Goal: Information Seeking & Learning: Stay updated

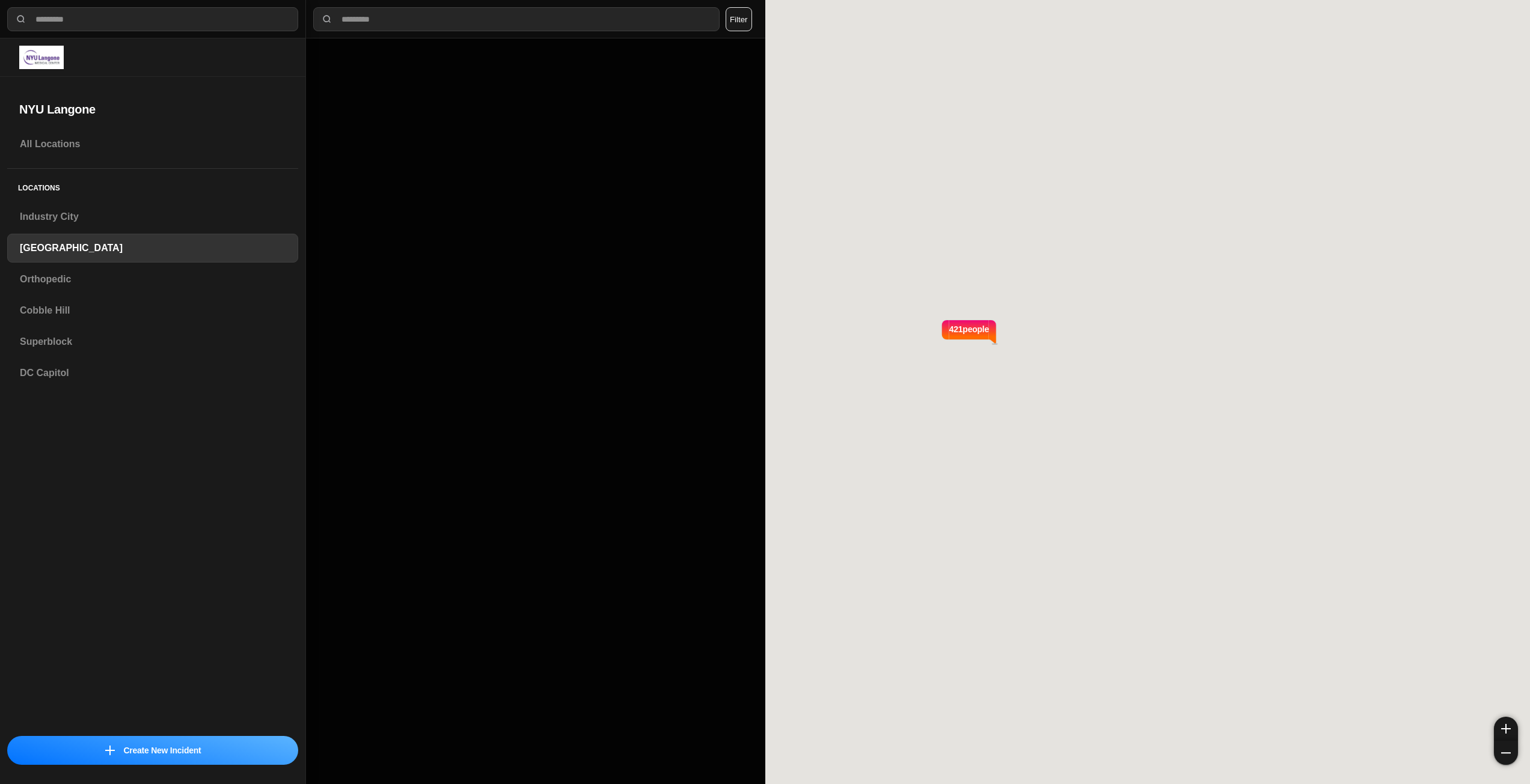
select select "*"
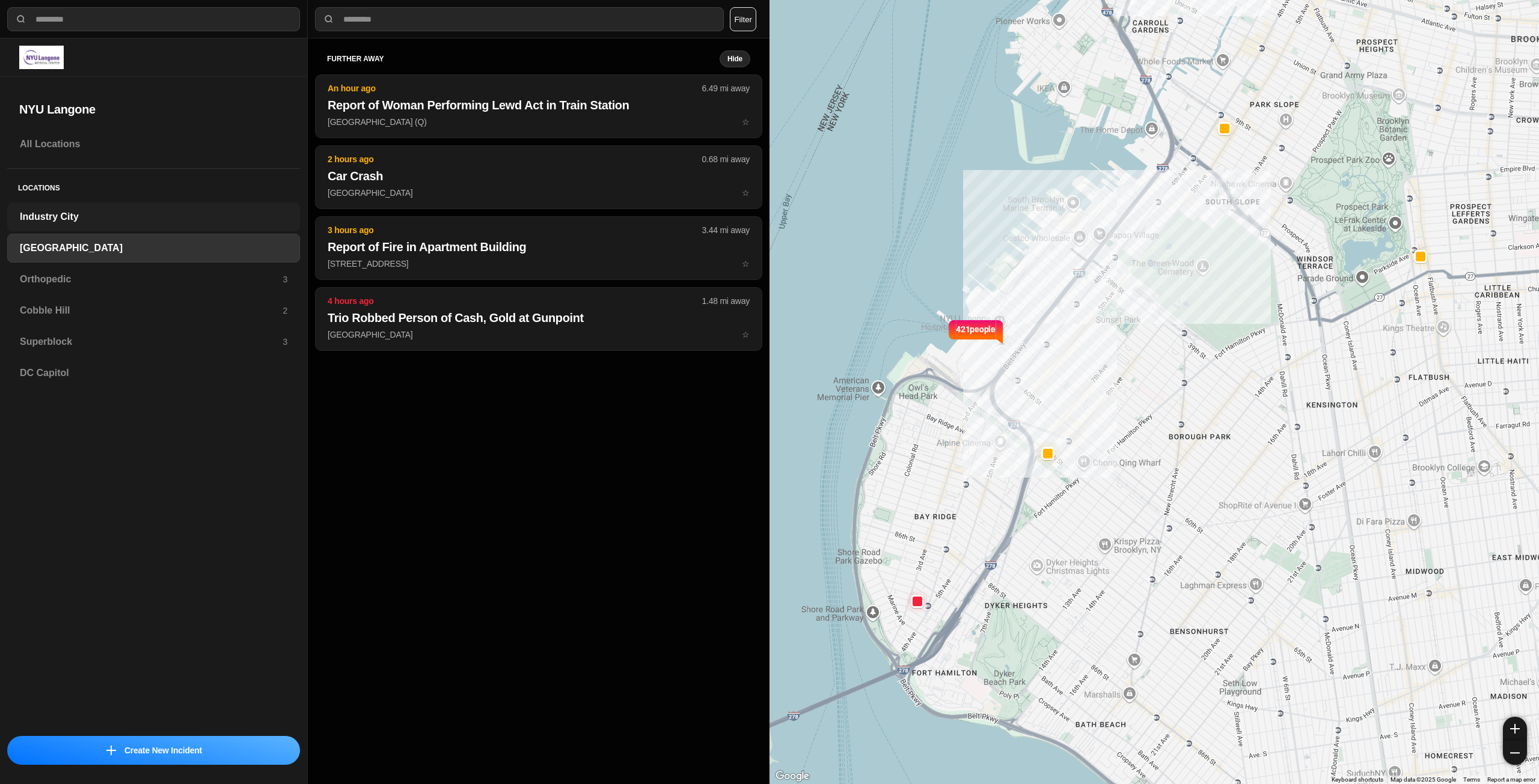
click at [74, 219] on h3 "Industry City" at bounding box center [153, 218] width 268 height 15
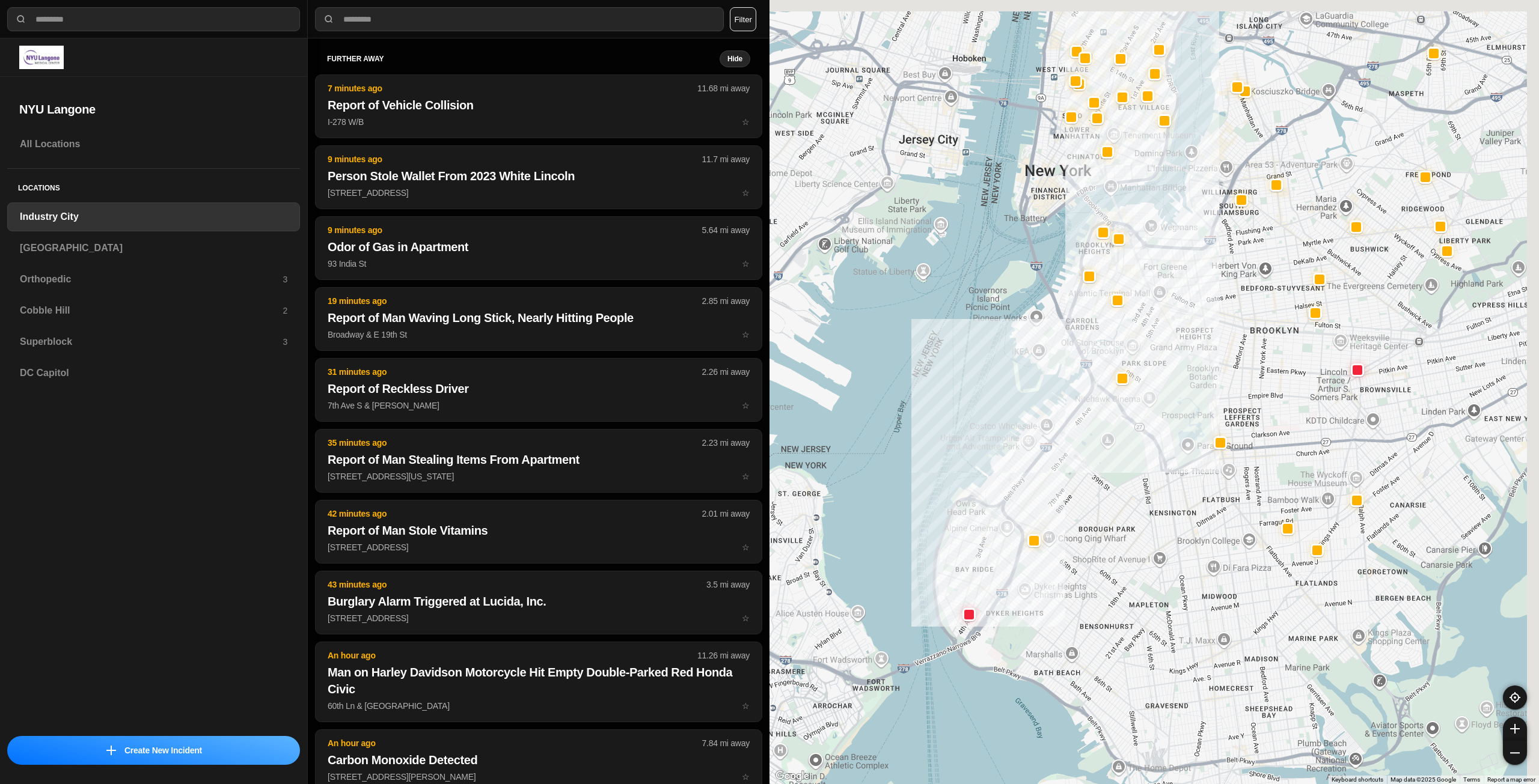
drag, startPoint x: 1189, startPoint y: 402, endPoint x: 1105, endPoint y: 470, distance: 108.1
click at [1105, 470] on div at bounding box center [1154, 392] width 770 height 784
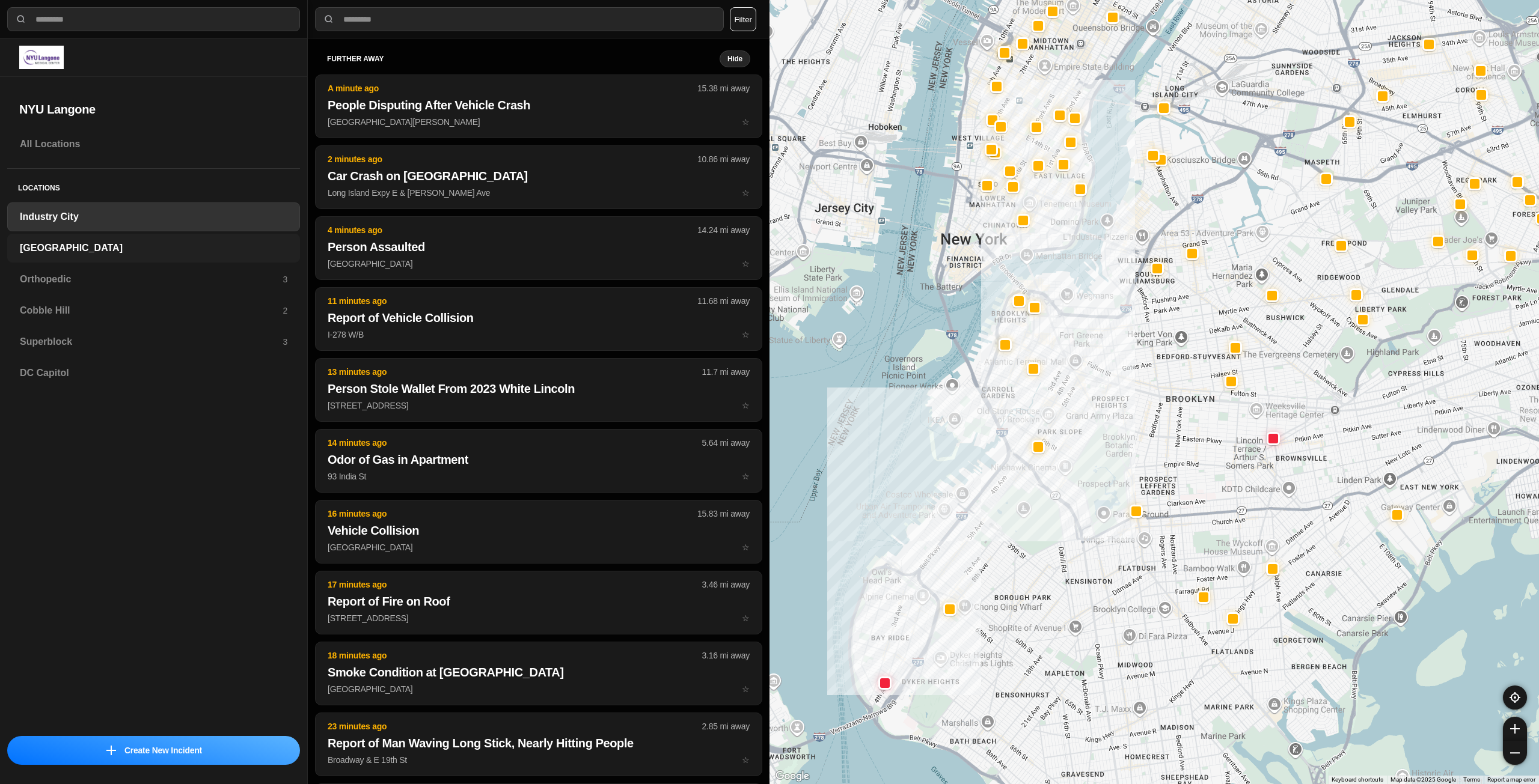
click at [116, 249] on h3 "[GEOGRAPHIC_DATA]" at bounding box center [153, 248] width 268 height 15
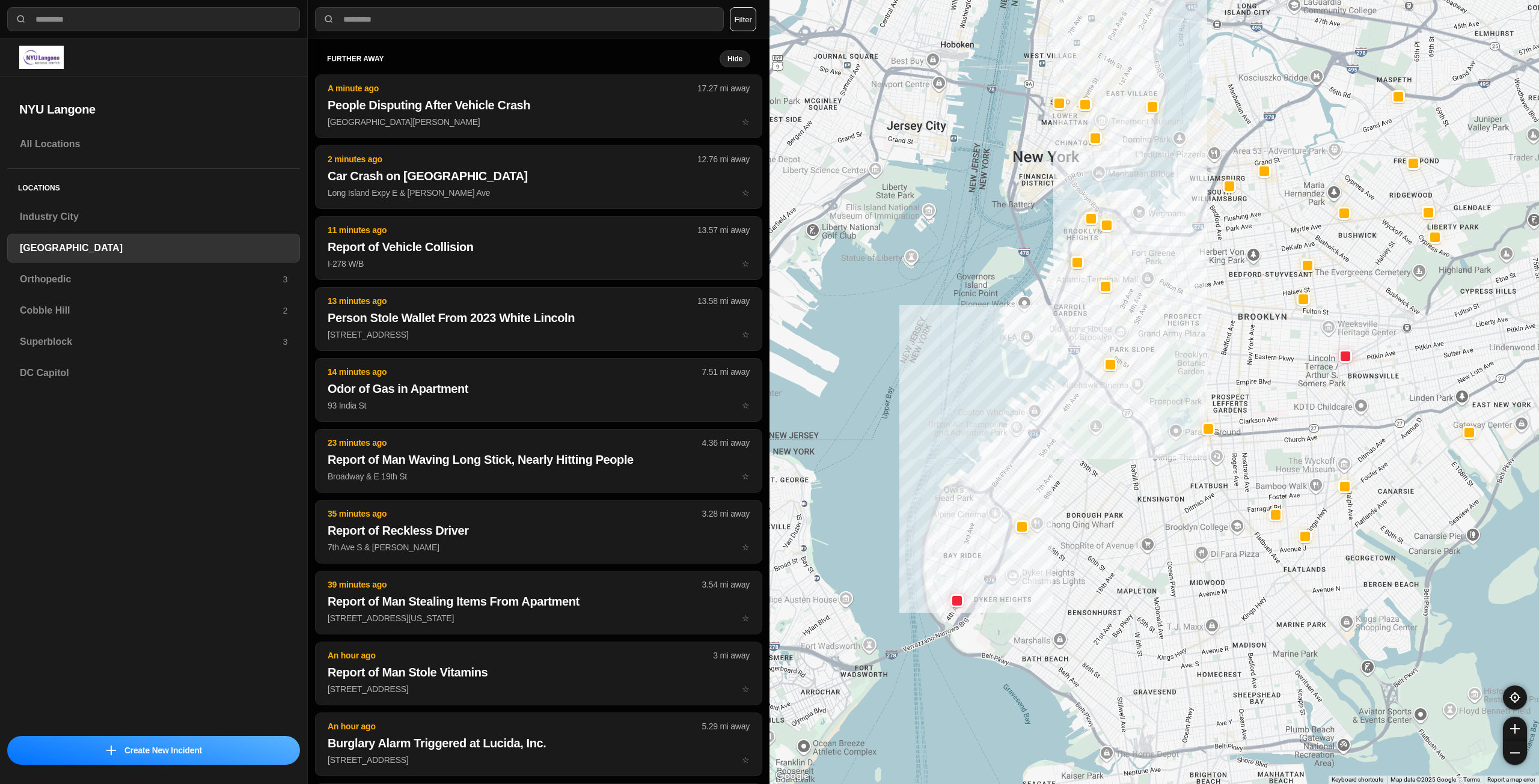
drag, startPoint x: 1191, startPoint y: 476, endPoint x: 1166, endPoint y: 498, distance: 33.3
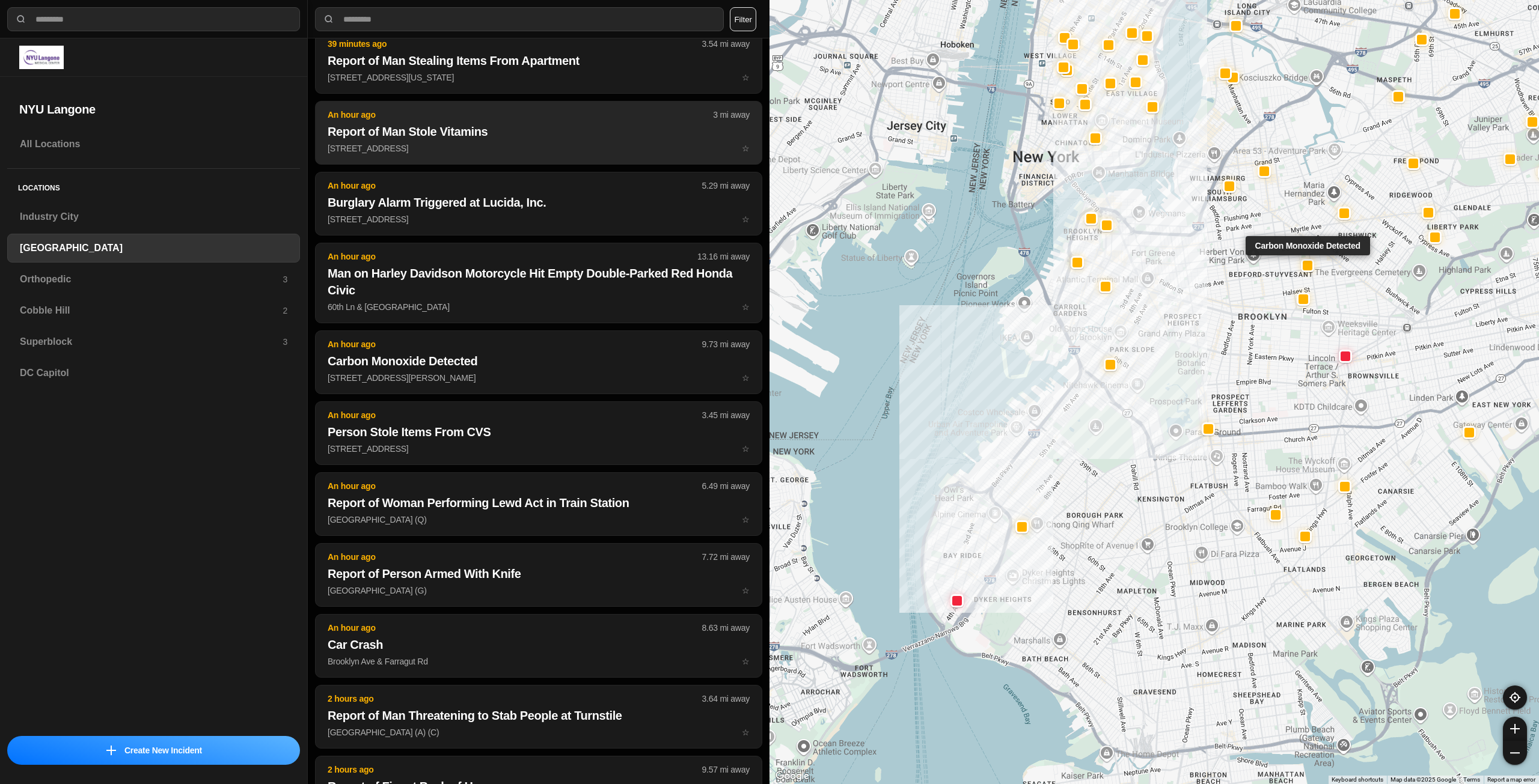
scroll to position [601, 0]
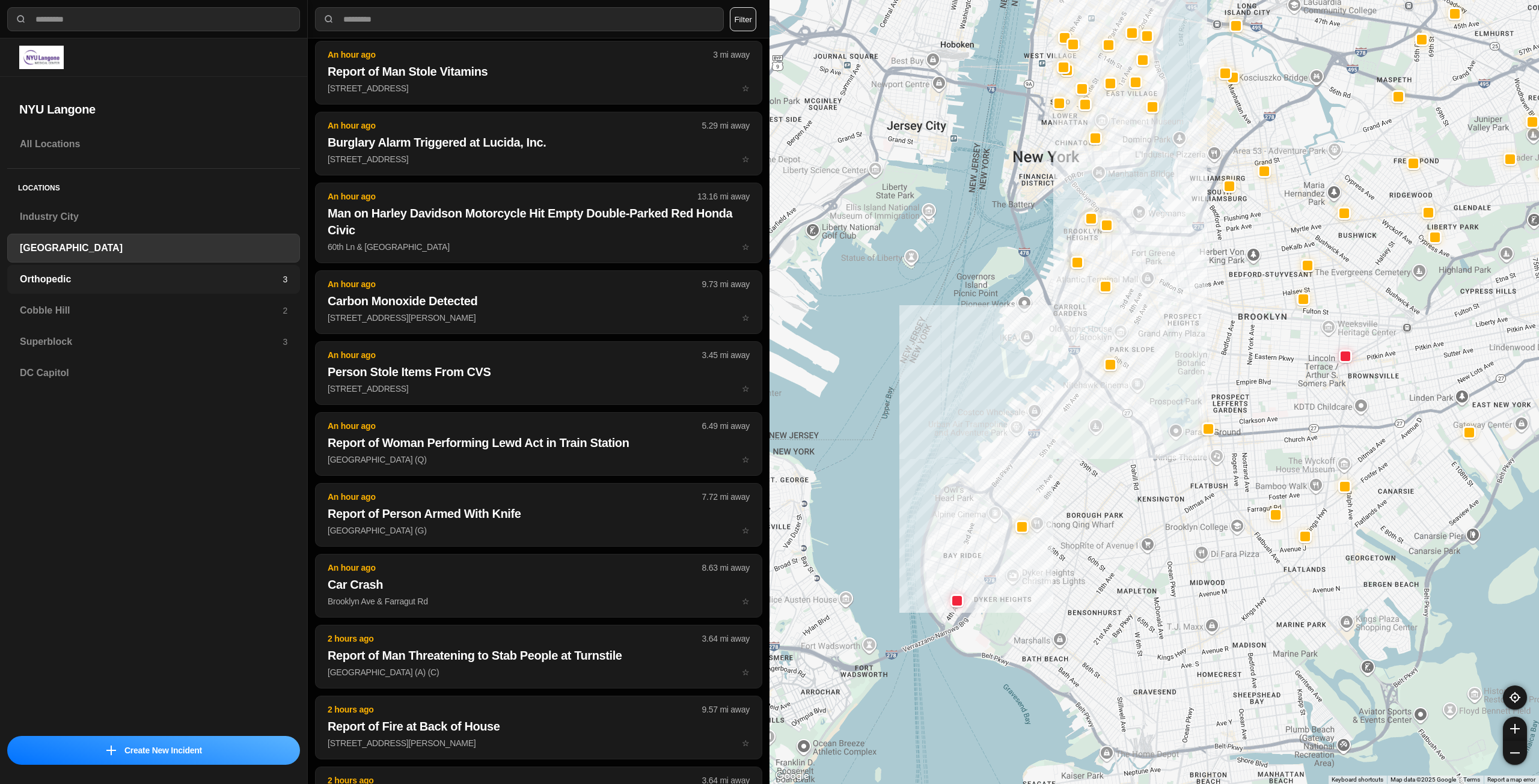
click at [130, 280] on h3 "Orthopedic" at bounding box center [151, 280] width 263 height 15
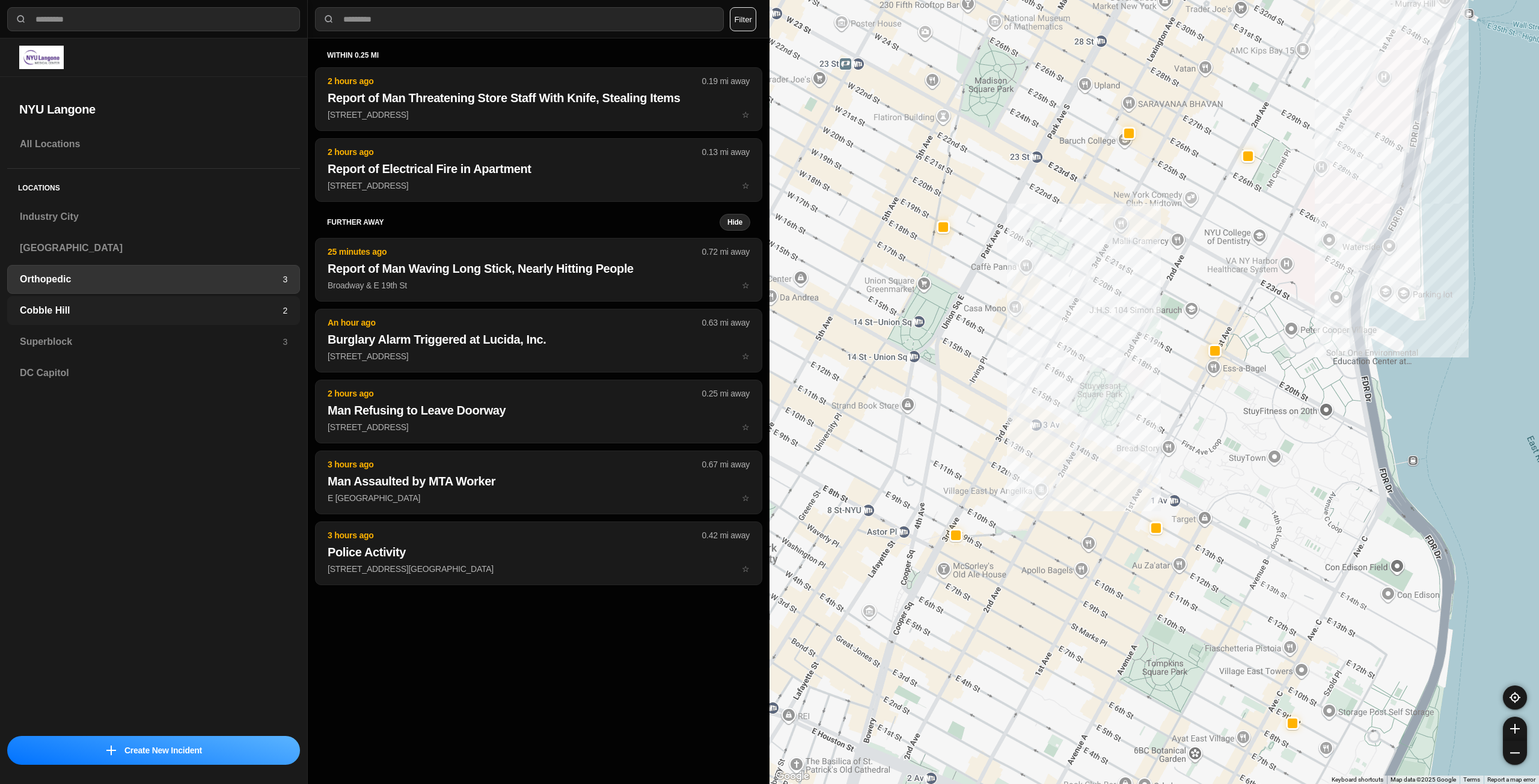
click at [104, 302] on div "Cobble Hill 2" at bounding box center [154, 310] width 293 height 29
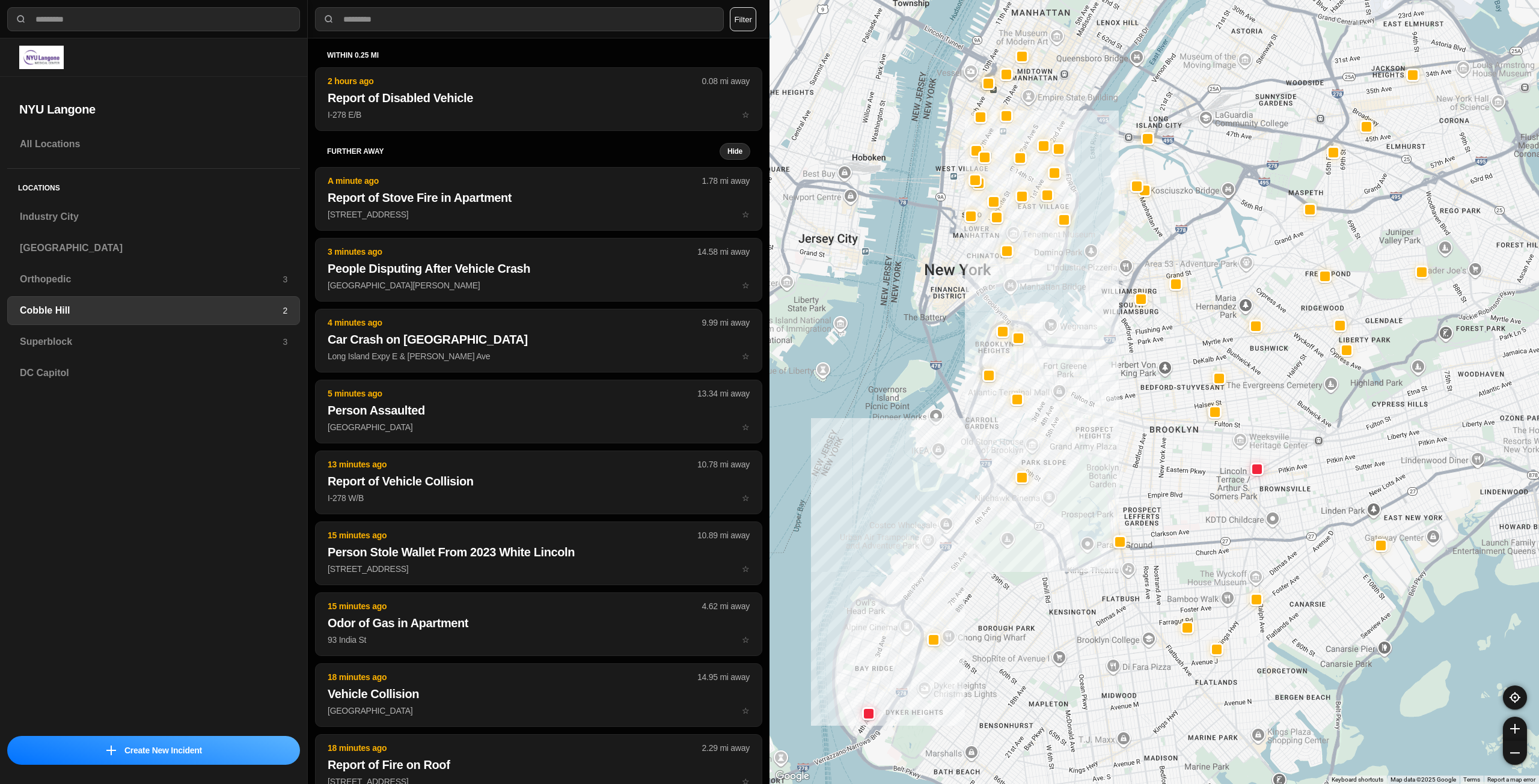
drag, startPoint x: 1327, startPoint y: 353, endPoint x: 1207, endPoint y: 398, distance: 128.2
click at [1207, 398] on div at bounding box center [1154, 392] width 770 height 784
click at [89, 343] on h3 "Superblock" at bounding box center [151, 342] width 263 height 15
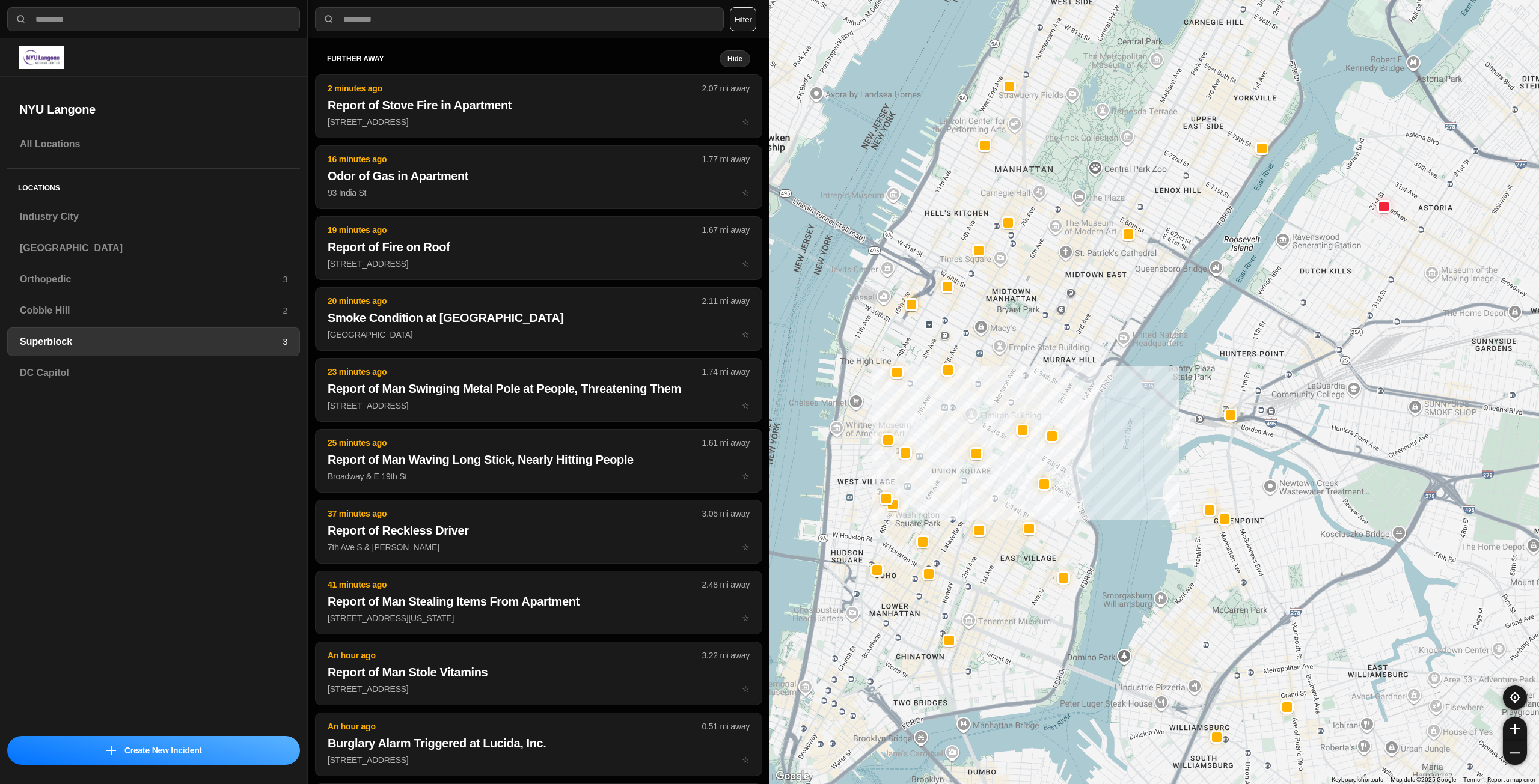
drag, startPoint x: 1098, startPoint y: 326, endPoint x: 1090, endPoint y: 358, distance: 33.0
click at [1090, 358] on div at bounding box center [1154, 392] width 770 height 784
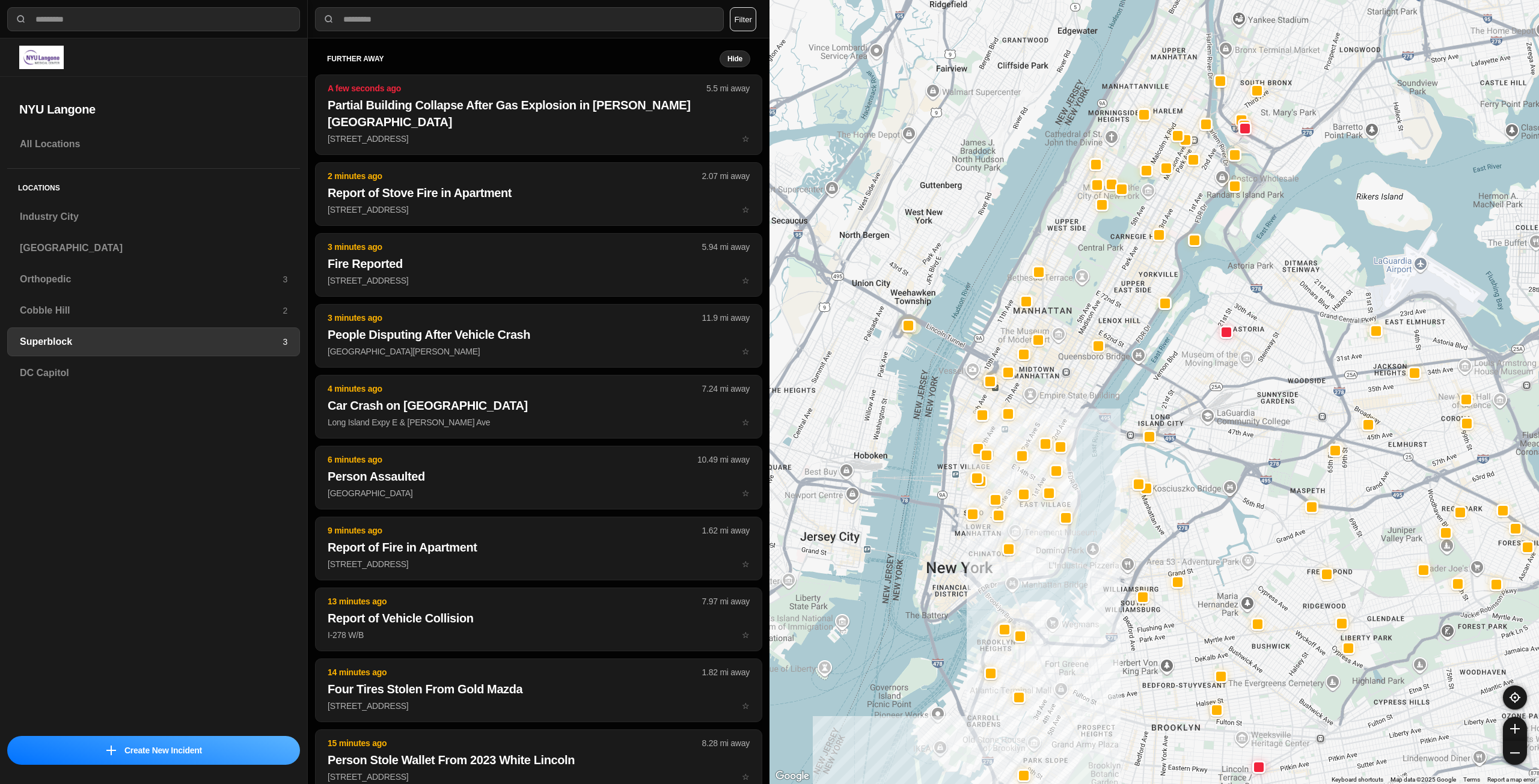
drag, startPoint x: 1070, startPoint y: 367, endPoint x: 1068, endPoint y: 374, distance: 7.3
click at [1068, 374] on div at bounding box center [1154, 392] width 770 height 784
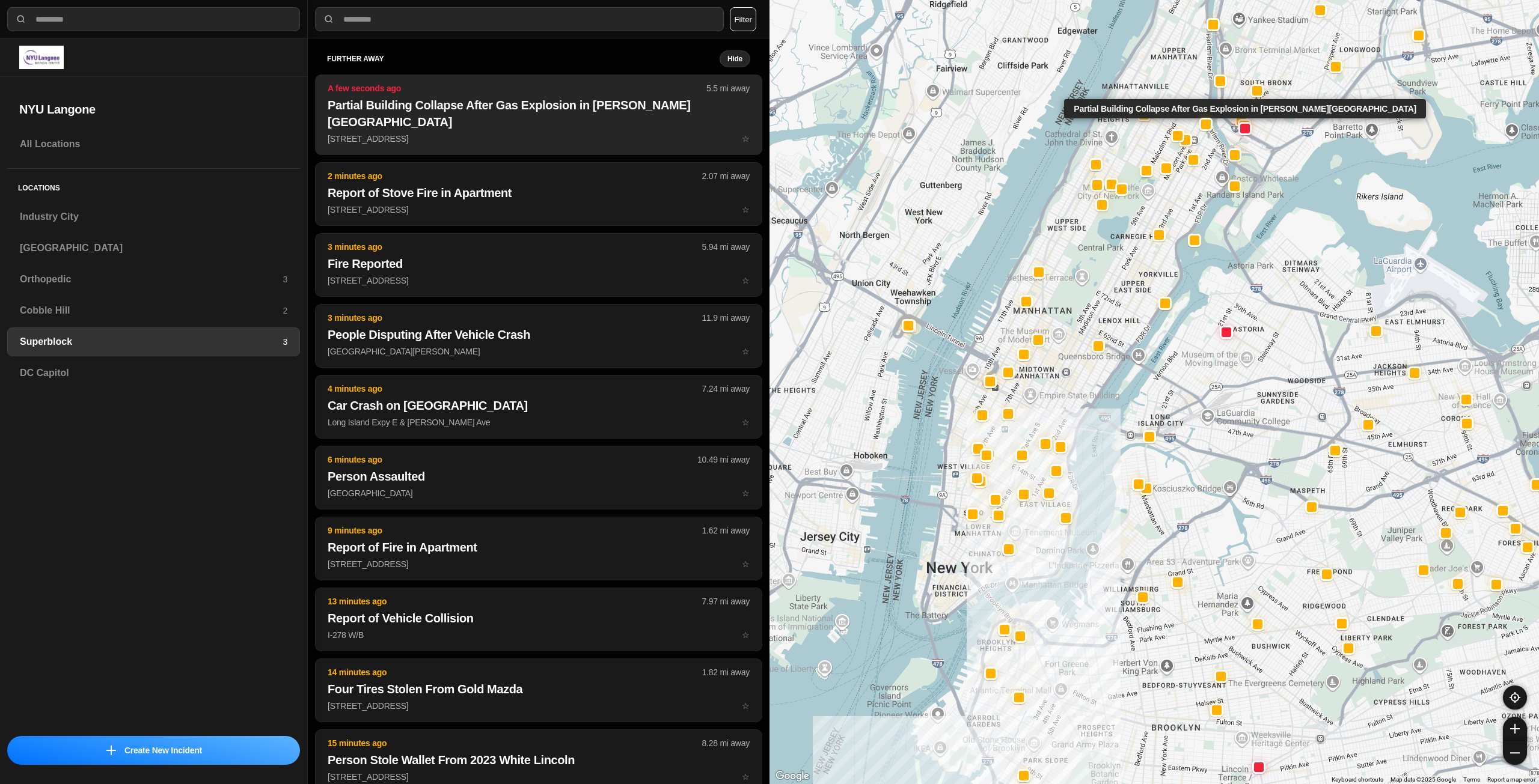
click at [455, 108] on h2 "Partial Building Collapse After Gas Explosion in [PERSON_NAME][GEOGRAPHIC_DATA]" at bounding box center [539, 113] width 422 height 33
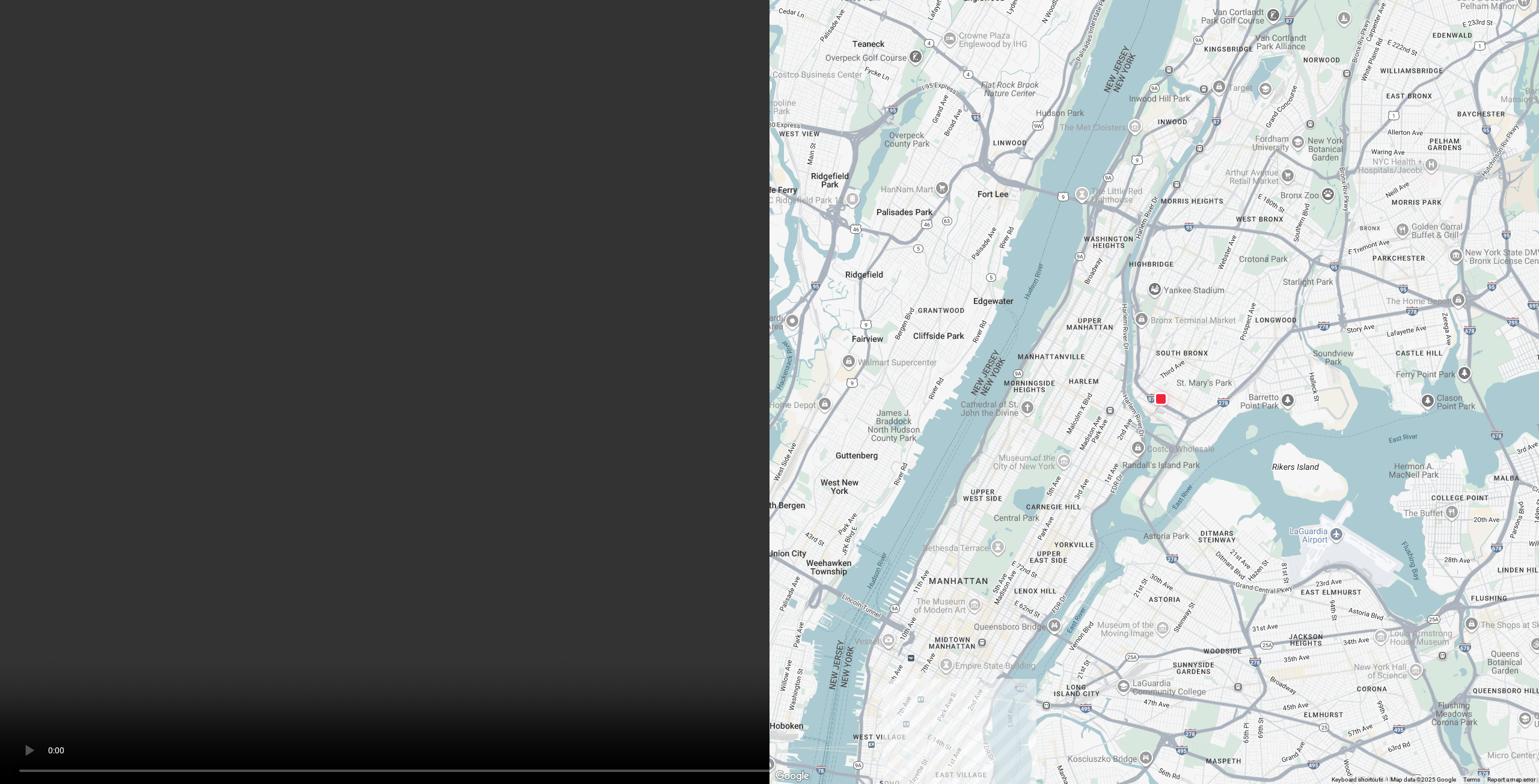
scroll to position [480, 0]
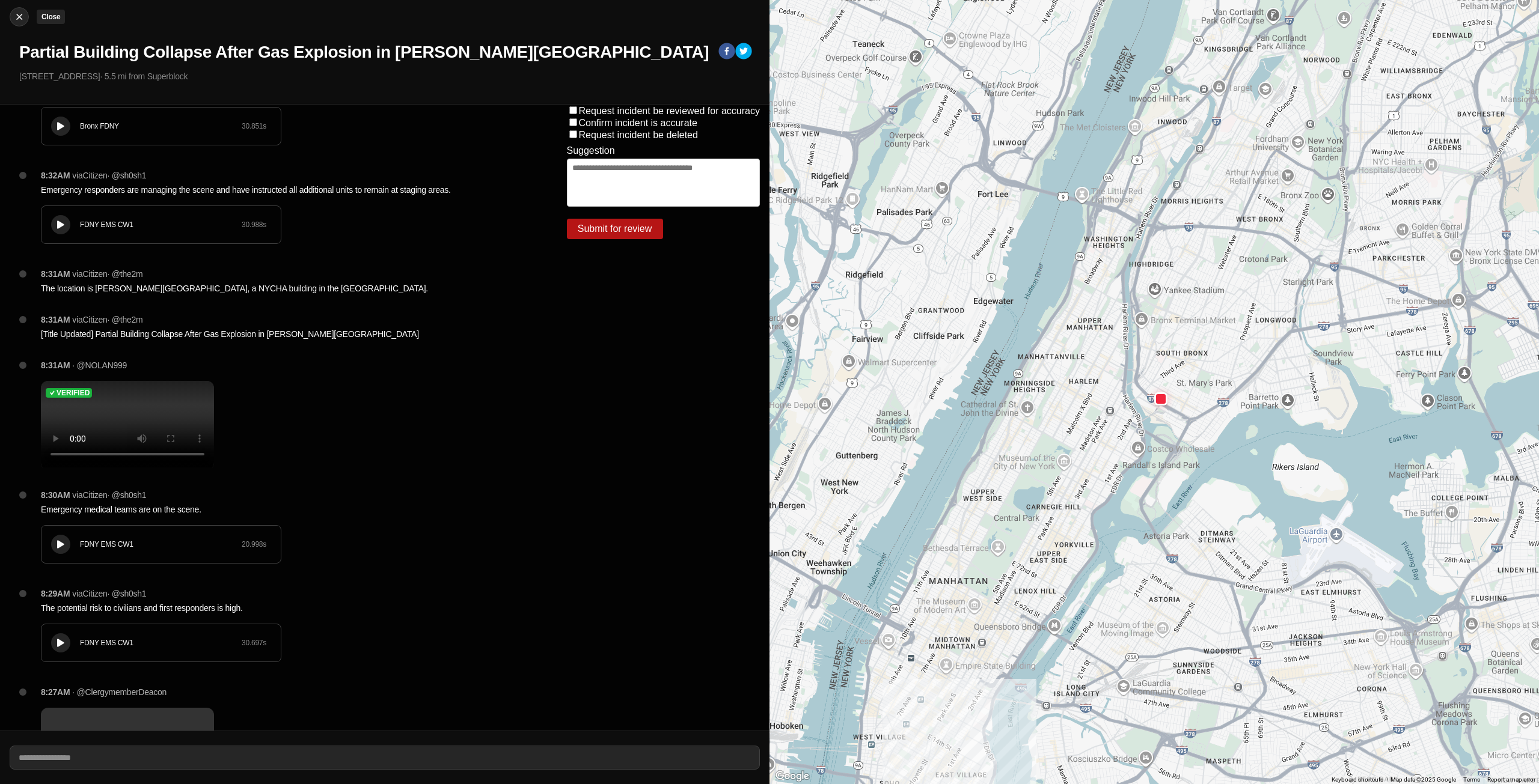
click at [16, 12] on img at bounding box center [19, 17] width 12 height 12
select select "*"
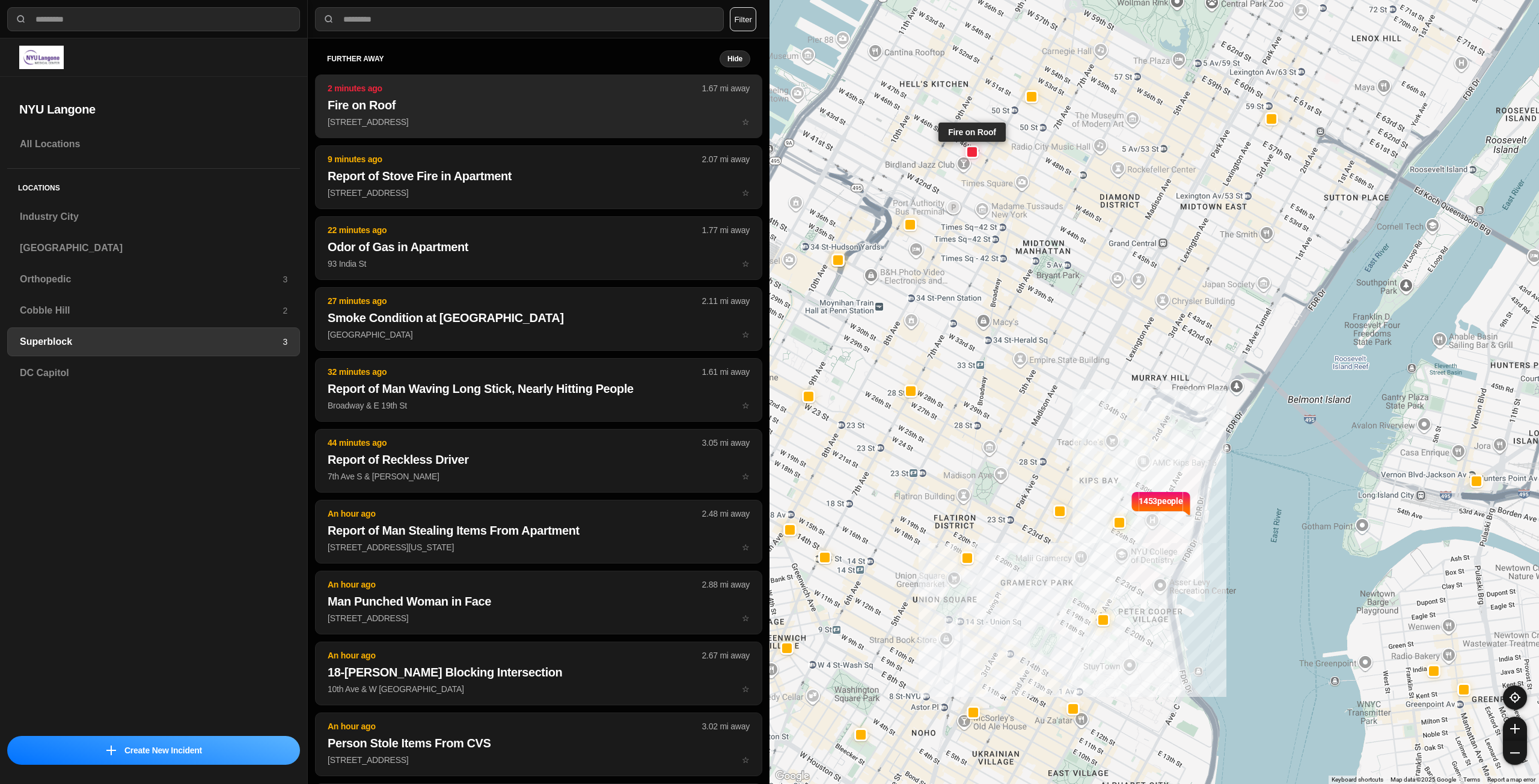
click at [449, 114] on button "2 minutes ago 1.67 mi away Fire on Roof [STREET_ADDRESS] ☆" at bounding box center [538, 106] width 447 height 64
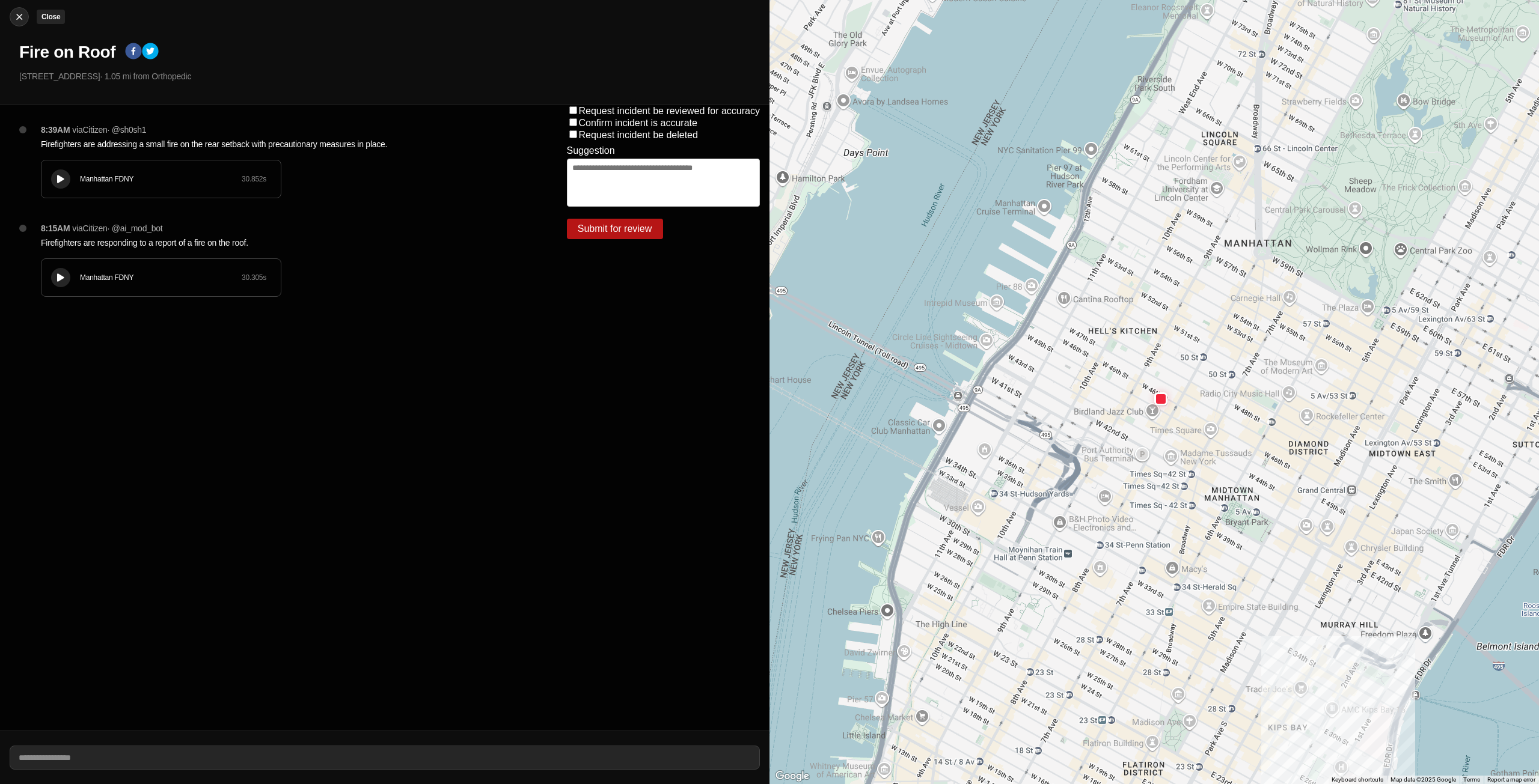
click at [13, 19] on img at bounding box center [19, 17] width 12 height 12
select select "*"
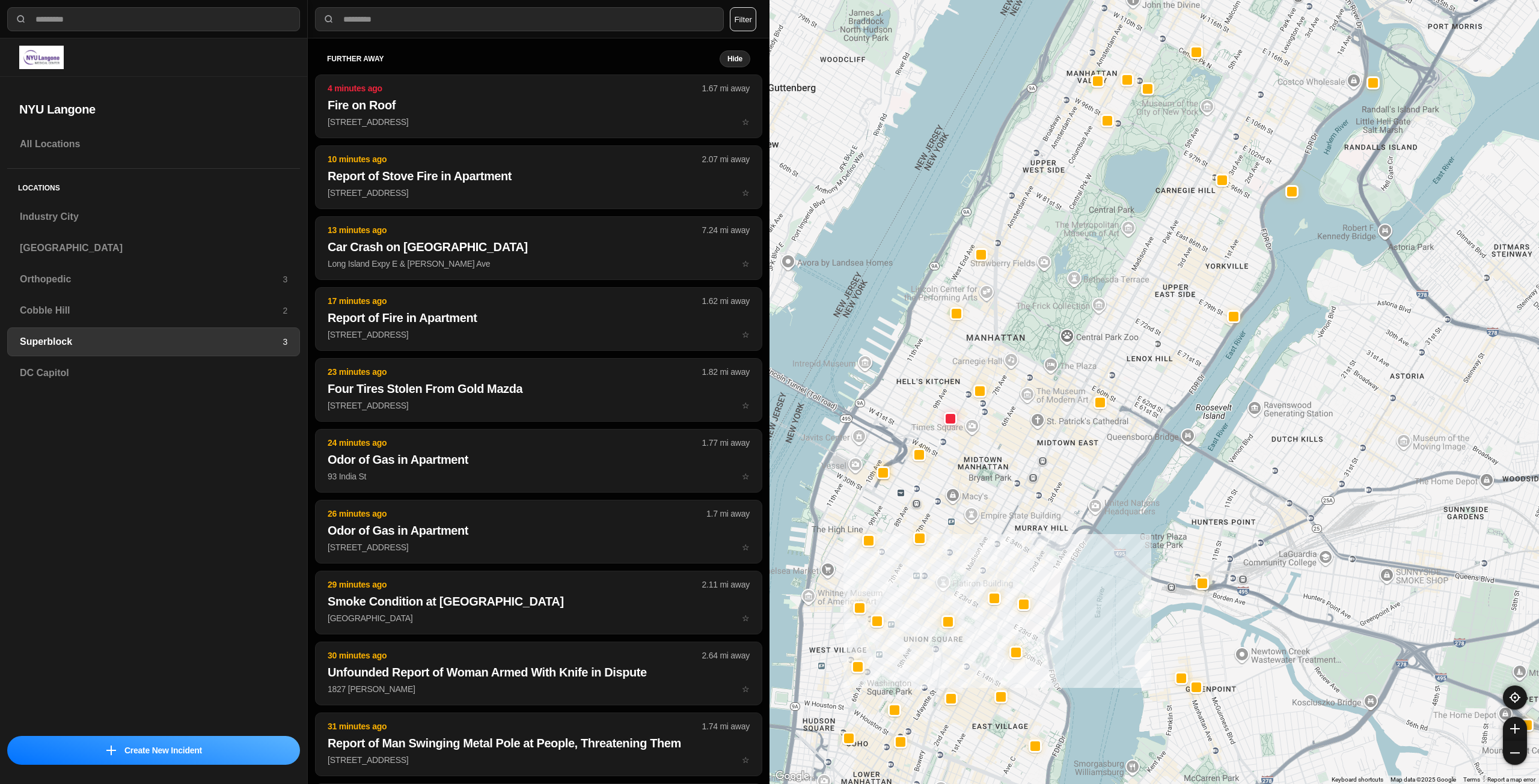
drag, startPoint x: 1037, startPoint y: 510, endPoint x: 1033, endPoint y: 583, distance: 73.1
click at [1033, 583] on div at bounding box center [1154, 392] width 770 height 784
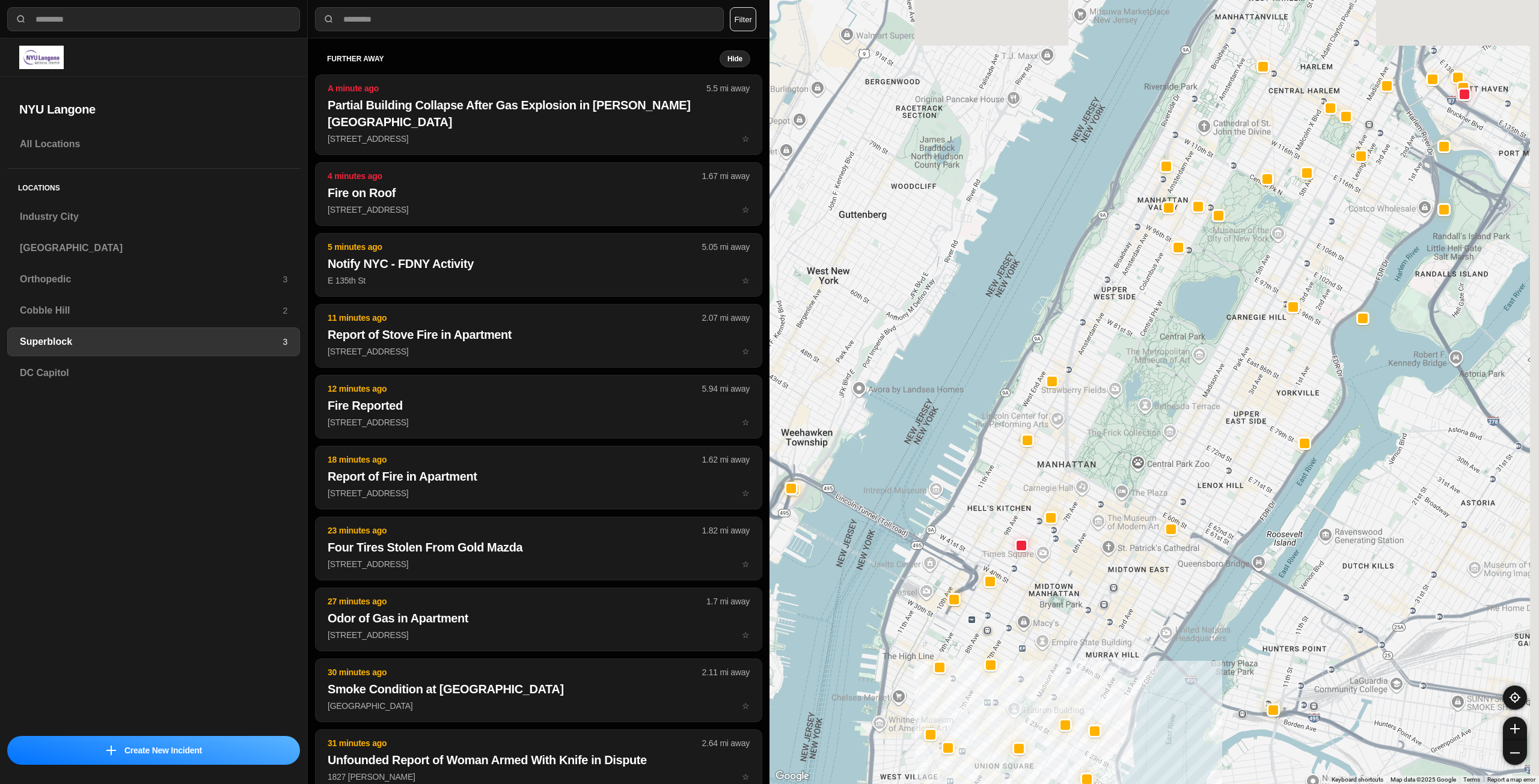
drag, startPoint x: 1167, startPoint y: 444, endPoint x: 1144, endPoint y: 458, distance: 26.9
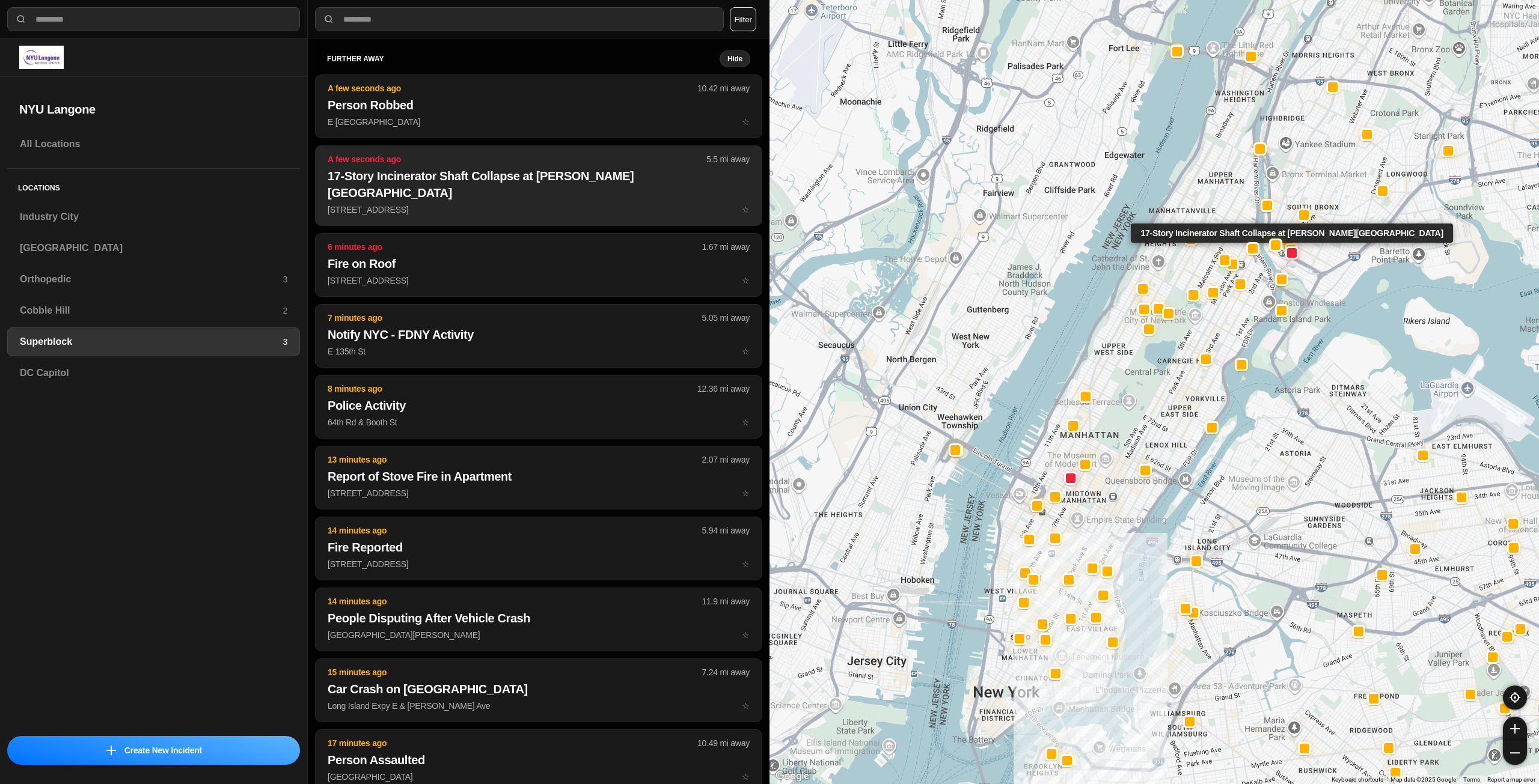
click at [481, 204] on p "[STREET_ADDRESS] ☆" at bounding box center [539, 209] width 422 height 12
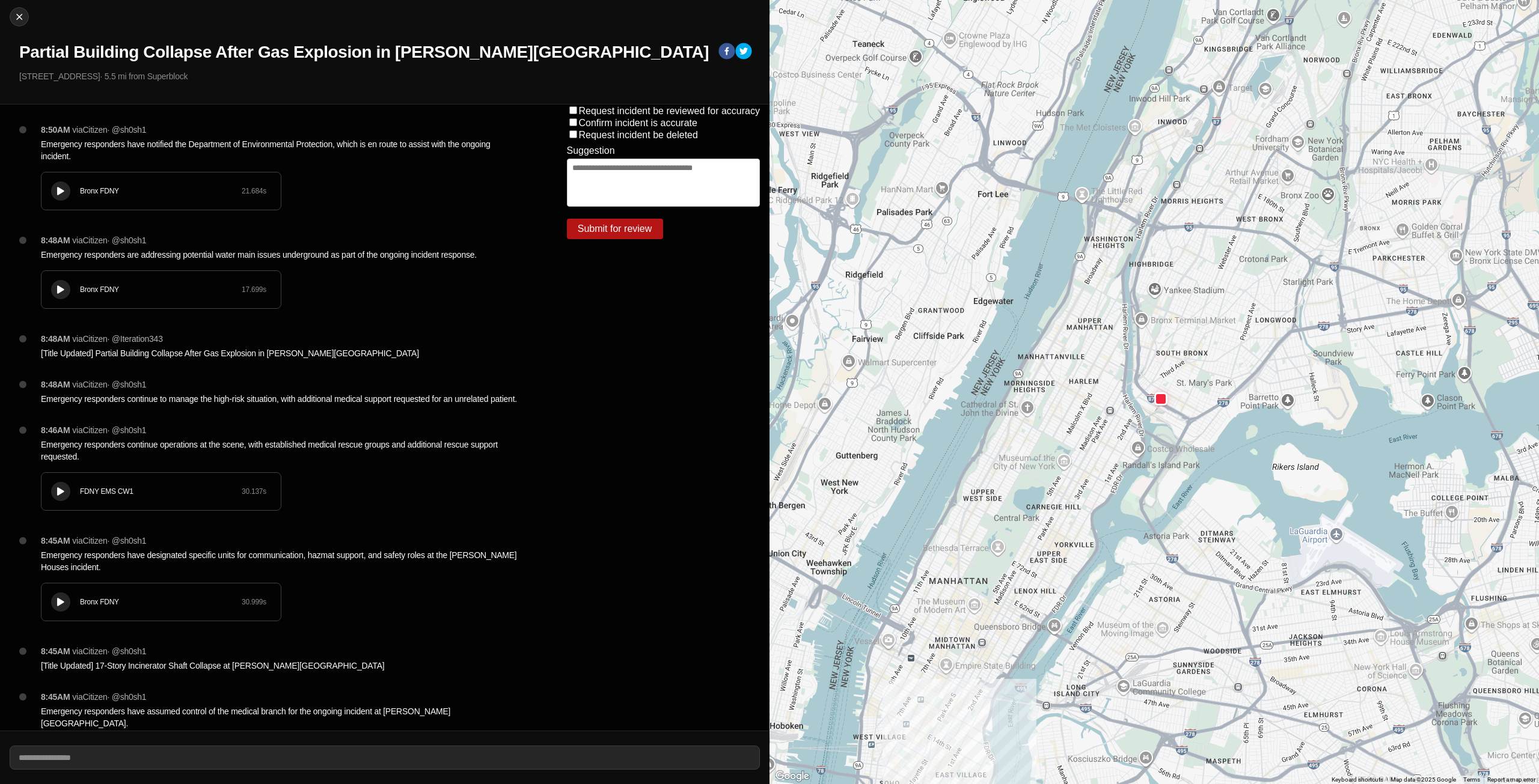
click at [59, 191] on icon at bounding box center [61, 192] width 7 height 7
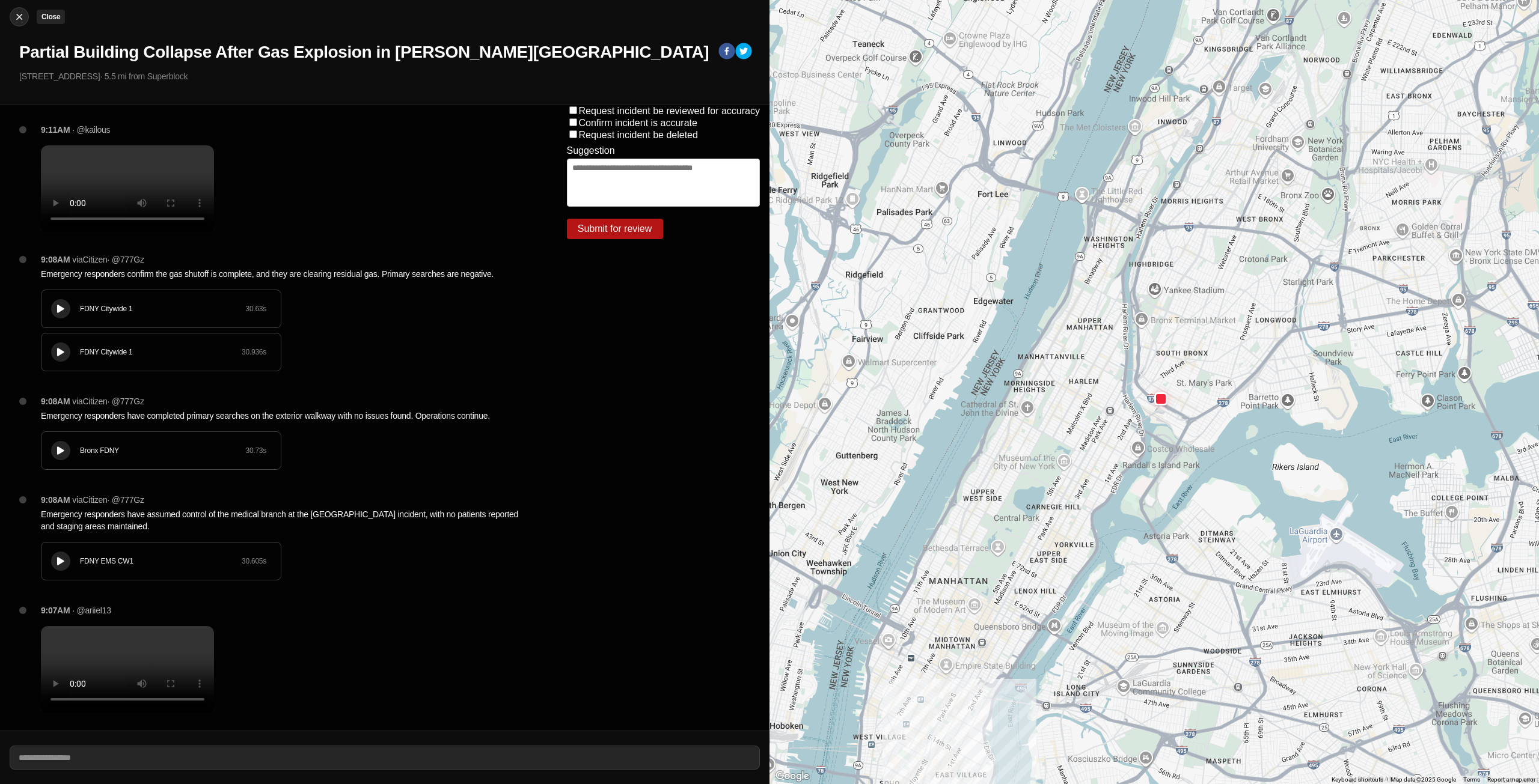
click at [12, 11] on div at bounding box center [19, 17] width 18 height 12
select select "*"
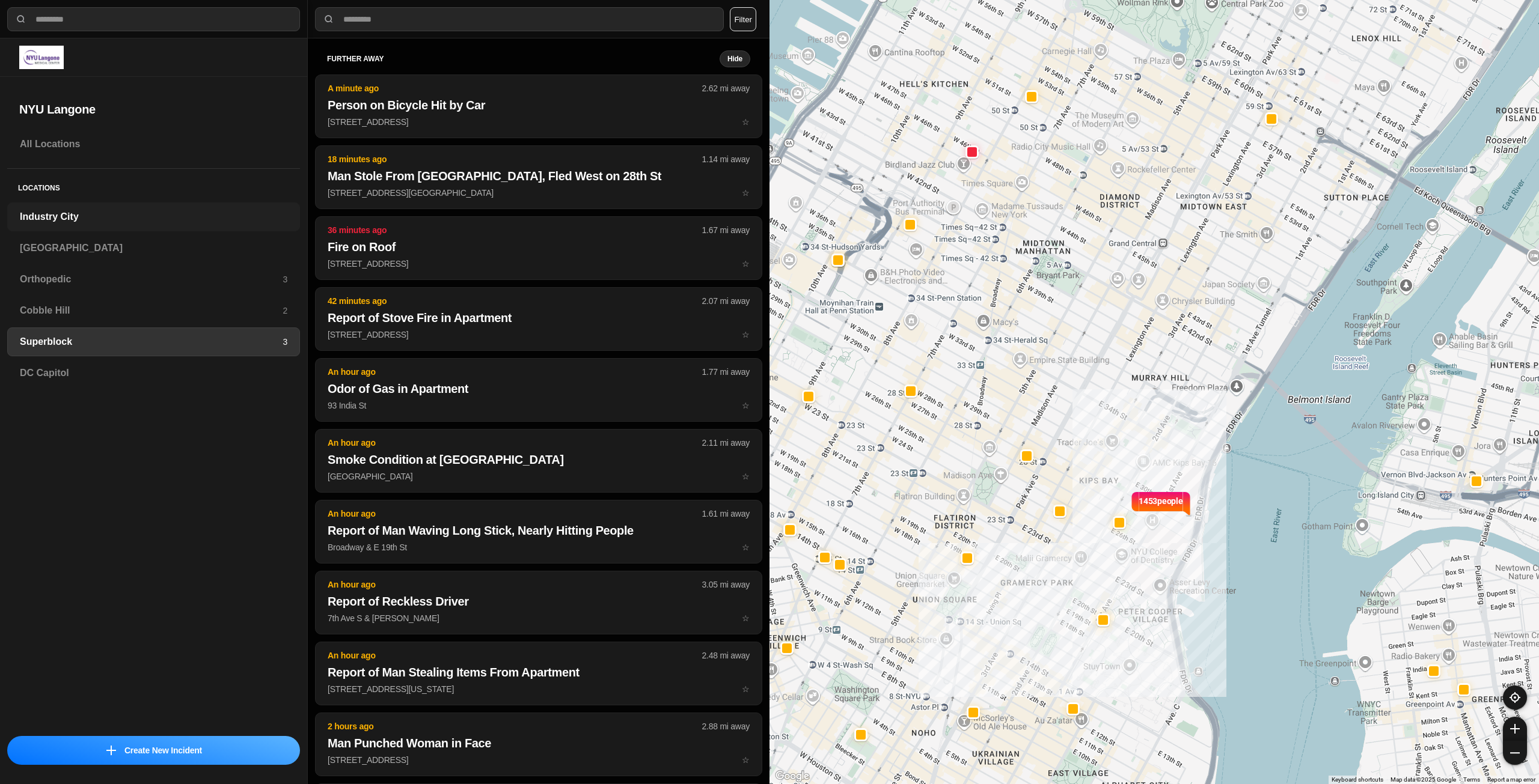
click at [97, 217] on h3 "Industry City" at bounding box center [153, 218] width 268 height 15
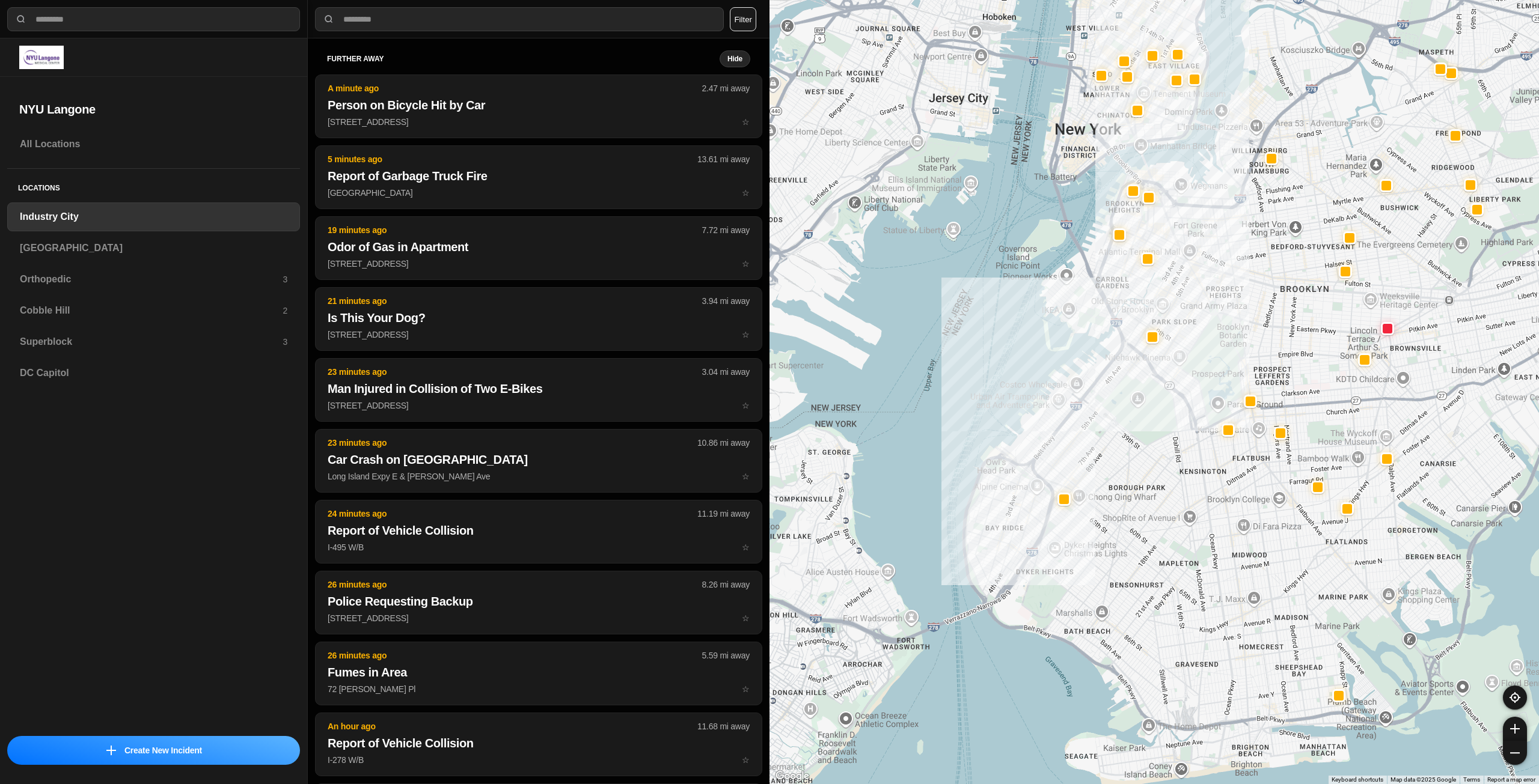
drag, startPoint x: 1245, startPoint y: 266, endPoint x: 1207, endPoint y: 304, distance: 53.7
click at [1207, 304] on div at bounding box center [1154, 392] width 770 height 784
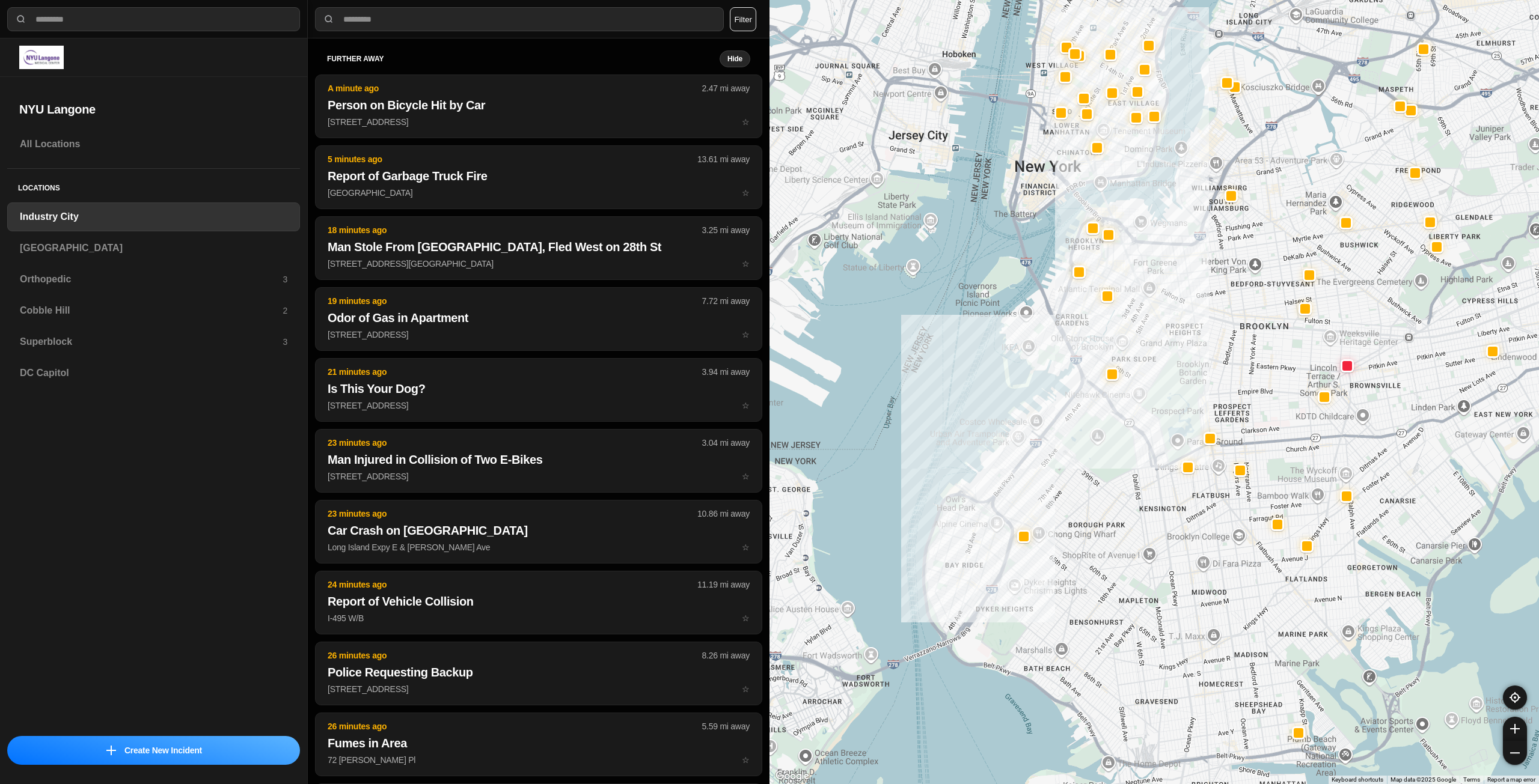
drag, startPoint x: 1283, startPoint y: 280, endPoint x: 1243, endPoint y: 319, distance: 55.9
click at [1243, 319] on div at bounding box center [1154, 392] width 770 height 784
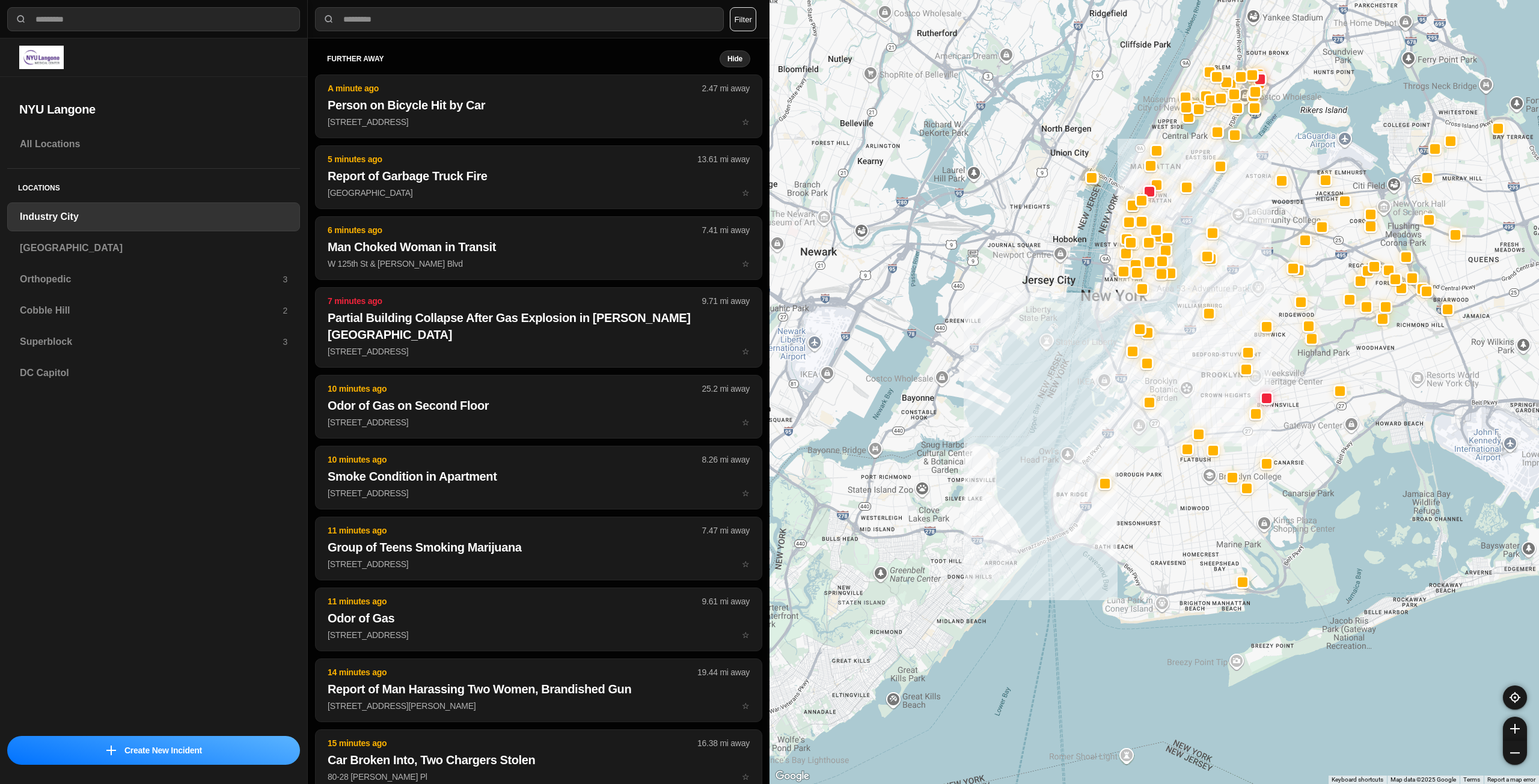
drag, startPoint x: 1247, startPoint y: 284, endPoint x: 1235, endPoint y: 310, distance: 28.6
click at [1235, 310] on div at bounding box center [1154, 392] width 770 height 784
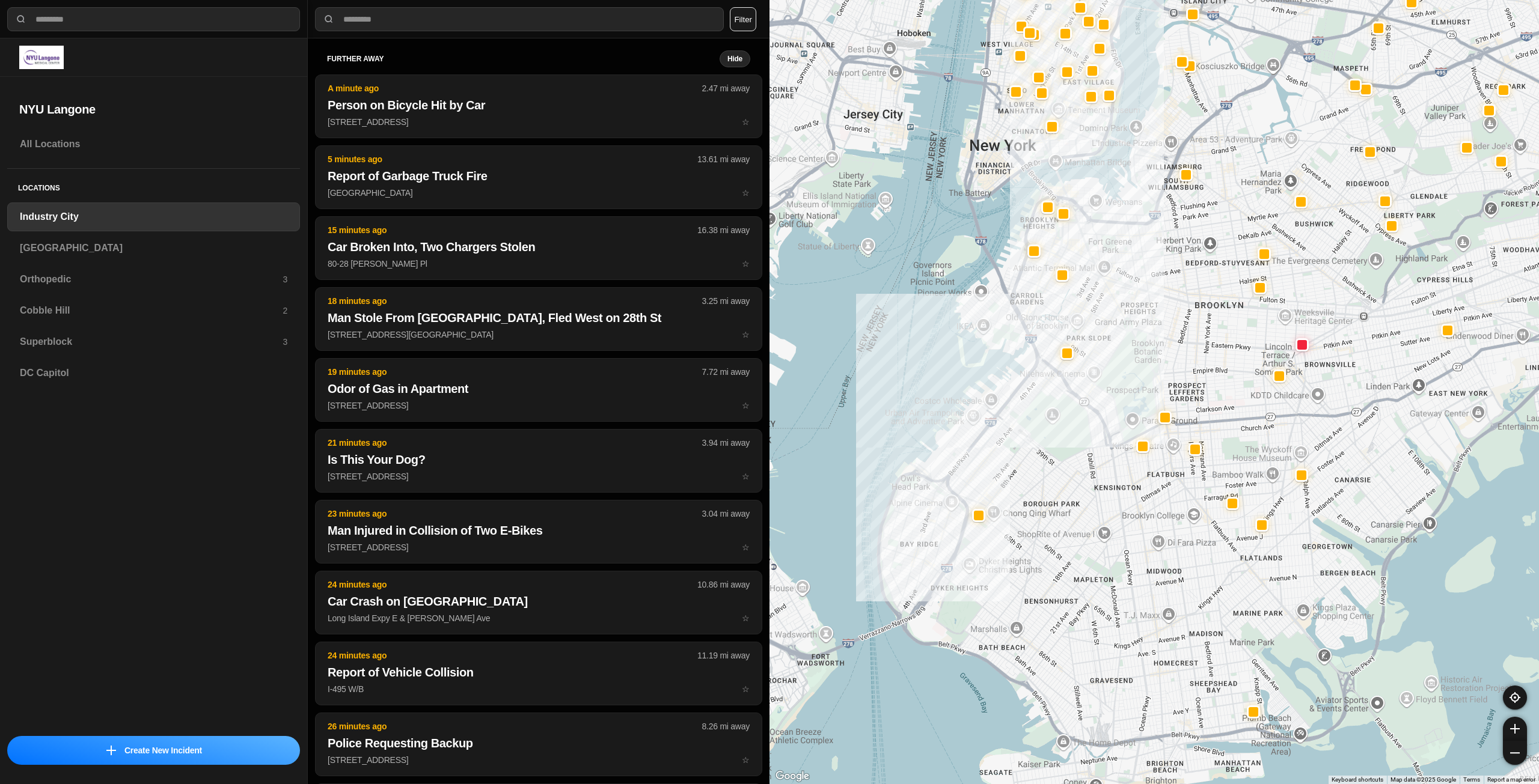
drag, startPoint x: 1235, startPoint y: 438, endPoint x: 1200, endPoint y: 374, distance: 72.9
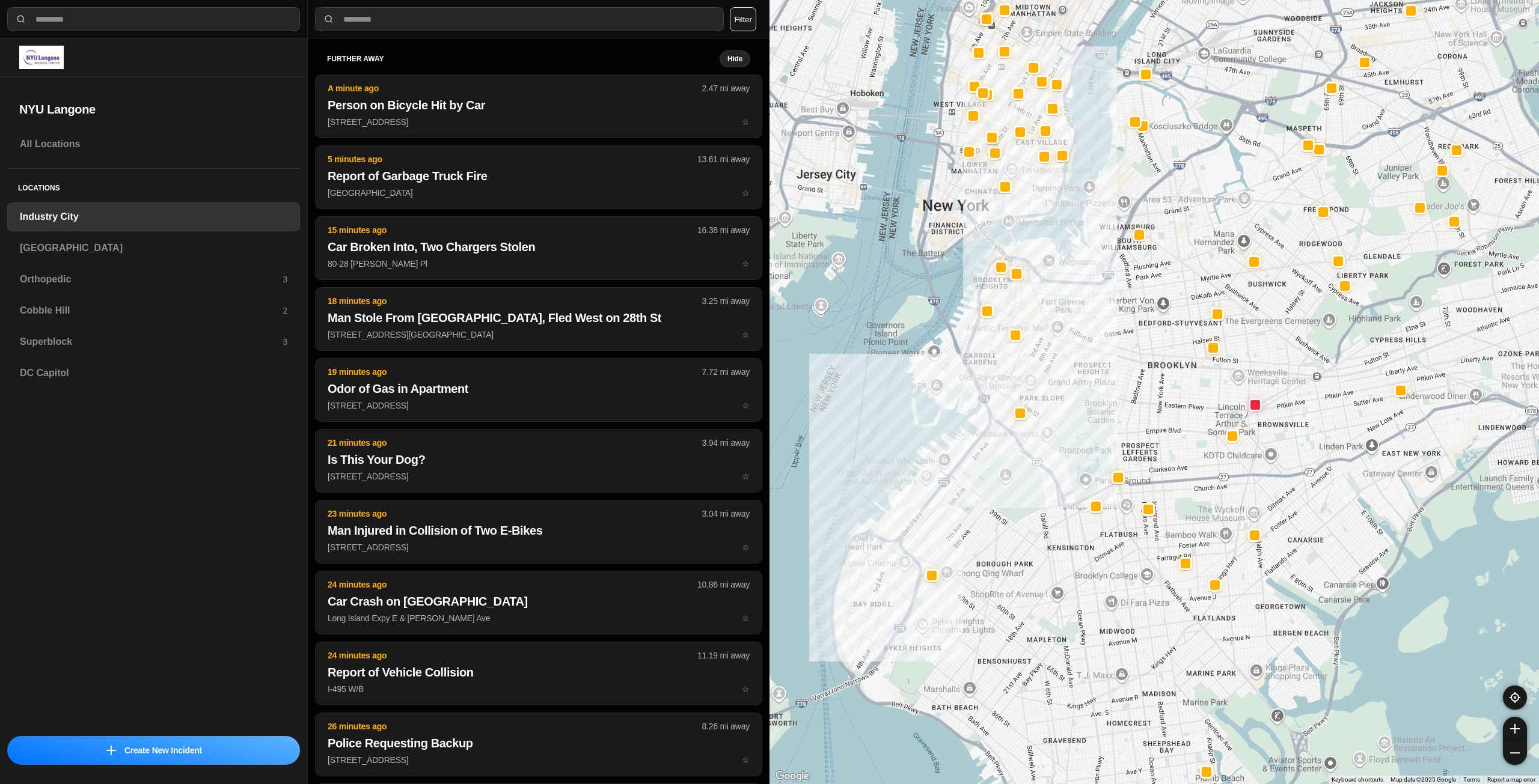
drag, startPoint x: 1187, startPoint y: 359, endPoint x: 1169, endPoint y: 381, distance: 28.4
click at [1169, 381] on div at bounding box center [1154, 392] width 770 height 784
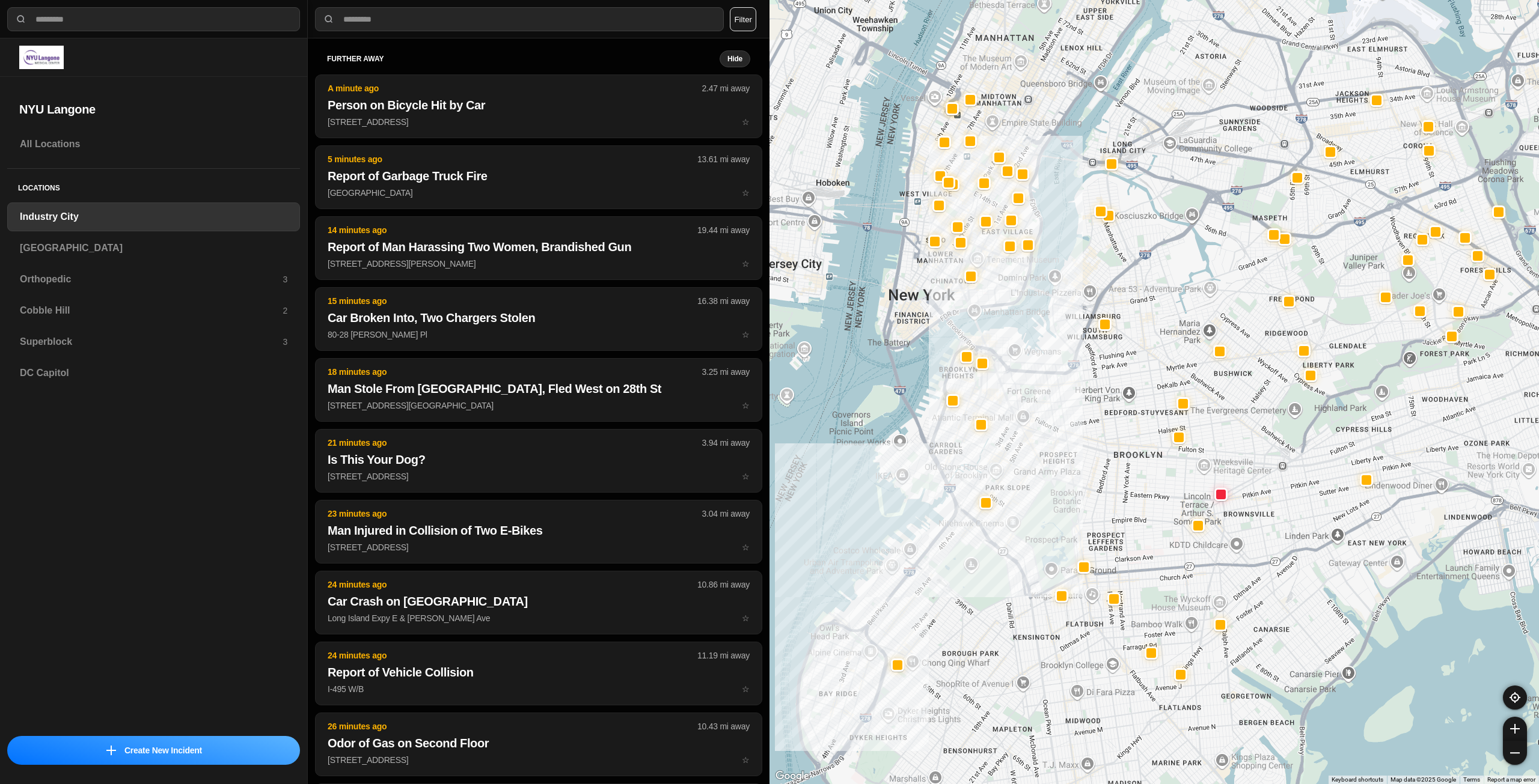
drag, startPoint x: 1270, startPoint y: 314, endPoint x: 1245, endPoint y: 328, distance: 28.7
click at [1245, 328] on div at bounding box center [1154, 392] width 770 height 784
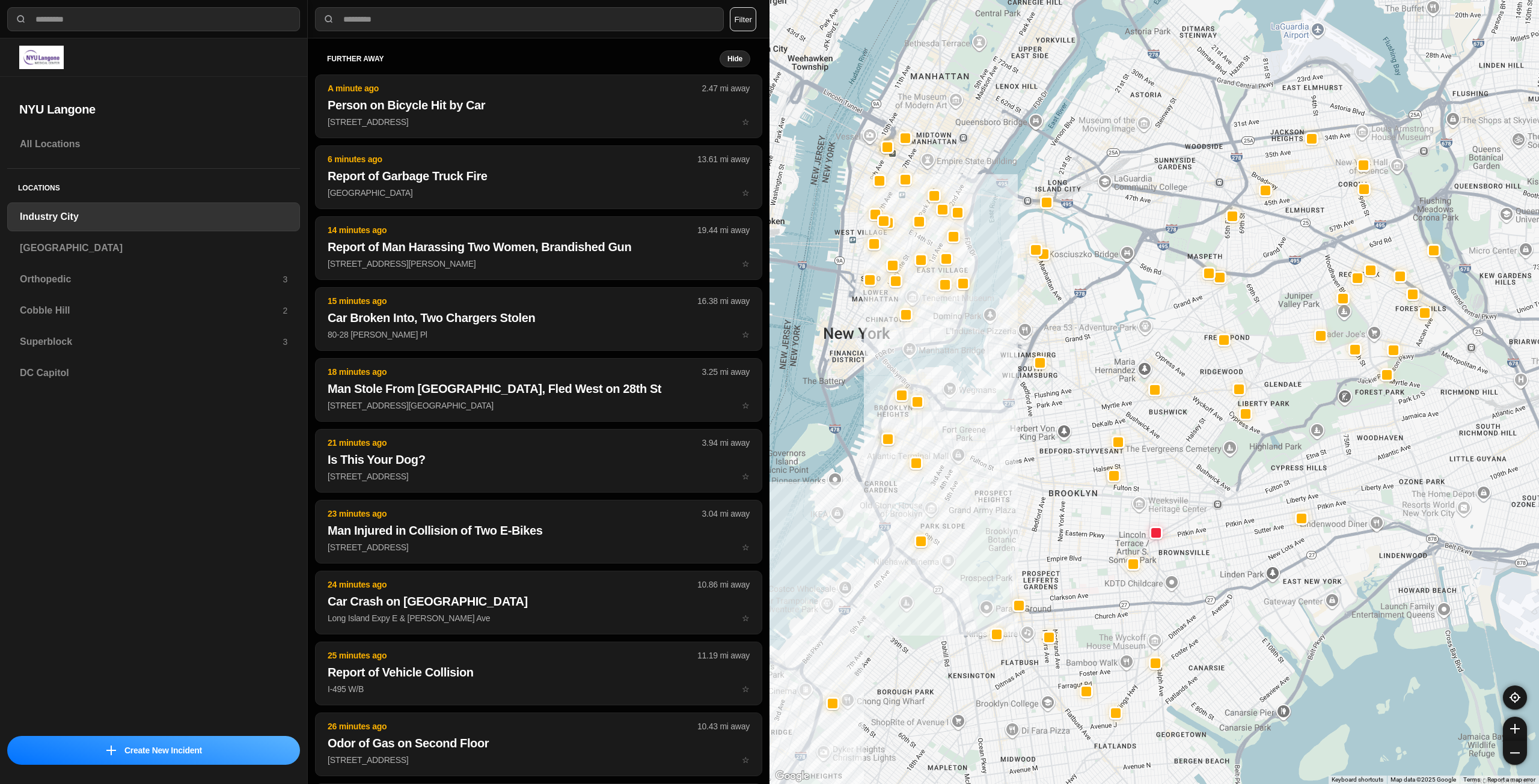
drag, startPoint x: 1267, startPoint y: 280, endPoint x: 1201, endPoint y: 318, distance: 76.2
click at [1201, 318] on div at bounding box center [1154, 392] width 770 height 784
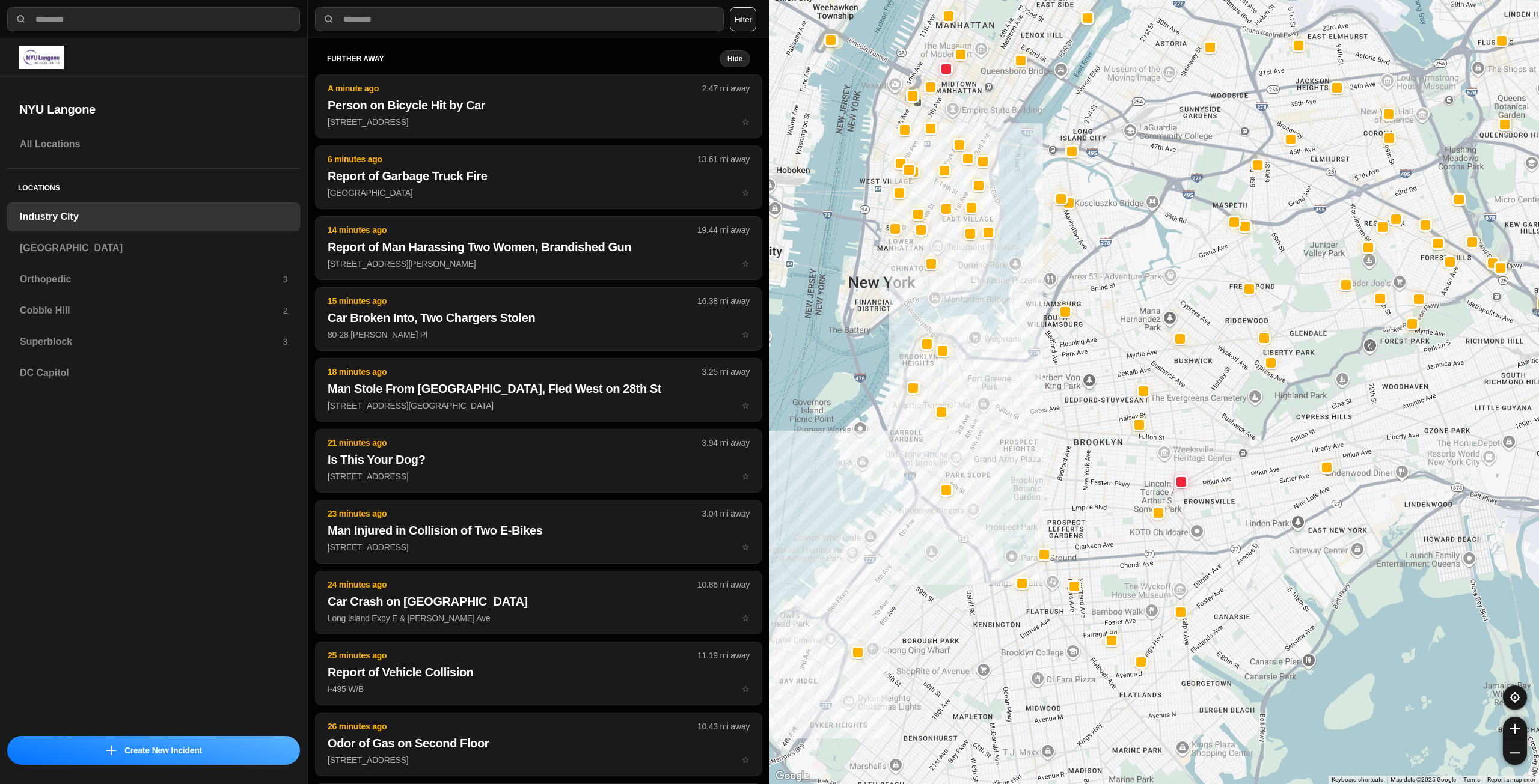
drag, startPoint x: 1370, startPoint y: 465, endPoint x: 1392, endPoint y: 414, distance: 55.5
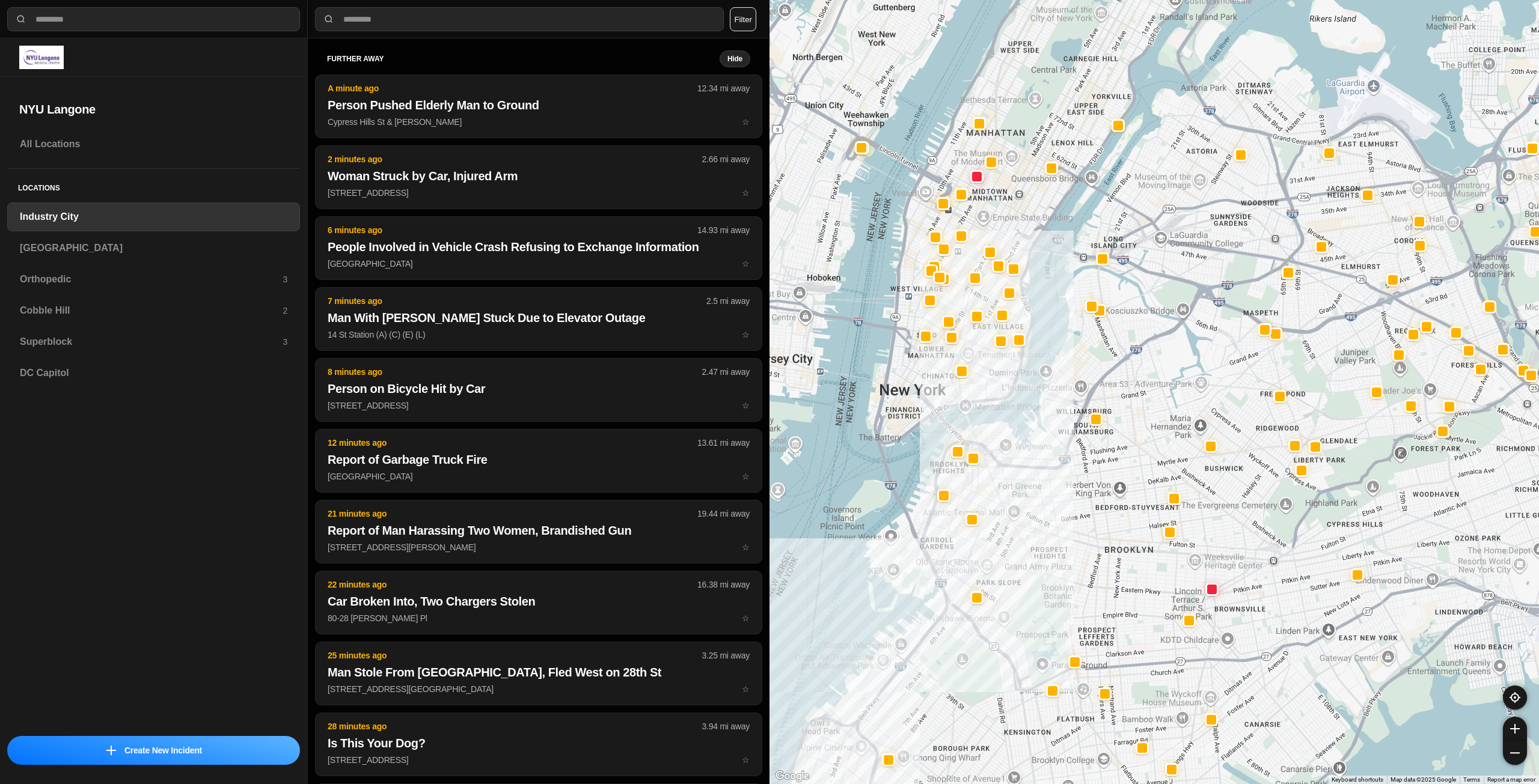
drag, startPoint x: 969, startPoint y: 313, endPoint x: 999, endPoint y: 427, distance: 117.9
click at [999, 427] on div at bounding box center [1154, 392] width 770 height 784
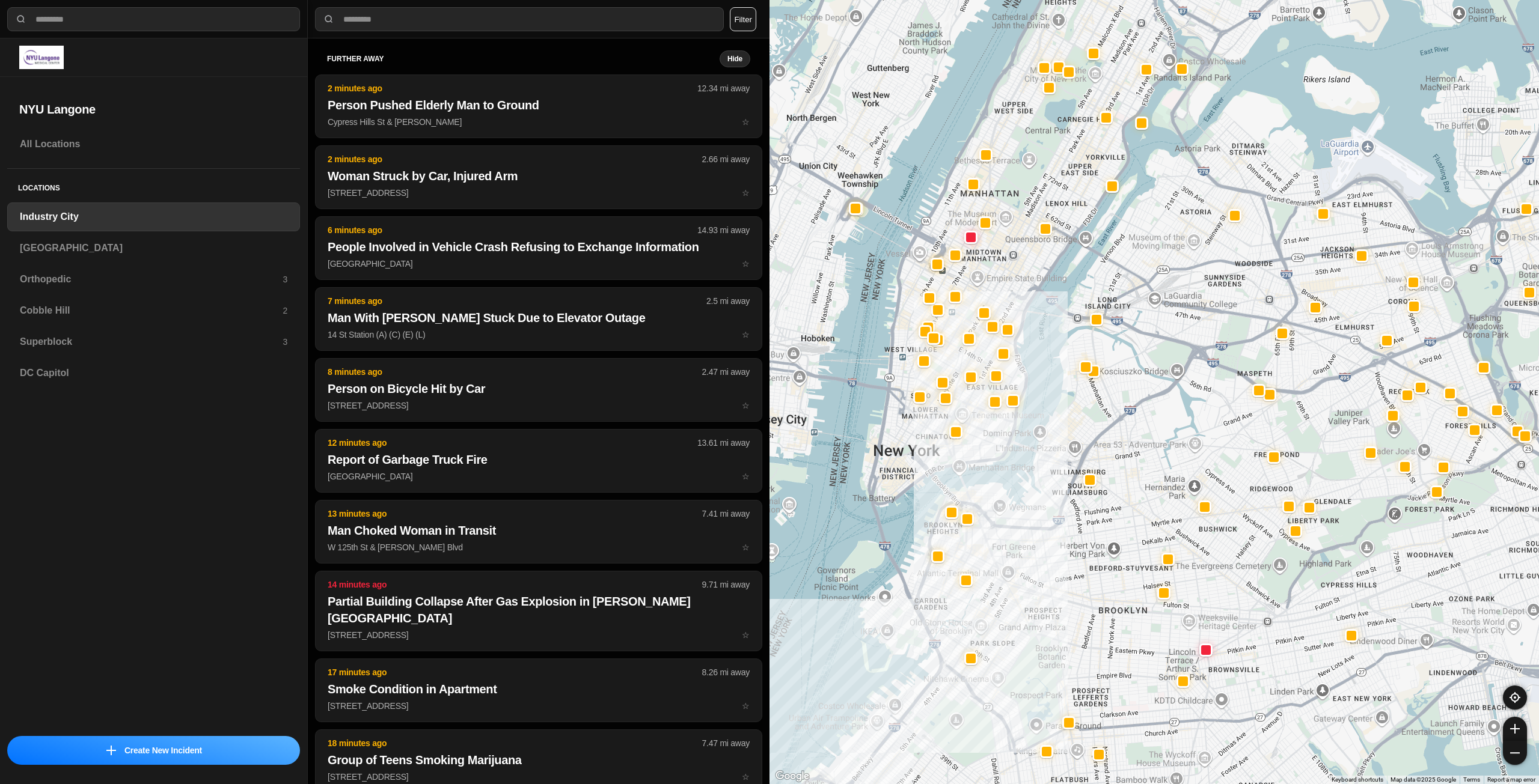
drag, startPoint x: 919, startPoint y: 424, endPoint x: 914, endPoint y: 461, distance: 37.3
click at [914, 461] on div at bounding box center [1154, 392] width 770 height 784
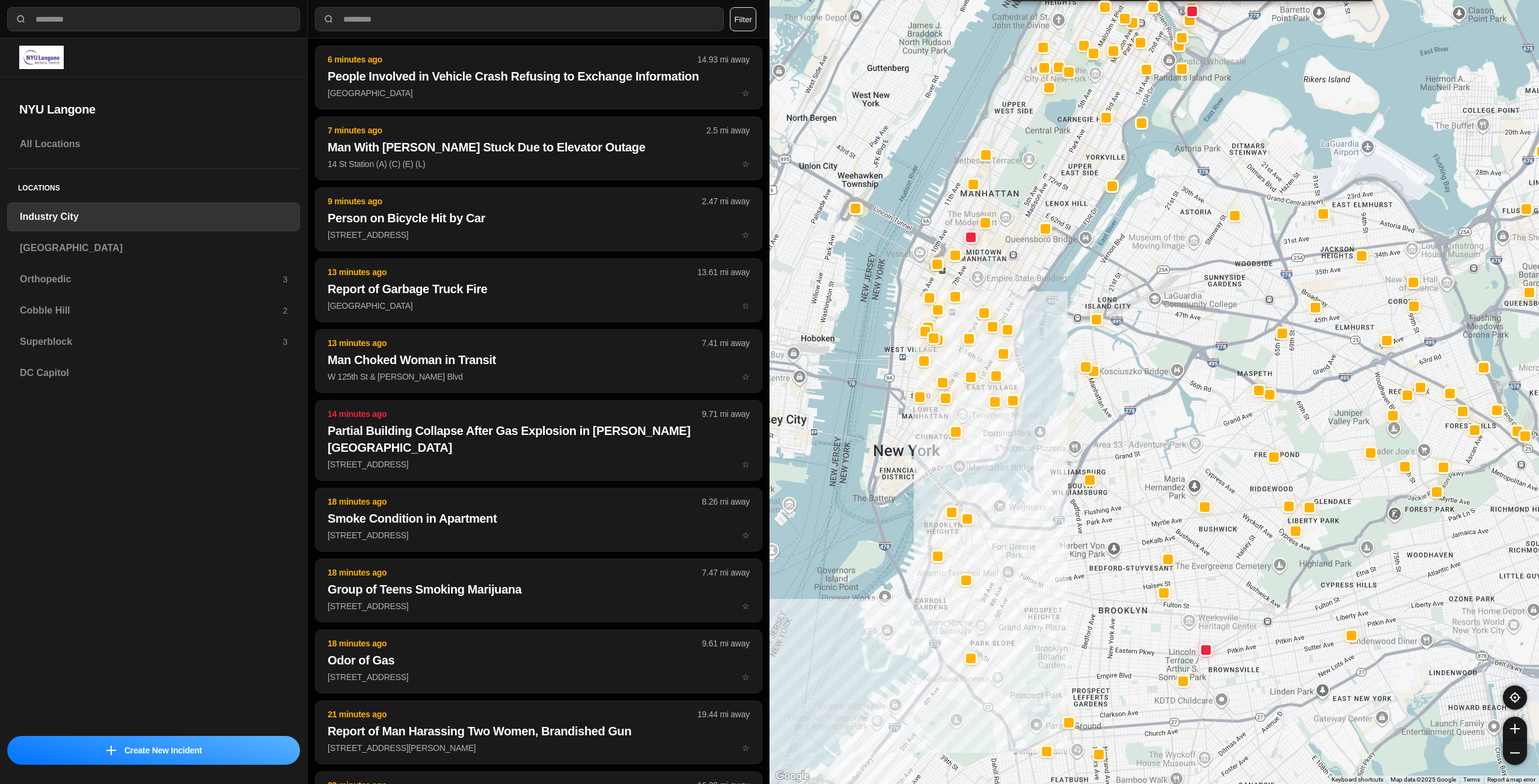
scroll to position [180, 0]
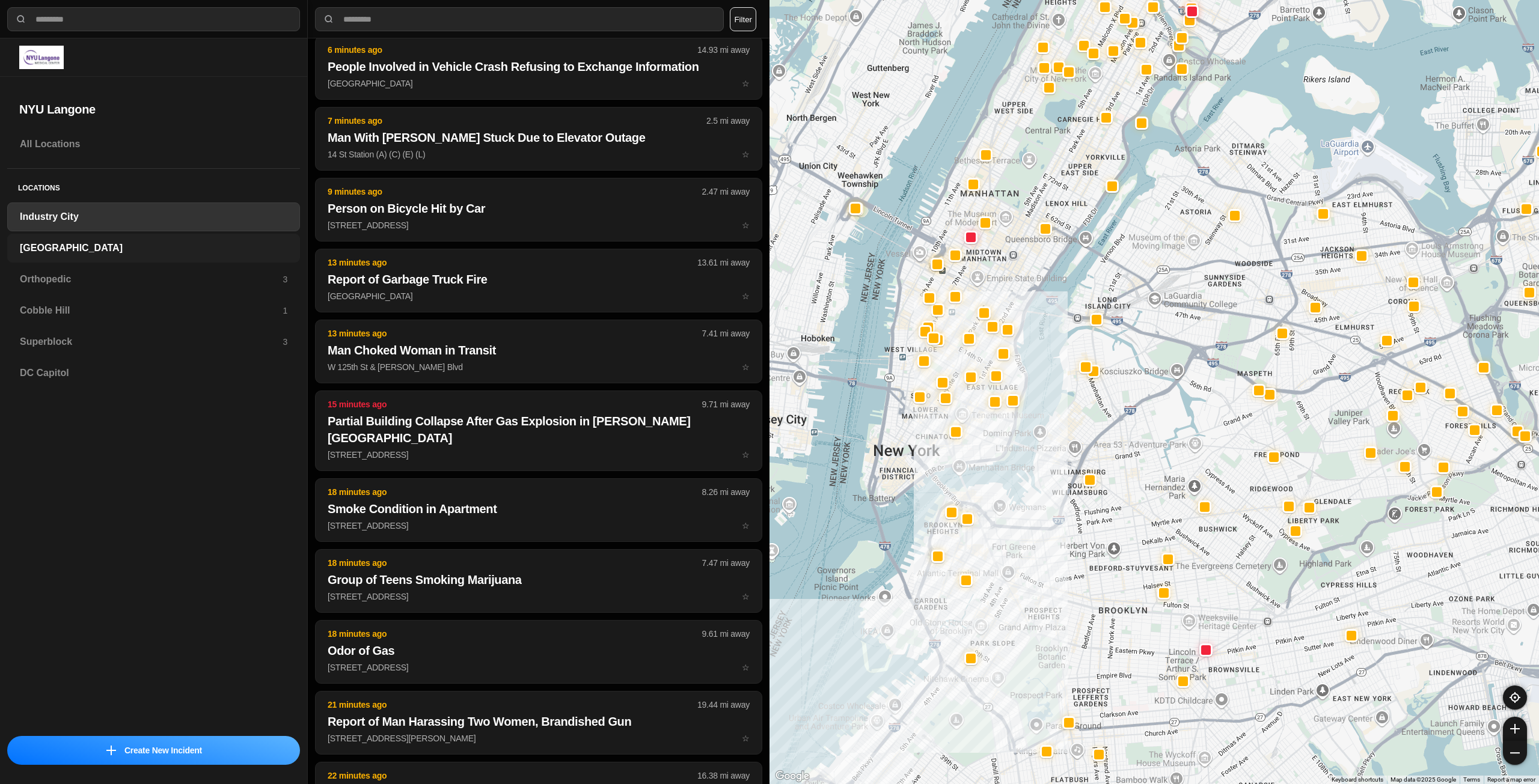
click at [165, 251] on h3 "[GEOGRAPHIC_DATA]" at bounding box center [153, 248] width 268 height 15
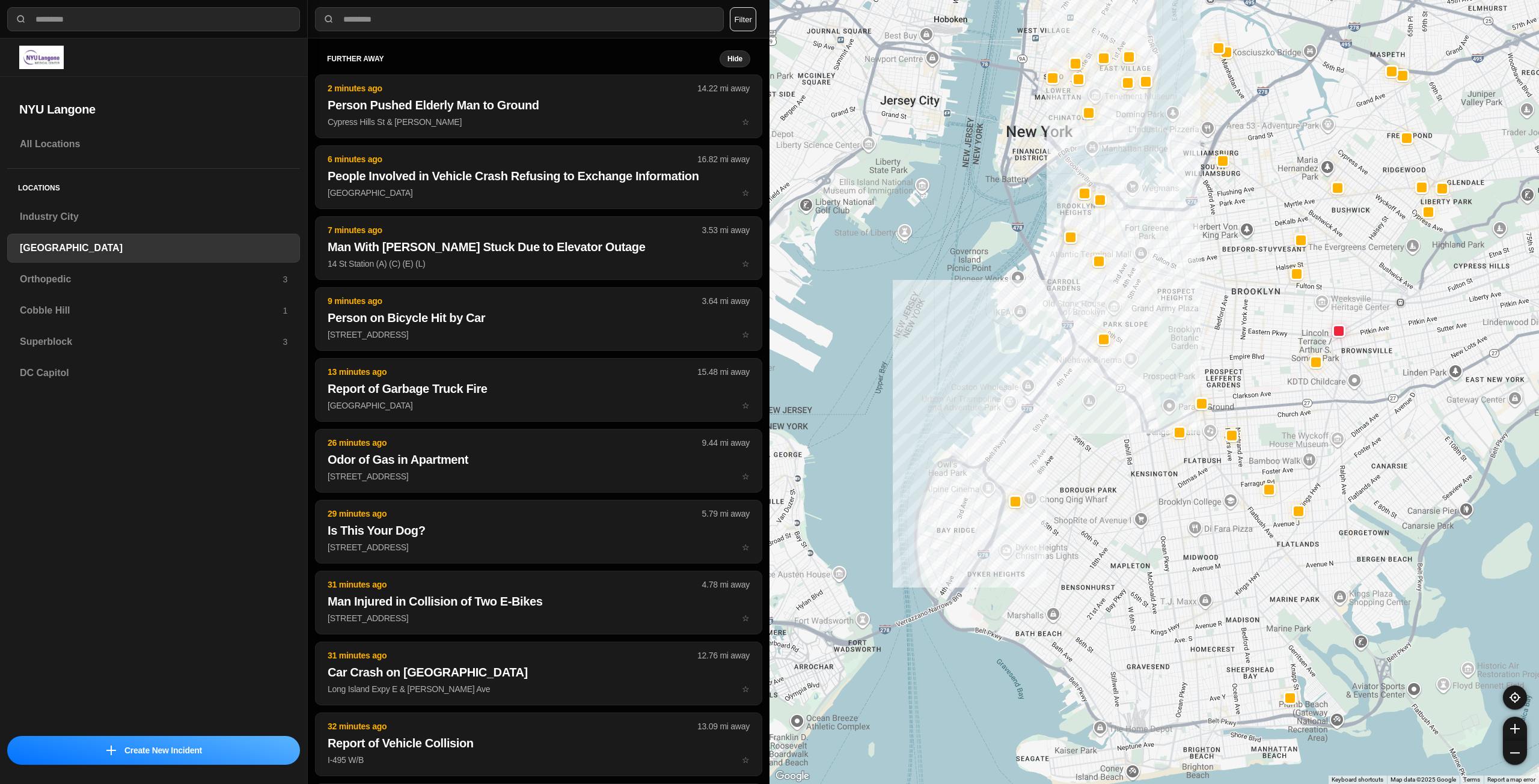
drag, startPoint x: 1233, startPoint y: 438, endPoint x: 1163, endPoint y: 479, distance: 81.1
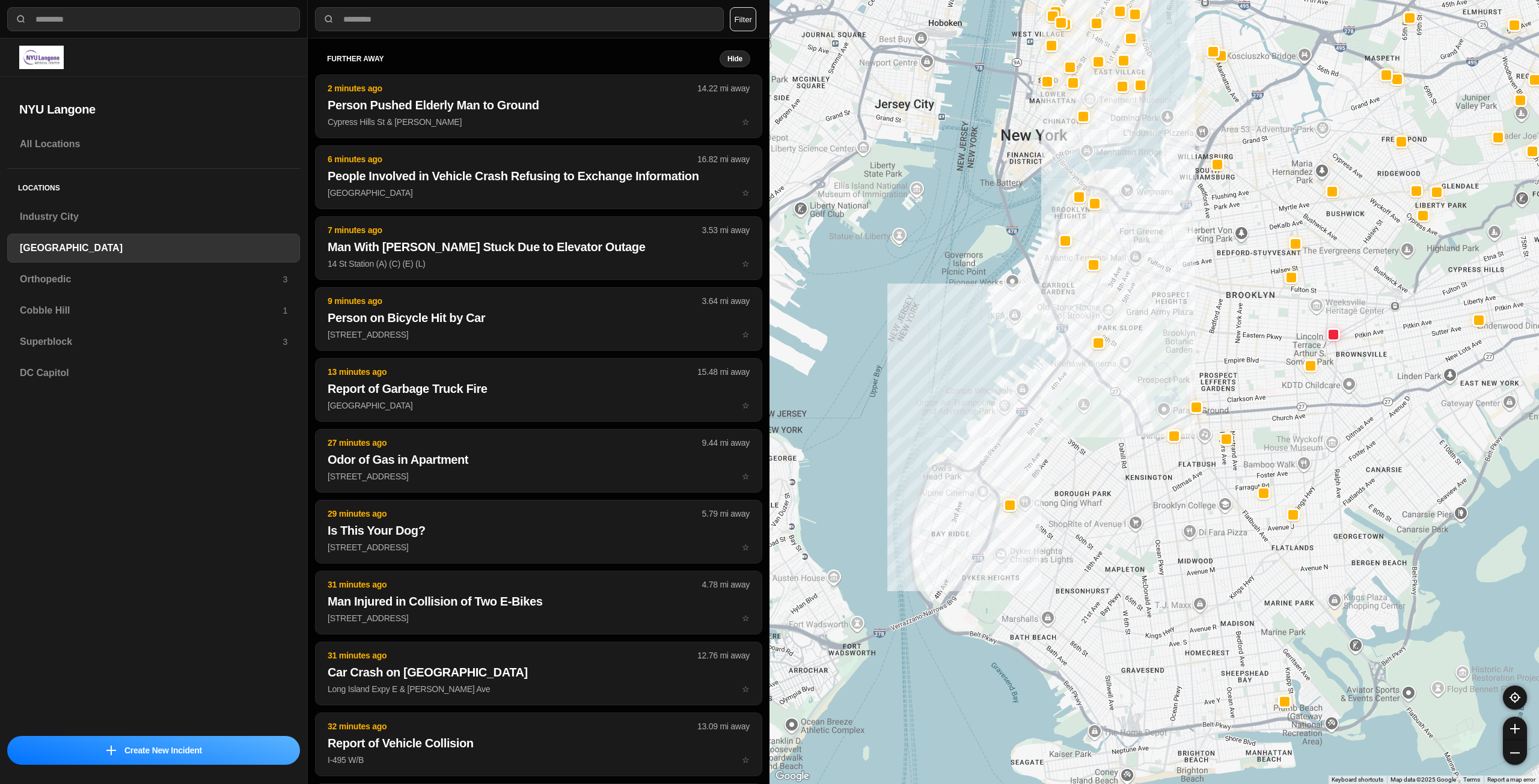
drag, startPoint x: 1128, startPoint y: 472, endPoint x: 1066, endPoint y: 518, distance: 77.2
click at [1066, 518] on div at bounding box center [1154, 392] width 770 height 784
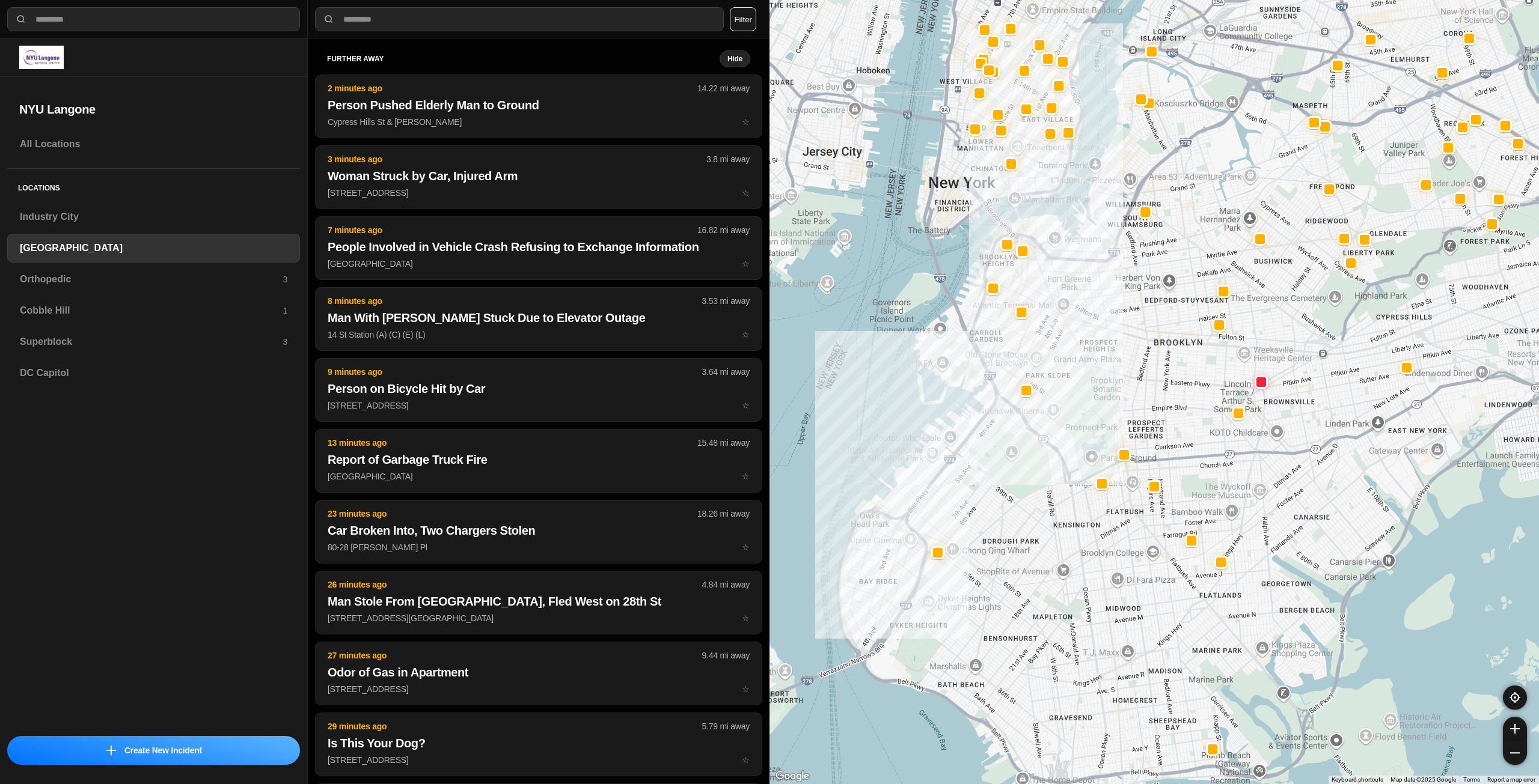
drag, startPoint x: 1056, startPoint y: 468, endPoint x: 1032, endPoint y: 479, distance: 26.4
click at [1032, 479] on div at bounding box center [1154, 392] width 770 height 784
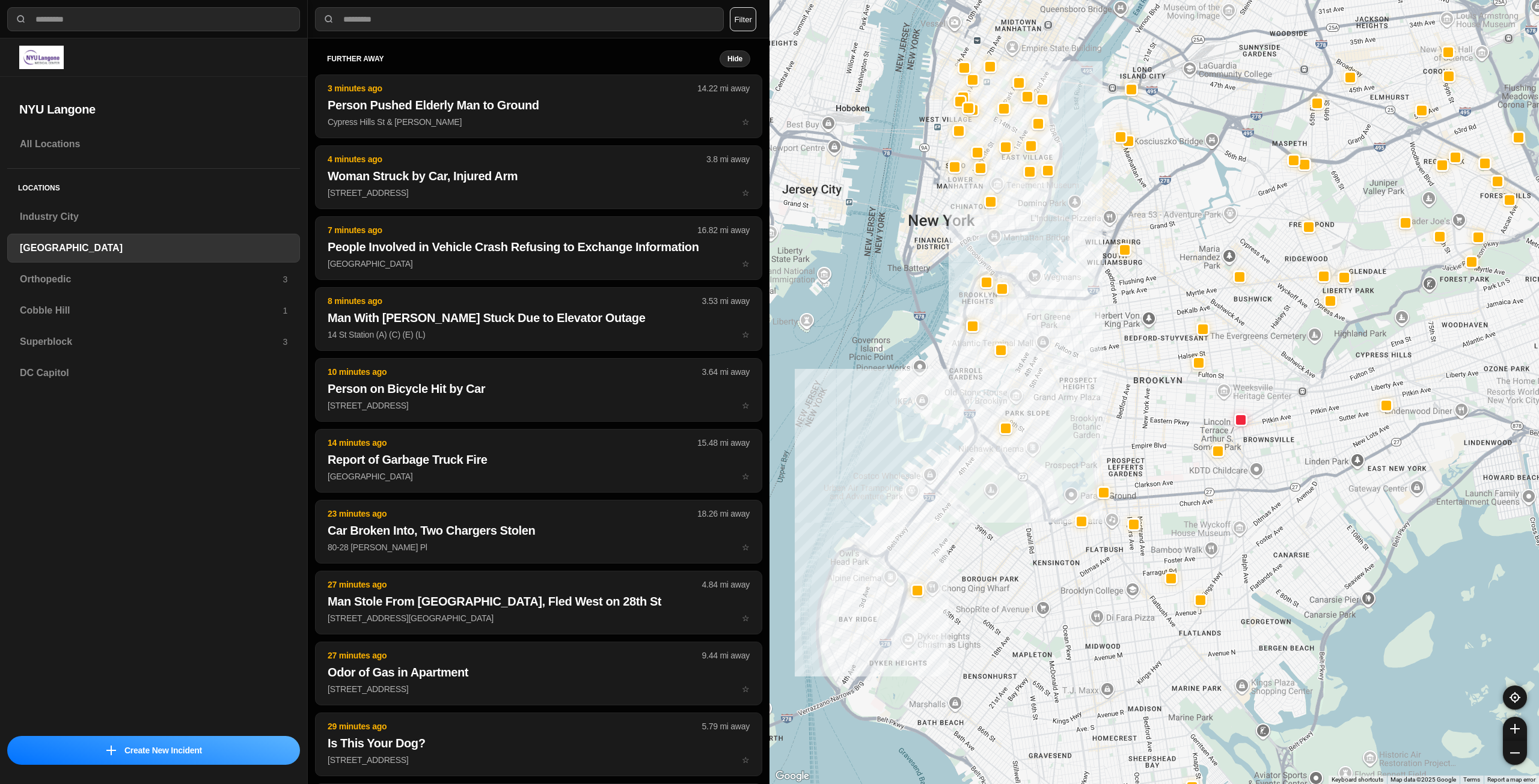
drag, startPoint x: 1145, startPoint y: 397, endPoint x: 1126, endPoint y: 426, distance: 34.7
click at [1126, 426] on div at bounding box center [1154, 392] width 770 height 784
click at [125, 280] on h3 "Orthopedic" at bounding box center [151, 280] width 263 height 15
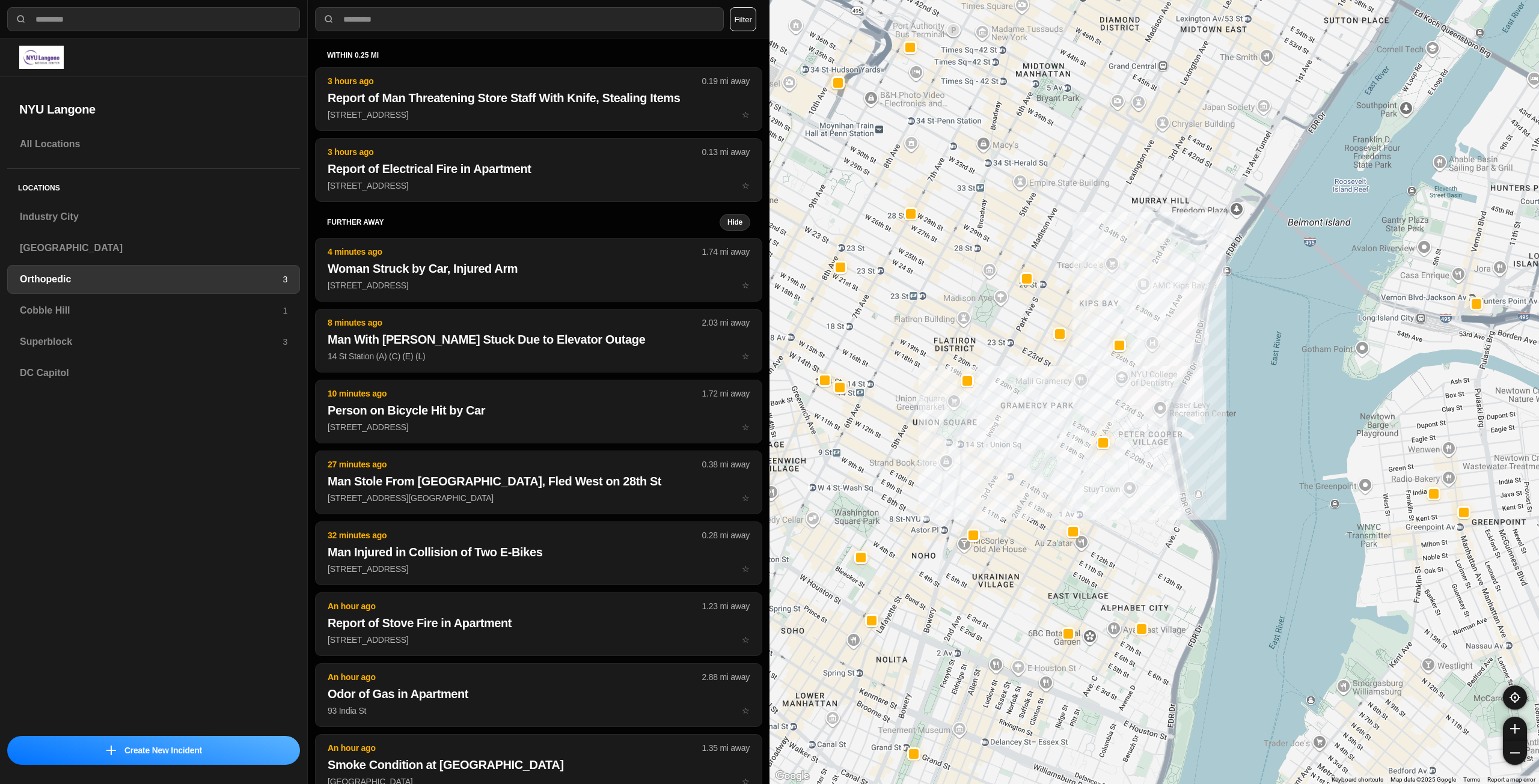
drag, startPoint x: 993, startPoint y: 380, endPoint x: 1030, endPoint y: 404, distance: 44.1
click at [1030, 404] on div at bounding box center [1154, 392] width 770 height 784
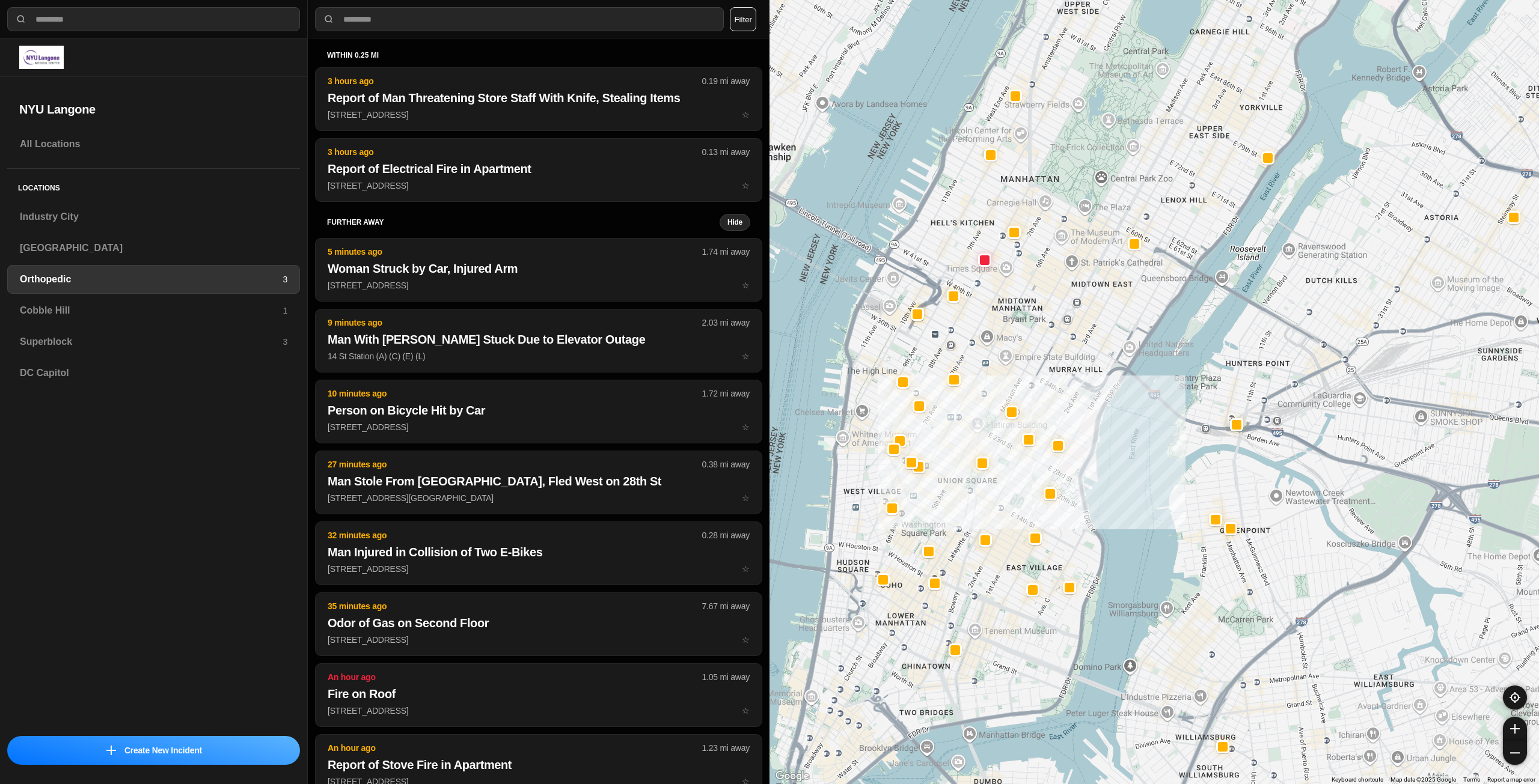
drag, startPoint x: 1032, startPoint y: 394, endPoint x: 1010, endPoint y: 467, distance: 76.2
click at [1010, 467] on div at bounding box center [1154, 392] width 770 height 784
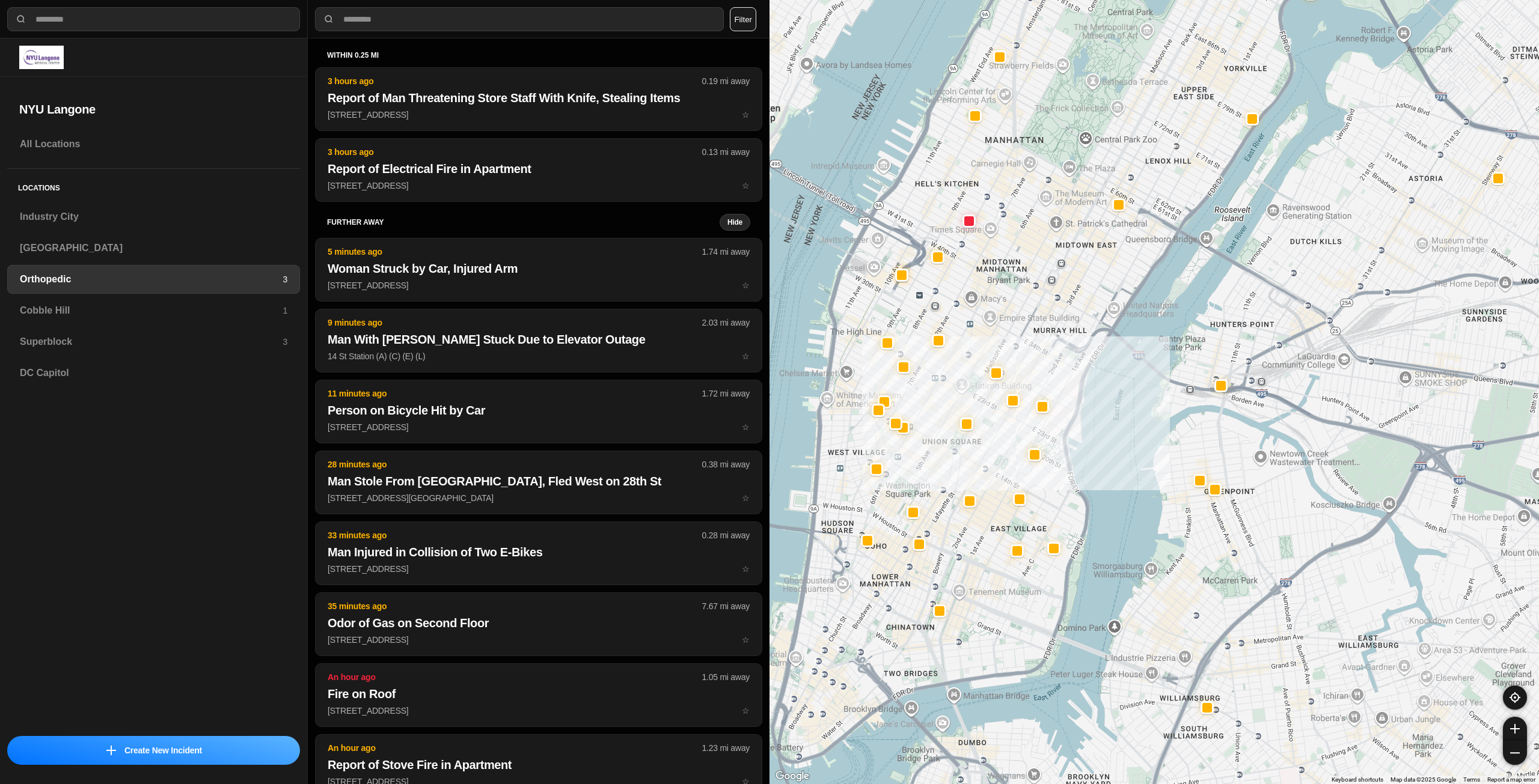
drag, startPoint x: 960, startPoint y: 603, endPoint x: 958, endPoint y: 560, distance: 43.0
click at [958, 560] on div at bounding box center [1154, 392] width 770 height 784
click at [64, 215] on h3 "Industry City" at bounding box center [153, 218] width 268 height 15
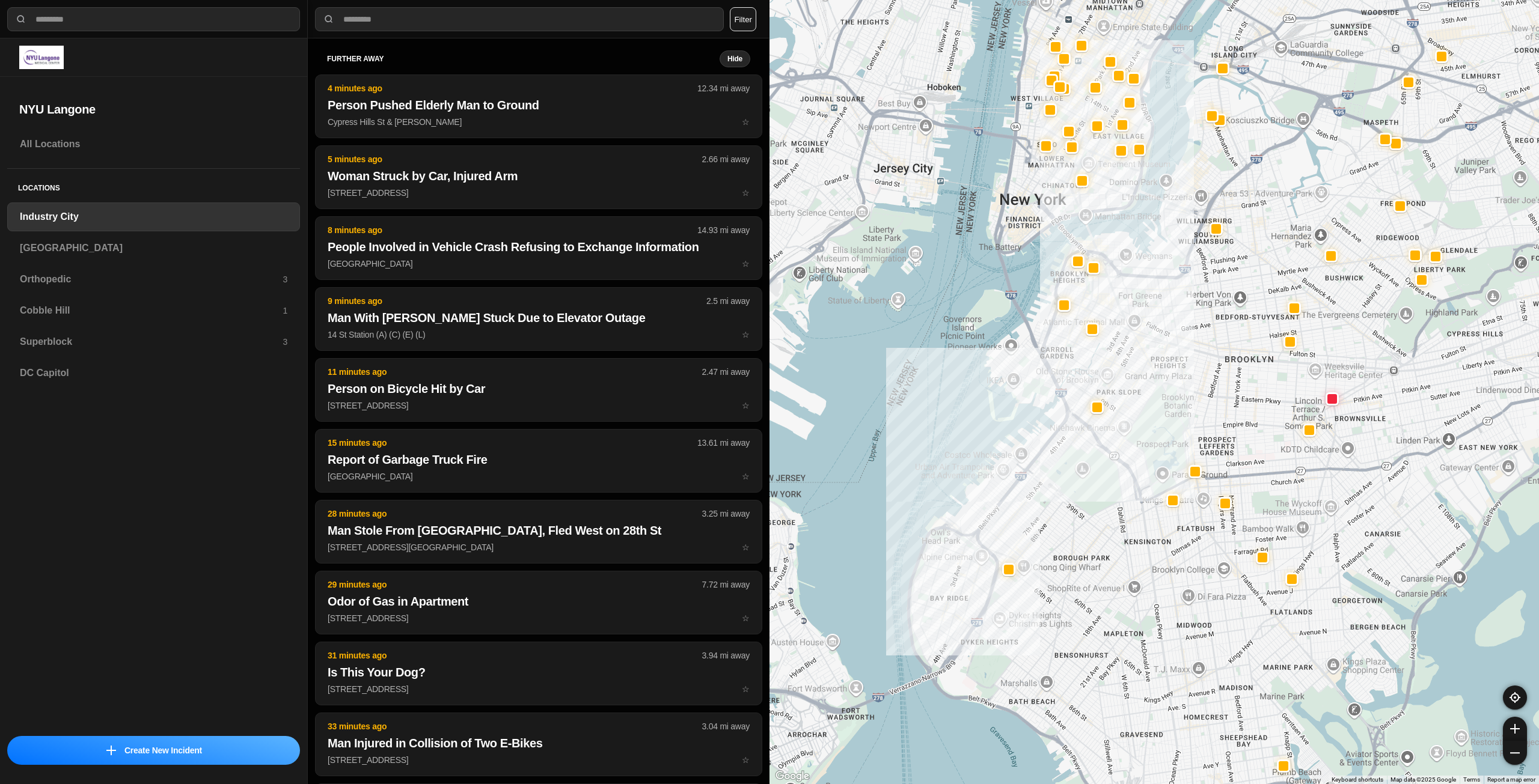
drag, startPoint x: 1328, startPoint y: 407, endPoint x: 1255, endPoint y: 418, distance: 73.8
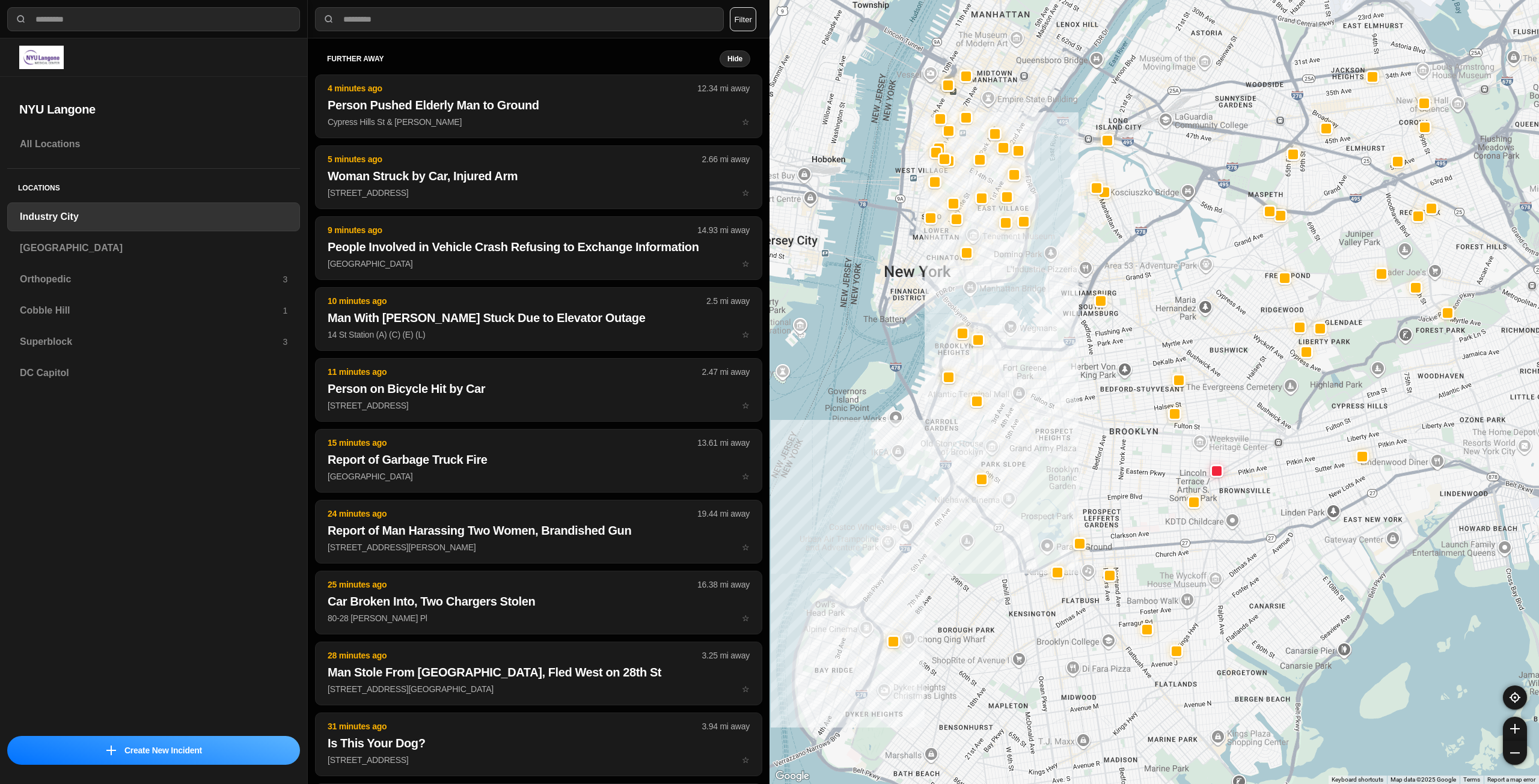
drag, startPoint x: 1239, startPoint y: 393, endPoint x: 1121, endPoint y: 467, distance: 139.3
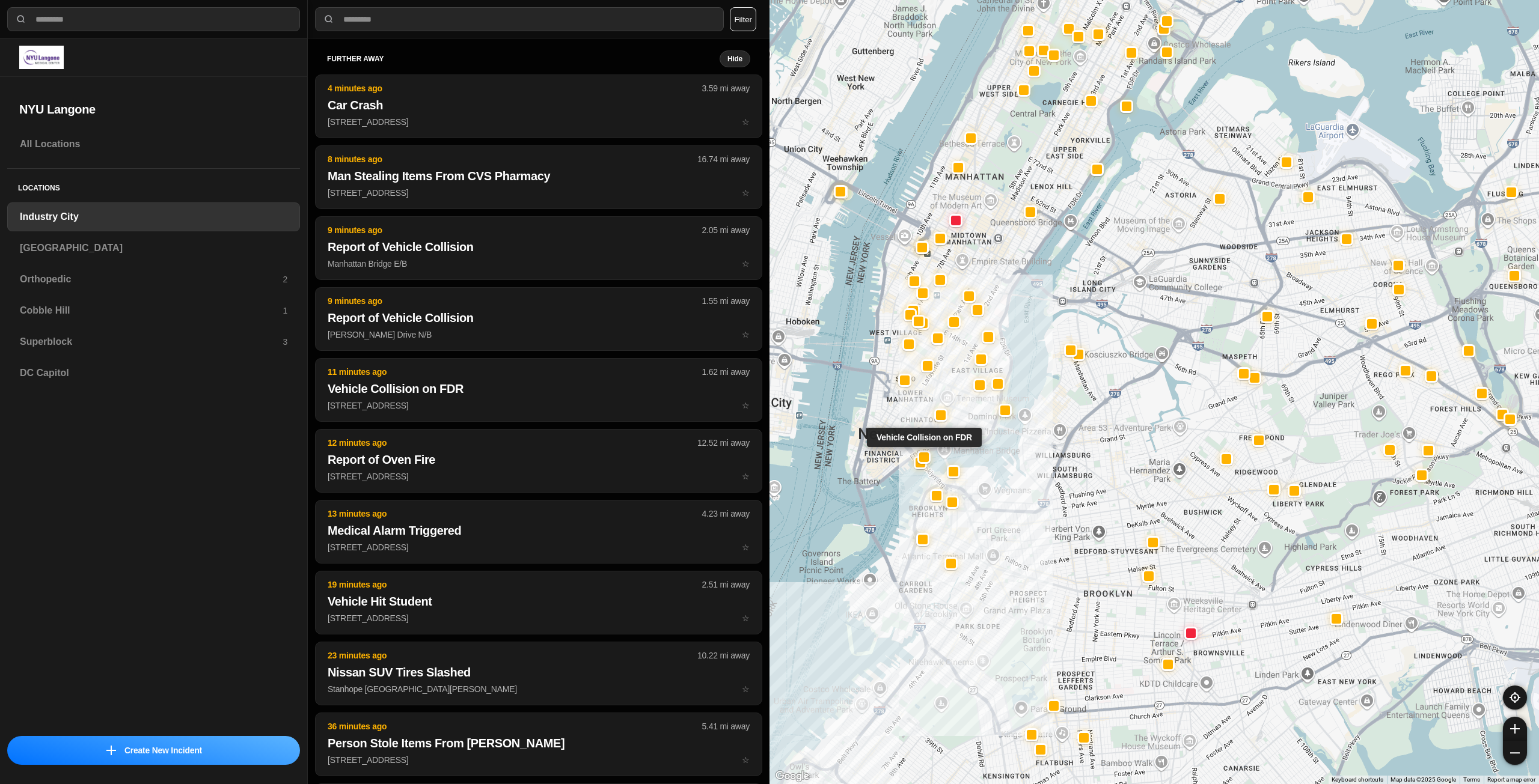
drag, startPoint x: 950, startPoint y: 274, endPoint x: 930, endPoint y: 383, distance: 110.8
click at [923, 438] on div "Vehicle Collision on FDR" at bounding box center [1154, 392] width 770 height 784
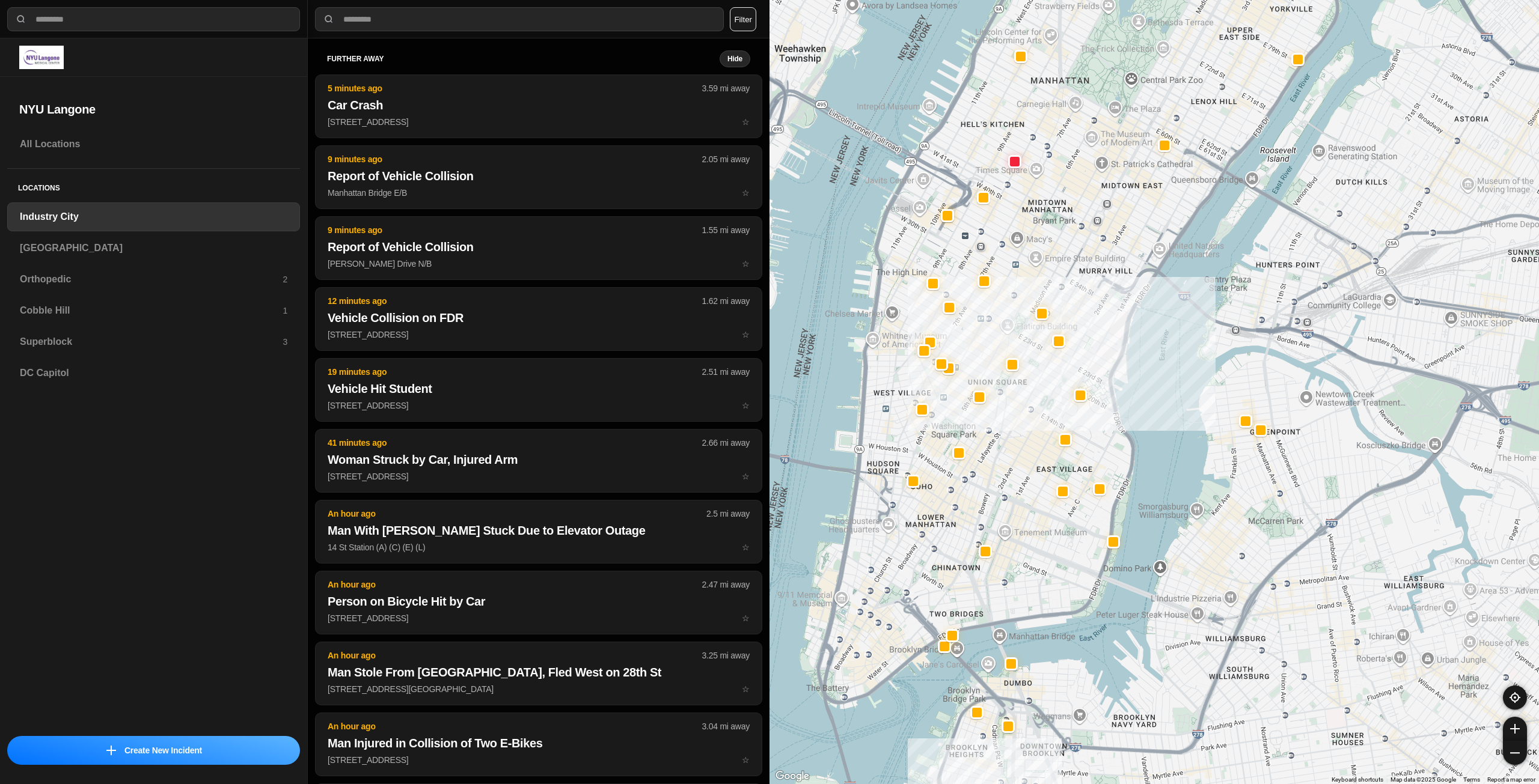
drag, startPoint x: 898, startPoint y: 358, endPoint x: 1008, endPoint y: 353, distance: 110.1
click at [1008, 353] on div "757 people" at bounding box center [1154, 392] width 770 height 784
click at [105, 231] on div "Locations [GEOGRAPHIC_DATA] [GEOGRAPHIC_DATA] Orthopedic 2 [GEOGRAPHIC_DATA] 1 …" at bounding box center [154, 282] width 293 height 229
click at [100, 247] on h3 "[GEOGRAPHIC_DATA]" at bounding box center [153, 248] width 268 height 15
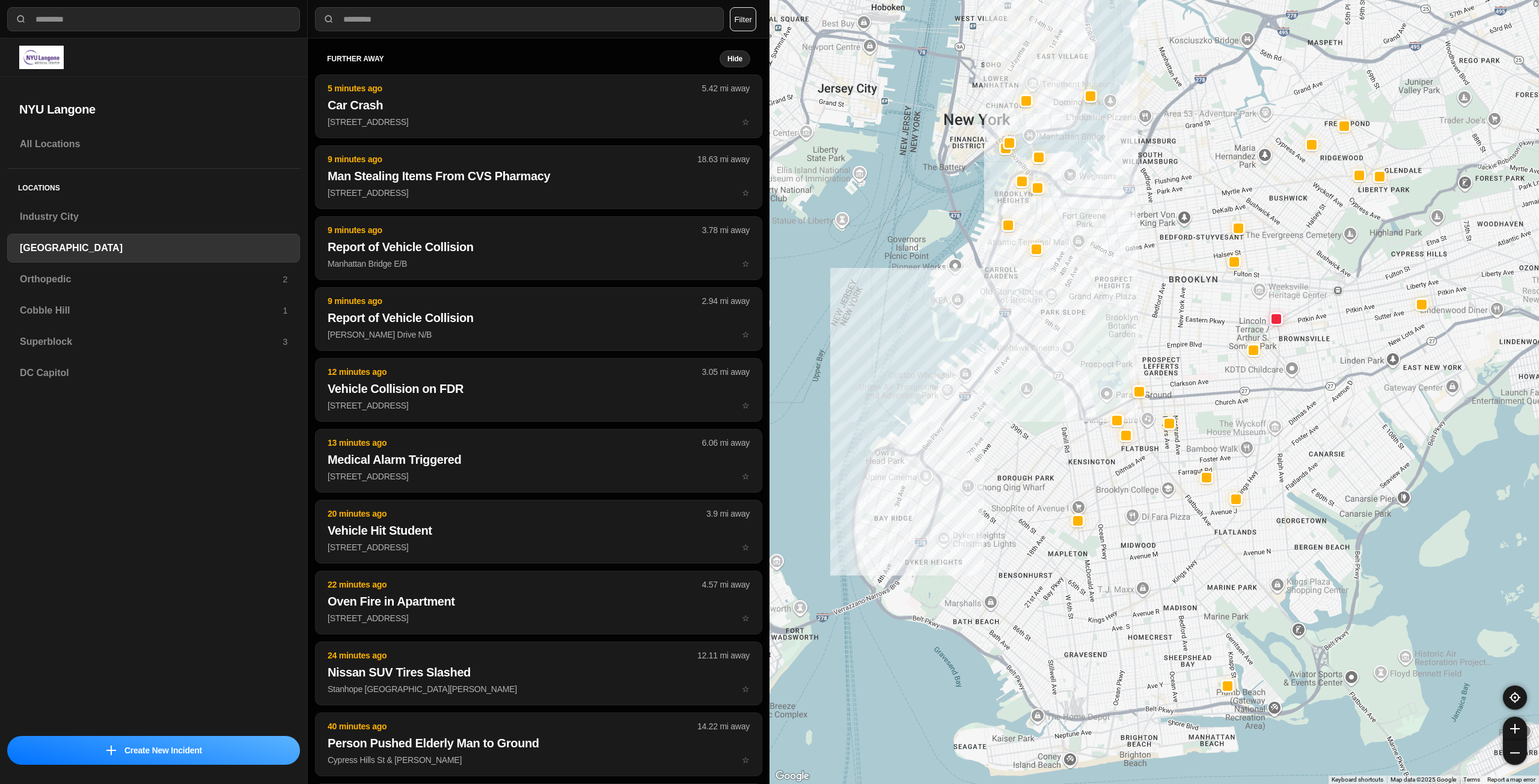
drag, startPoint x: 1168, startPoint y: 410, endPoint x: 1070, endPoint y: 480, distance: 120.4
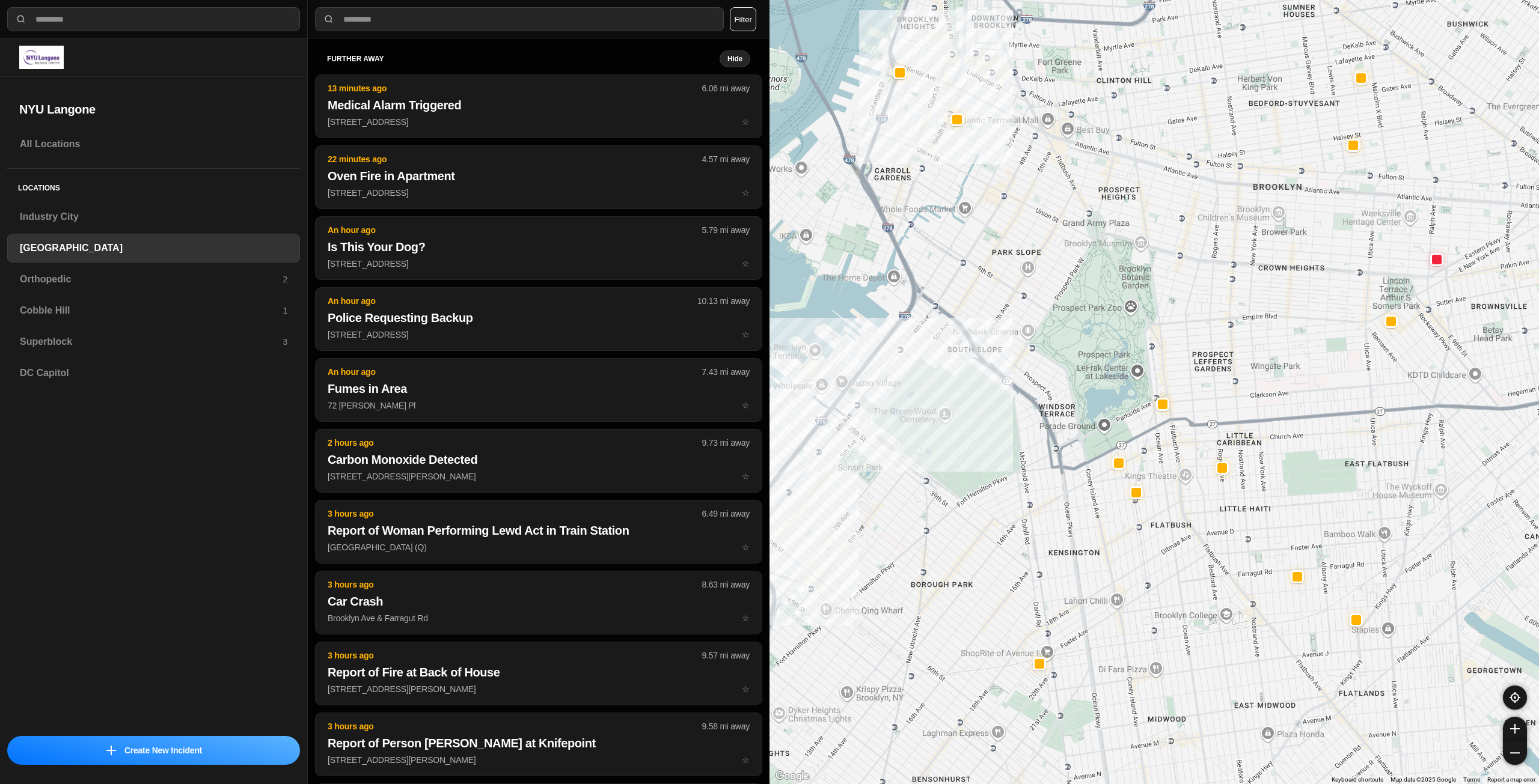
drag, startPoint x: 1062, startPoint y: 392, endPoint x: 1055, endPoint y: 413, distance: 22.1
click at [1055, 413] on div "421 people" at bounding box center [1154, 392] width 770 height 784
click at [102, 283] on h3 "Orthopedic" at bounding box center [151, 280] width 263 height 15
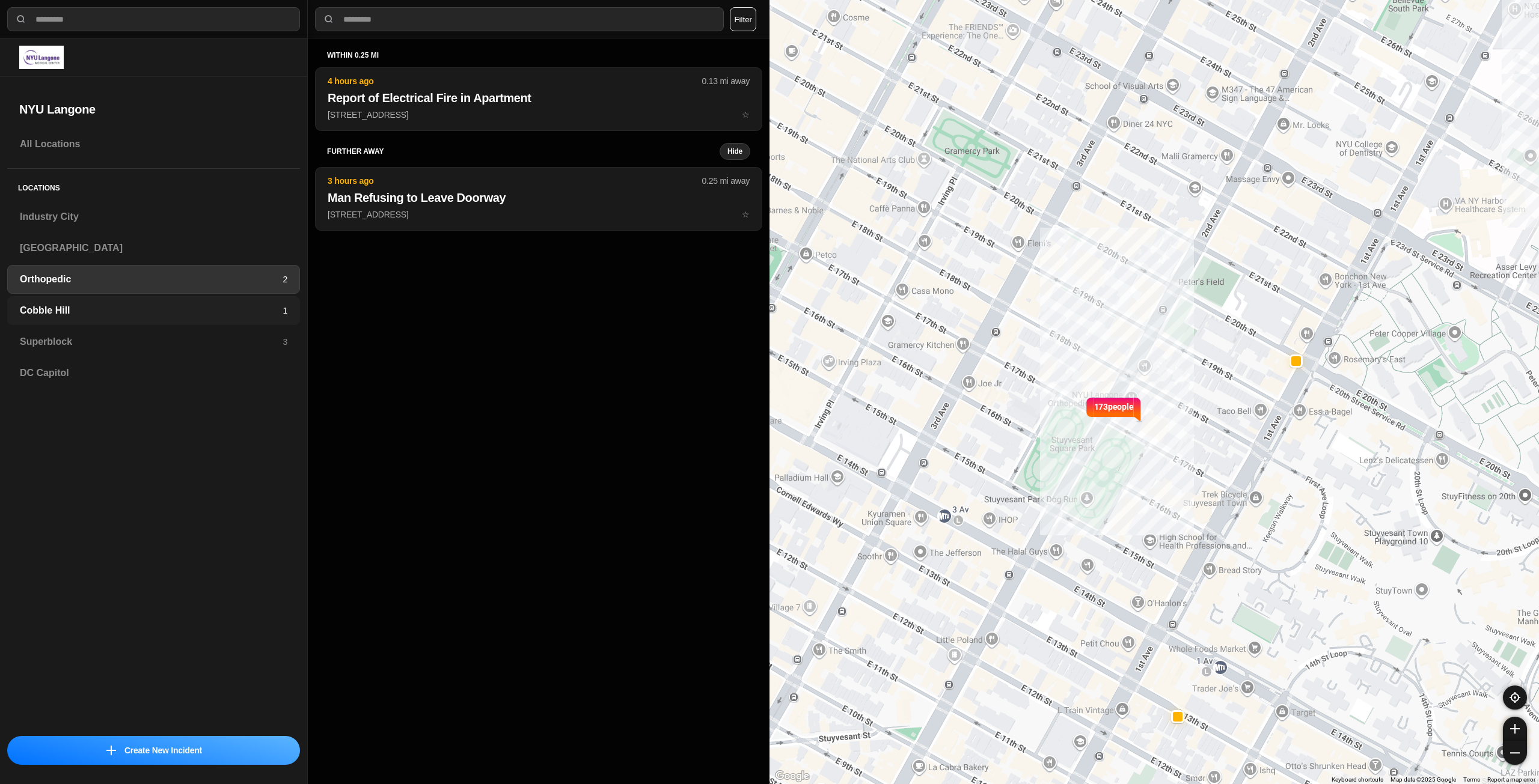
click at [97, 313] on h3 "Cobble Hill" at bounding box center [151, 311] width 263 height 15
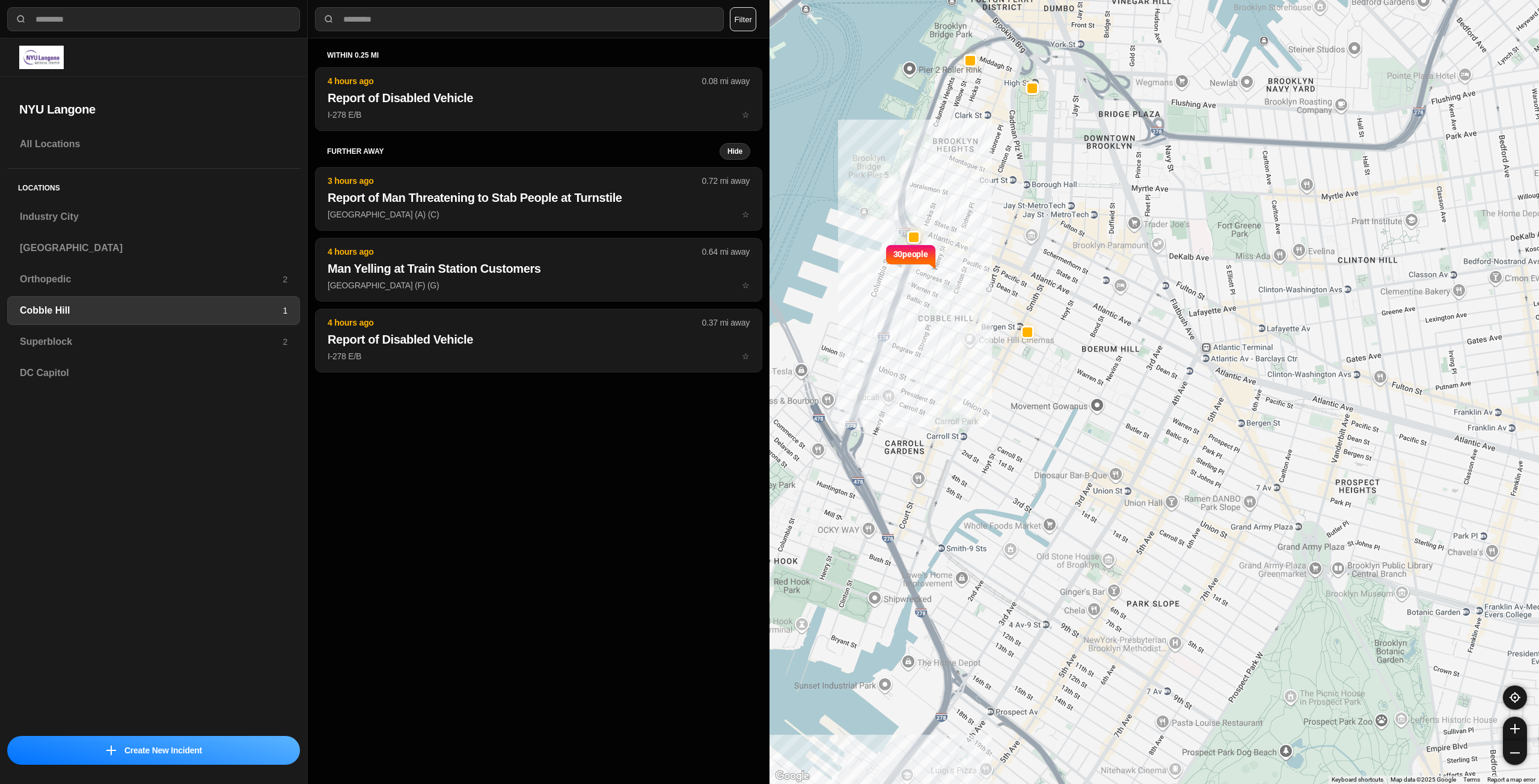
select select "*"
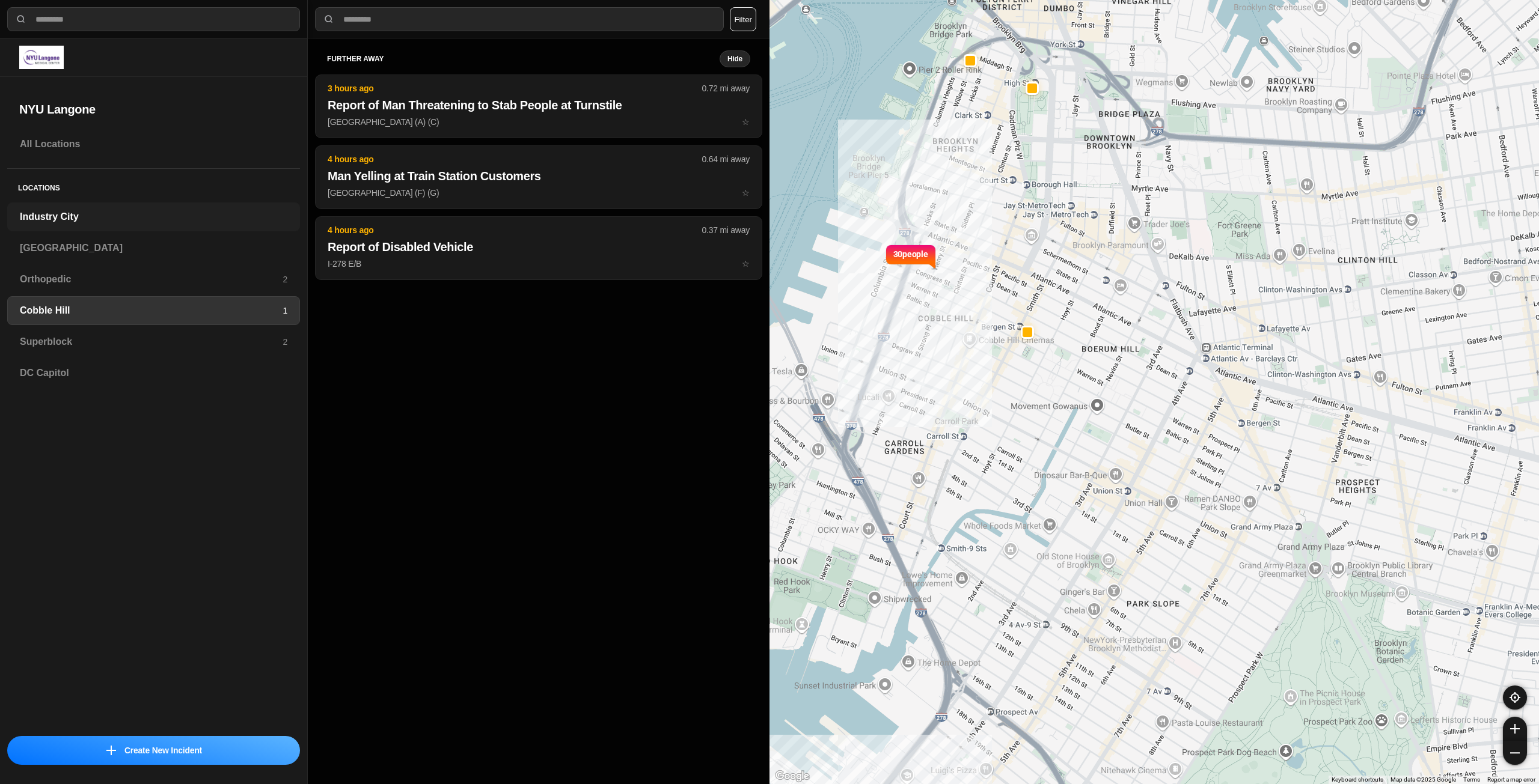
click at [27, 216] on h3 "Industry City" at bounding box center [153, 218] width 268 height 15
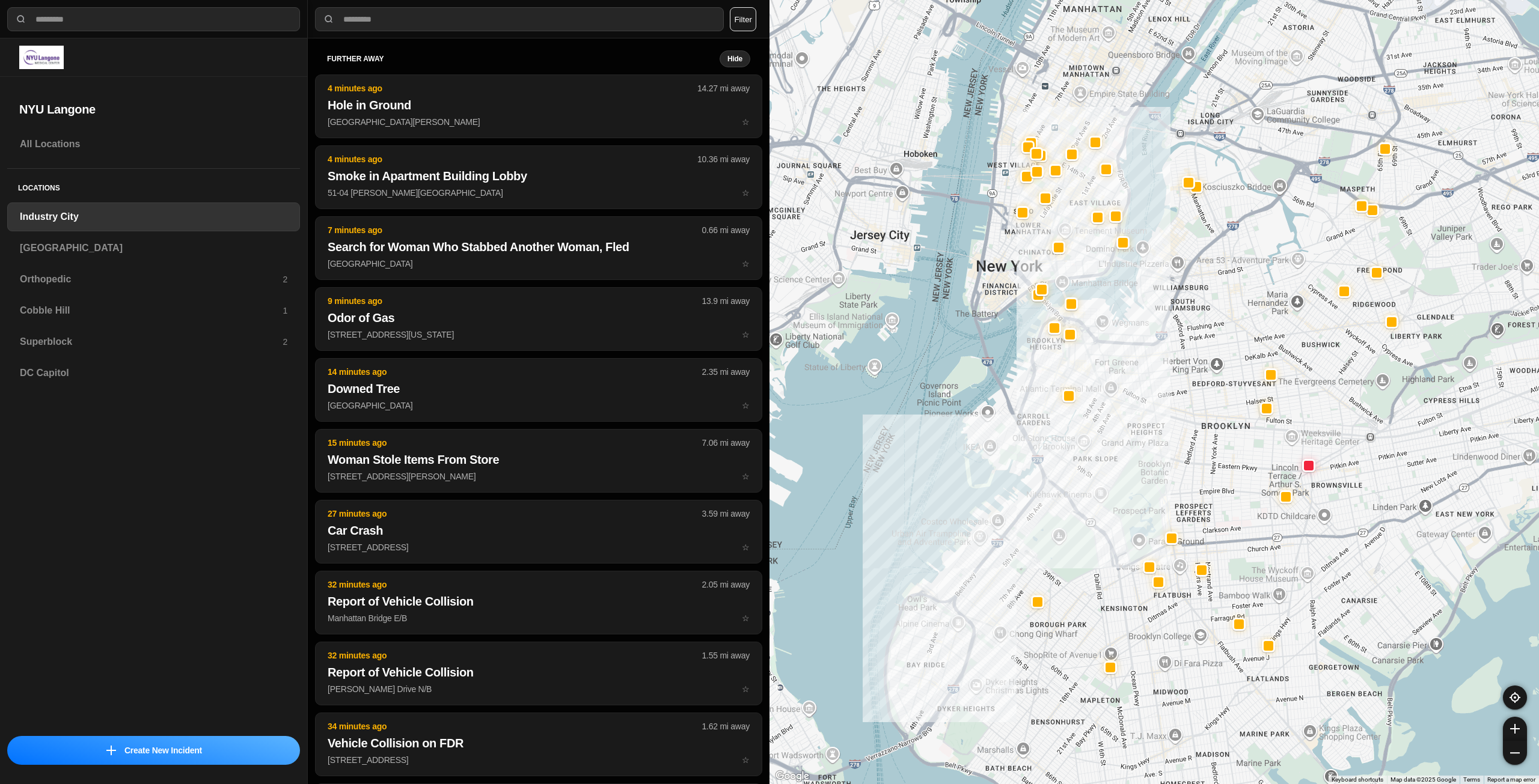
drag, startPoint x: 1287, startPoint y: 315, endPoint x: 1141, endPoint y: 448, distance: 197.5
click at [1141, 448] on div at bounding box center [1154, 392] width 770 height 784
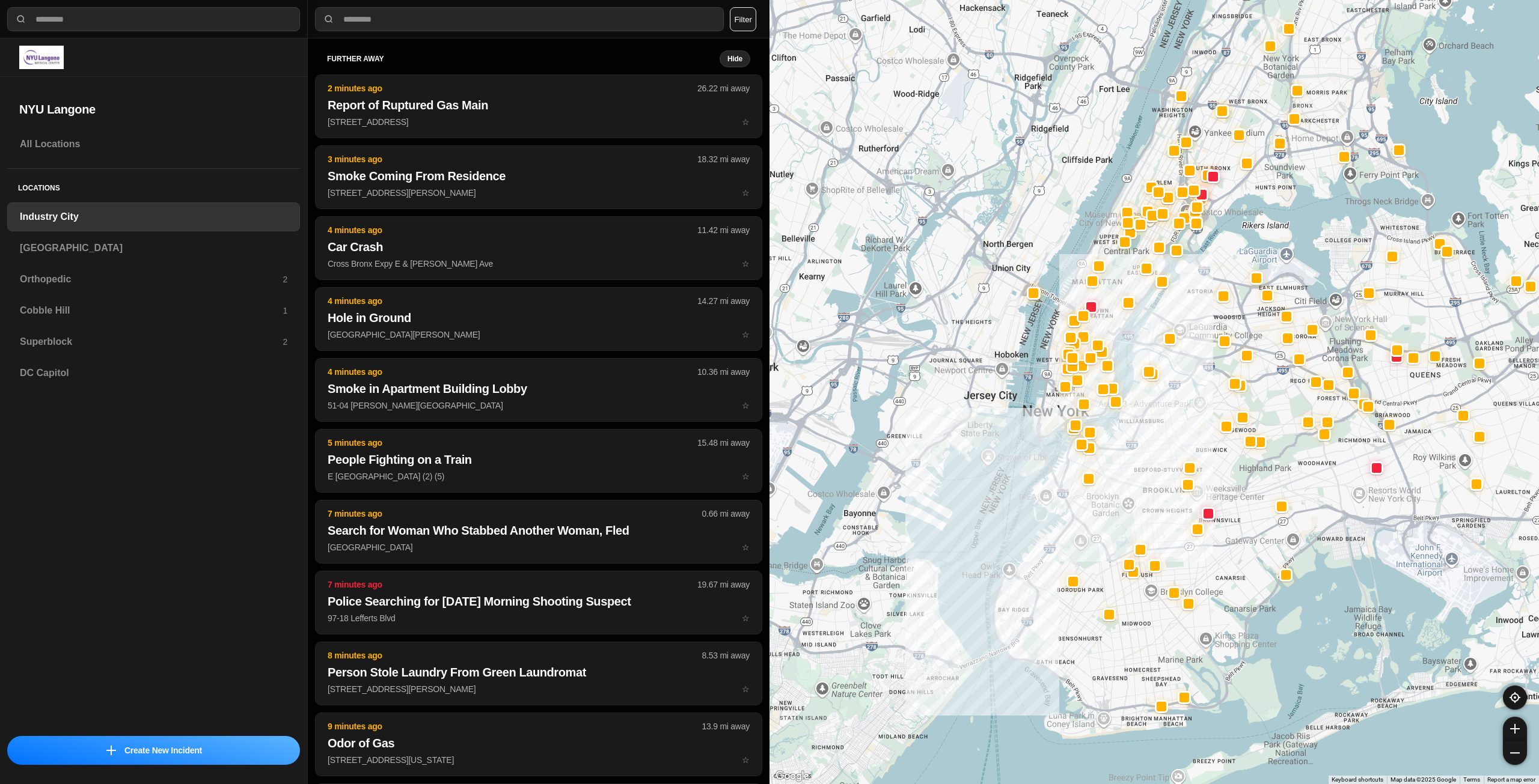
drag, startPoint x: 1195, startPoint y: 361, endPoint x: 1166, endPoint y: 444, distance: 87.9
click at [1166, 444] on div at bounding box center [1154, 392] width 770 height 784
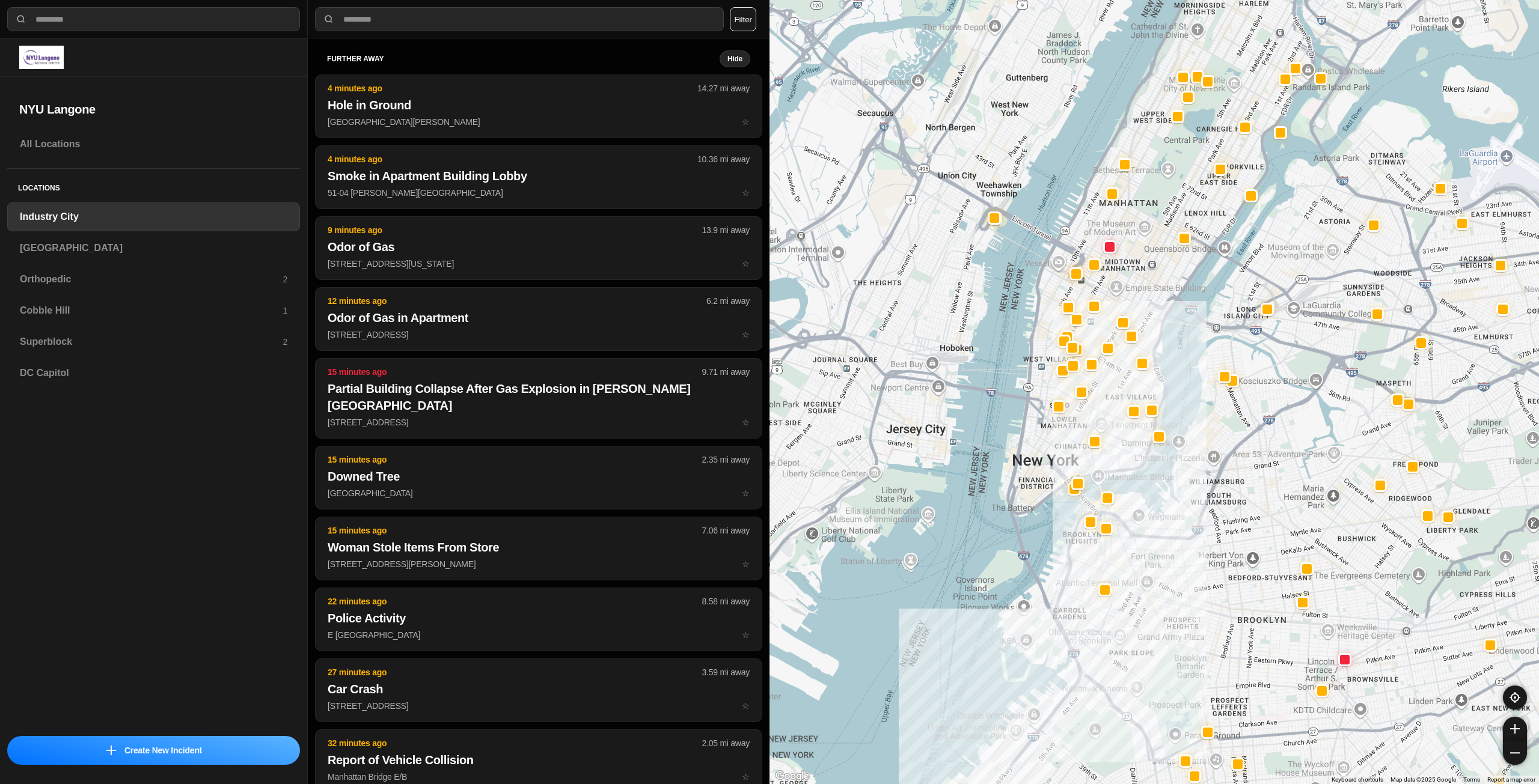
drag, startPoint x: 1157, startPoint y: 389, endPoint x: 1124, endPoint y: 454, distance: 72.9
click at [1126, 454] on div at bounding box center [1154, 392] width 770 height 784
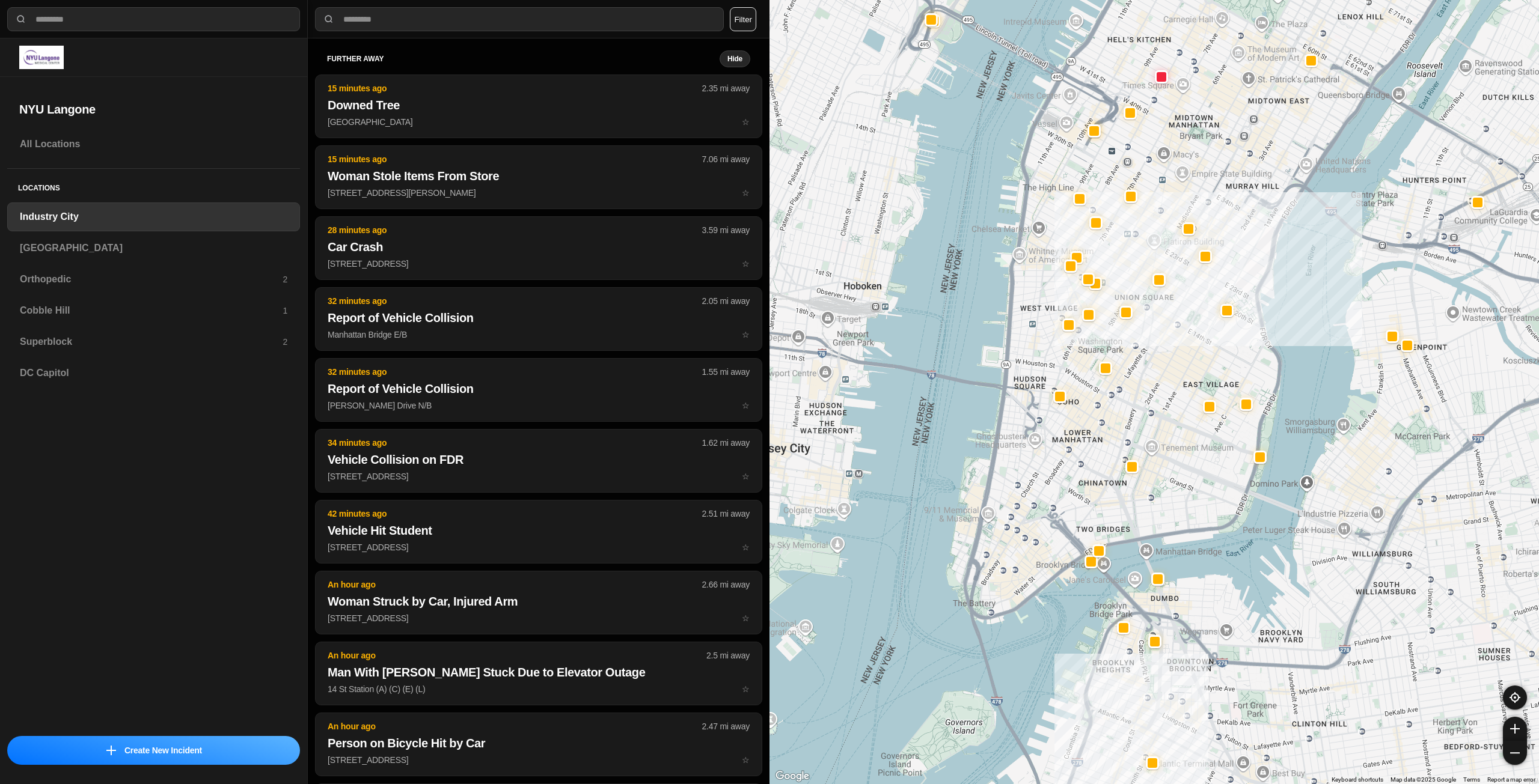
drag, startPoint x: 1057, startPoint y: 529, endPoint x: 1189, endPoint y: 508, distance: 133.7
click at [1189, 508] on div "757 people" at bounding box center [1154, 392] width 770 height 784
click at [57, 242] on h3 "[GEOGRAPHIC_DATA]" at bounding box center [153, 248] width 268 height 15
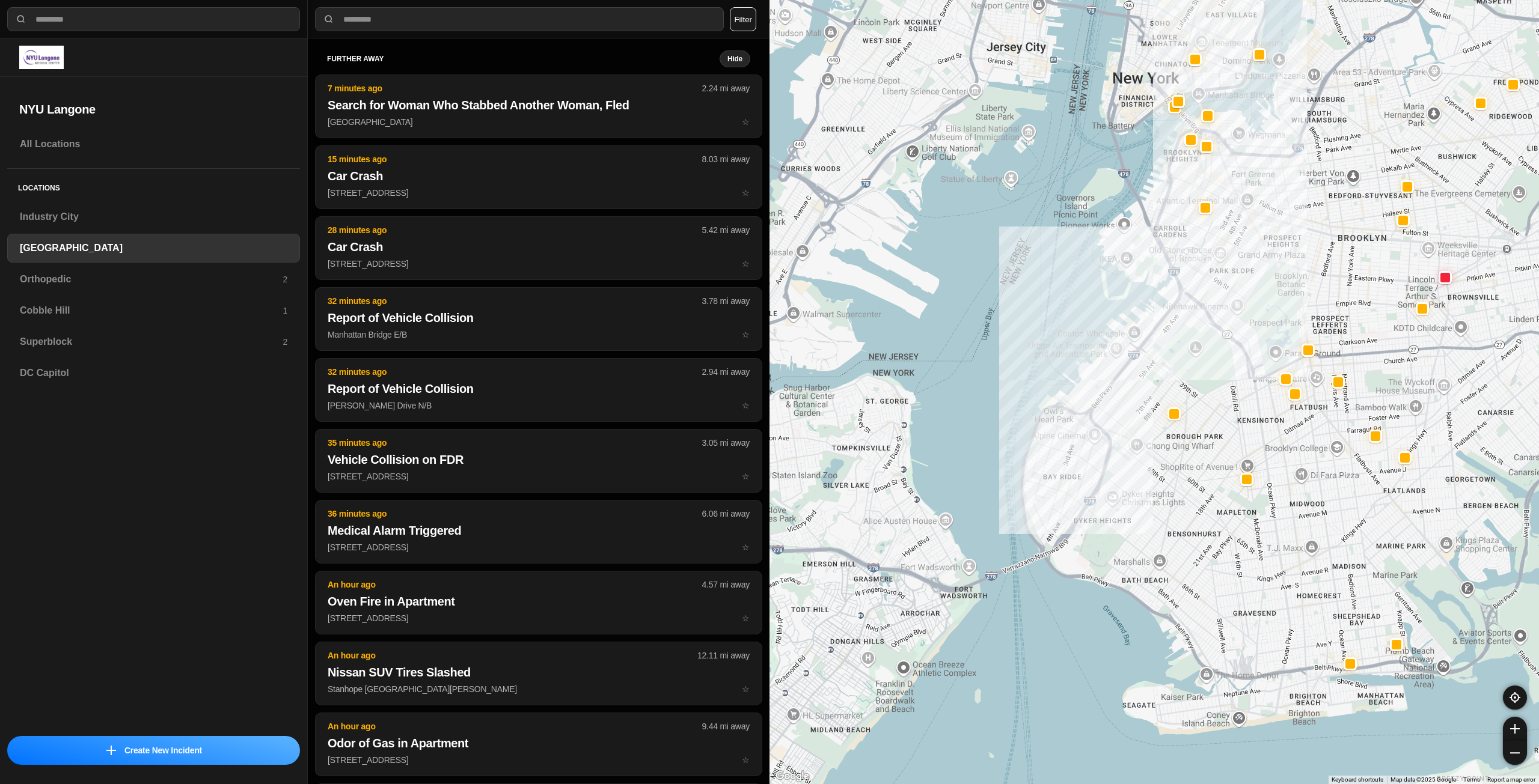
drag, startPoint x: 1344, startPoint y: 424, endPoint x: 1279, endPoint y: 490, distance: 92.6
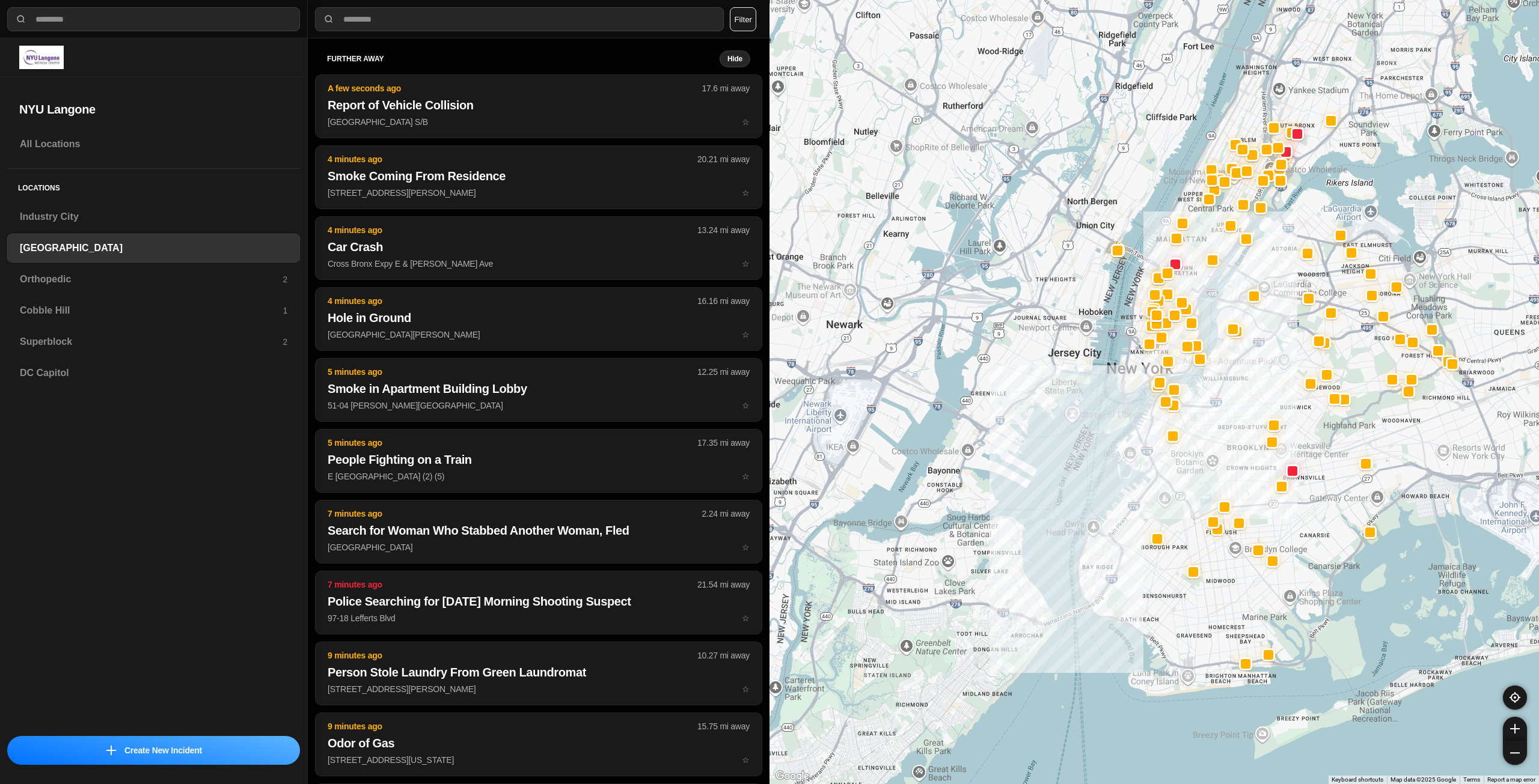
drag, startPoint x: 1420, startPoint y: 390, endPoint x: 1323, endPoint y: 506, distance: 151.2
click at [1323, 506] on div at bounding box center [1154, 392] width 770 height 784
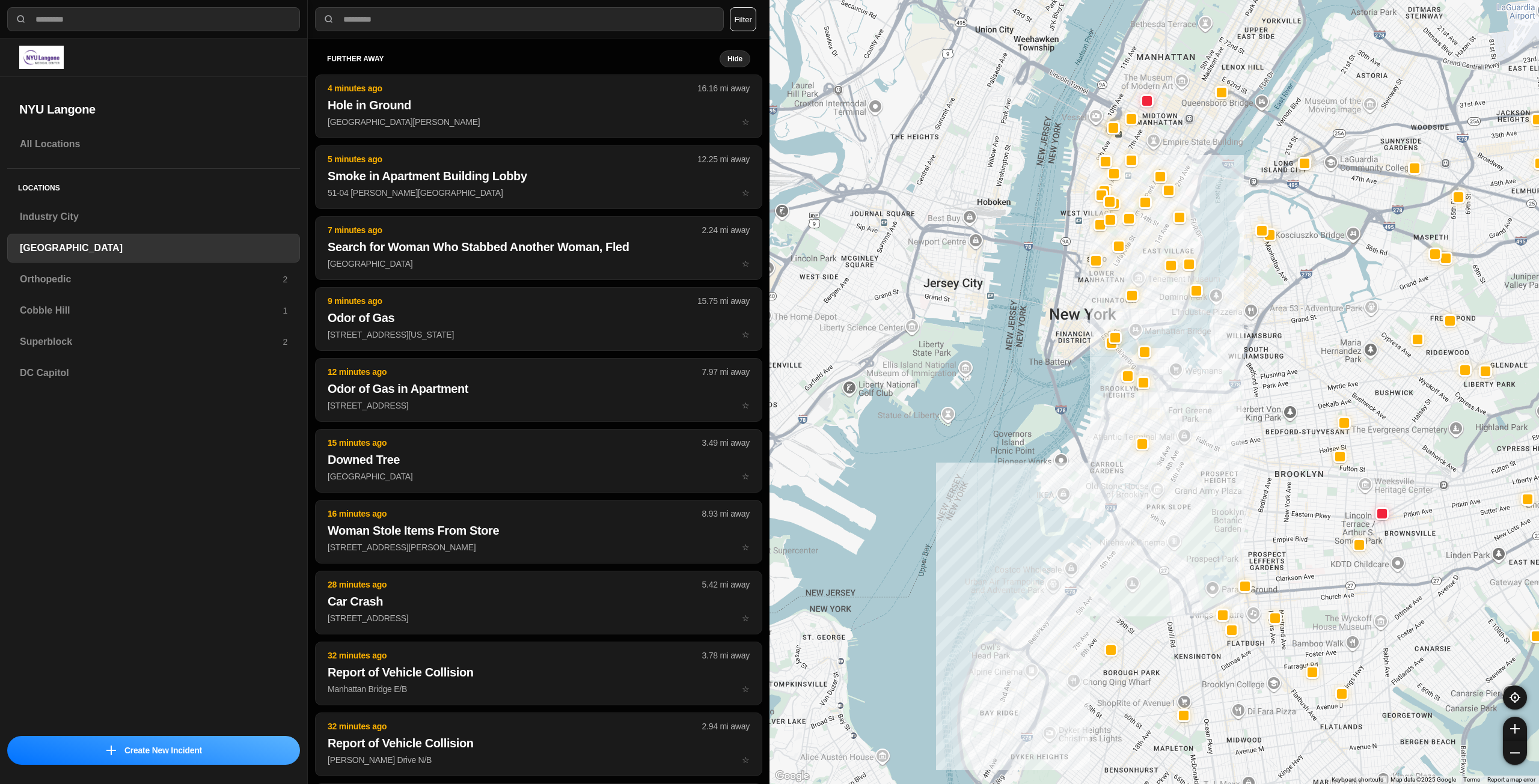
drag, startPoint x: 1182, startPoint y: 401, endPoint x: 1178, endPoint y: 456, distance: 55.1
click at [1179, 456] on div at bounding box center [1154, 392] width 770 height 784
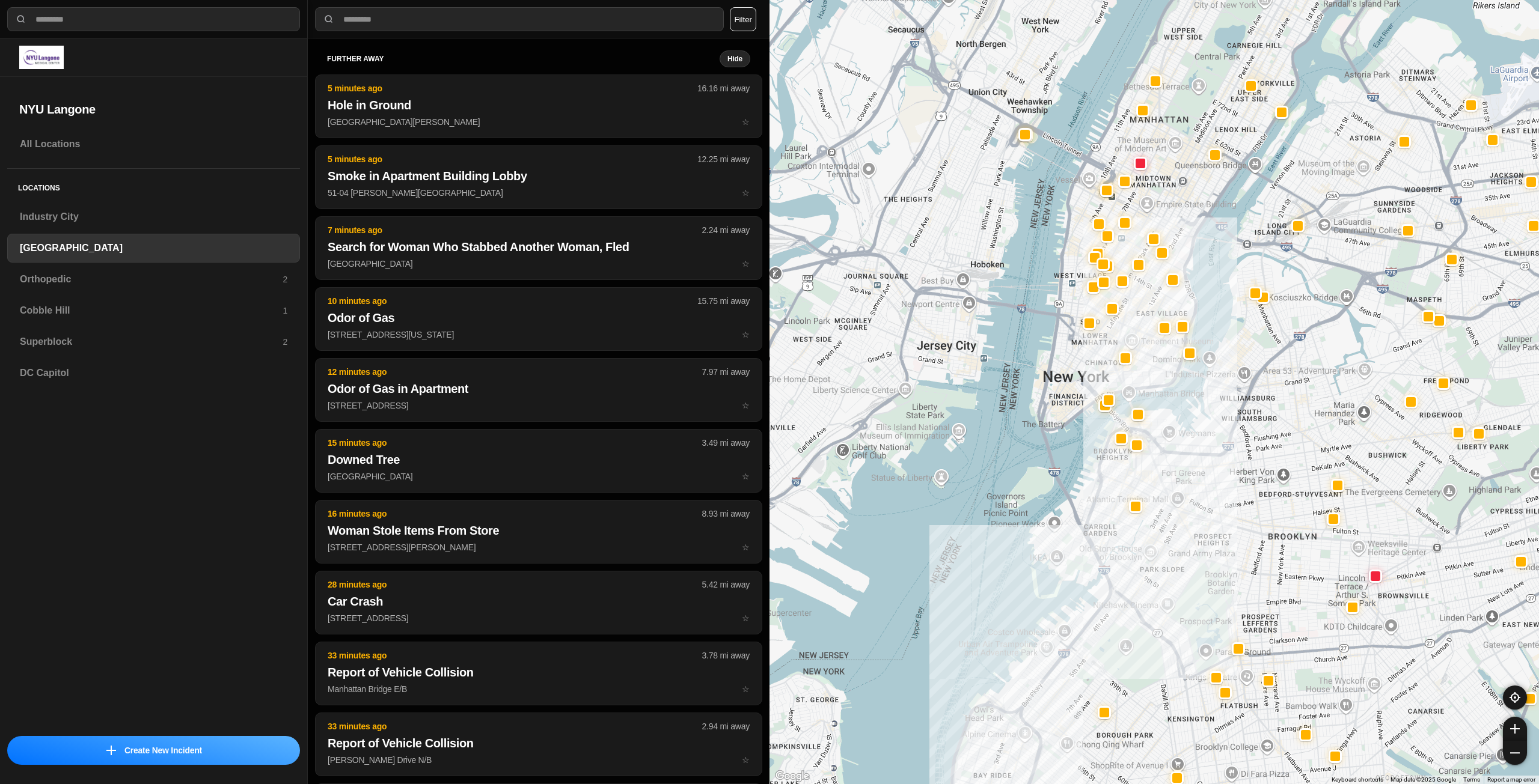
drag, startPoint x: 1173, startPoint y: 345, endPoint x: 1169, endPoint y: 407, distance: 62.1
click at [1169, 407] on div at bounding box center [1154, 392] width 770 height 784
click at [111, 283] on h3 "Orthopedic" at bounding box center [151, 280] width 263 height 15
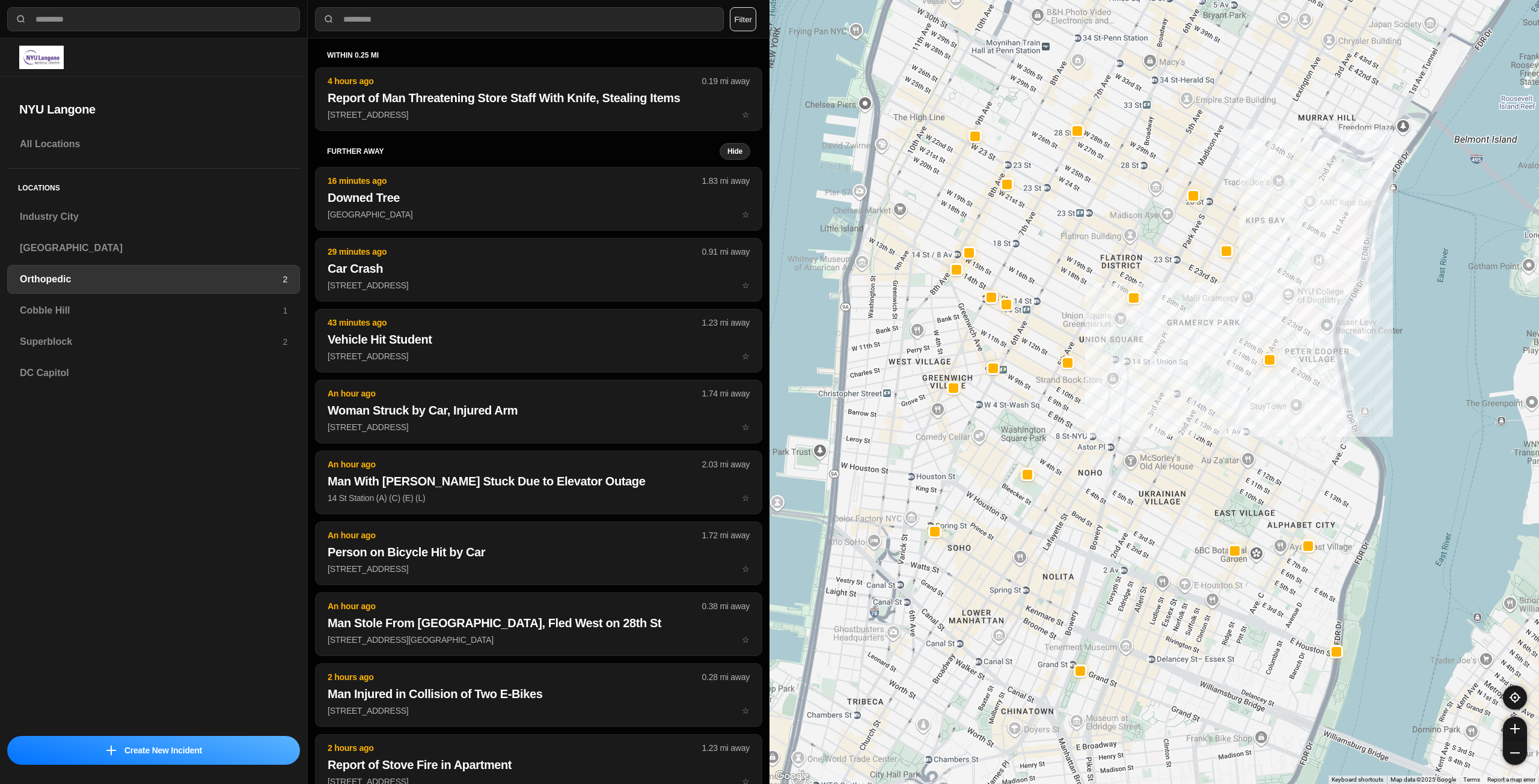
drag, startPoint x: 989, startPoint y: 274, endPoint x: 1107, endPoint y: 271, distance: 118.0
click at [1107, 271] on div at bounding box center [1154, 392] width 770 height 784
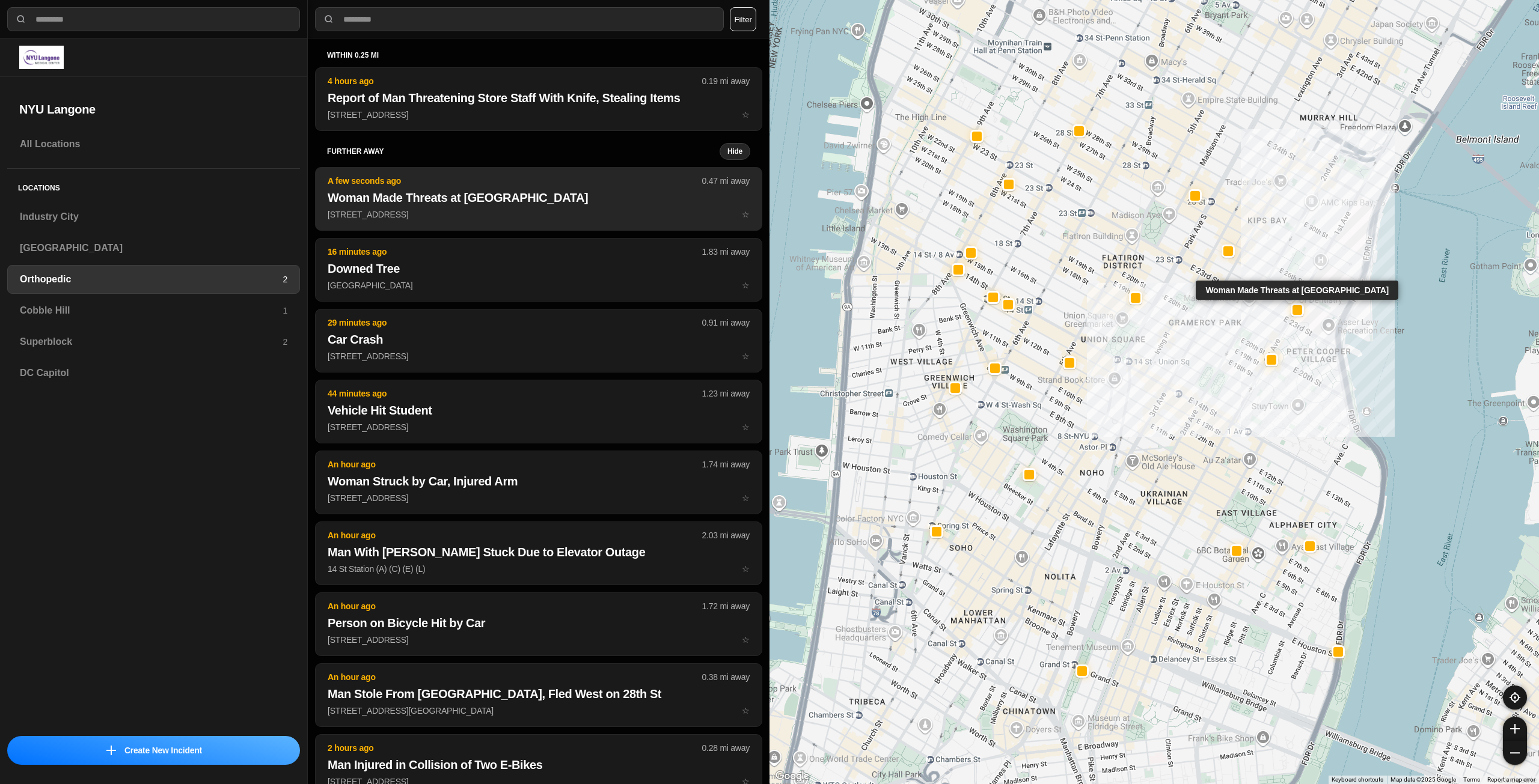
click at [445, 222] on button "A few seconds ago 0.47 mi away Woman Made Threats at Dental Clinic 345 E 24th S…" at bounding box center [538, 198] width 447 height 64
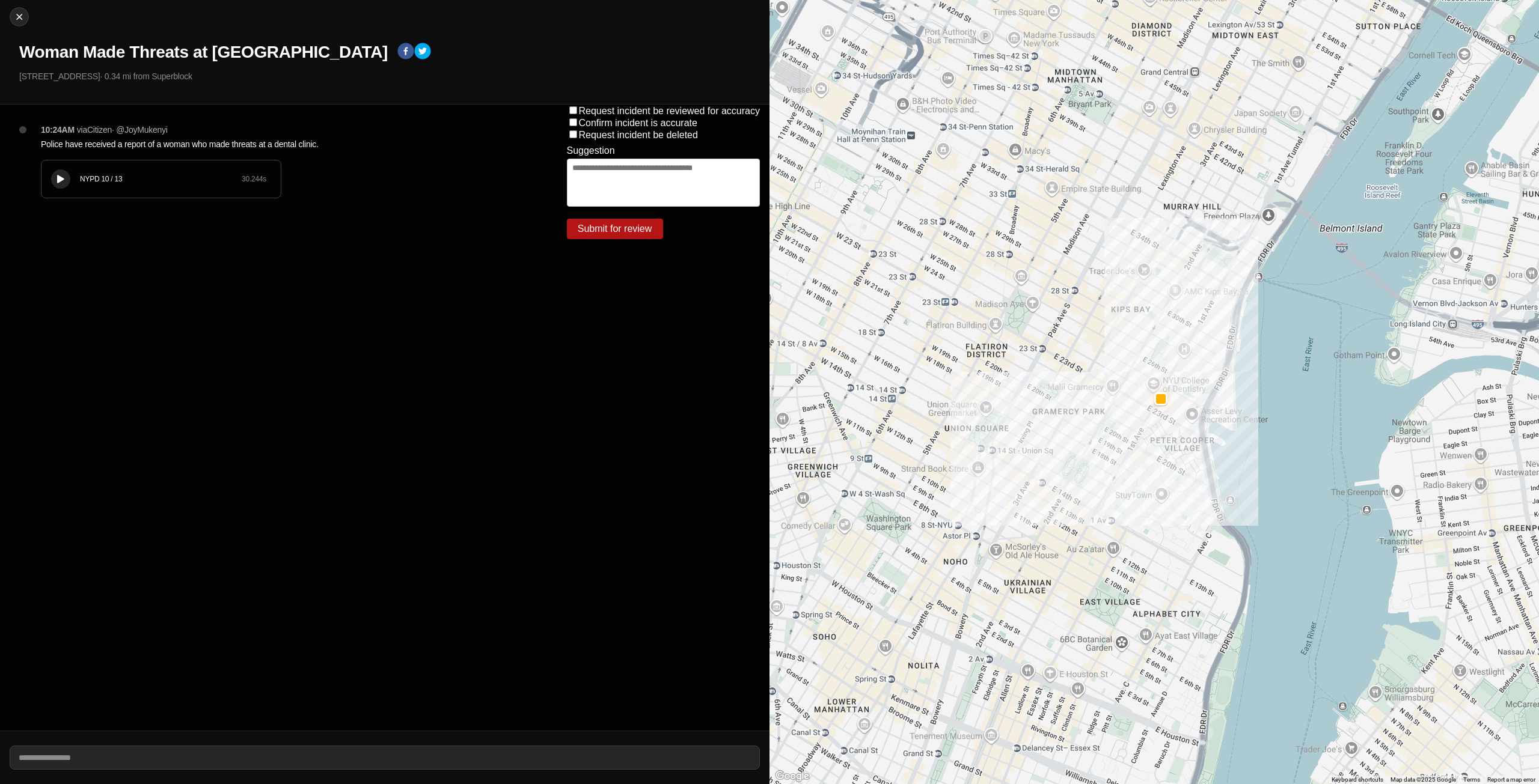
click at [60, 176] on icon at bounding box center [61, 180] width 7 height 7
drag, startPoint x: 154, startPoint y: 180, endPoint x: 88, endPoint y: 180, distance: 66.0
click at [88, 180] on div "NYPD 10 / 13" at bounding box center [160, 179] width 162 height 9
click at [20, 17] on img at bounding box center [19, 17] width 12 height 12
select select "*"
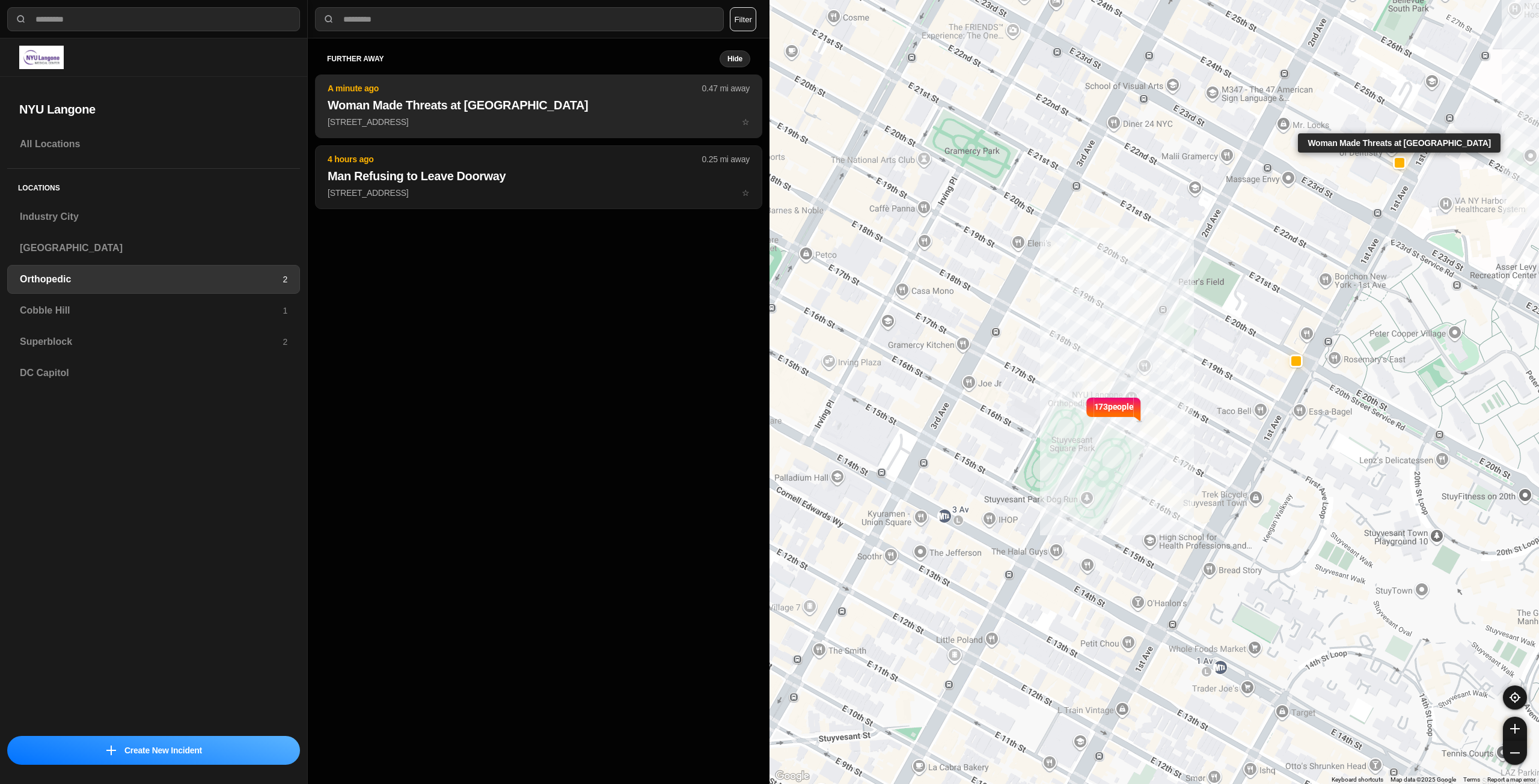
click at [486, 115] on button "A minute ago 0.47 mi away Woman Made Threats at Dental Clinic 345 E 24th St ☆" at bounding box center [538, 106] width 447 height 64
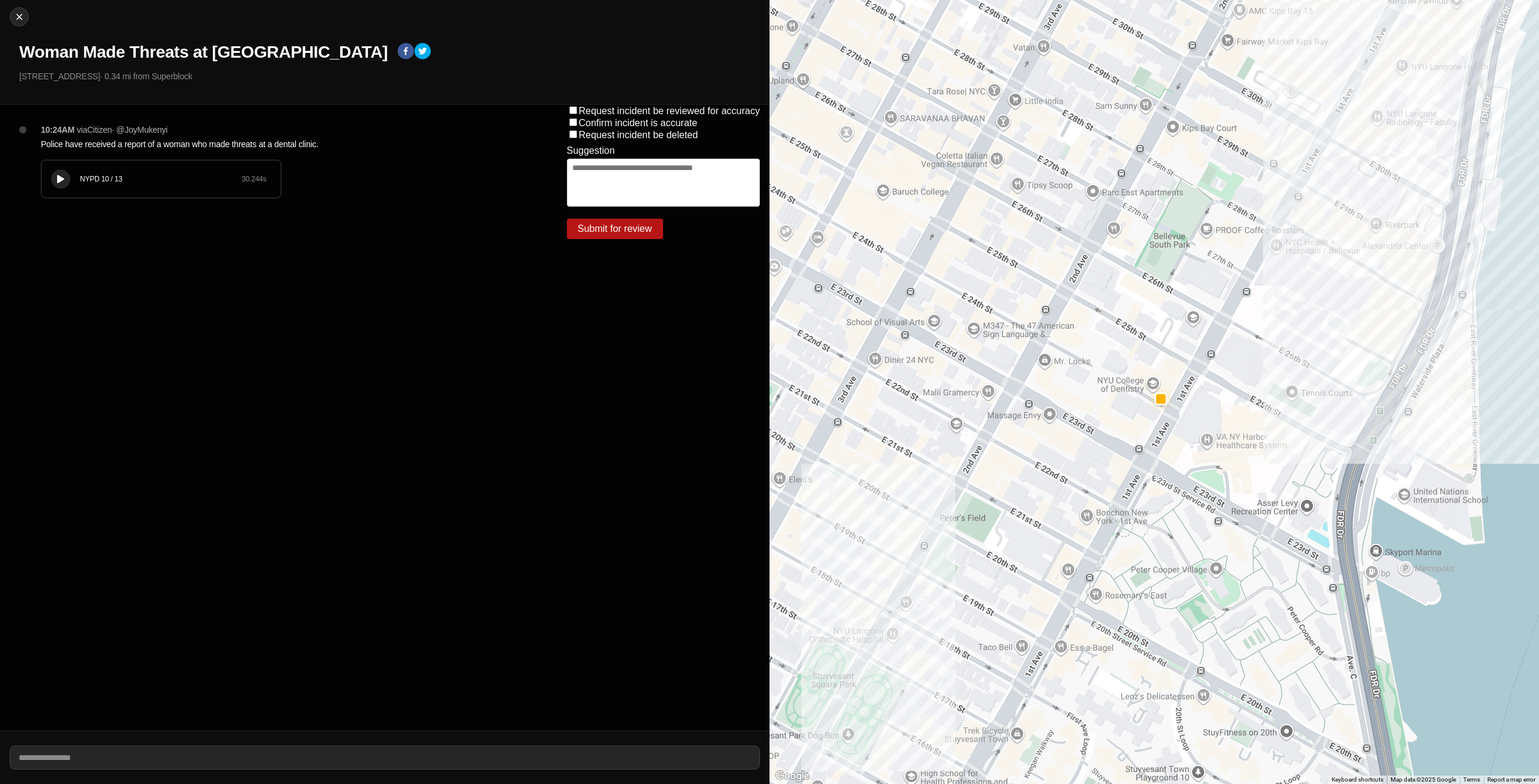
click at [69, 179] on button at bounding box center [60, 179] width 19 height 19
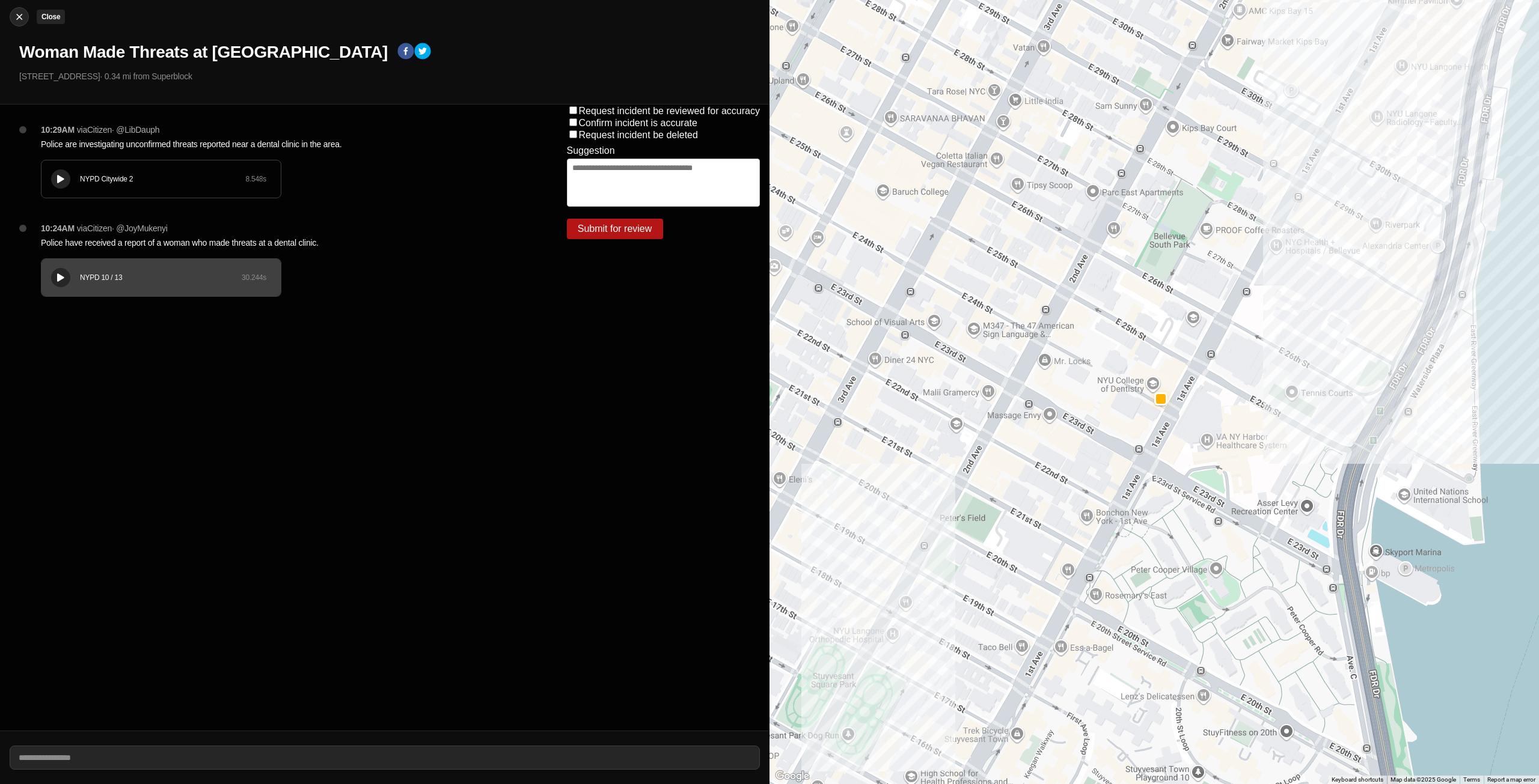
click at [18, 18] on img at bounding box center [19, 17] width 12 height 12
select select "*"
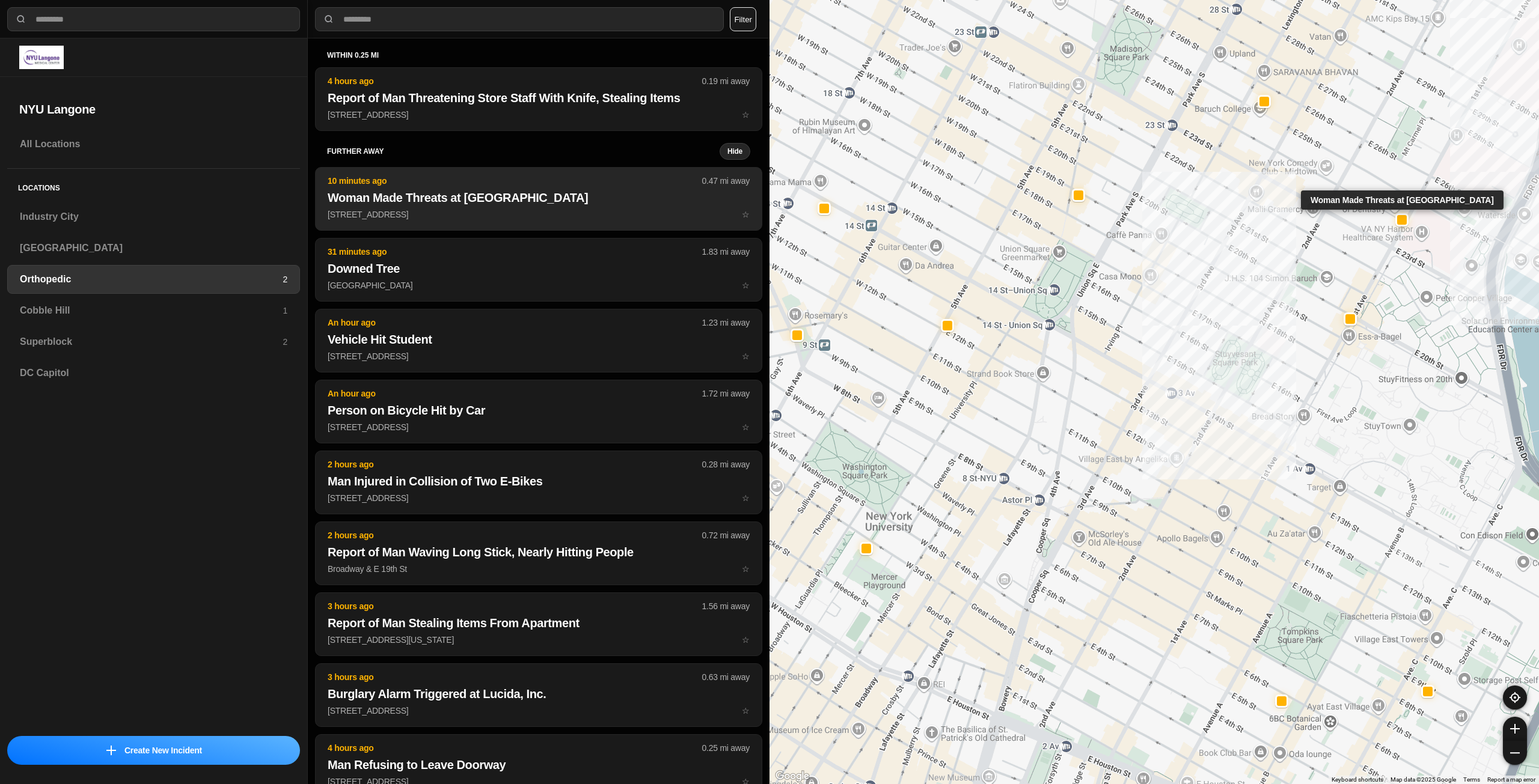
click at [604, 208] on button "10 minutes ago 0.47 mi away Woman Made Threats at Dental Clinic 345 E 24th St ☆" at bounding box center [538, 198] width 447 height 64
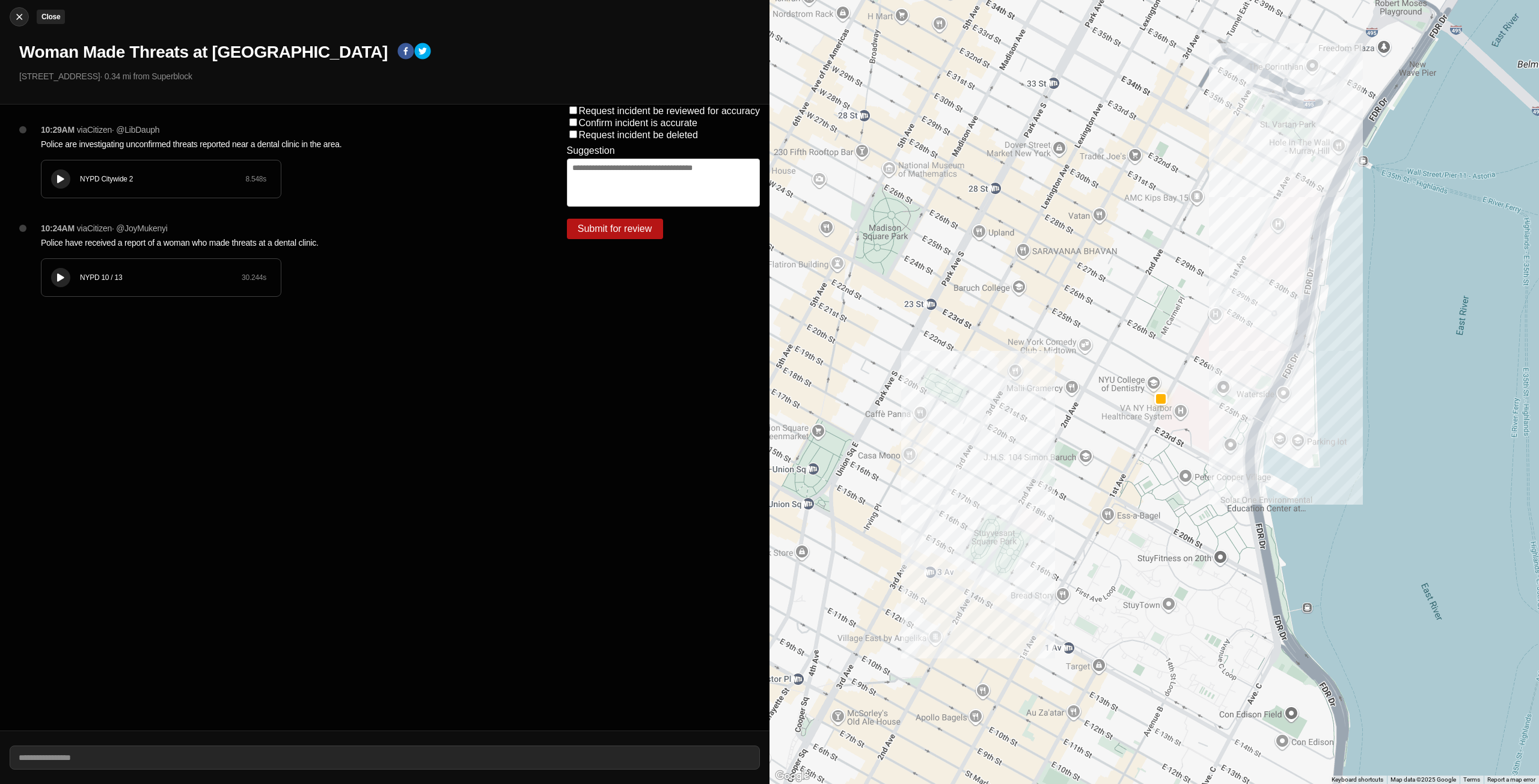
click at [27, 15] on div at bounding box center [19, 17] width 18 height 12
select select "*"
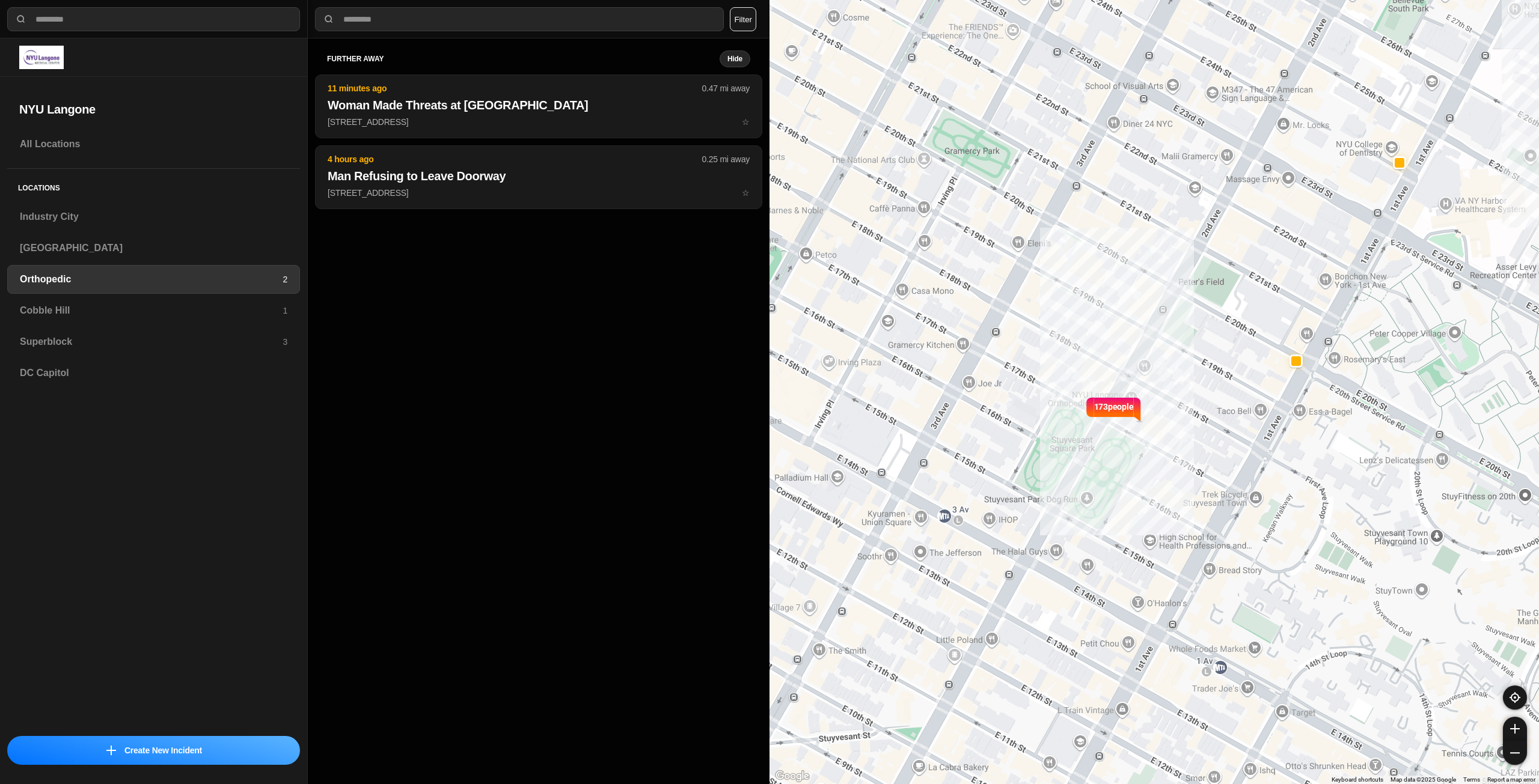
drag, startPoint x: 110, startPoint y: 224, endPoint x: 110, endPoint y: 231, distance: 7.0
click at [111, 225] on div "Industry City" at bounding box center [154, 217] width 293 height 29
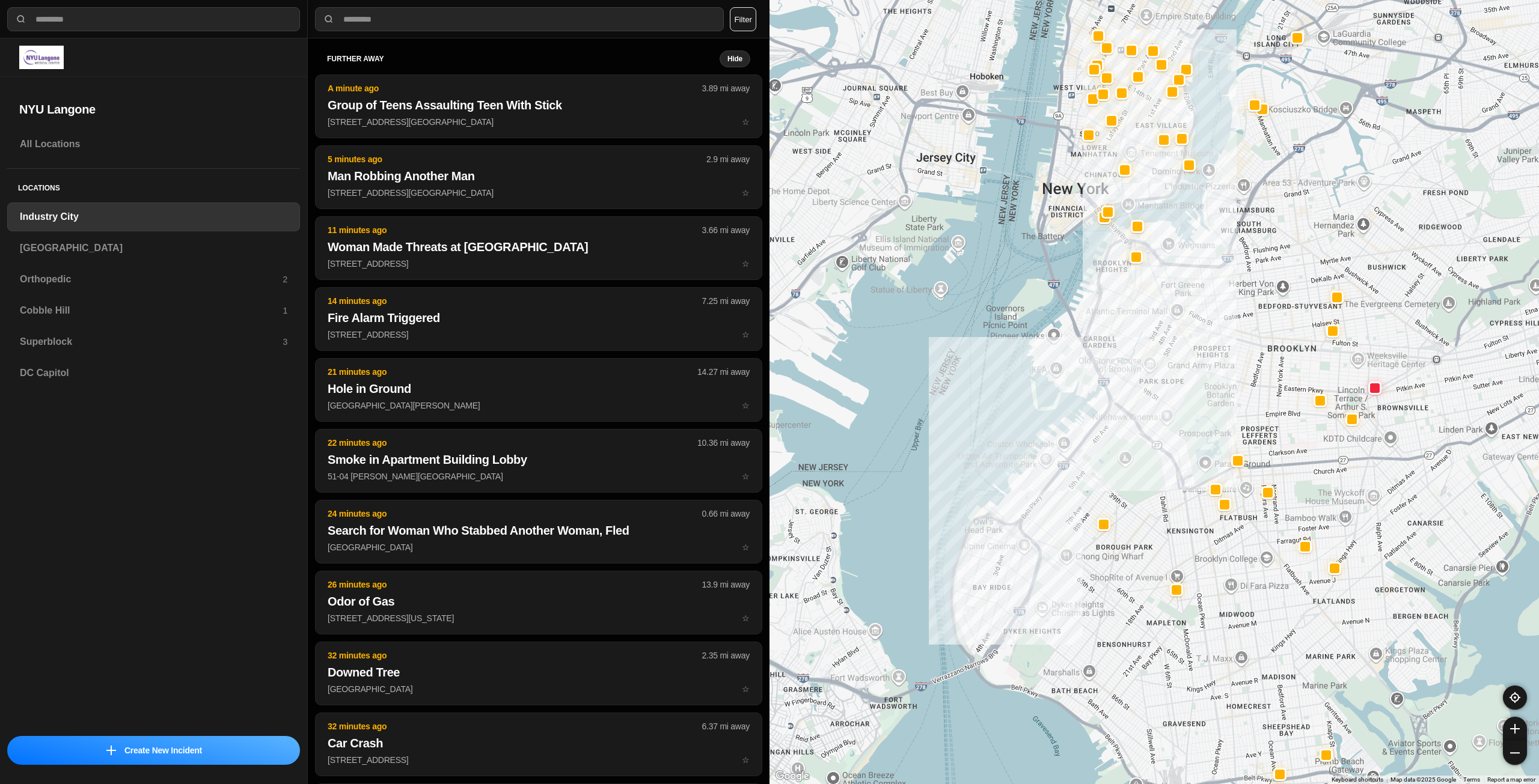
drag, startPoint x: 1383, startPoint y: 392, endPoint x: 1233, endPoint y: 422, distance: 153.0
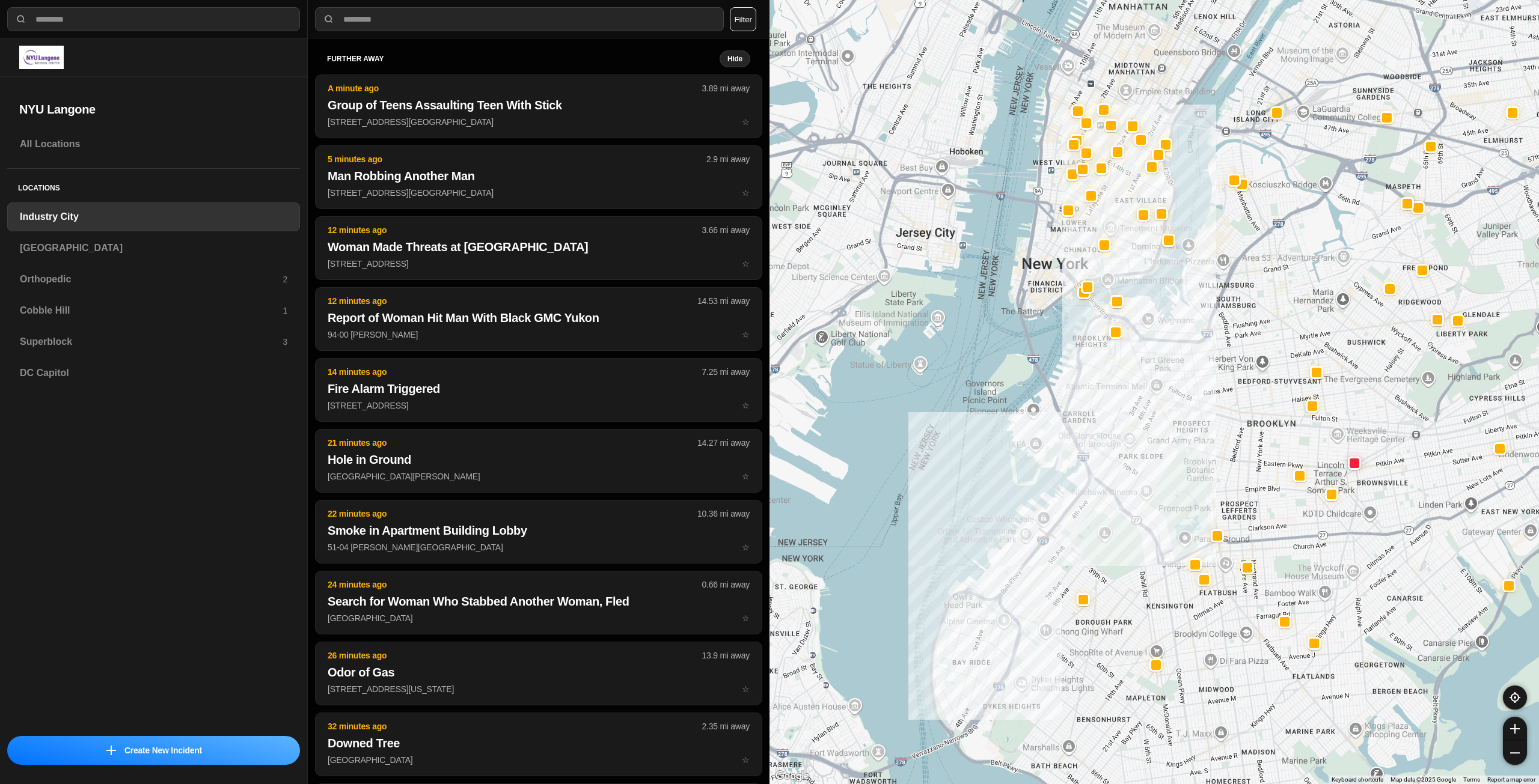
drag, startPoint x: 1199, startPoint y: 384, endPoint x: 1179, endPoint y: 444, distance: 63.2
click at [1179, 444] on div at bounding box center [1154, 392] width 770 height 784
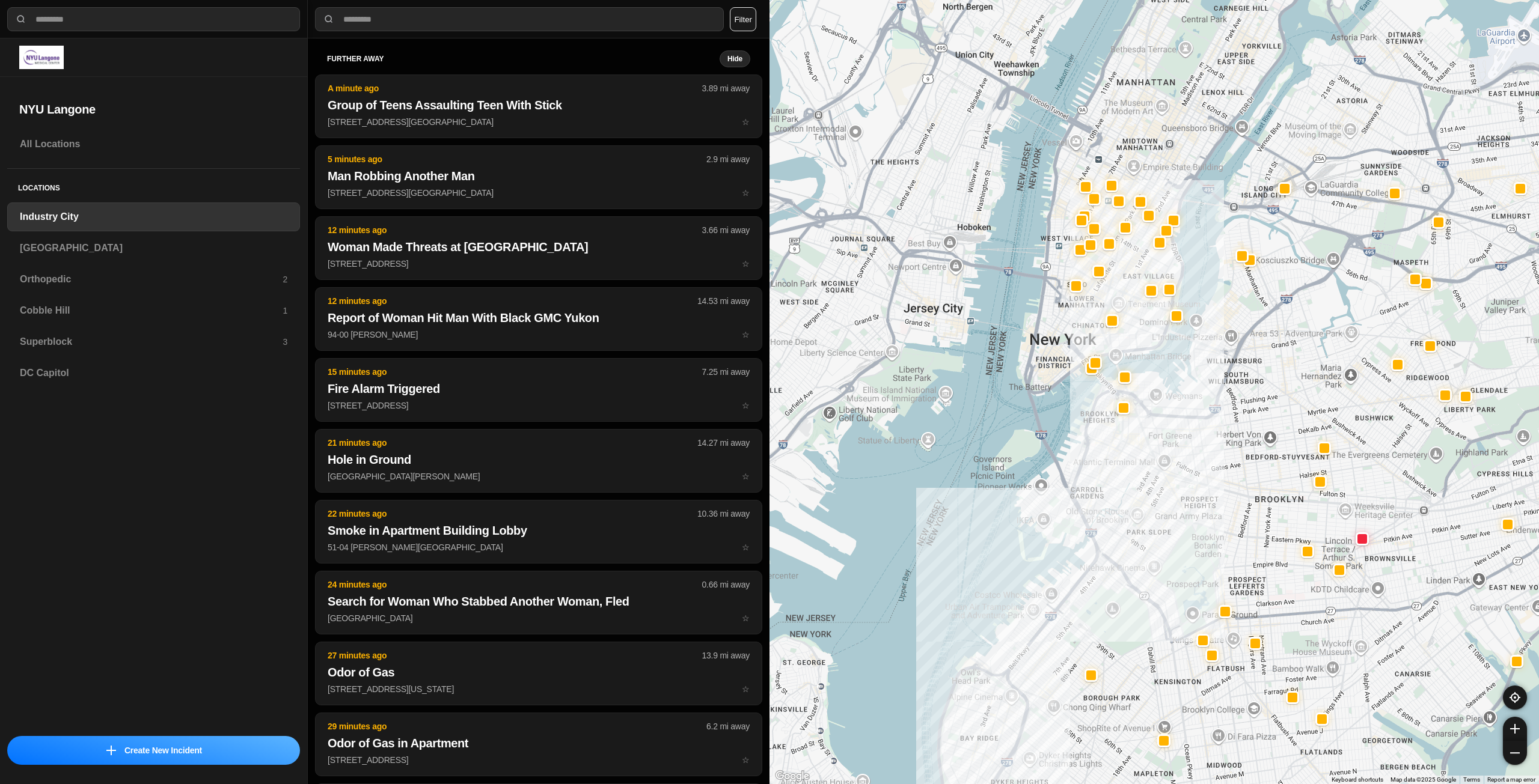
drag, startPoint x: 1174, startPoint y: 347, endPoint x: 1182, endPoint y: 416, distance: 69.5
click at [1182, 416] on div at bounding box center [1154, 392] width 770 height 784
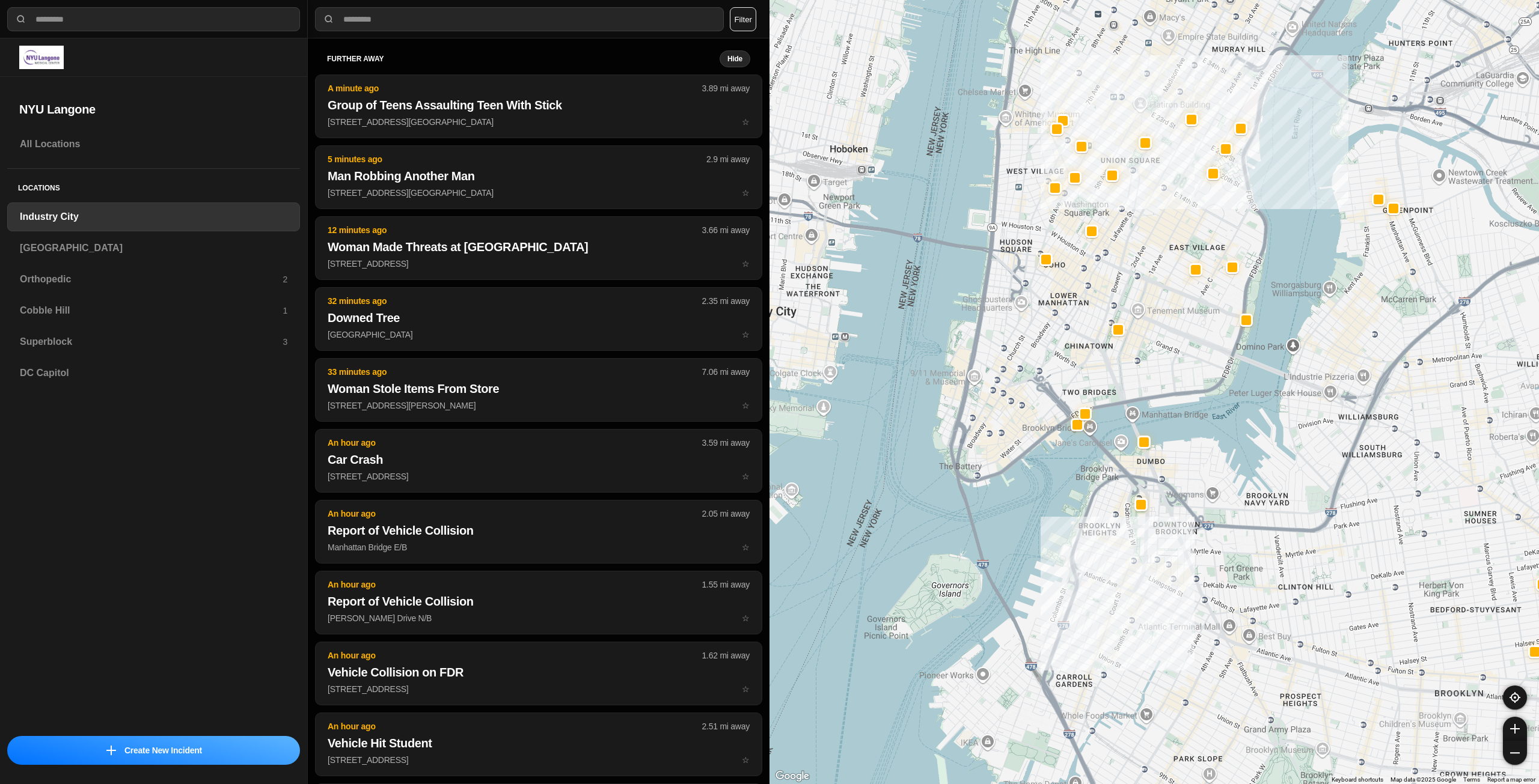
drag, startPoint x: 1157, startPoint y: 345, endPoint x: 1176, endPoint y: 451, distance: 107.7
click at [1176, 451] on div "757 people" at bounding box center [1154, 392] width 770 height 784
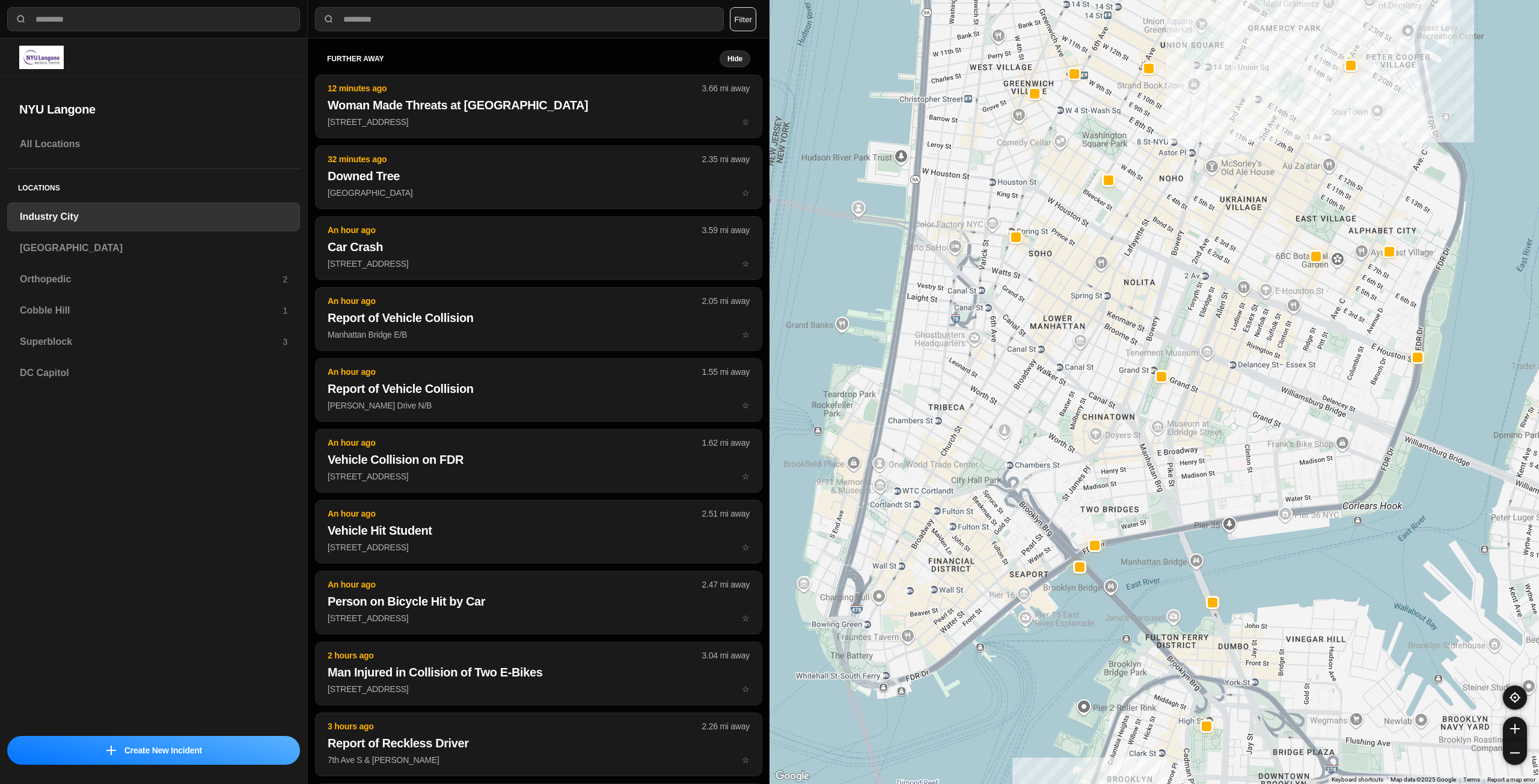
drag, startPoint x: 1166, startPoint y: 343, endPoint x: 1270, endPoint y: 477, distance: 169.6
click at [1270, 477] on div "757 people" at bounding box center [1154, 392] width 770 height 784
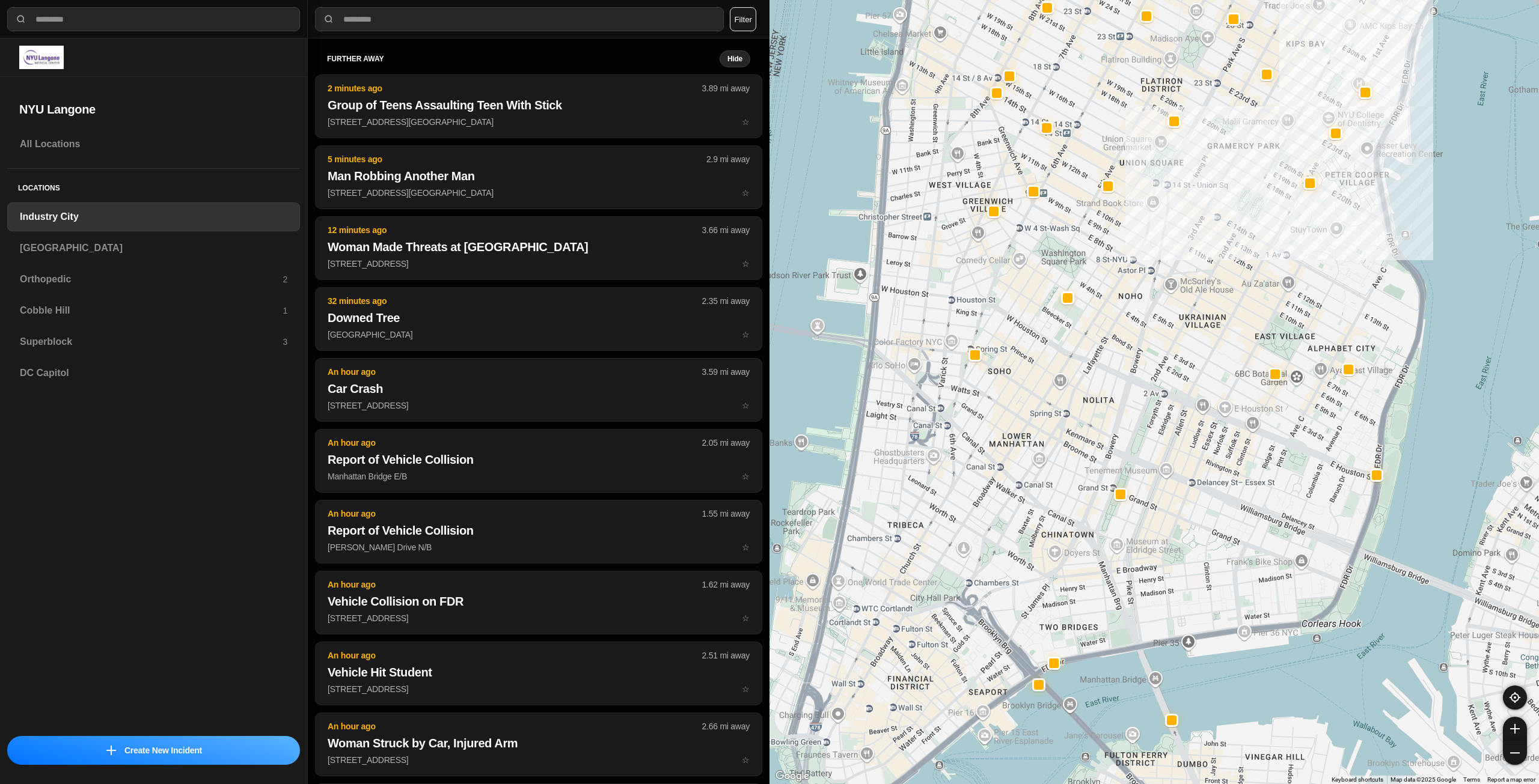
drag, startPoint x: 1064, startPoint y: 396, endPoint x: 1023, endPoint y: 516, distance: 126.8
click at [1023, 516] on div "757 people" at bounding box center [1154, 392] width 770 height 784
click at [131, 240] on div "[GEOGRAPHIC_DATA]" at bounding box center [154, 247] width 293 height 29
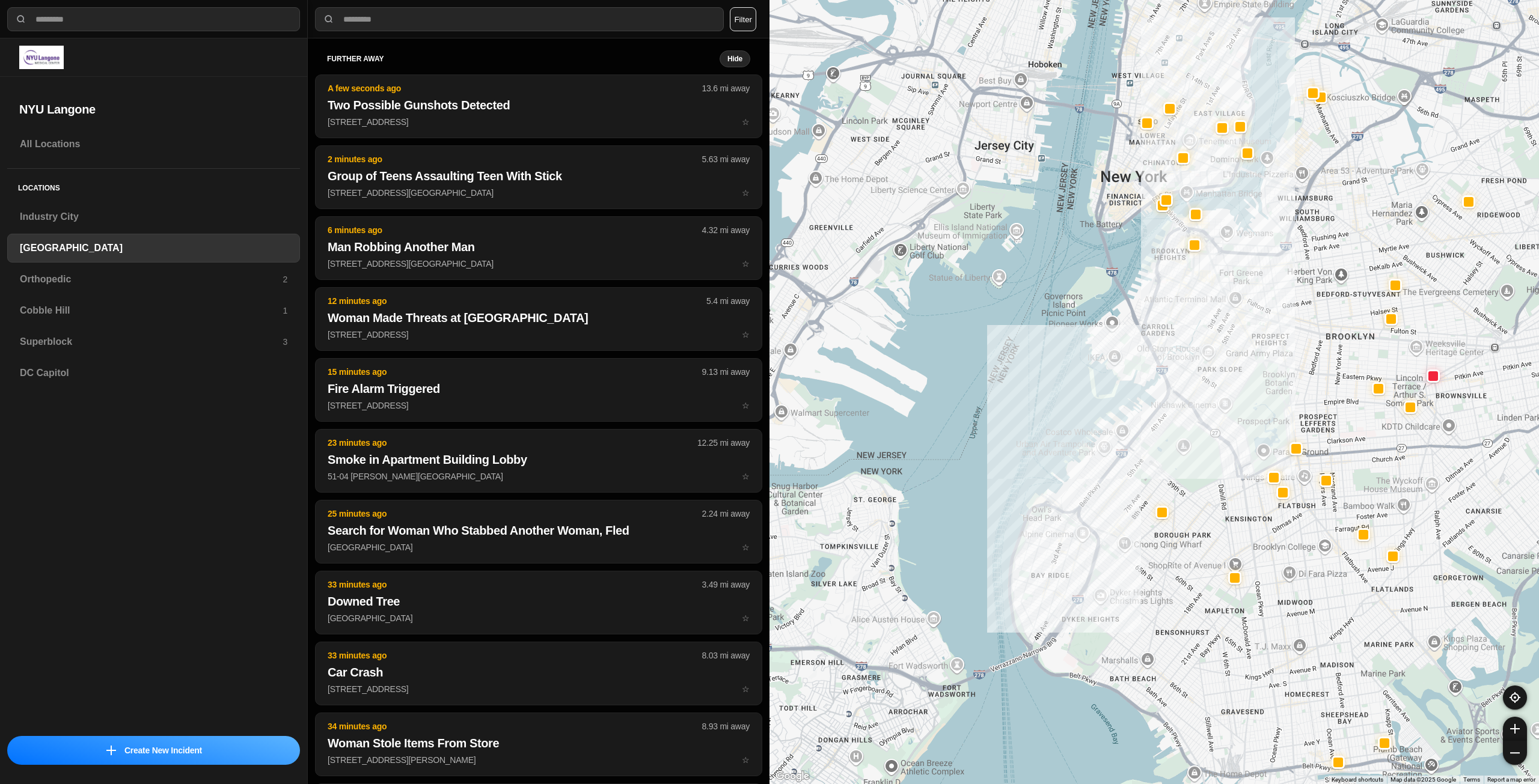
drag, startPoint x: 1342, startPoint y: 521, endPoint x: 1318, endPoint y: 548, distance: 36.1
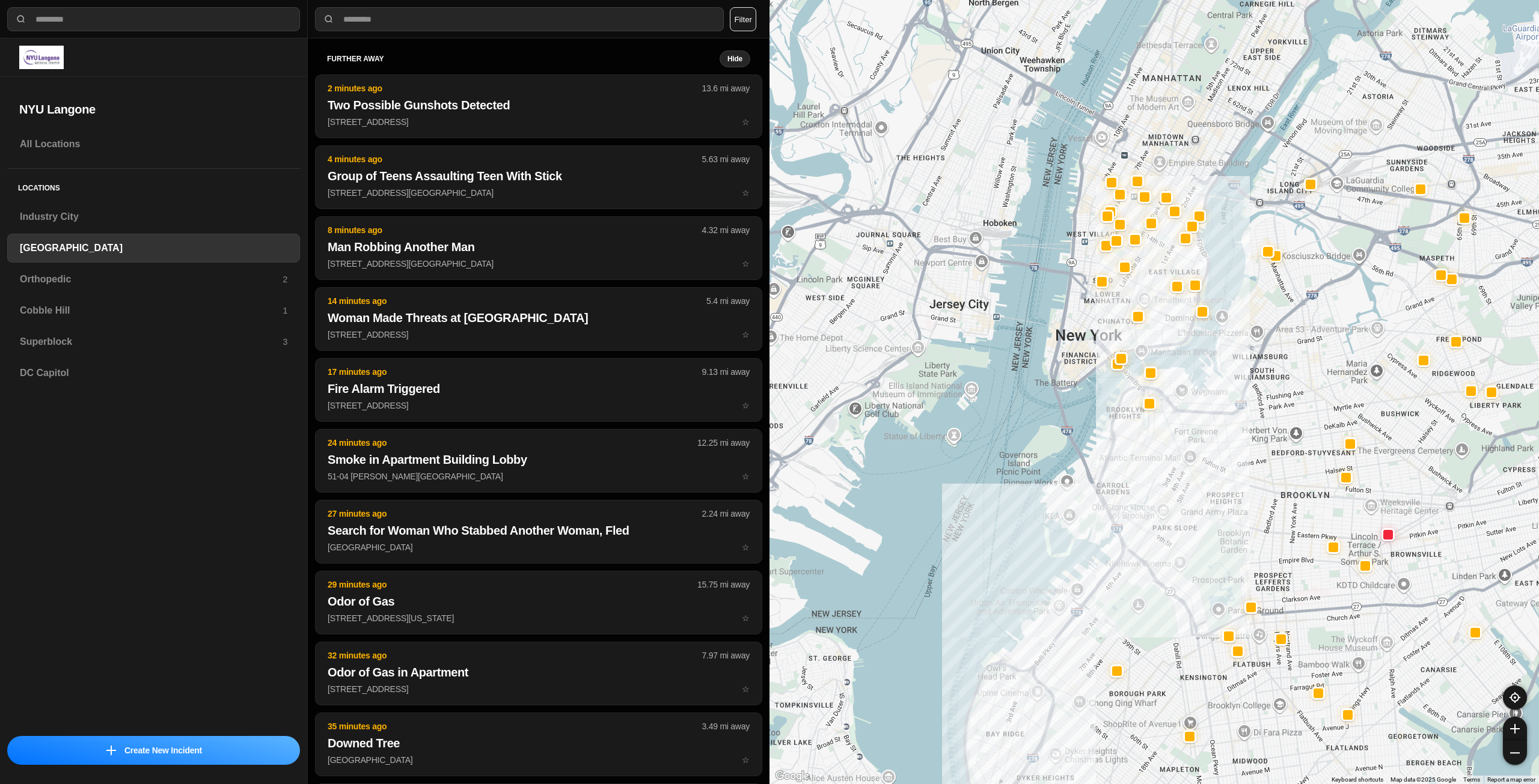
drag, startPoint x: 1126, startPoint y: 197, endPoint x: 1082, endPoint y: 358, distance: 166.9
click at [1082, 358] on div at bounding box center [1154, 392] width 770 height 784
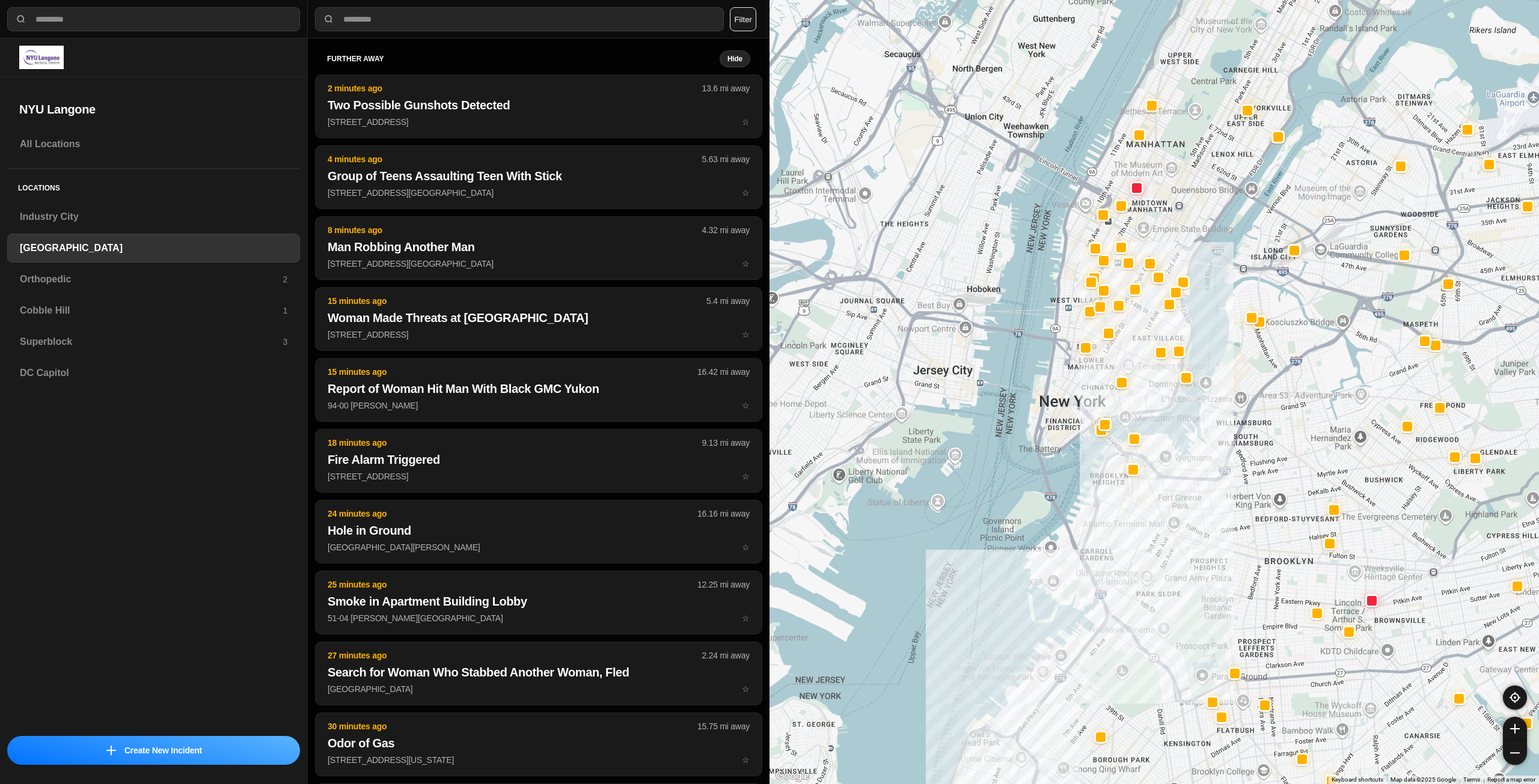
drag, startPoint x: 1170, startPoint y: 313, endPoint x: 1151, endPoint y: 382, distance: 71.6
click at [1151, 382] on div at bounding box center [1154, 392] width 770 height 784
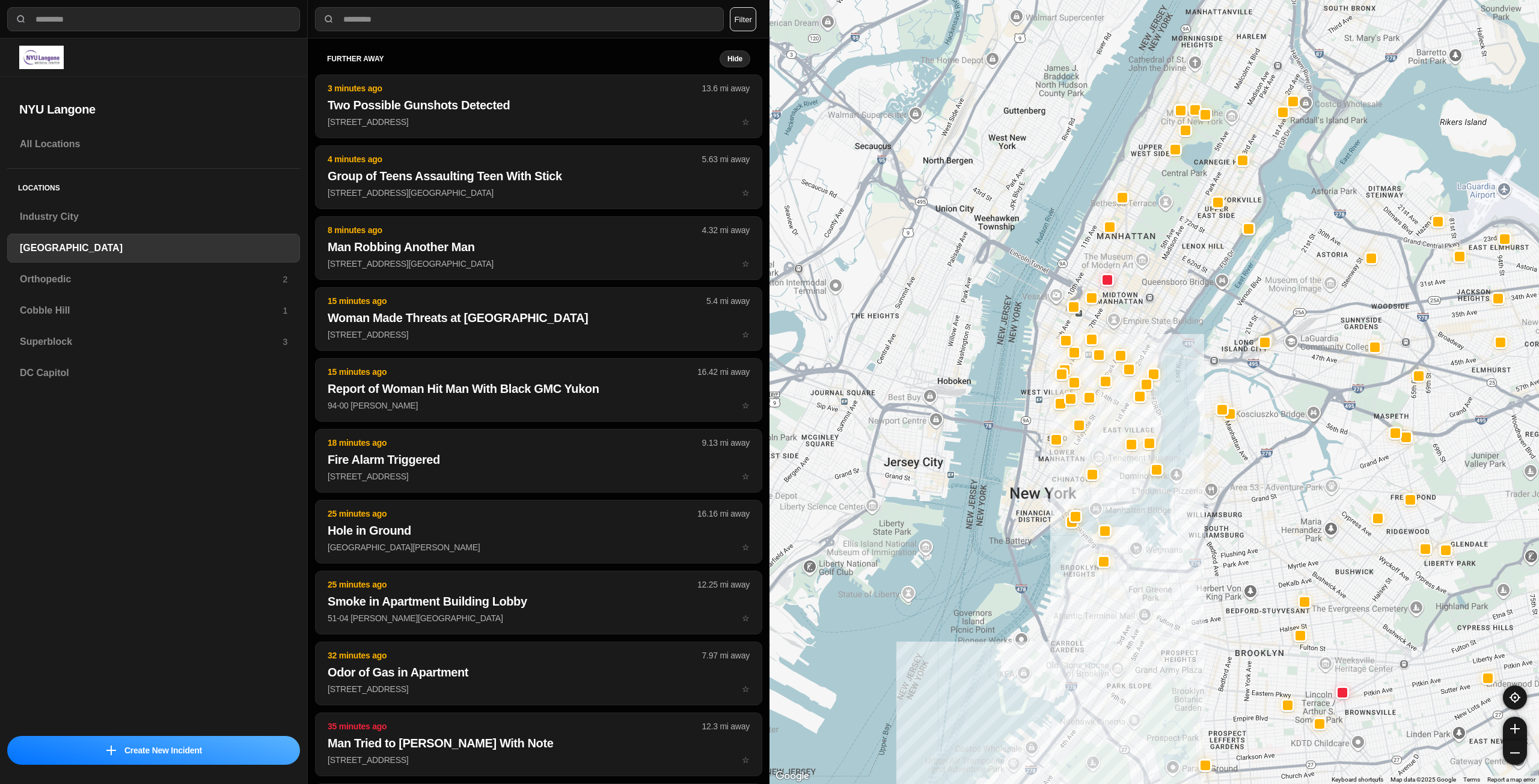
drag, startPoint x: 1163, startPoint y: 234, endPoint x: 1133, endPoint y: 324, distance: 94.9
click at [1133, 324] on div at bounding box center [1154, 392] width 770 height 784
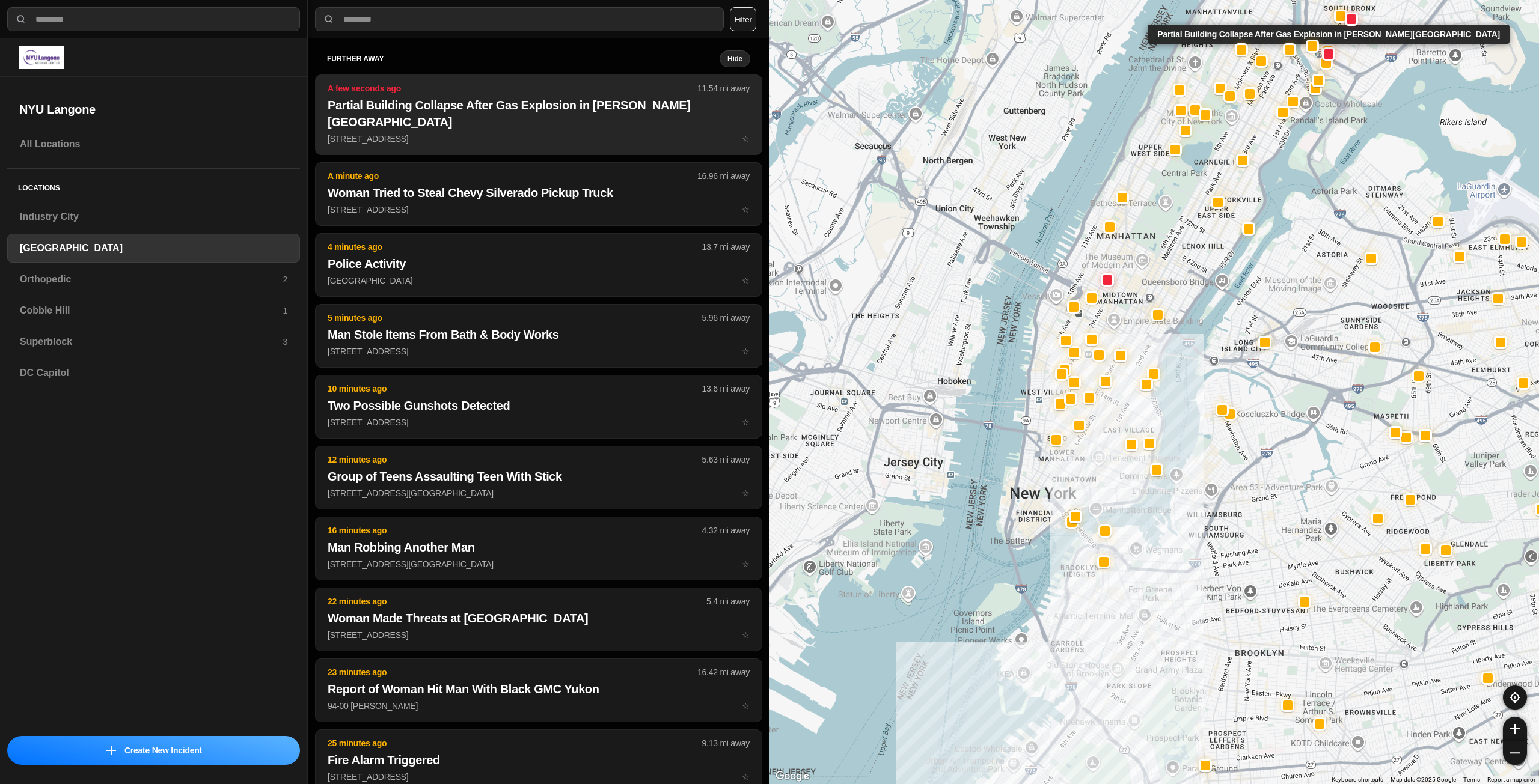
click at [429, 132] on p "[STREET_ADDRESS] ☆" at bounding box center [539, 138] width 422 height 12
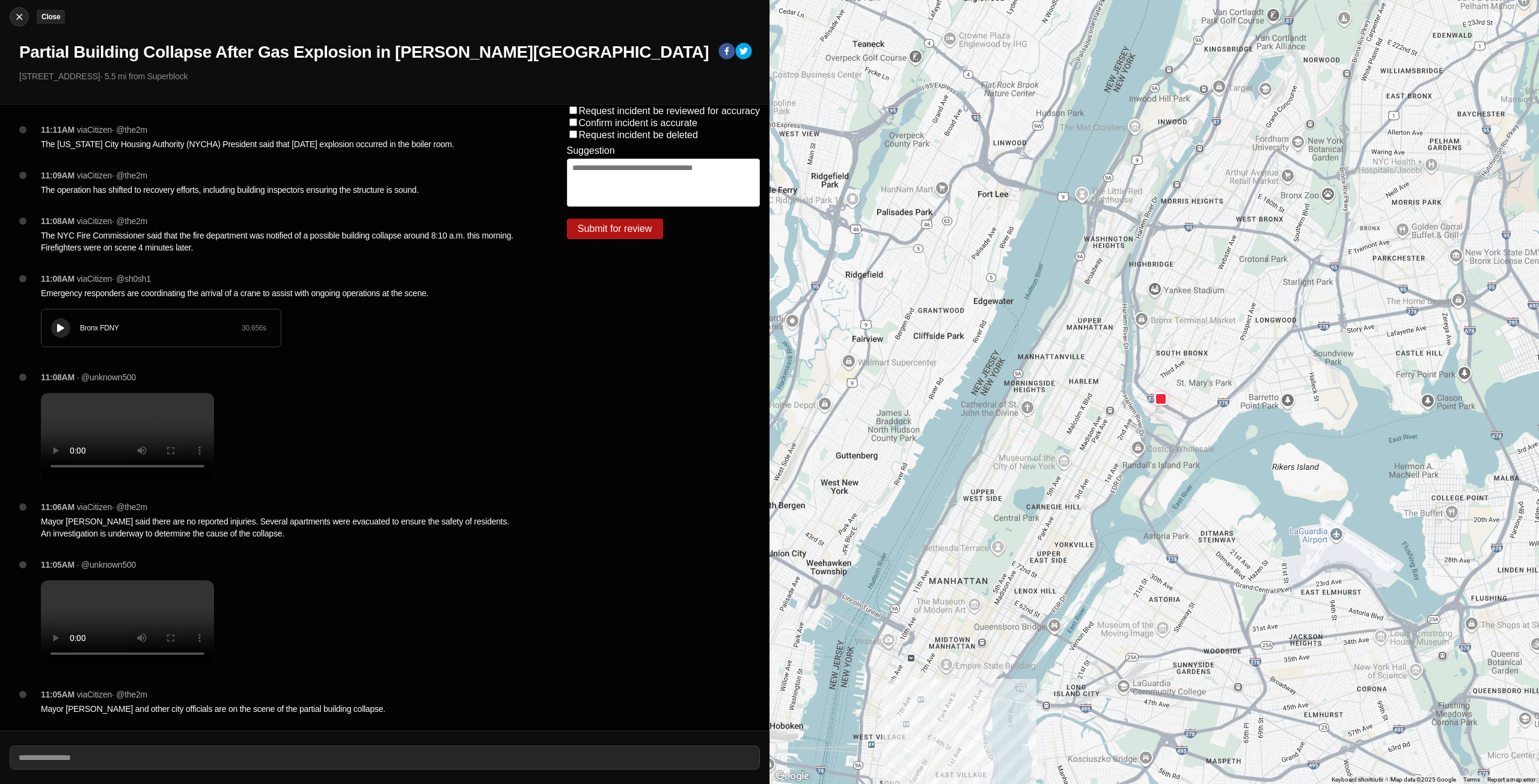
click at [21, 21] on img at bounding box center [19, 17] width 12 height 12
select select "*"
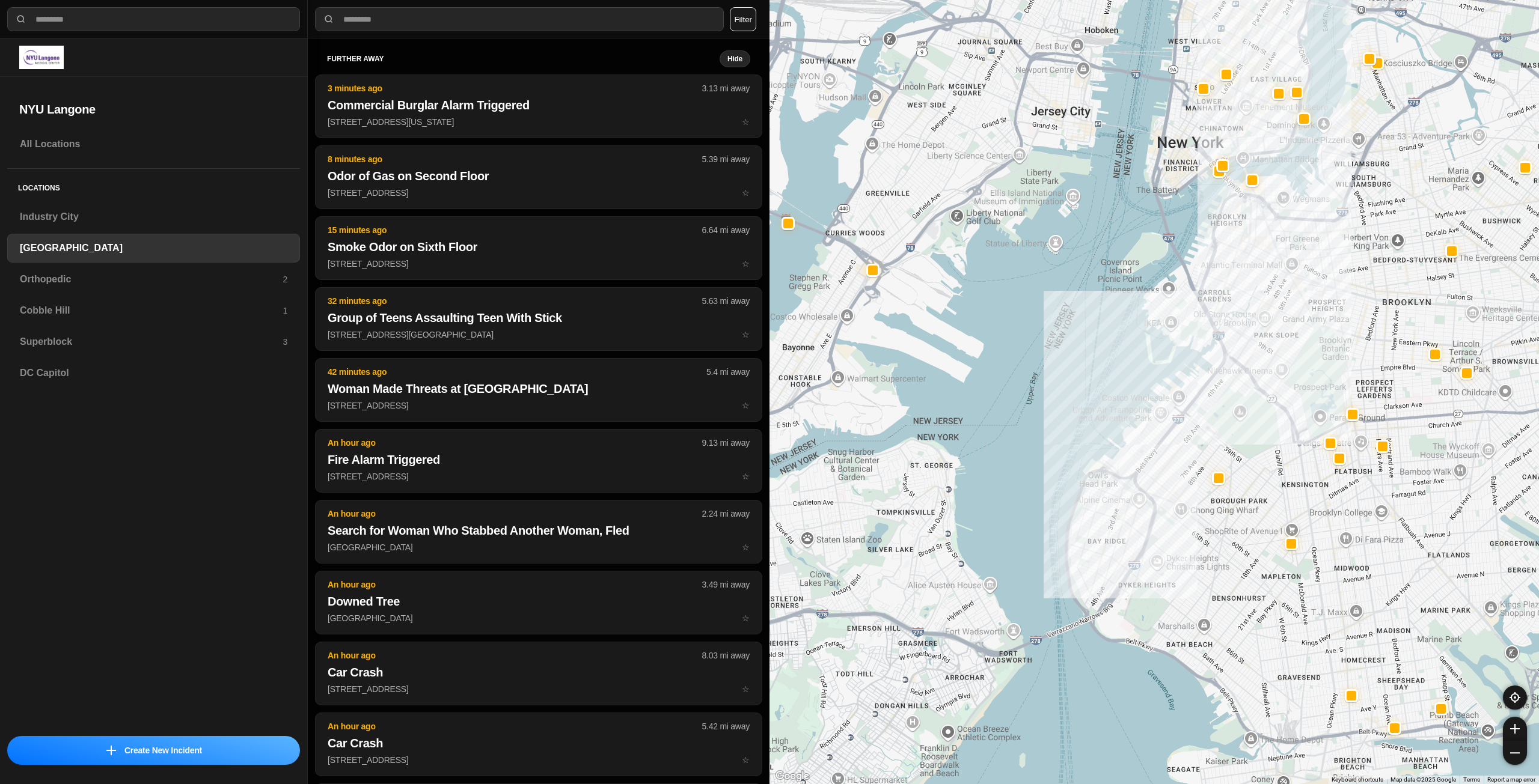
drag, startPoint x: 1292, startPoint y: 382, endPoint x: 1273, endPoint y: 435, distance: 56.3
click at [1273, 435] on div at bounding box center [1154, 392] width 770 height 784
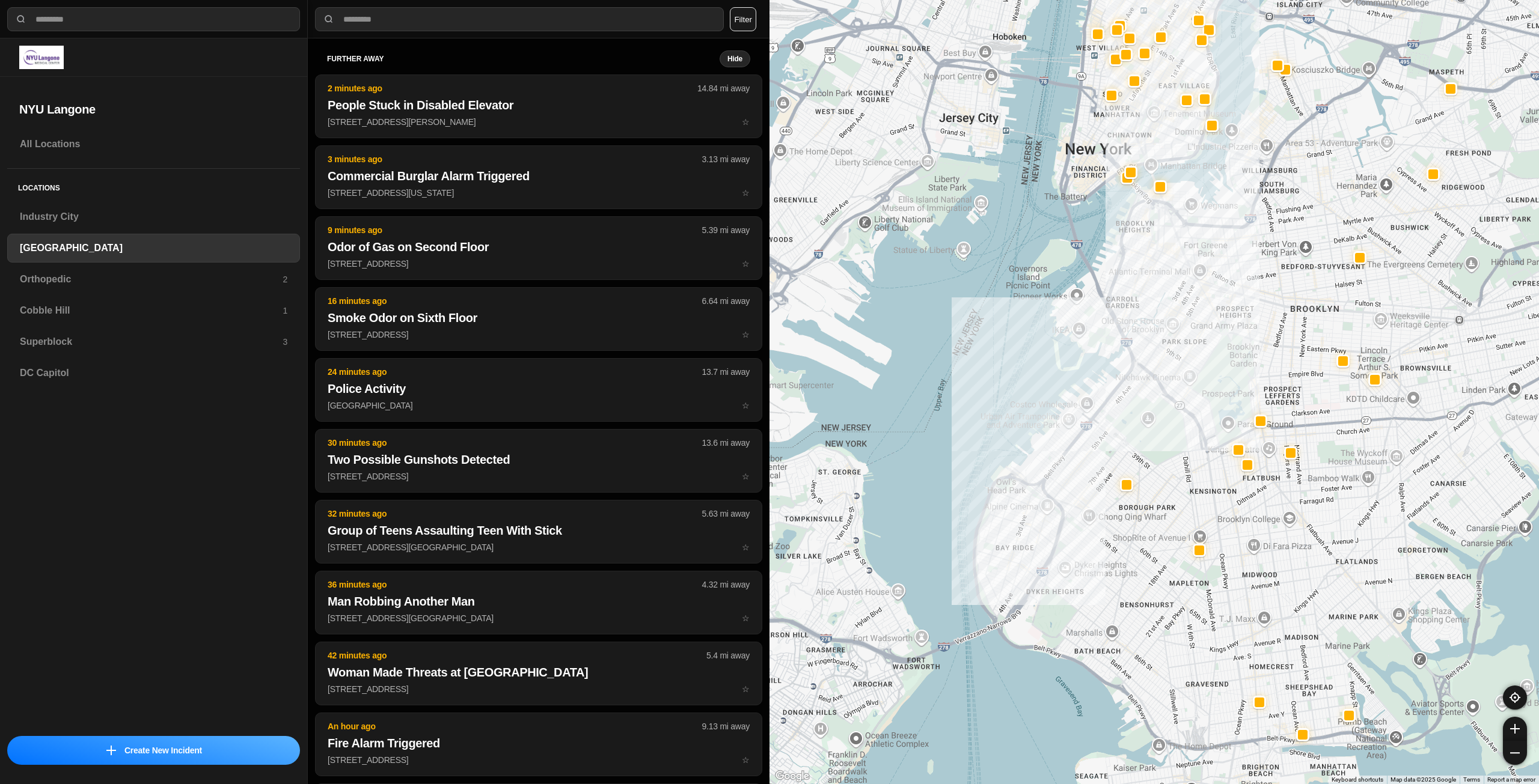
drag, startPoint x: 1394, startPoint y: 347, endPoint x: 1254, endPoint y: 356, distance: 140.3
click at [1254, 357] on div at bounding box center [1154, 392] width 770 height 784
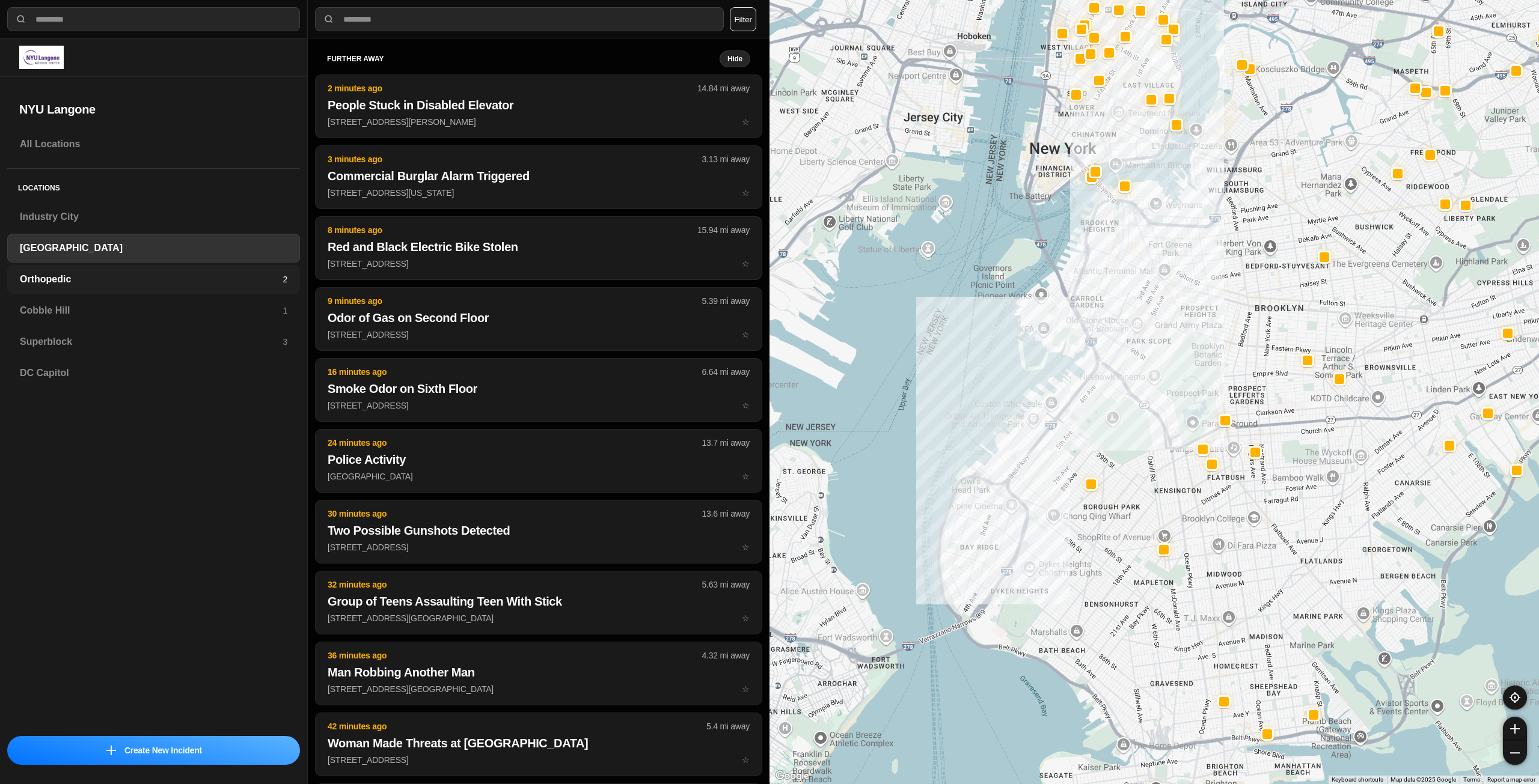
click at [107, 281] on h3 "Orthopedic" at bounding box center [151, 280] width 263 height 15
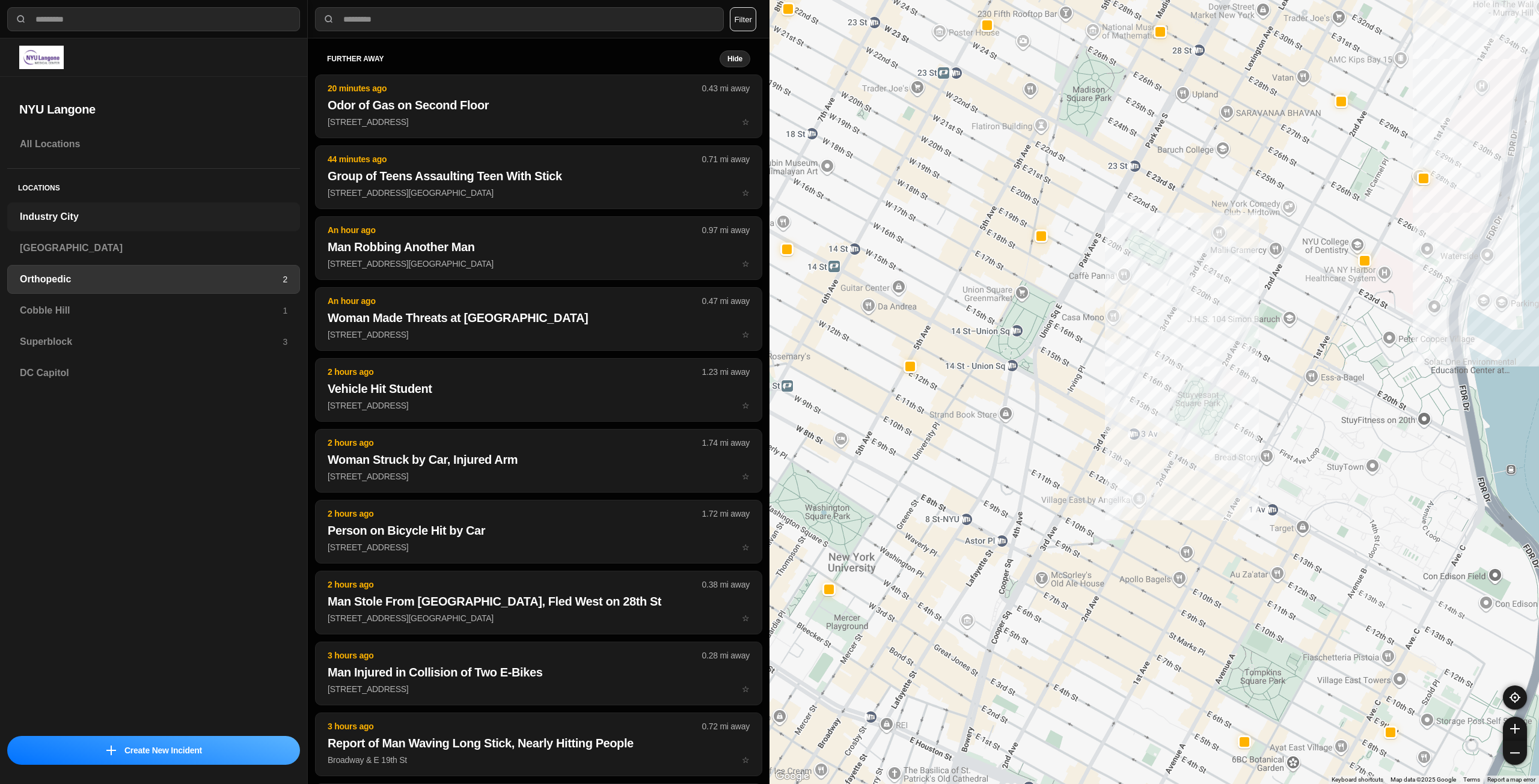
click at [116, 218] on h3 "Industry City" at bounding box center [153, 218] width 268 height 15
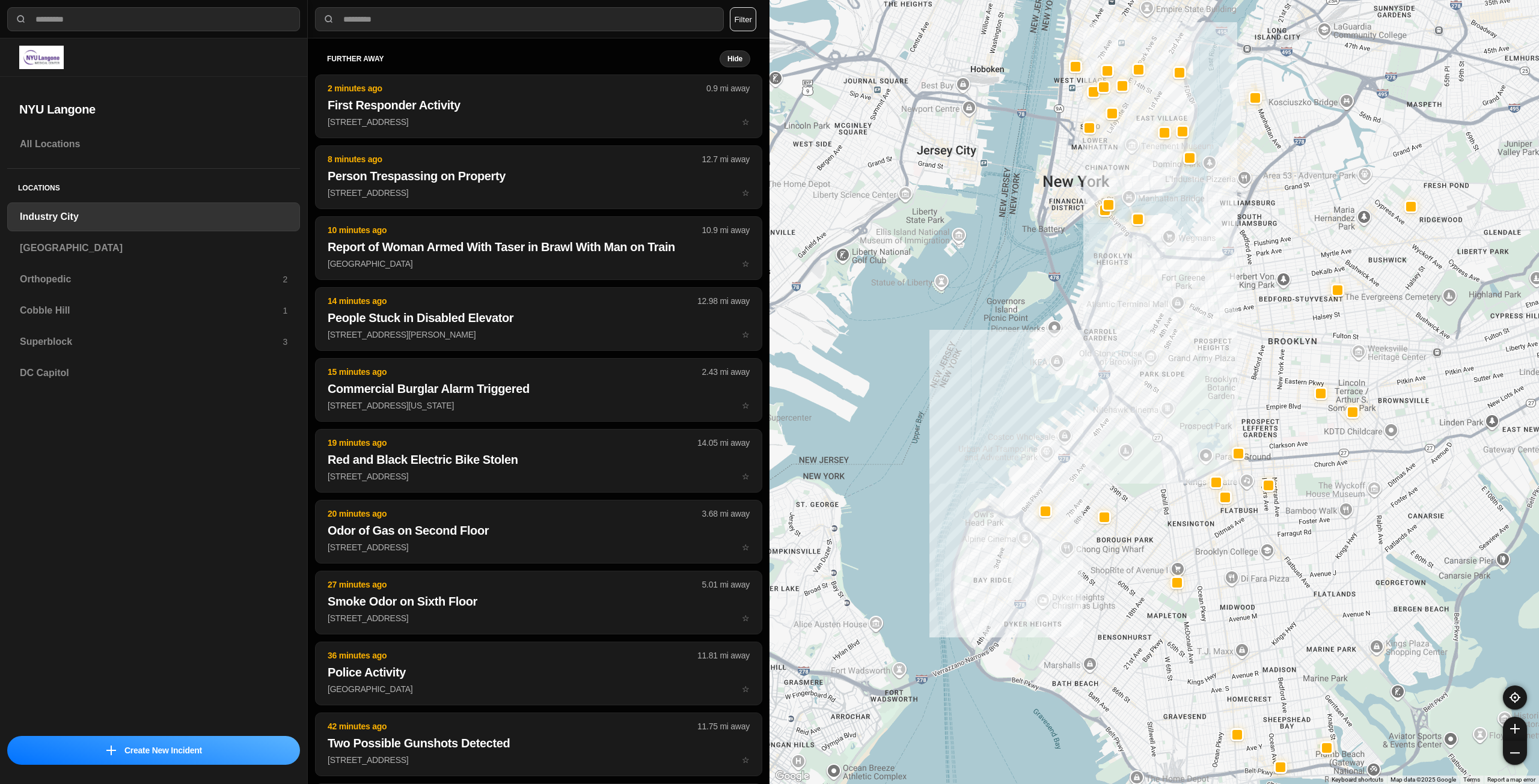
drag, startPoint x: 1354, startPoint y: 348, endPoint x: 1203, endPoint y: 410, distance: 163.2
click at [1203, 410] on div at bounding box center [1154, 392] width 770 height 784
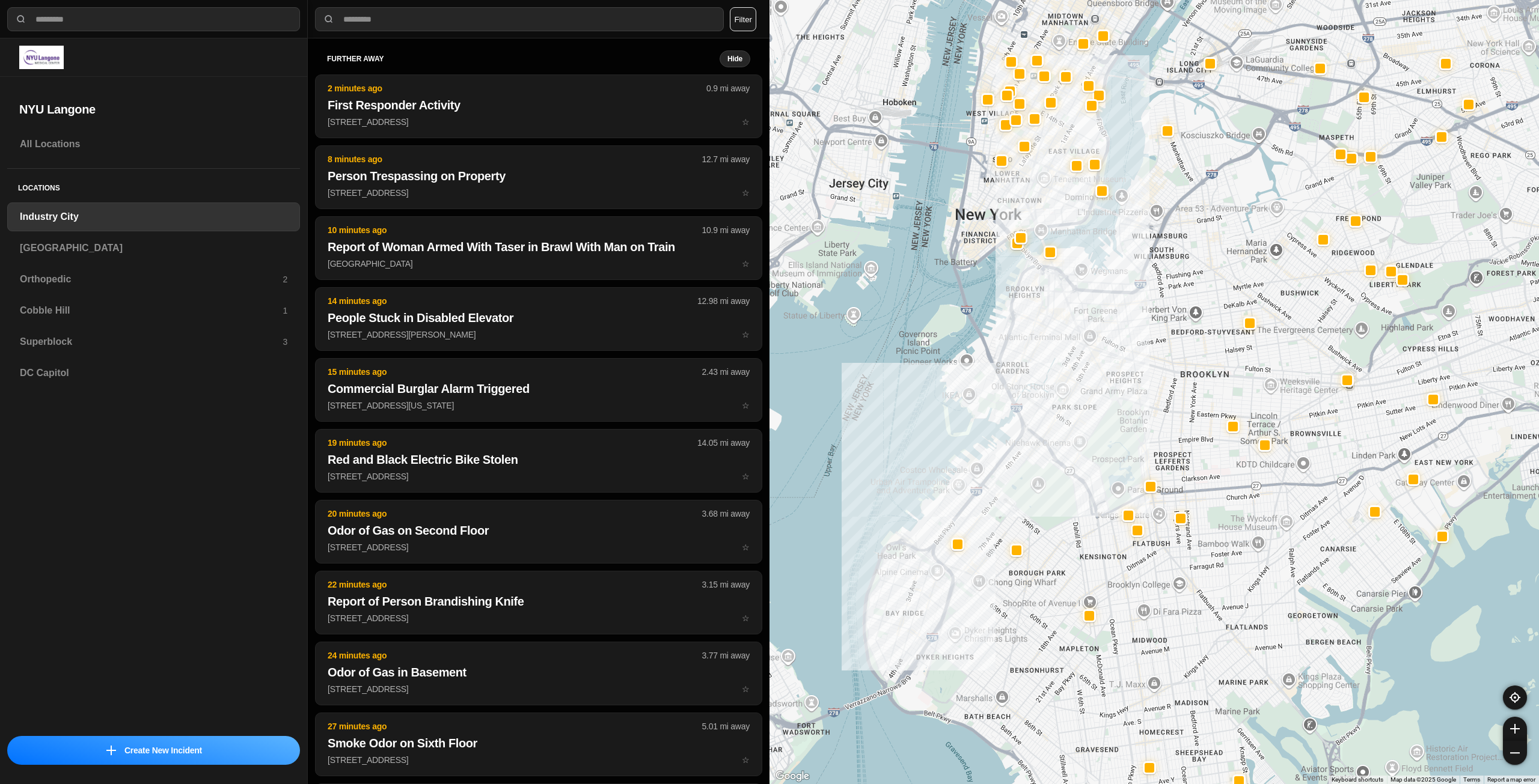
drag, startPoint x: 1207, startPoint y: 376, endPoint x: 1182, endPoint y: 382, distance: 25.7
click at [1182, 382] on div at bounding box center [1154, 392] width 770 height 784
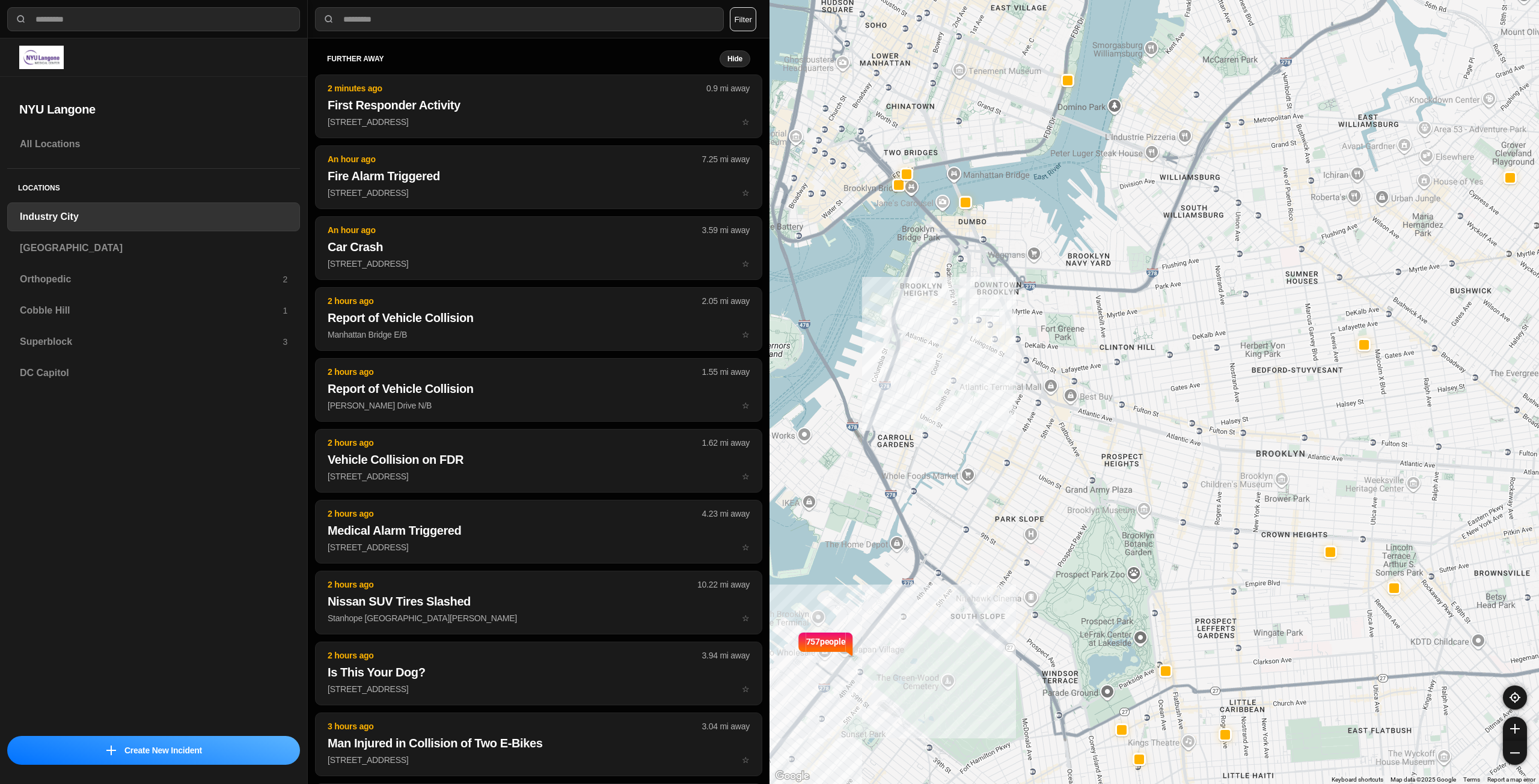
drag, startPoint x: 1209, startPoint y: 354, endPoint x: 1279, endPoint y: 404, distance: 86.0
click at [1278, 406] on div "757 people" at bounding box center [1154, 392] width 770 height 784
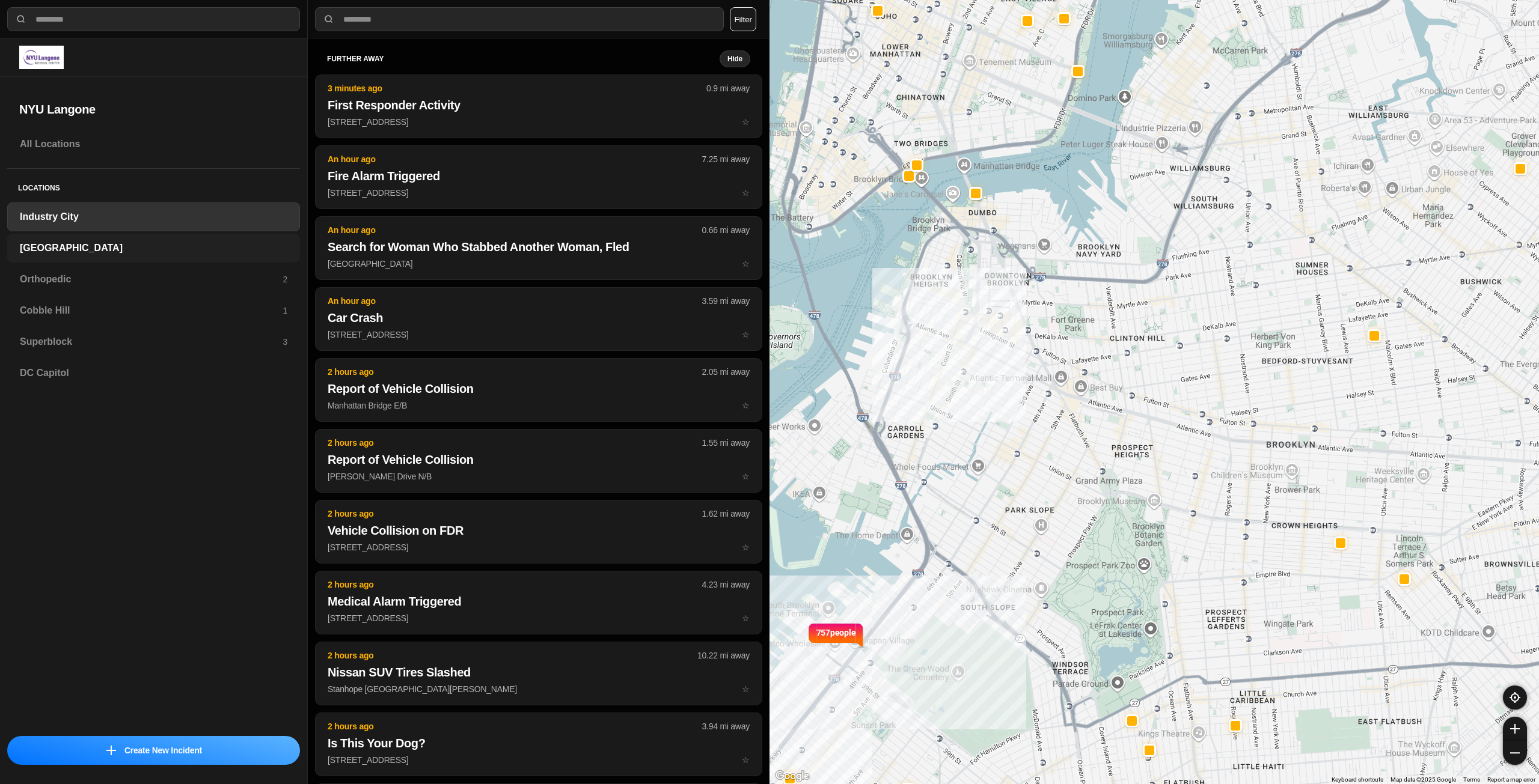
click at [56, 240] on div "[GEOGRAPHIC_DATA]" at bounding box center [154, 247] width 293 height 29
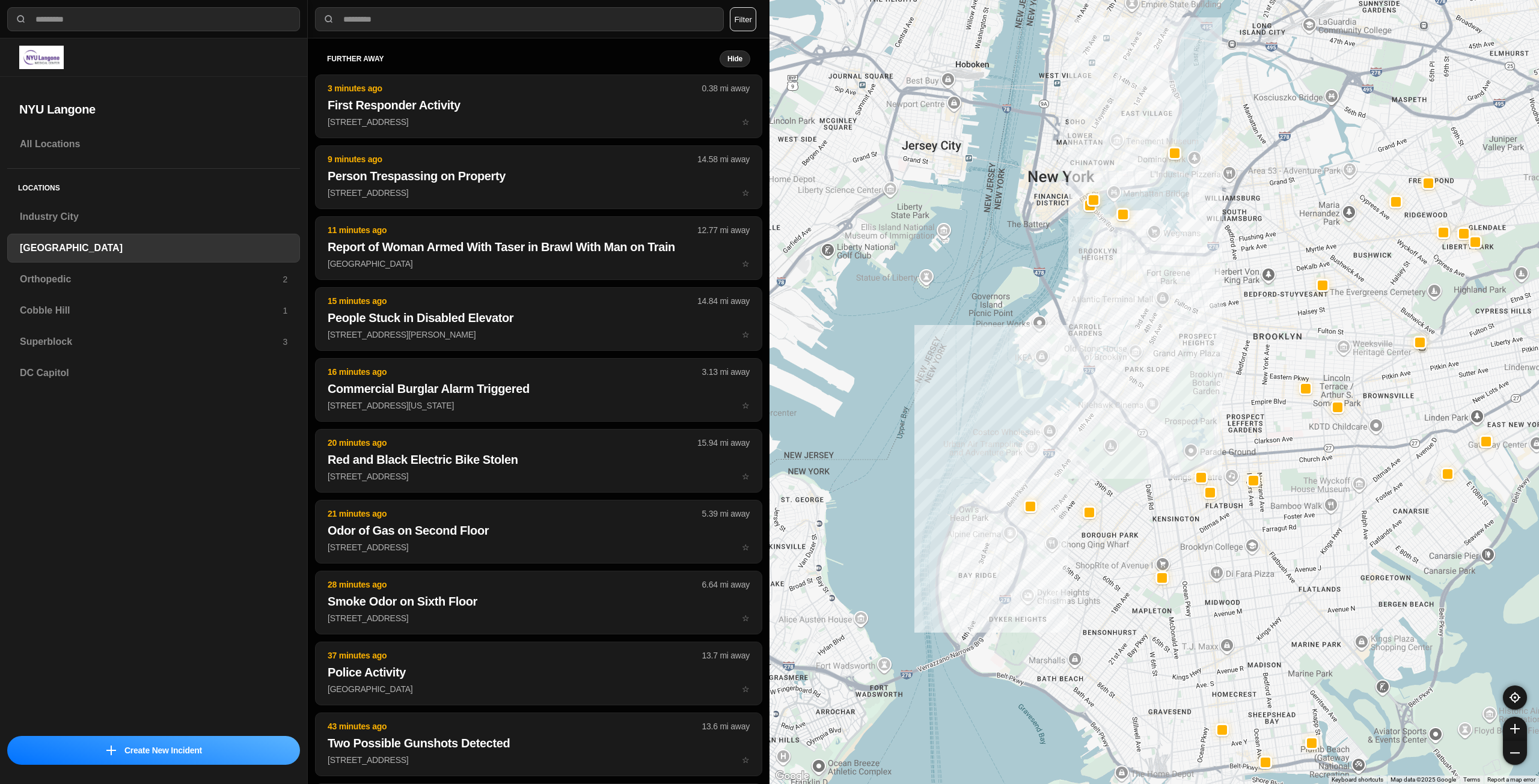
drag, startPoint x: 1214, startPoint y: 309, endPoint x: 1182, endPoint y: 349, distance: 51.2
click at [1160, 454] on div at bounding box center [1154, 392] width 770 height 784
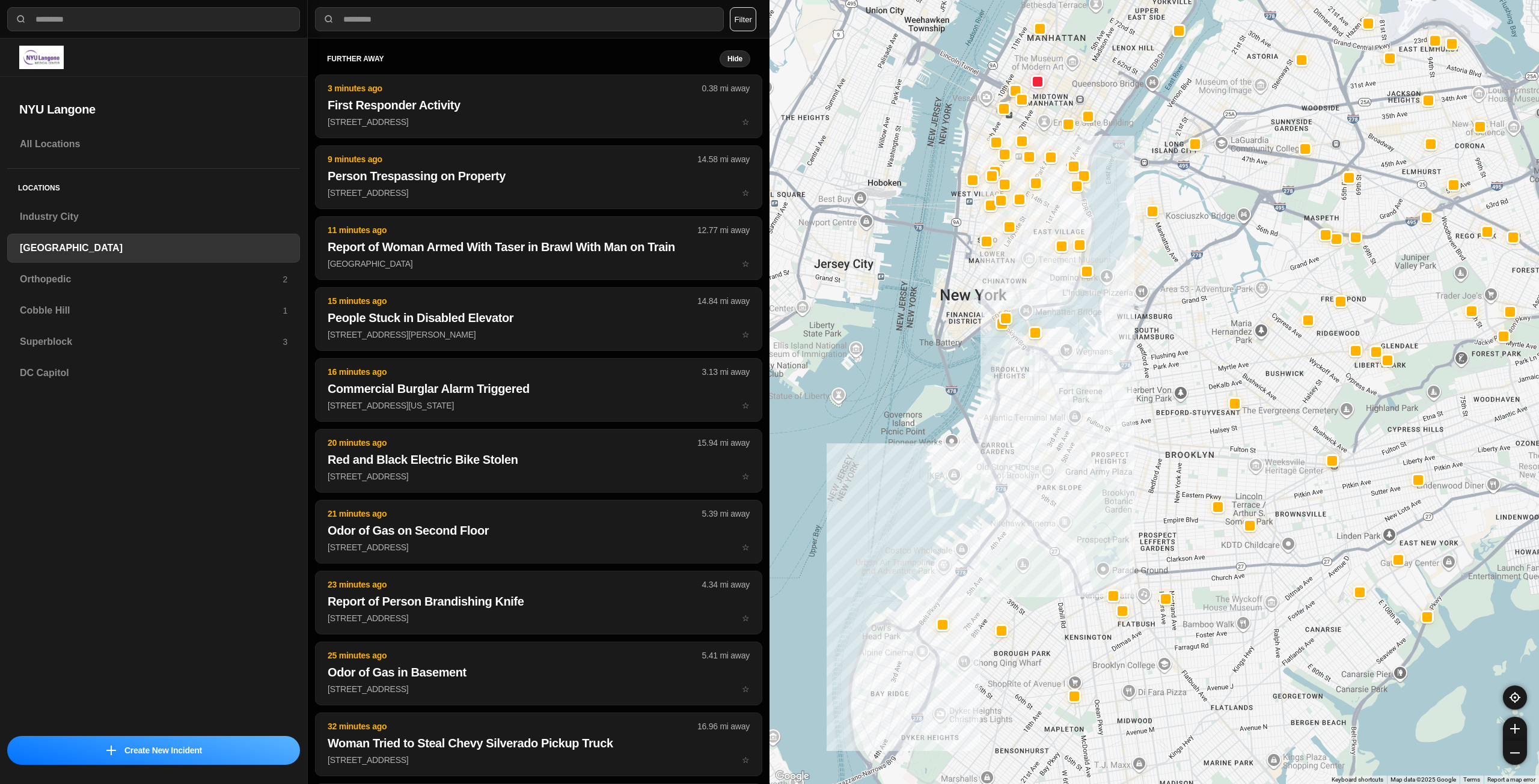
drag, startPoint x: 1241, startPoint y: 274, endPoint x: 1174, endPoint y: 362, distance: 110.6
click at [1179, 369] on div at bounding box center [1154, 392] width 770 height 784
click at [158, 271] on div "Orthopedic 2" at bounding box center [154, 279] width 293 height 29
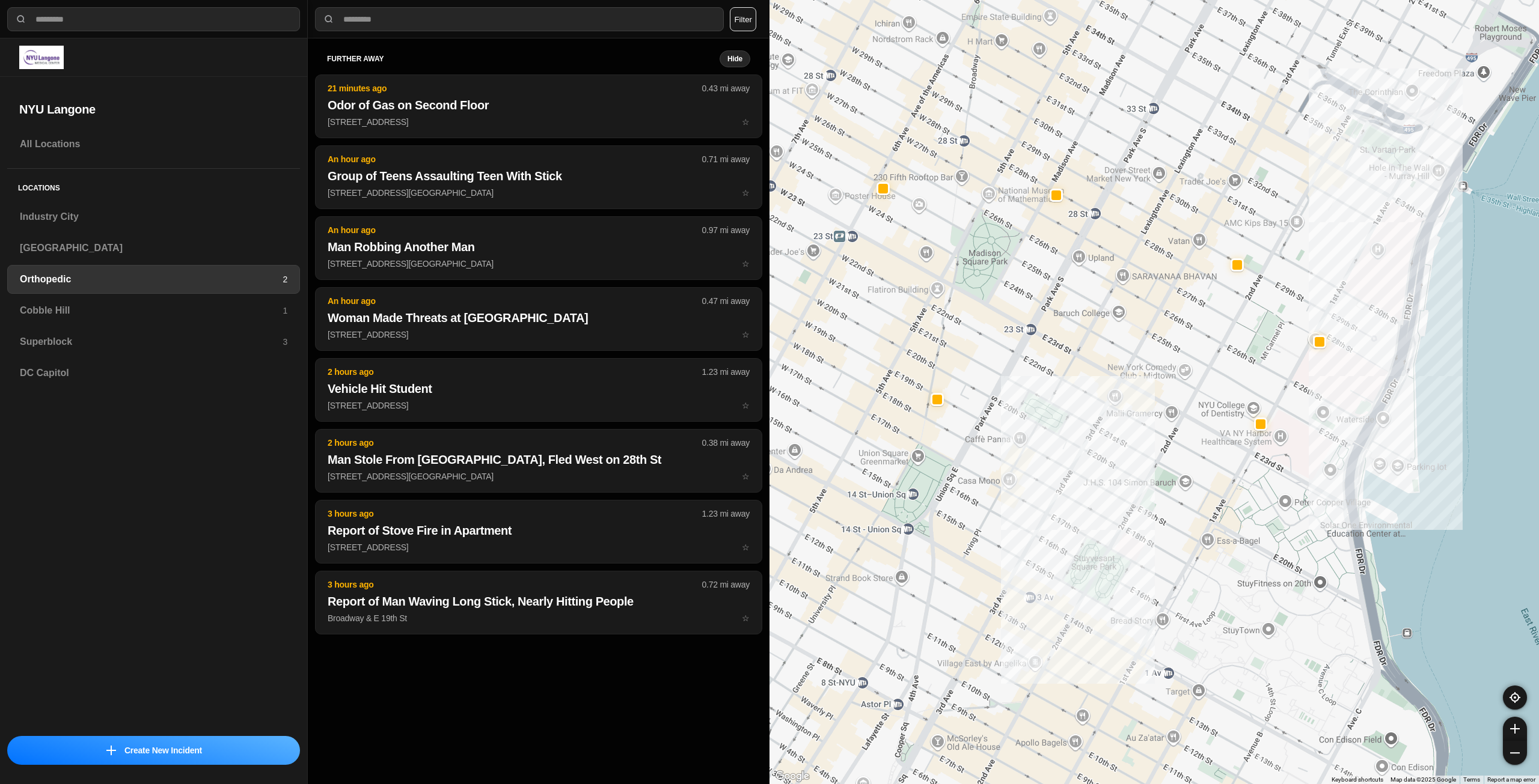
drag, startPoint x: 1005, startPoint y: 416, endPoint x: 1049, endPoint y: 462, distance: 63.7
click at [1049, 463] on div at bounding box center [1154, 392] width 770 height 784
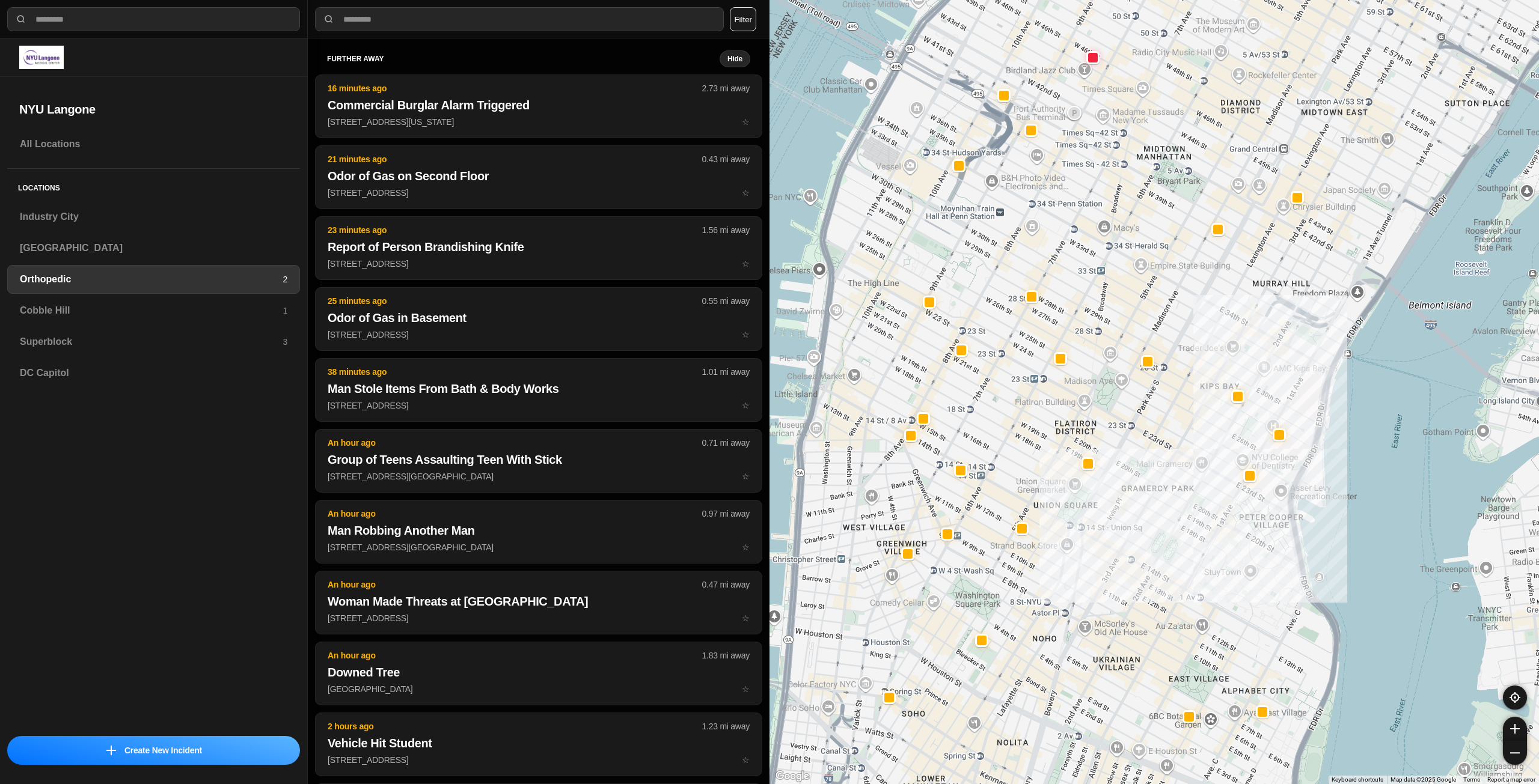
drag, startPoint x: 1088, startPoint y: 388, endPoint x: 1164, endPoint y: 437, distance: 90.4
click at [1164, 437] on div at bounding box center [1154, 392] width 770 height 784
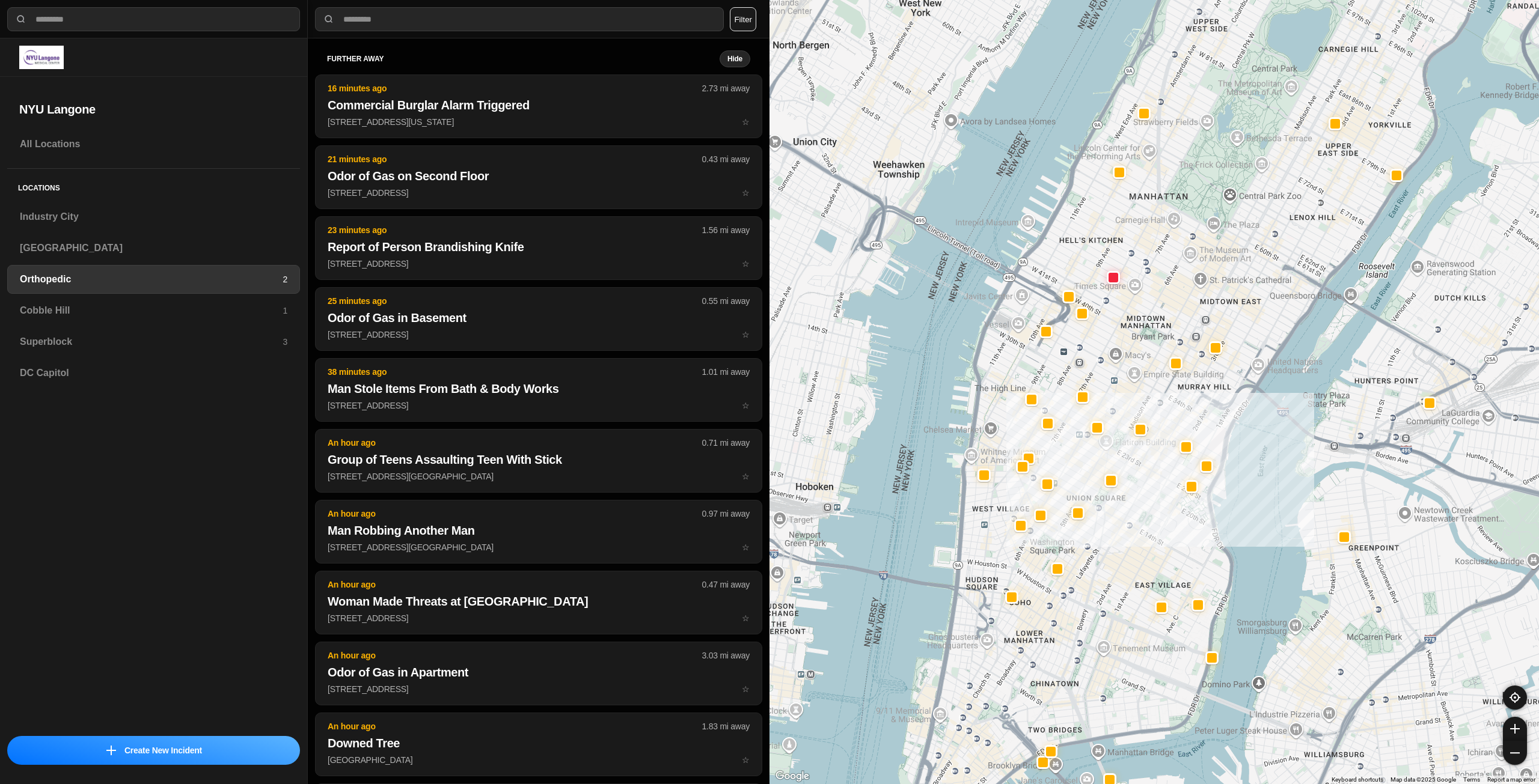
drag, startPoint x: 1145, startPoint y: 429, endPoint x: 1139, endPoint y: 462, distance: 33.5
click at [1139, 462] on div at bounding box center [1154, 392] width 770 height 784
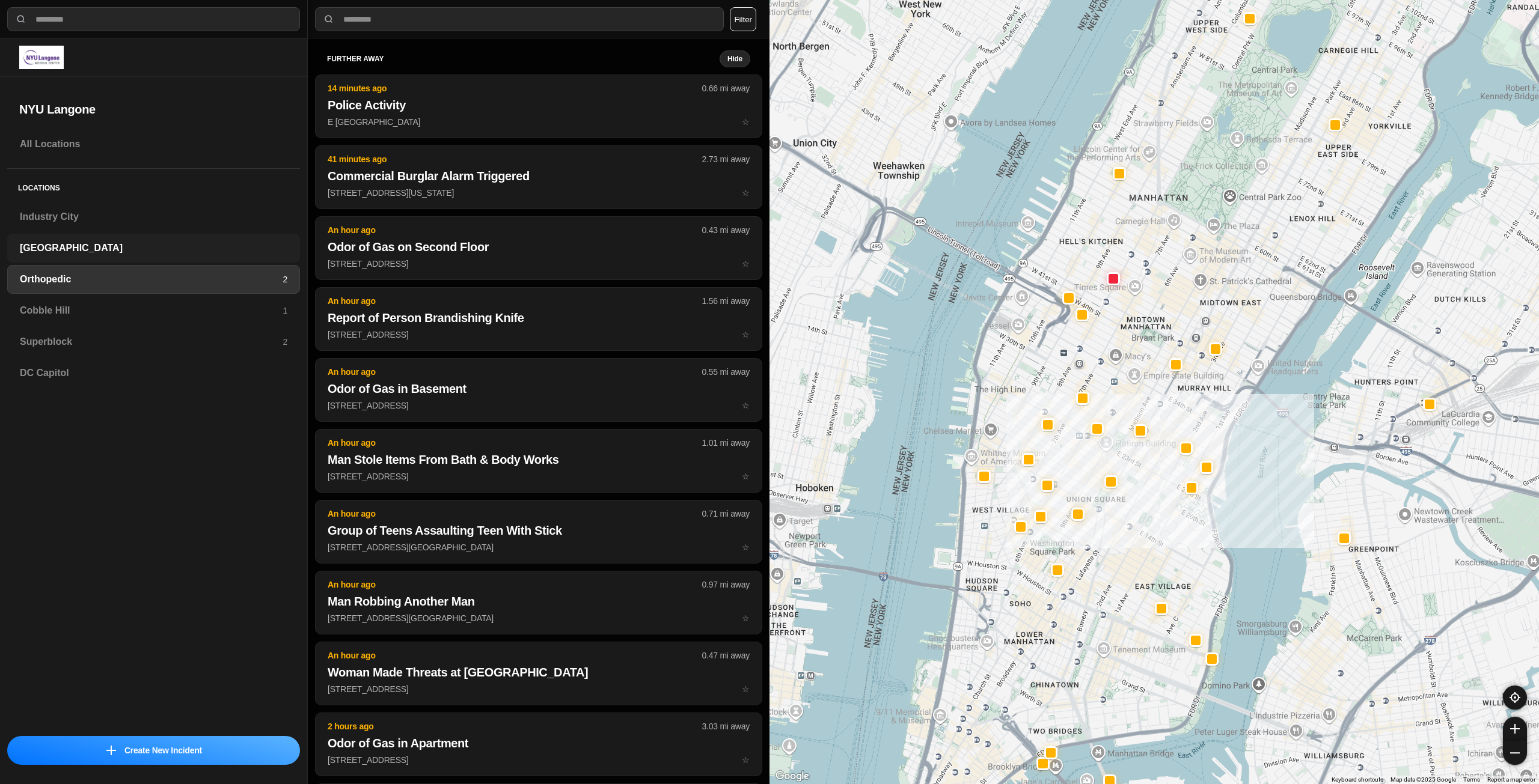
click at [81, 257] on div "[GEOGRAPHIC_DATA]" at bounding box center [154, 247] width 293 height 29
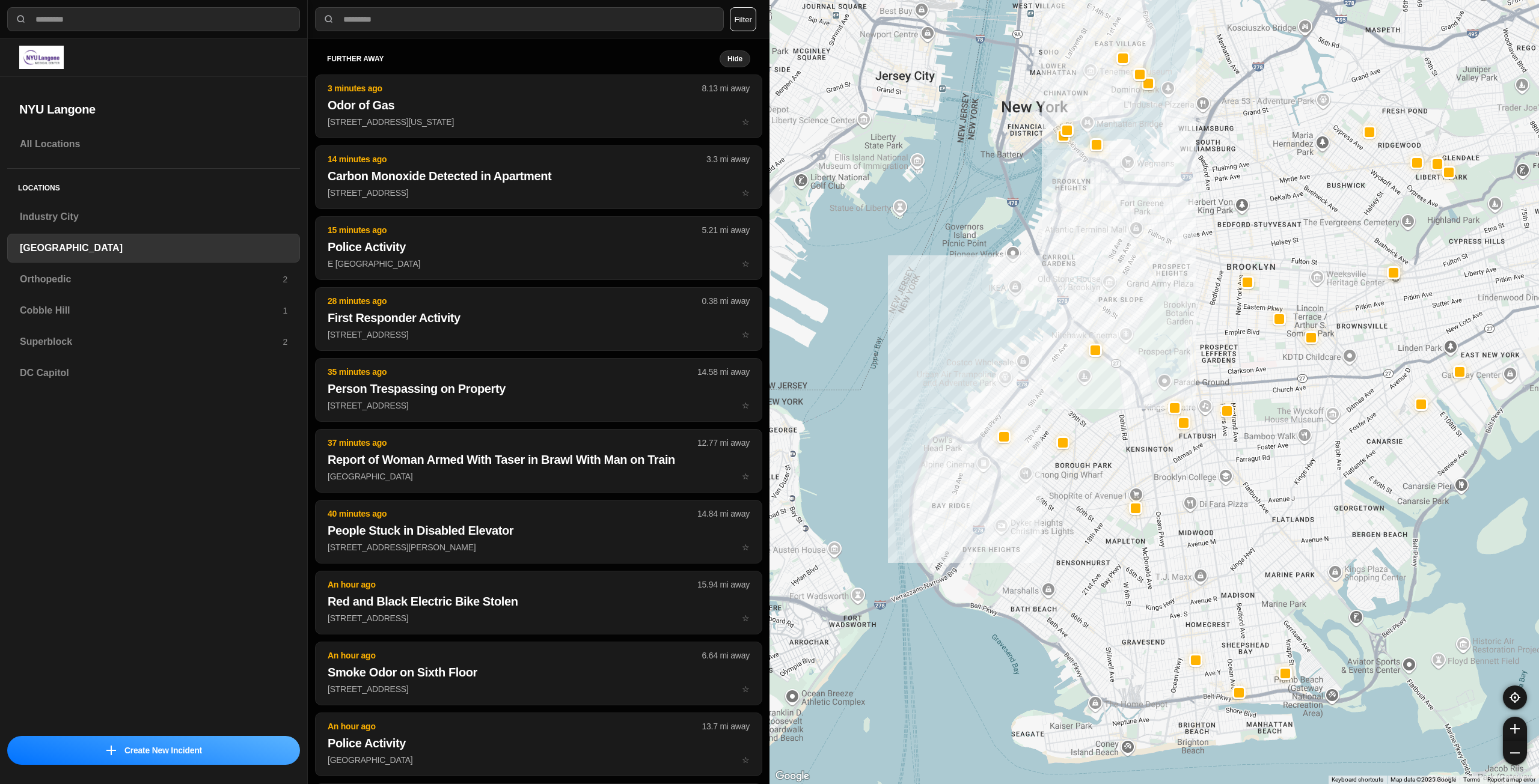
drag, startPoint x: 1203, startPoint y: 388, endPoint x: 1145, endPoint y: 417, distance: 64.8
click at [1145, 417] on div at bounding box center [1154, 392] width 770 height 784
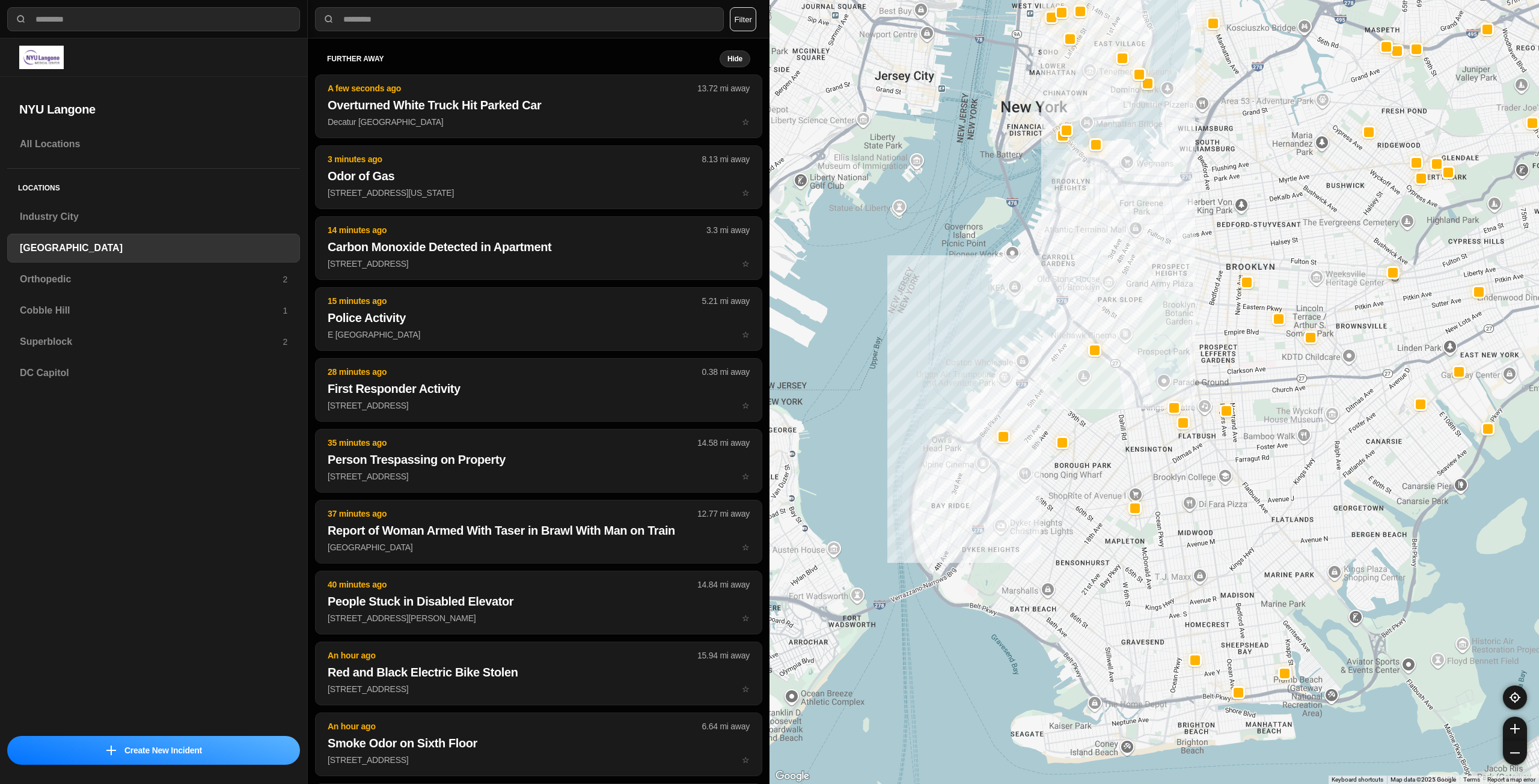
click at [82, 284] on h3 "Orthopedic" at bounding box center [151, 280] width 263 height 15
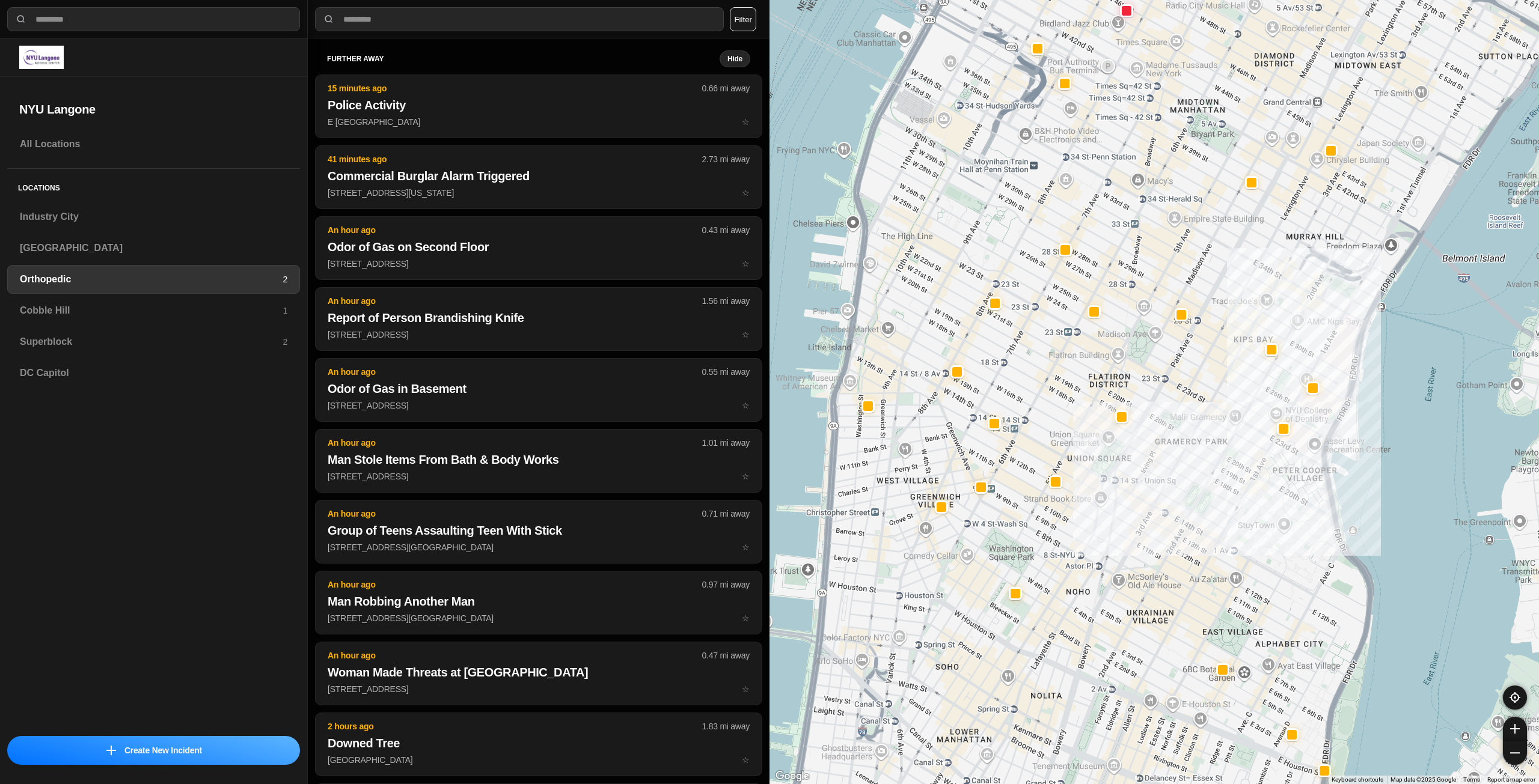
drag, startPoint x: 1095, startPoint y: 411, endPoint x: 1186, endPoint y: 416, distance: 91.1
click at [1186, 416] on div "Midwood Midwood Brooklyn, NY View on Google Maps" at bounding box center [1154, 392] width 770 height 784
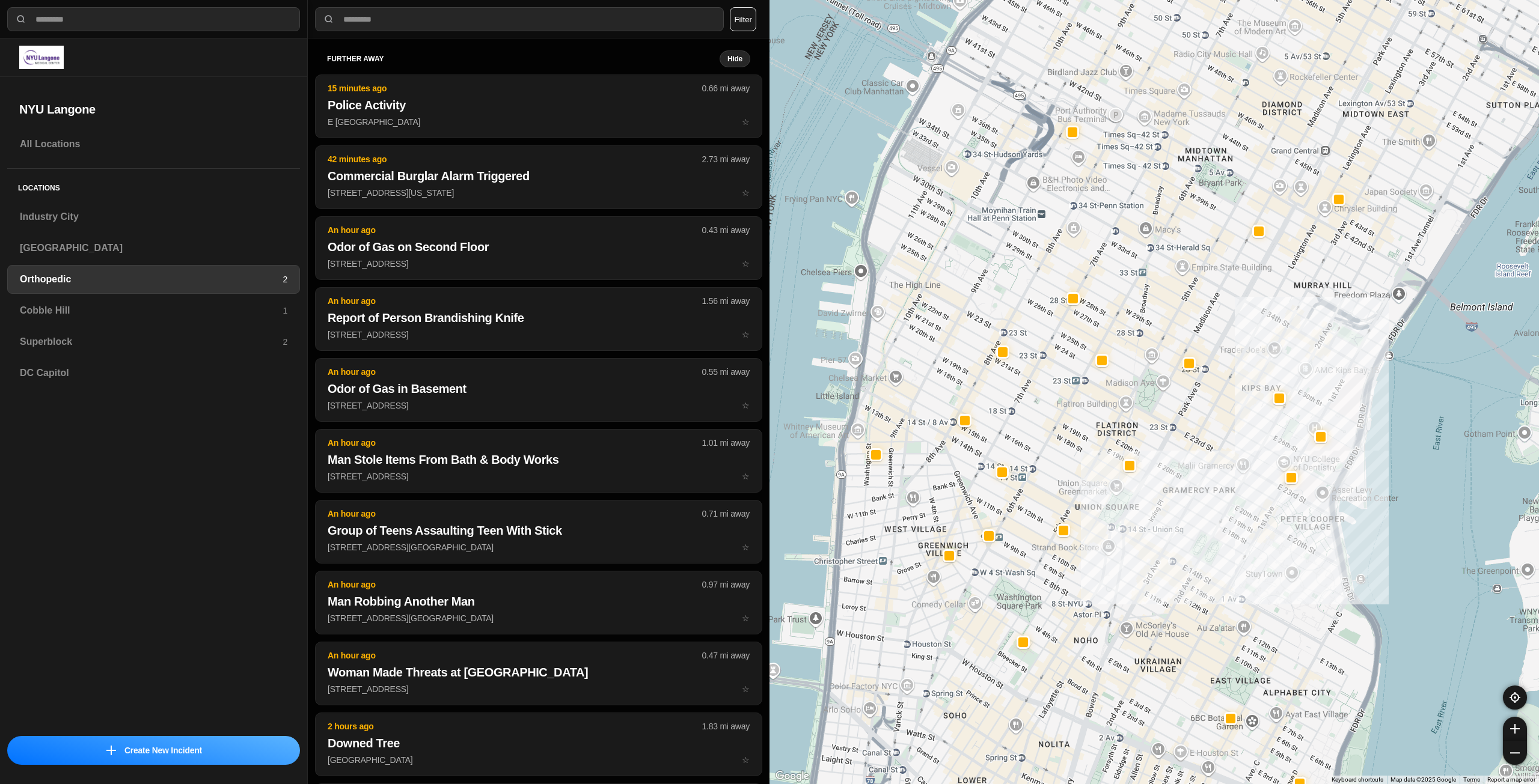
drag, startPoint x: 1054, startPoint y: 376, endPoint x: 1049, endPoint y: 468, distance: 92.1
click at [1049, 468] on div "Midwood Midwood Brooklyn, NY View on Google Maps" at bounding box center [1154, 392] width 770 height 784
click at [180, 315] on h3 "Cobble Hill" at bounding box center [151, 311] width 263 height 15
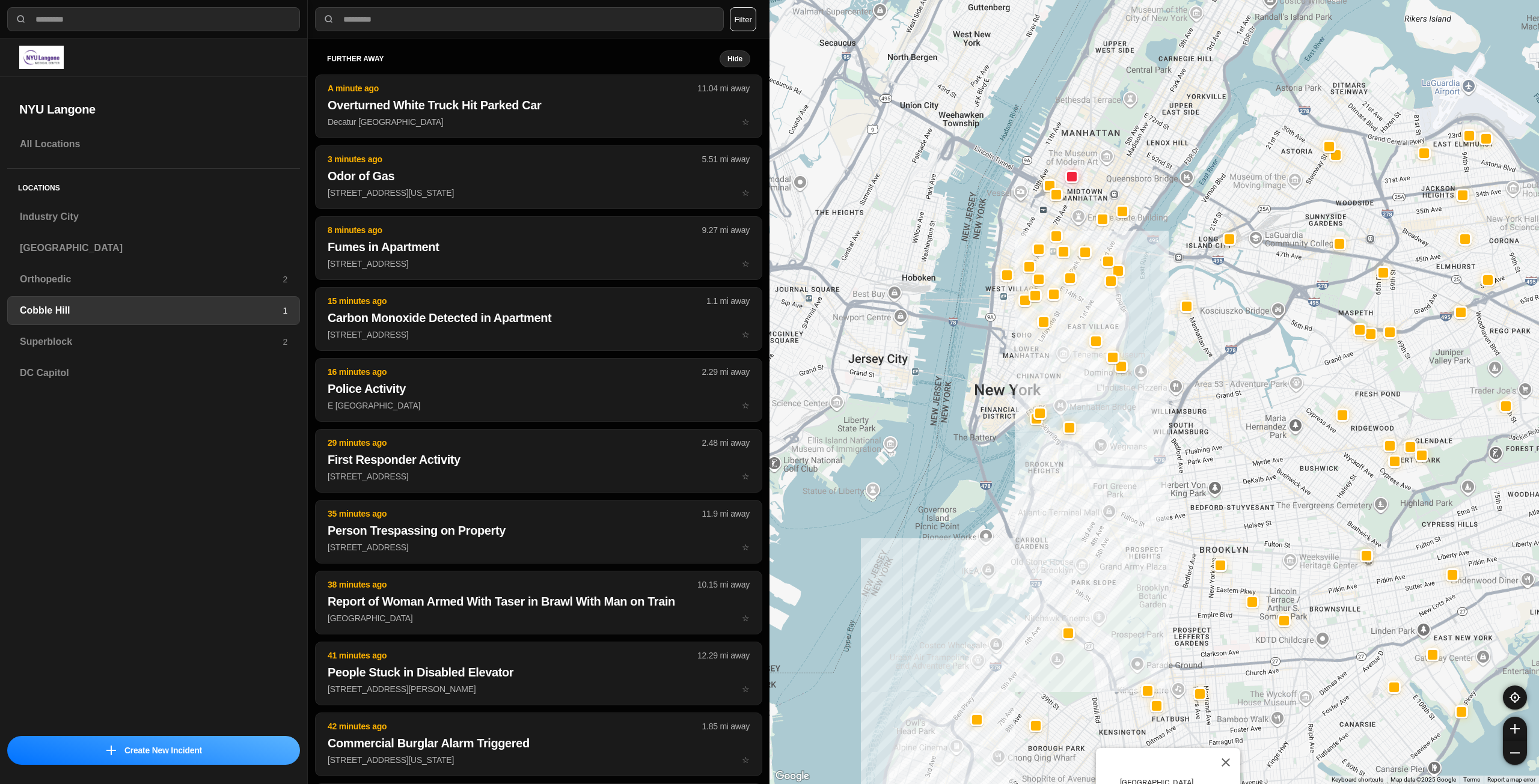
drag, startPoint x: 1206, startPoint y: 351, endPoint x: 1167, endPoint y: 472, distance: 127.1
click at [1169, 472] on div "Midwood Midwood Brooklyn, NY View on Google Maps" at bounding box center [1154, 392] width 770 height 784
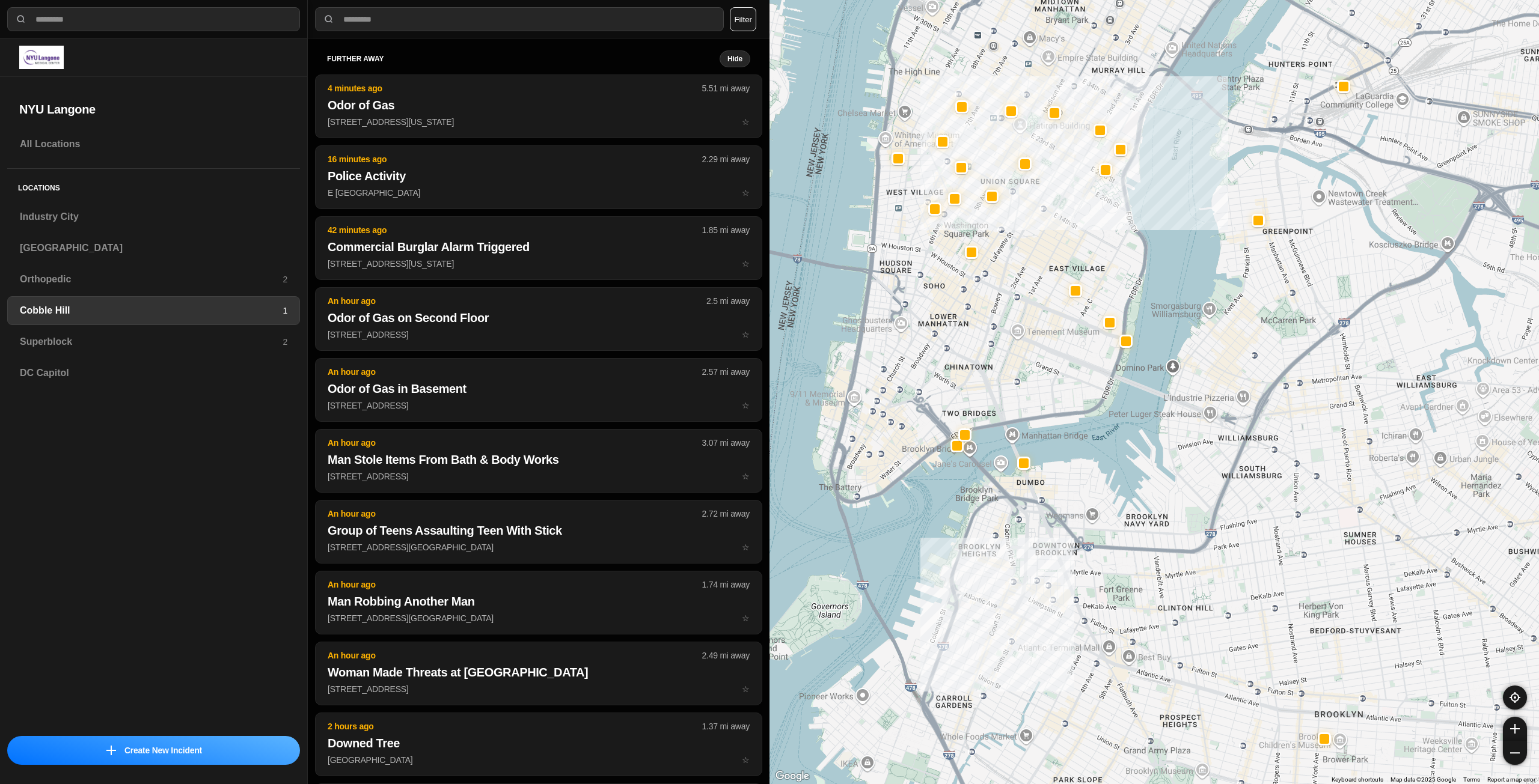
drag, startPoint x: 1059, startPoint y: 453, endPoint x: 1095, endPoint y: 496, distance: 56.1
click at [1095, 496] on div "Midwood Midwood Brooklyn, NY View on Google Maps" at bounding box center [1154, 392] width 770 height 784
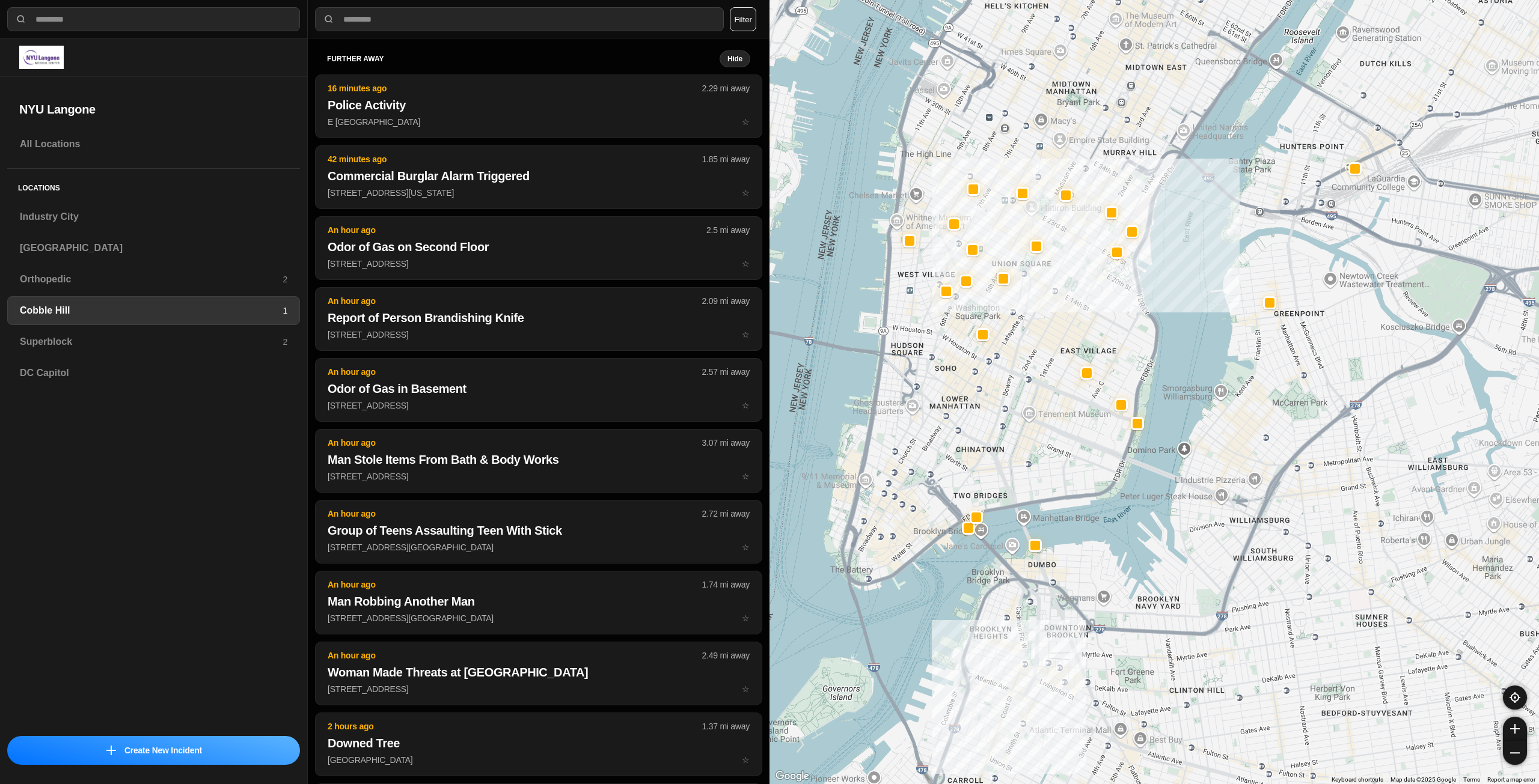
drag, startPoint x: 1077, startPoint y: 422, endPoint x: 1077, endPoint y: 460, distance: 38.0
click at [1077, 460] on div "Midwood Midwood Brooklyn, NY View on Google Maps" at bounding box center [1154, 392] width 770 height 784
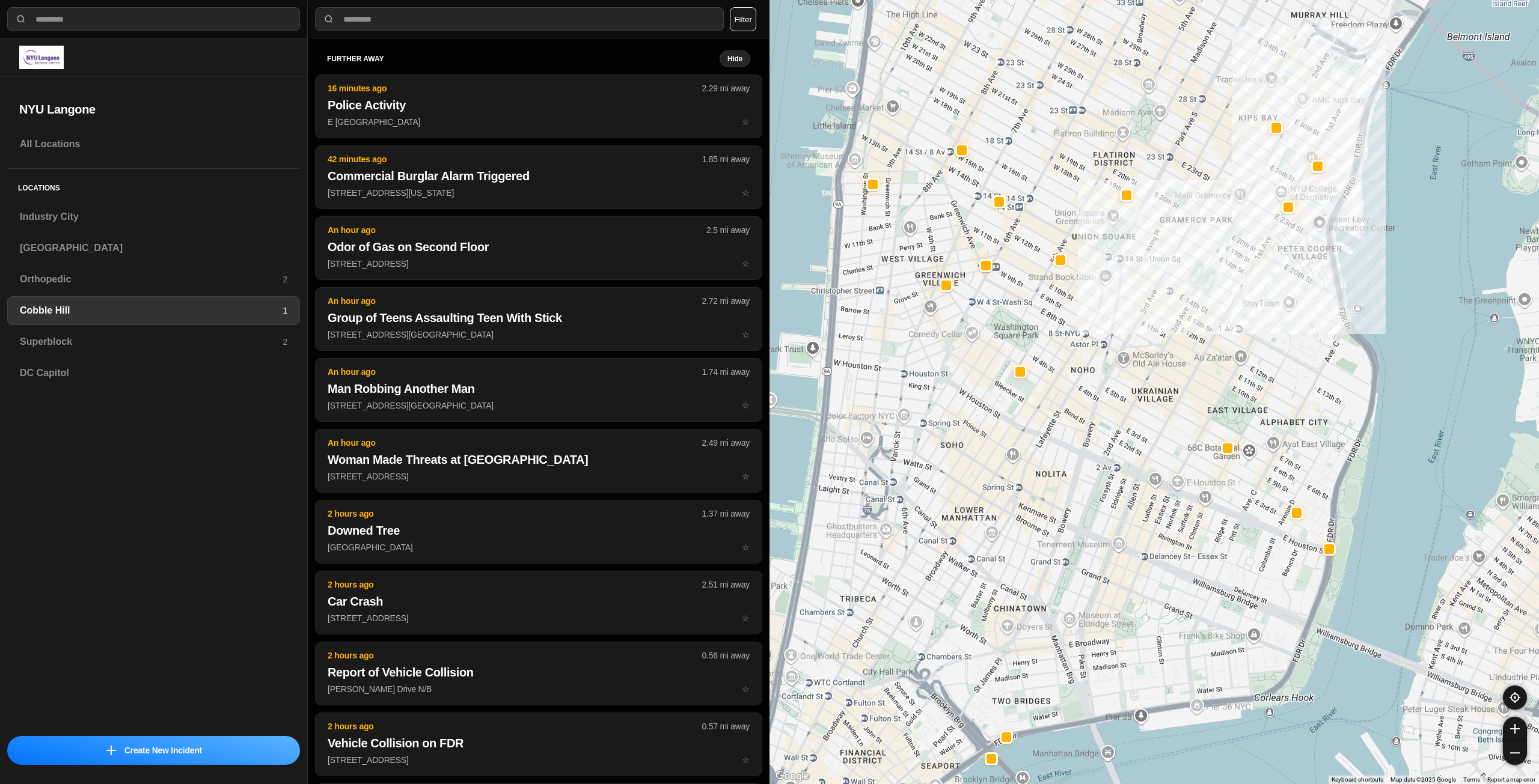
drag, startPoint x: 993, startPoint y: 399, endPoint x: 1077, endPoint y: 598, distance: 216.0
click at [1076, 598] on div "30 people Midwood Midwood Brooklyn, NY View on Google Maps" at bounding box center [1154, 392] width 770 height 784
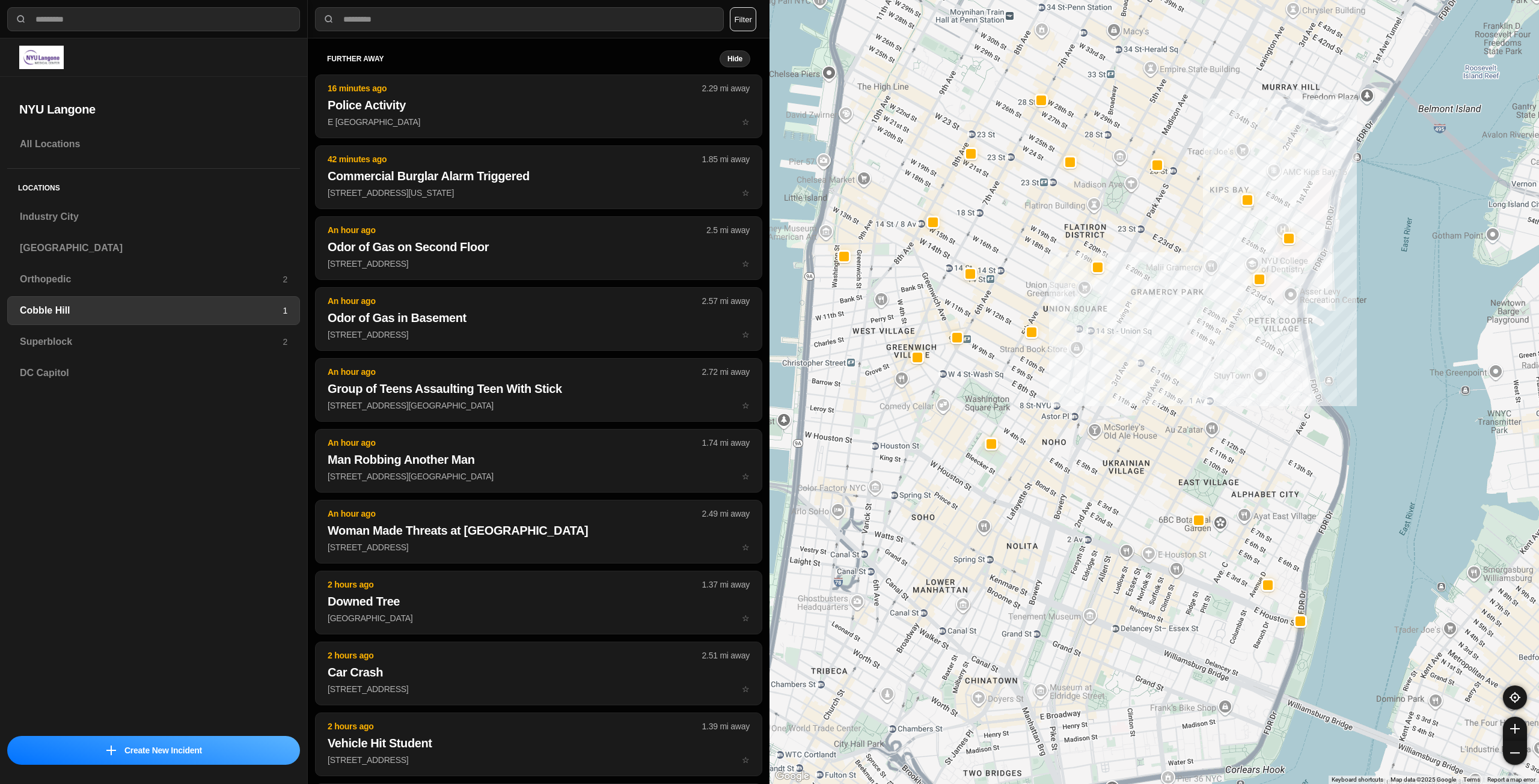
drag, startPoint x: 1135, startPoint y: 440, endPoint x: 1104, endPoint y: 515, distance: 81.2
click at [1104, 515] on div "30 people Midwood Midwood Brooklyn, NY View on Google Maps" at bounding box center [1154, 392] width 770 height 784
click at [255, 355] on div "Superblock 2" at bounding box center [154, 342] width 293 height 29
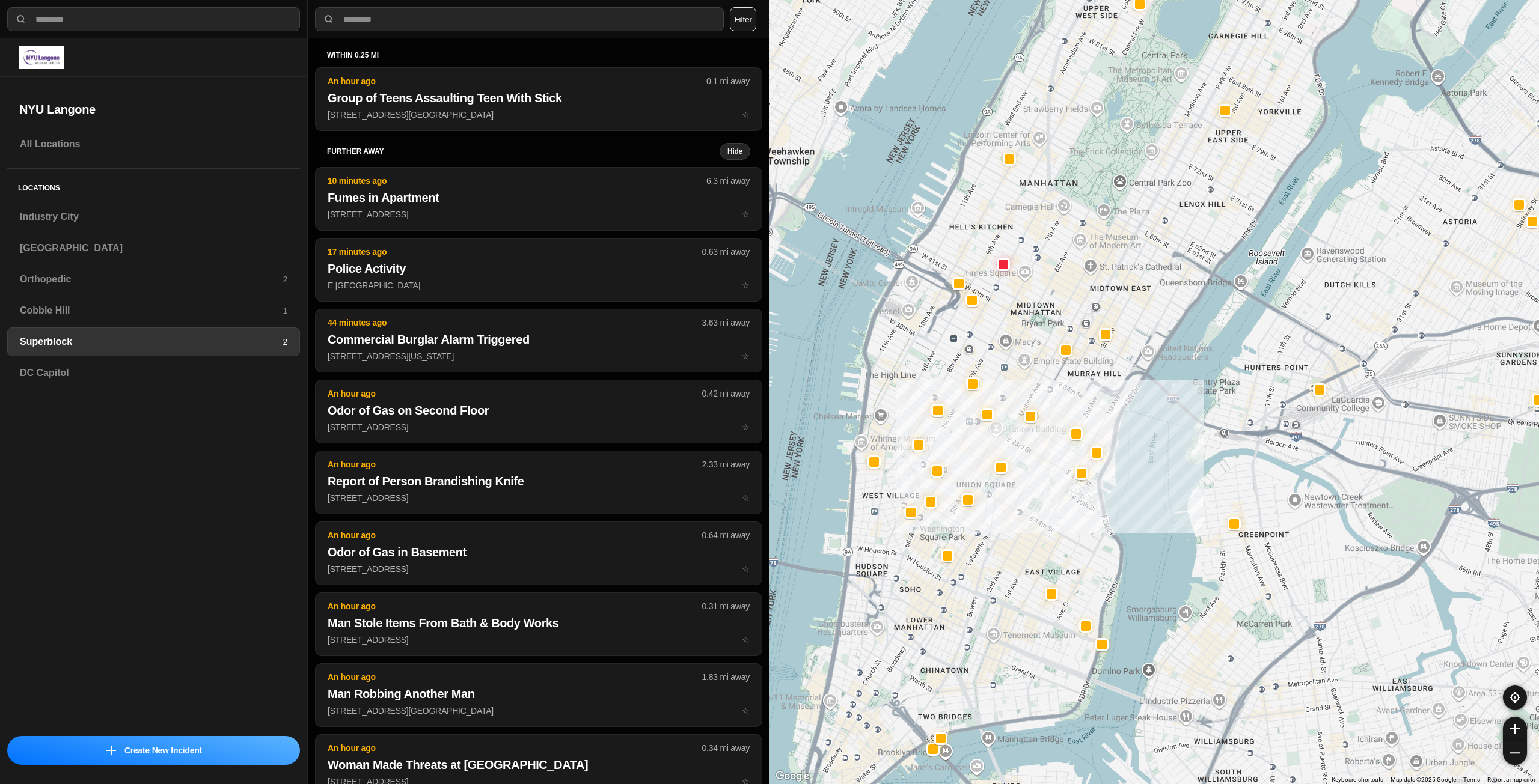
drag, startPoint x: 1020, startPoint y: 641, endPoint x: 1025, endPoint y: 581, distance: 60.2
click at [1025, 581] on div "Midwood Midwood Brooklyn, NY View on Google Maps" at bounding box center [1154, 392] width 770 height 784
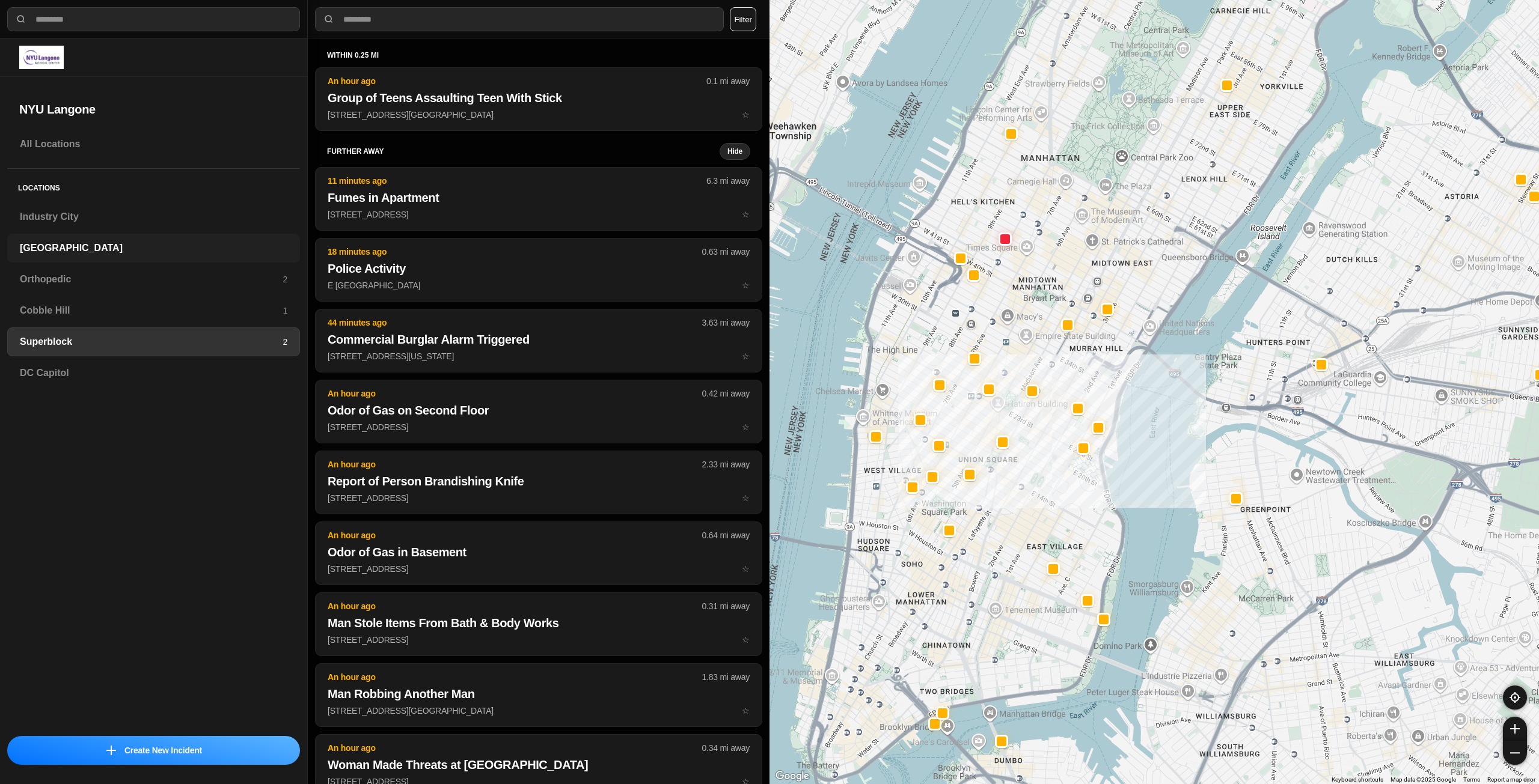
click at [80, 249] on h3 "[GEOGRAPHIC_DATA]" at bounding box center [153, 248] width 268 height 15
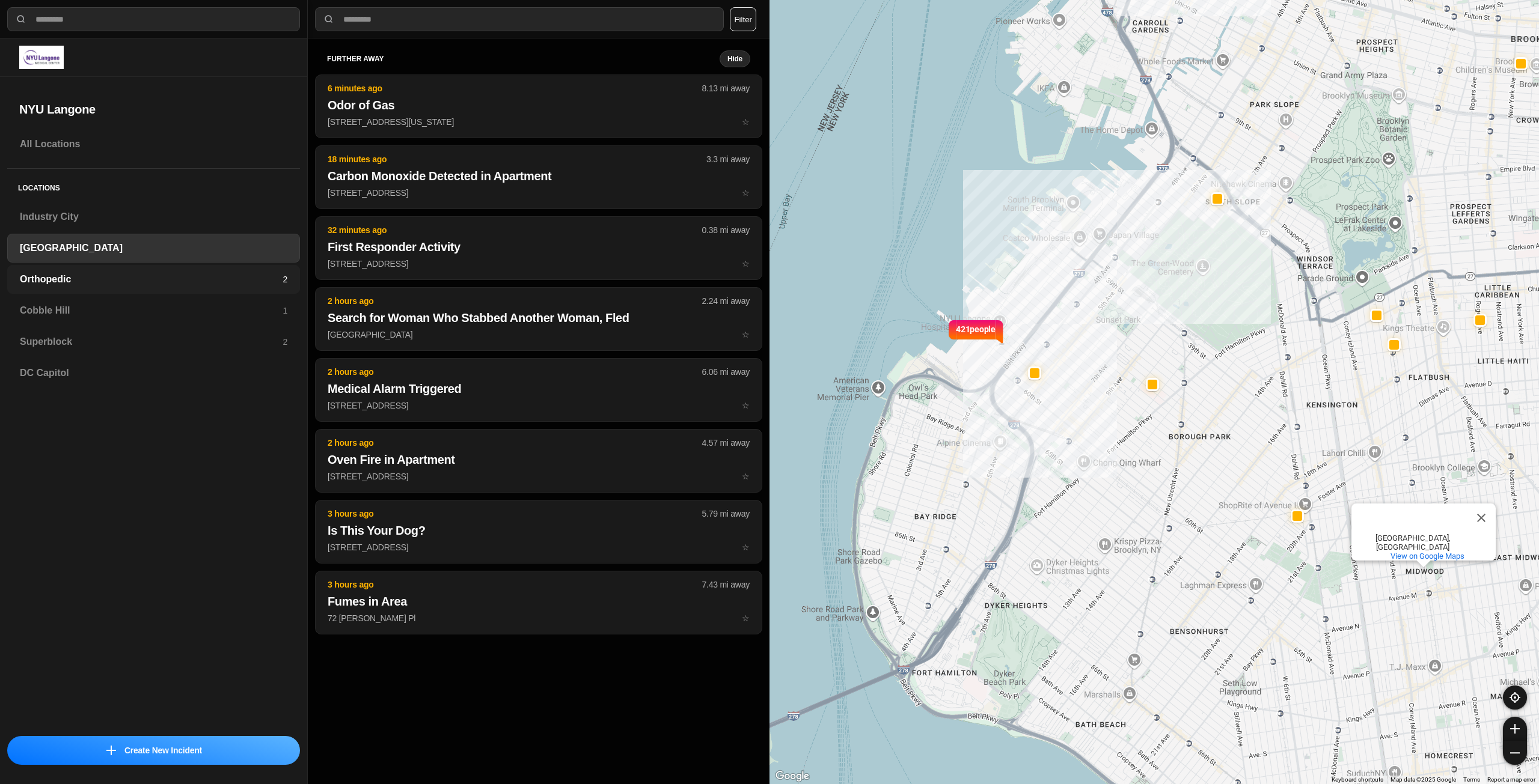
click at [89, 273] on h3 "Orthopedic" at bounding box center [151, 280] width 263 height 15
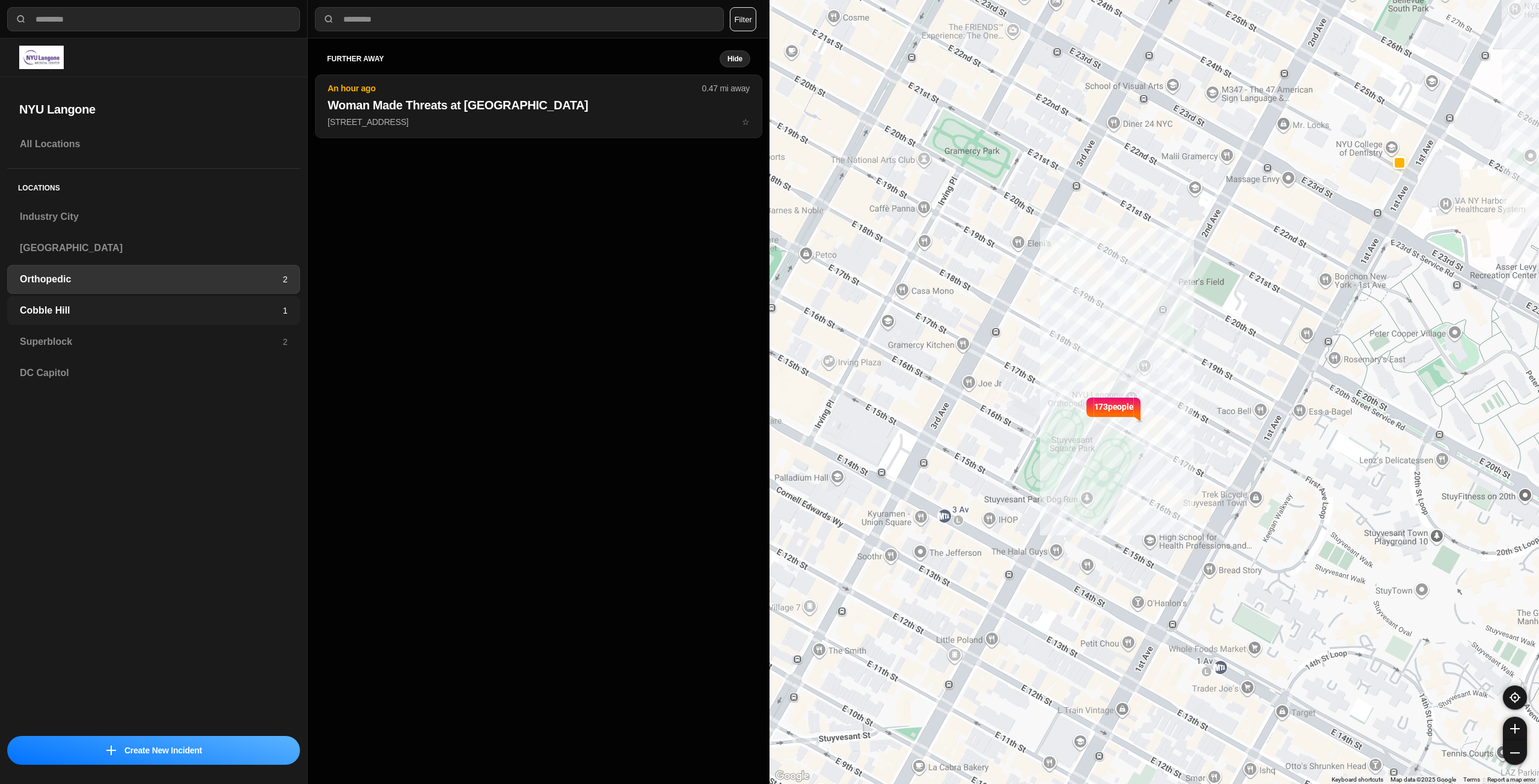
click at [87, 305] on h3 "Cobble Hill" at bounding box center [151, 311] width 263 height 15
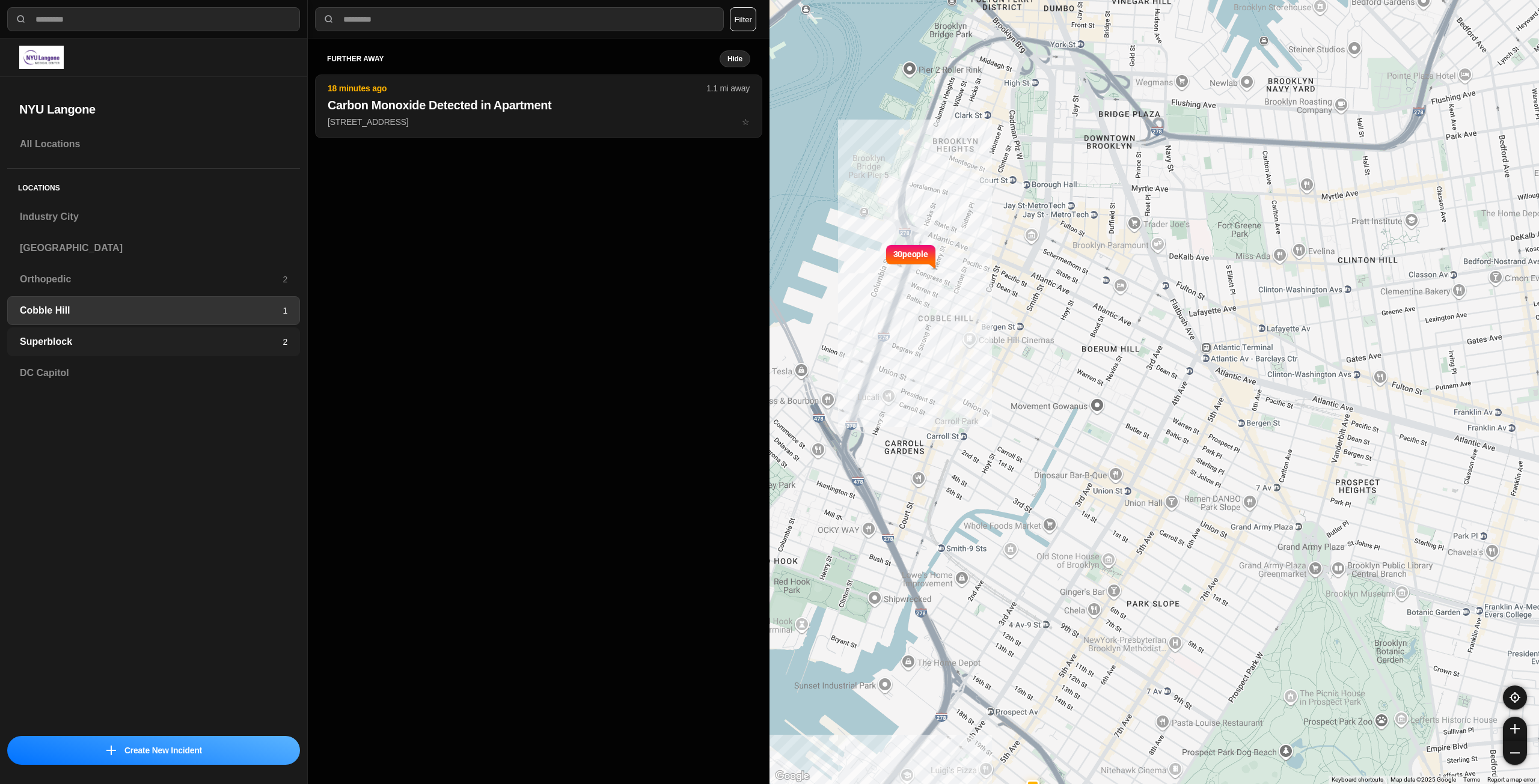
click at [81, 337] on h3 "Superblock" at bounding box center [151, 342] width 263 height 15
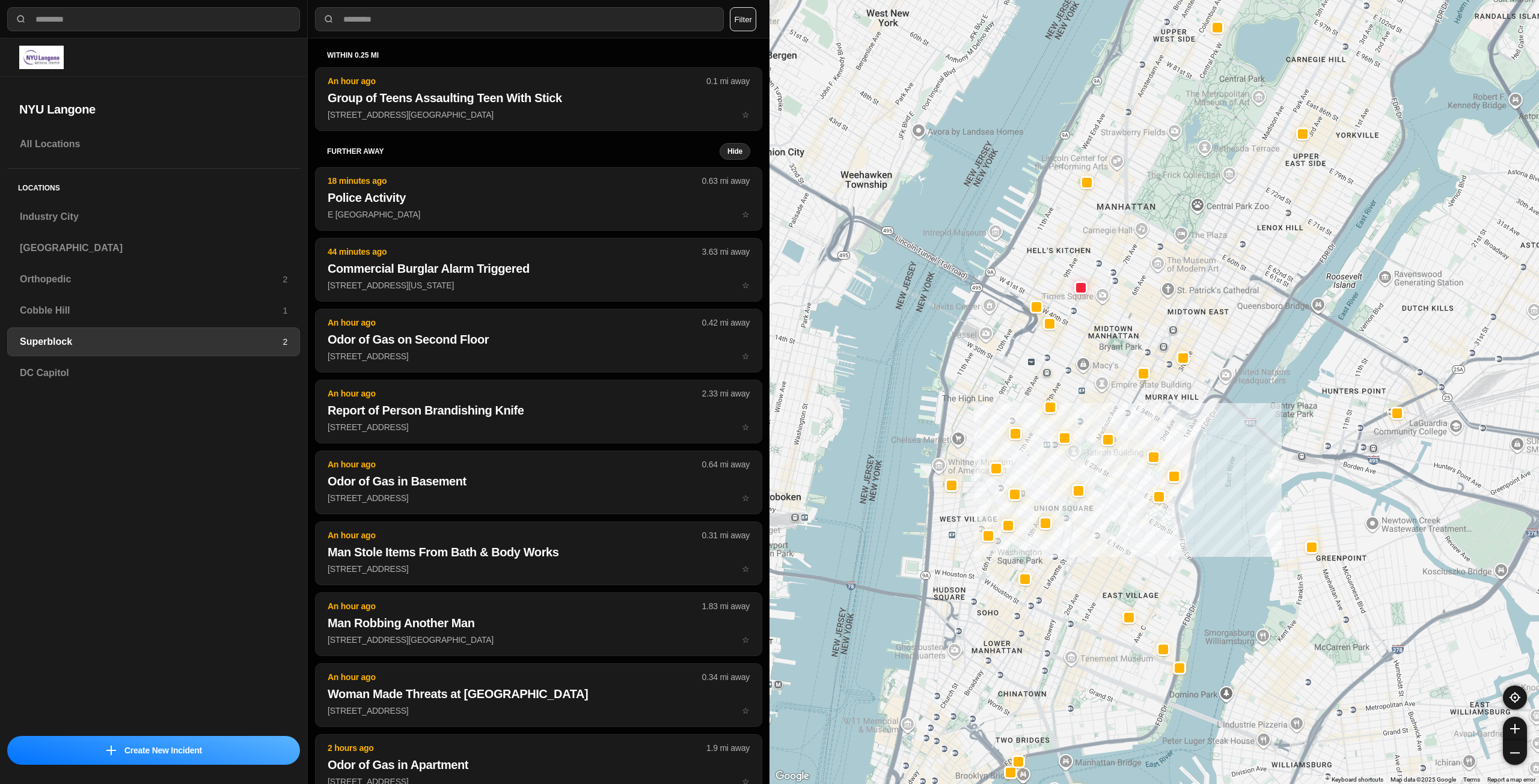
drag, startPoint x: 1005, startPoint y: 544, endPoint x: 1080, endPoint y: 547, distance: 75.1
click at [1080, 547] on div "Midwood Midwood Brooklyn, NY View on Google Maps" at bounding box center [1154, 392] width 770 height 784
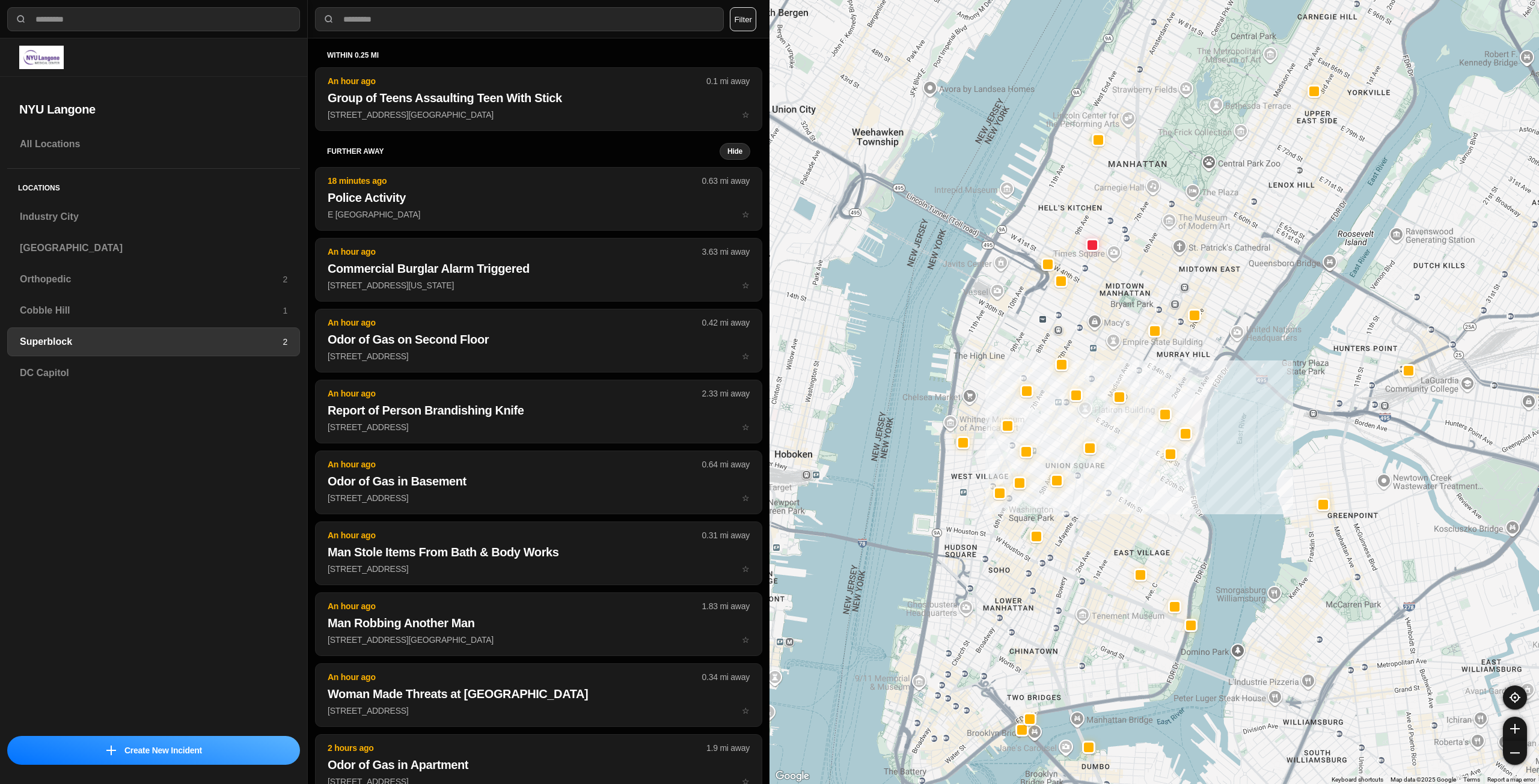
drag, startPoint x: 1075, startPoint y: 597, endPoint x: 1088, endPoint y: 552, distance: 46.8
click at [1088, 552] on div "Midwood Midwood Brooklyn, NY View on Google Maps" at bounding box center [1154, 392] width 770 height 784
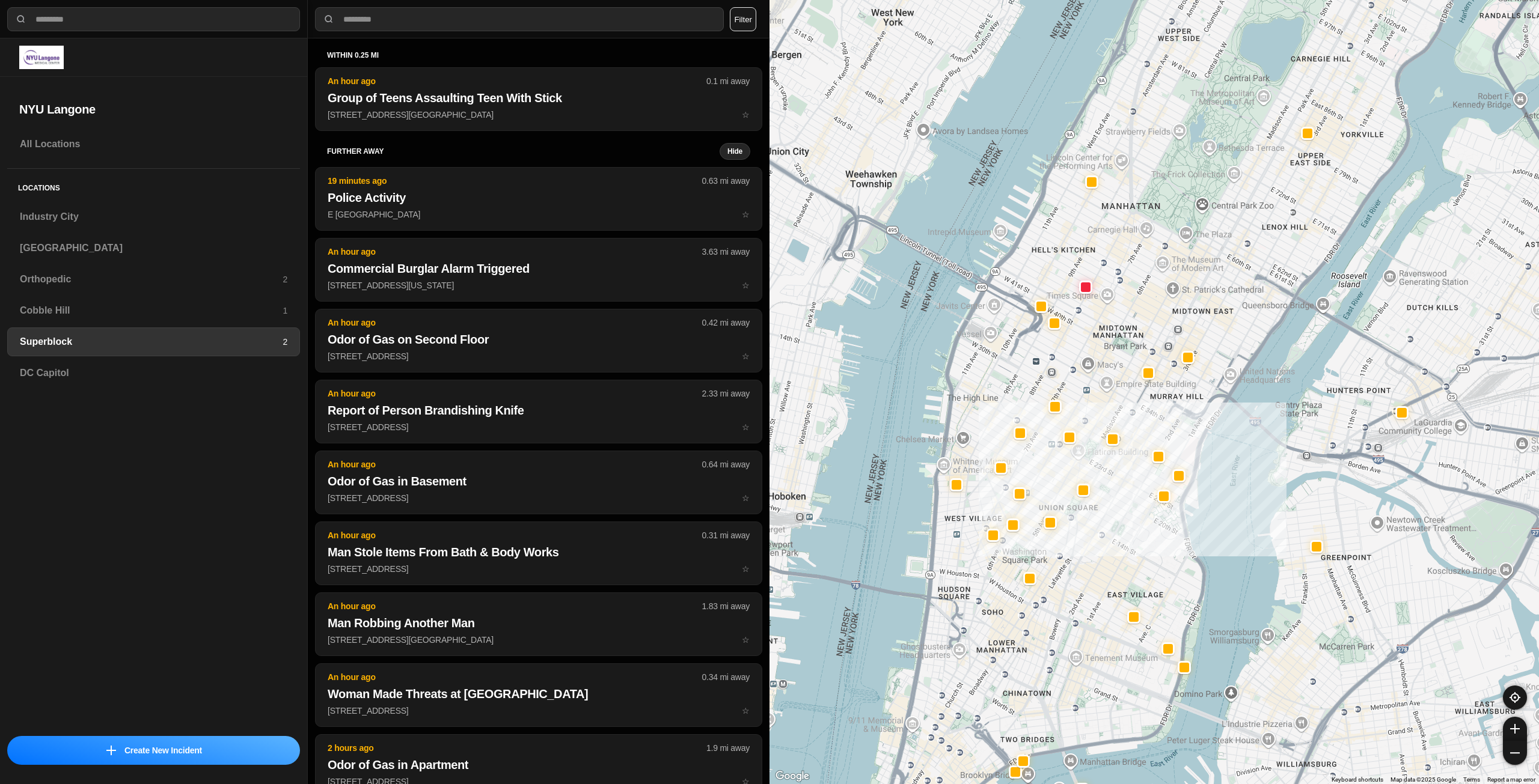
drag, startPoint x: 1060, startPoint y: 610, endPoint x: 1054, endPoint y: 653, distance: 43.4
click at [1054, 653] on div "Midwood Midwood Brooklyn, NY View on Google Maps" at bounding box center [1154, 392] width 770 height 784
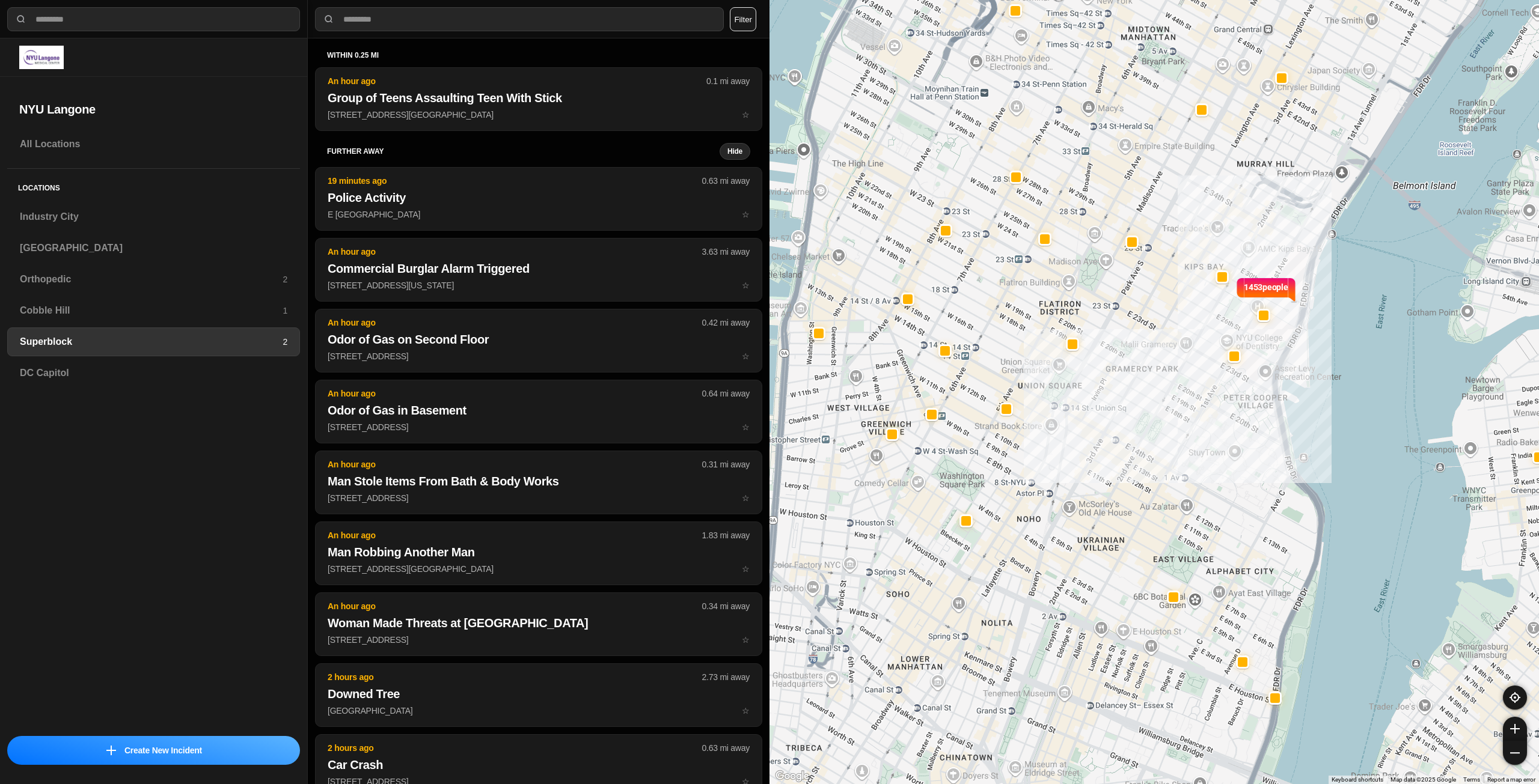
select select "*"
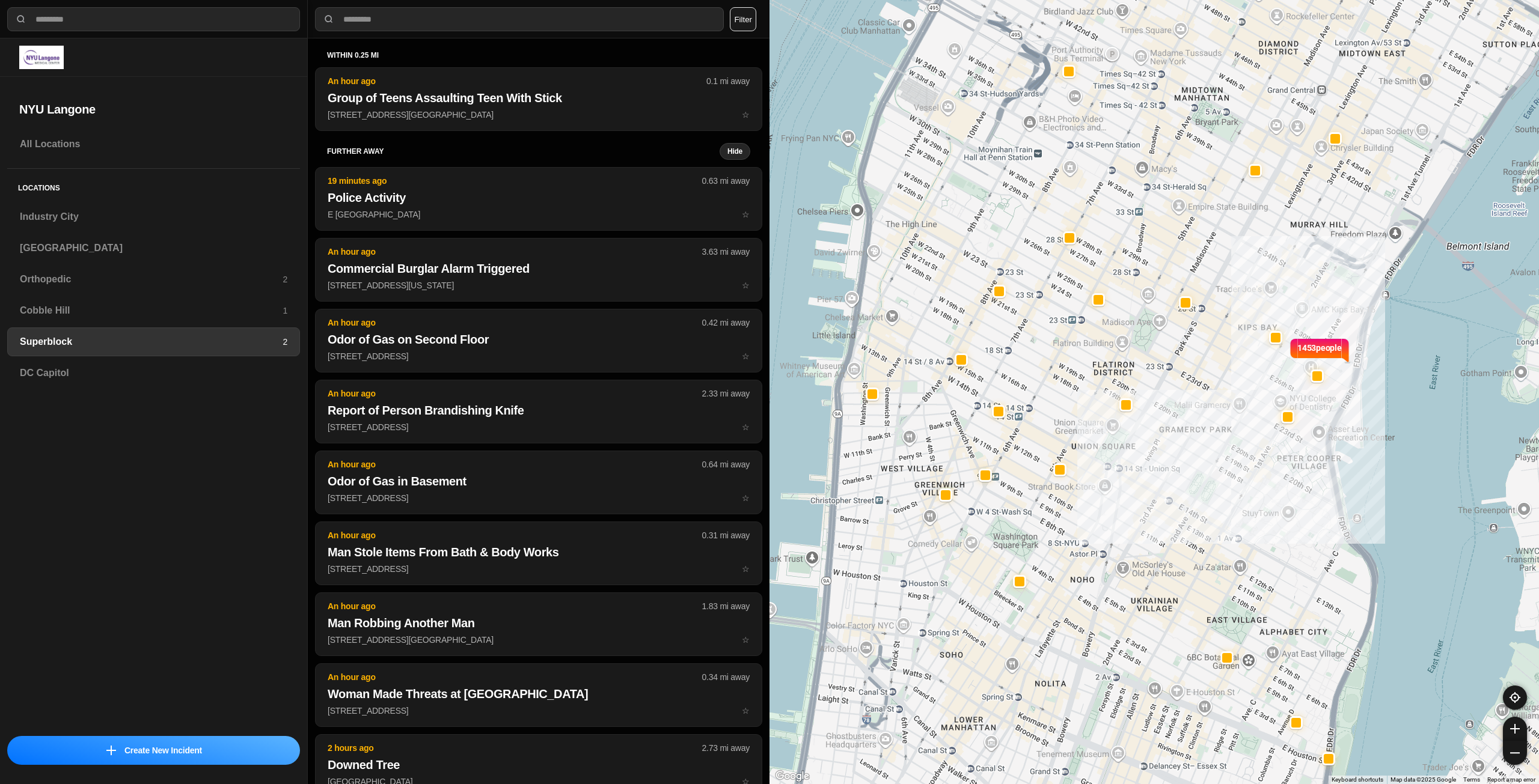
drag, startPoint x: 874, startPoint y: 382, endPoint x: 930, endPoint y: 448, distance: 86.6
click at [930, 448] on div "1453 people Midwood Midwood Brooklyn, NY View on Google Maps" at bounding box center [1154, 392] width 770 height 784
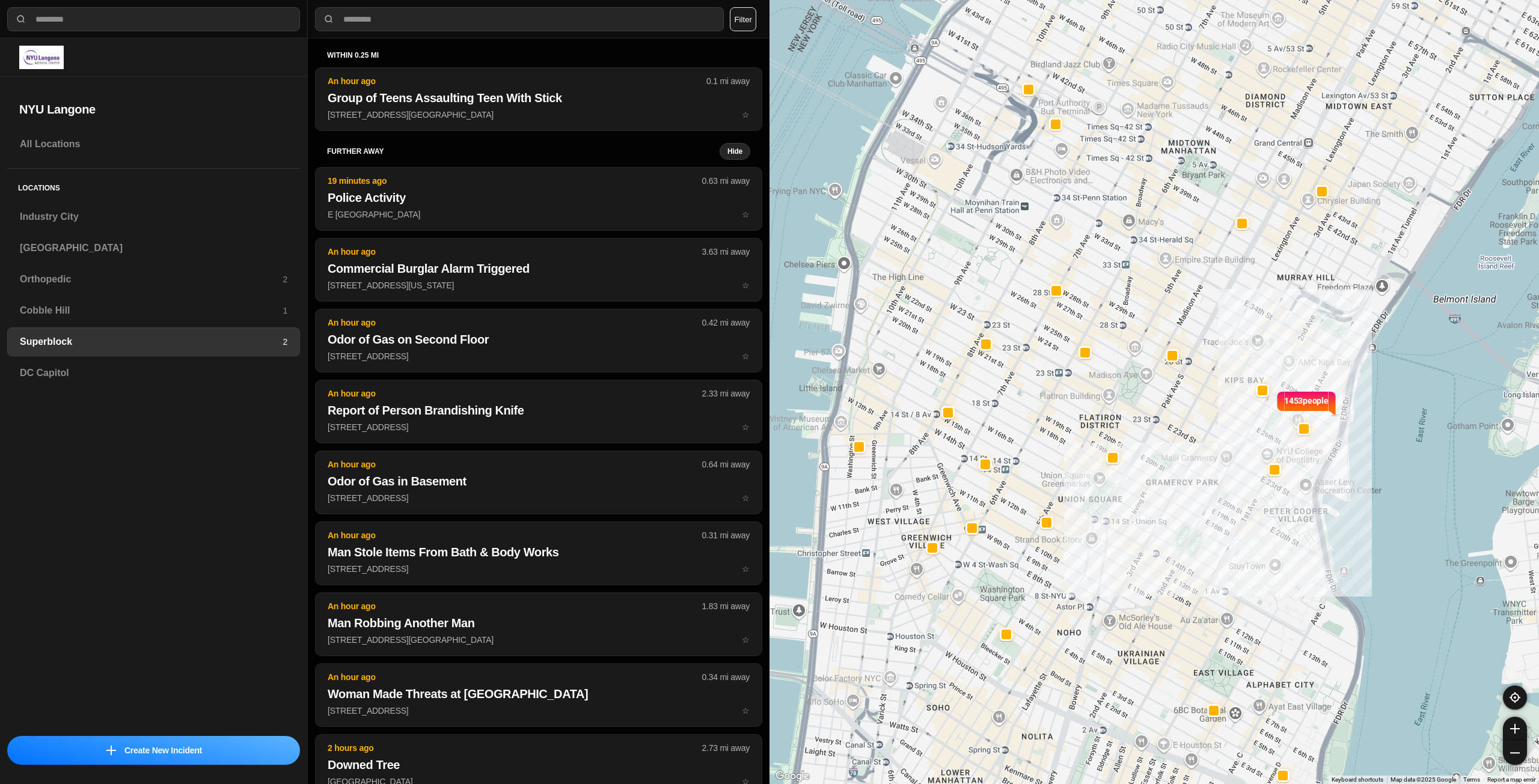
drag, startPoint x: 1068, startPoint y: 339, endPoint x: 1053, endPoint y: 396, distance: 58.9
click at [1053, 396] on div "1453 people Midwood Midwood Brooklyn, NY View on Google Maps" at bounding box center [1154, 392] width 770 height 784
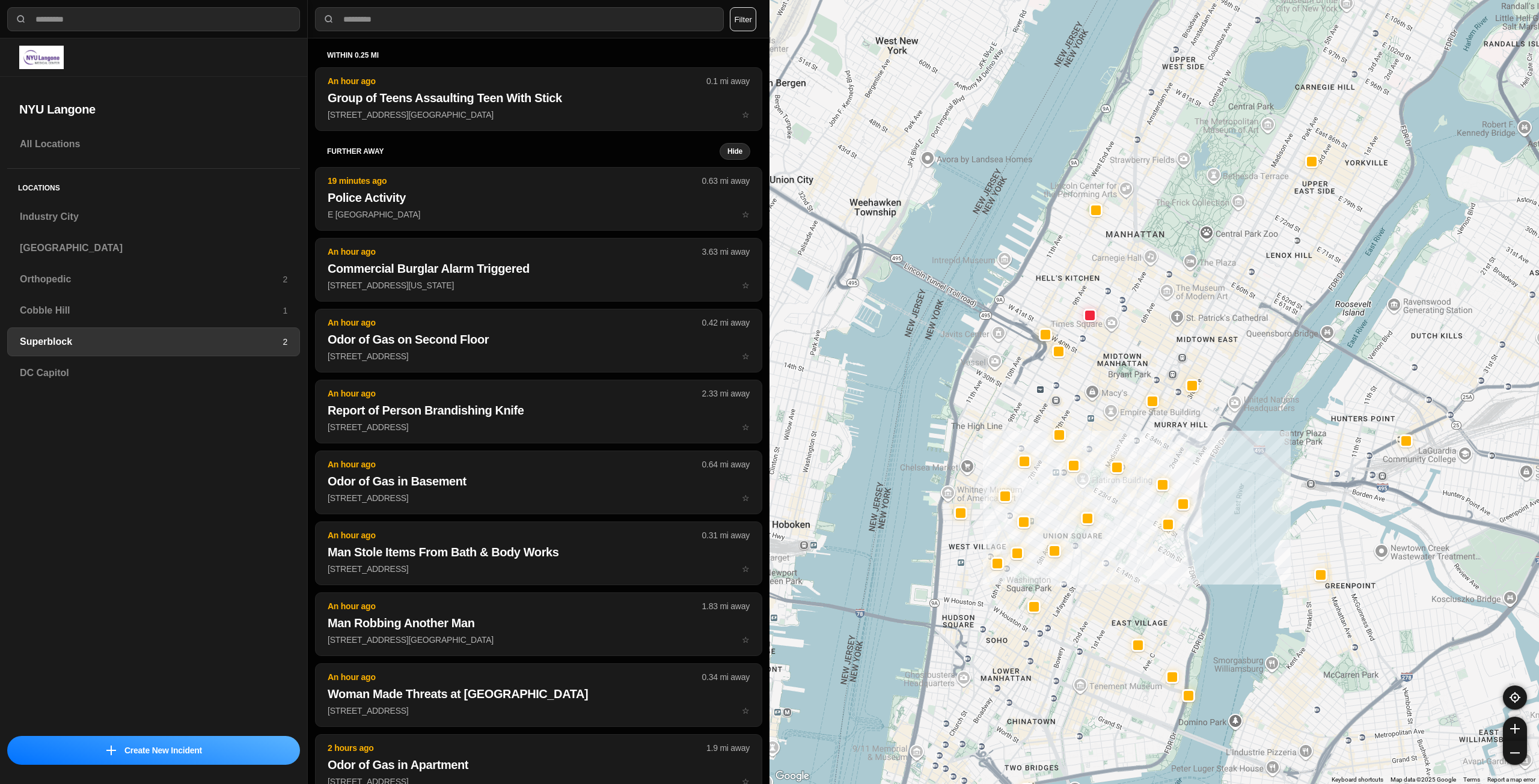
drag, startPoint x: 1176, startPoint y: 230, endPoint x: 1155, endPoint y: 307, distance: 79.8
click at [1155, 307] on div "Midwood Midwood Brooklyn, NY View on Google Maps" at bounding box center [1154, 392] width 770 height 784
click at [203, 240] on div "[GEOGRAPHIC_DATA]" at bounding box center [154, 247] width 293 height 29
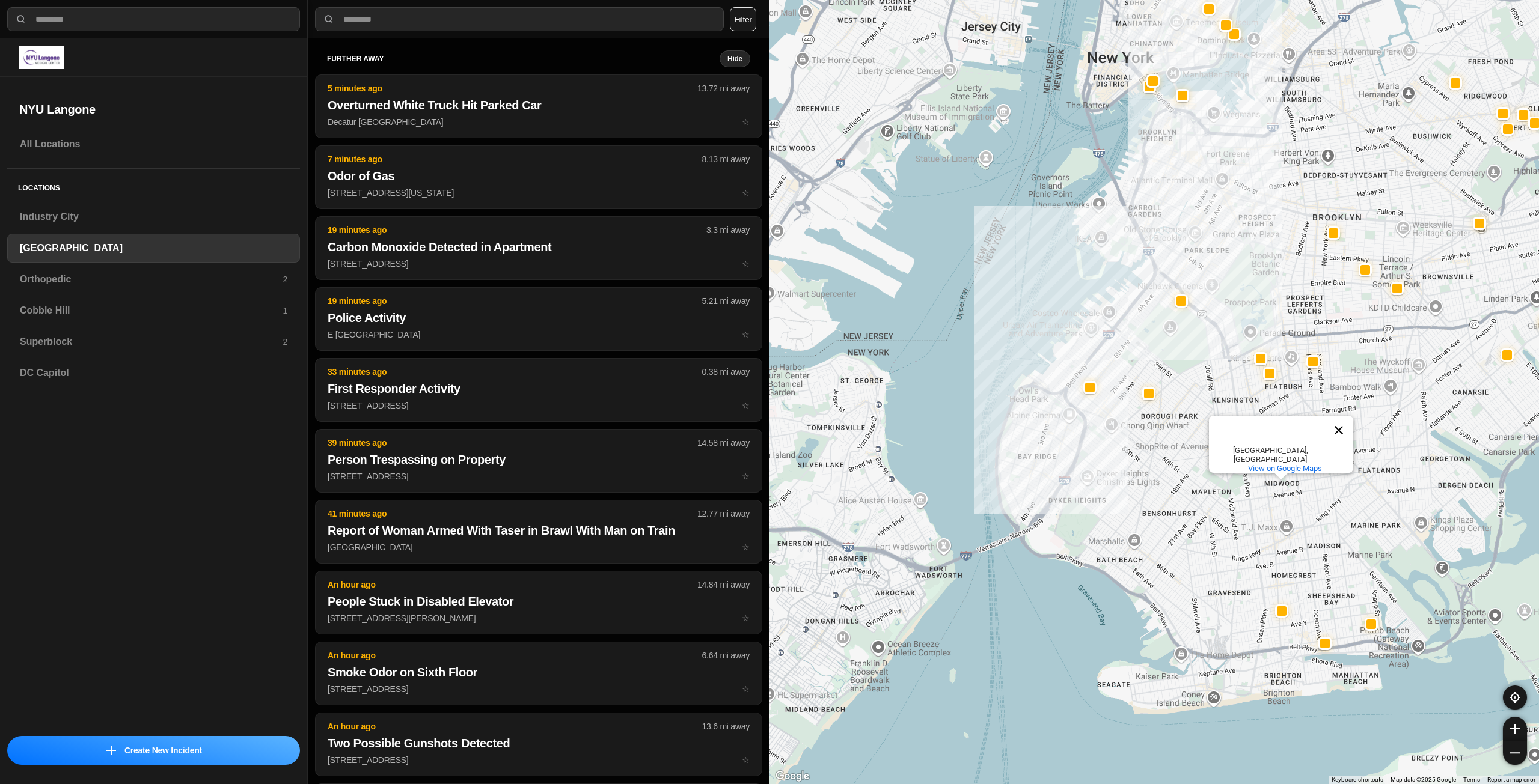
click at [1338, 433] on button "Close" at bounding box center [1338, 429] width 29 height 29
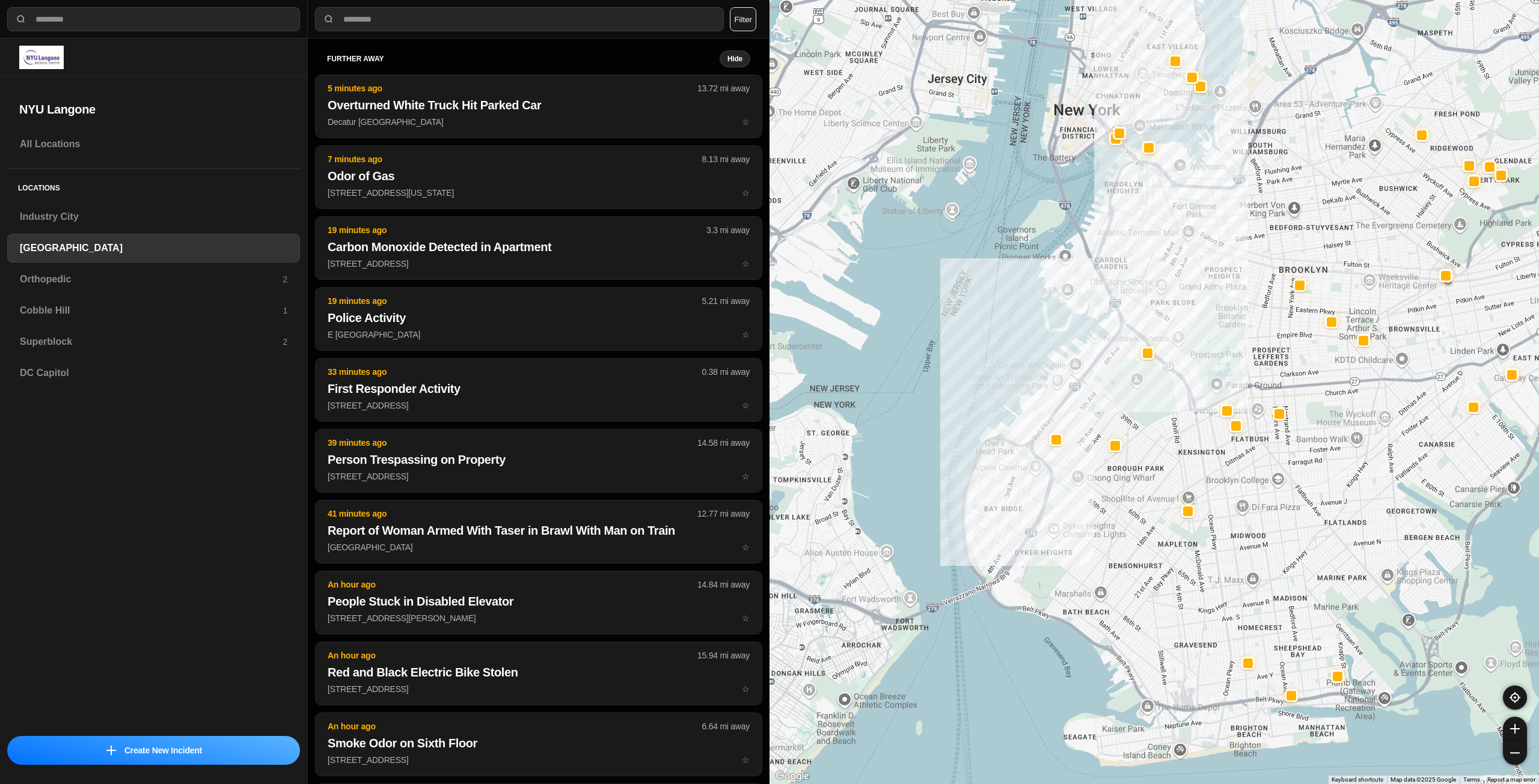
drag, startPoint x: 1181, startPoint y: 356, endPoint x: 1146, endPoint y: 412, distance: 66.0
click at [1146, 412] on div at bounding box center [1154, 392] width 770 height 784
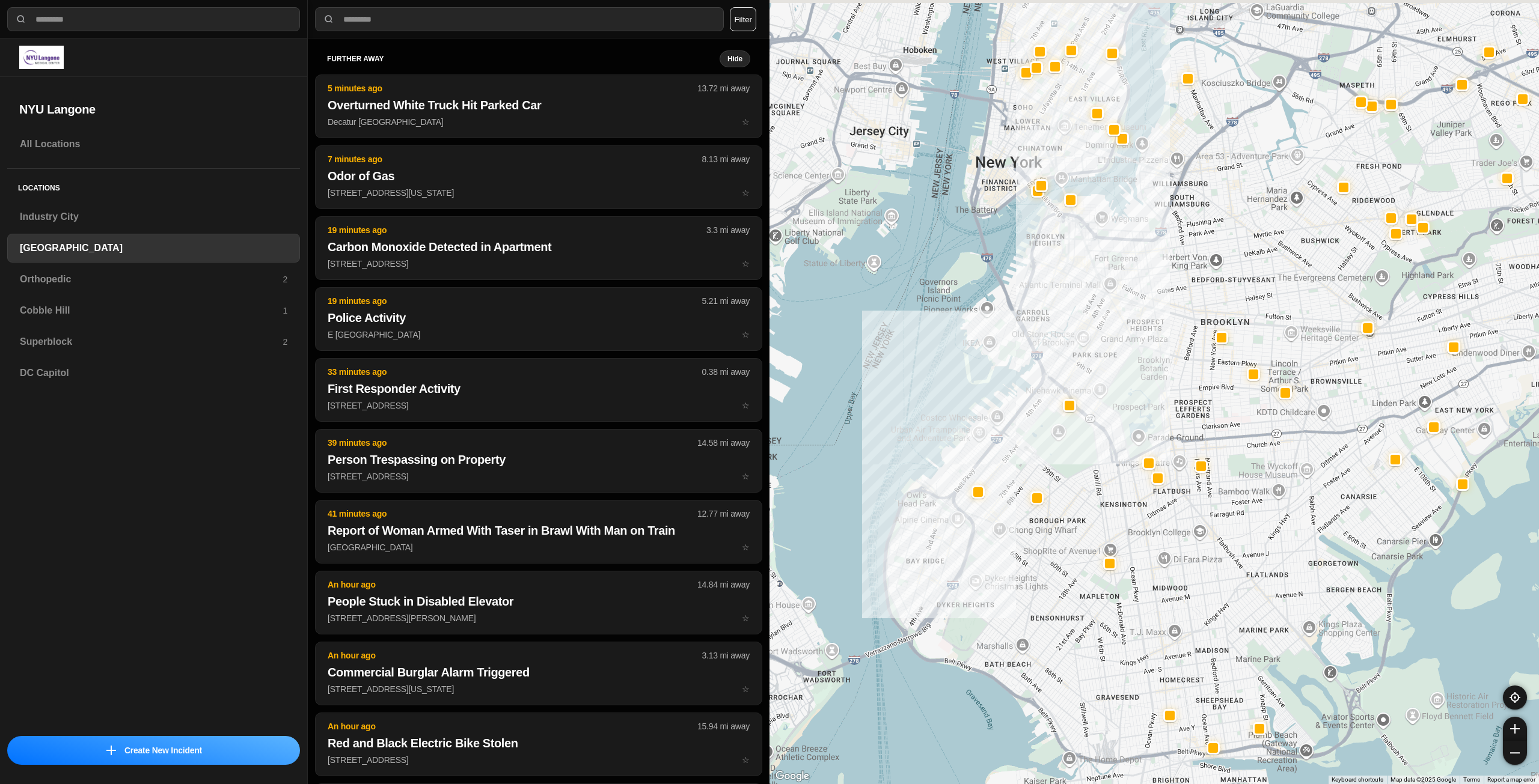
drag, startPoint x: 1189, startPoint y: 387, endPoint x: 1146, endPoint y: 446, distance: 73.0
click at [1146, 446] on div at bounding box center [1154, 392] width 770 height 784
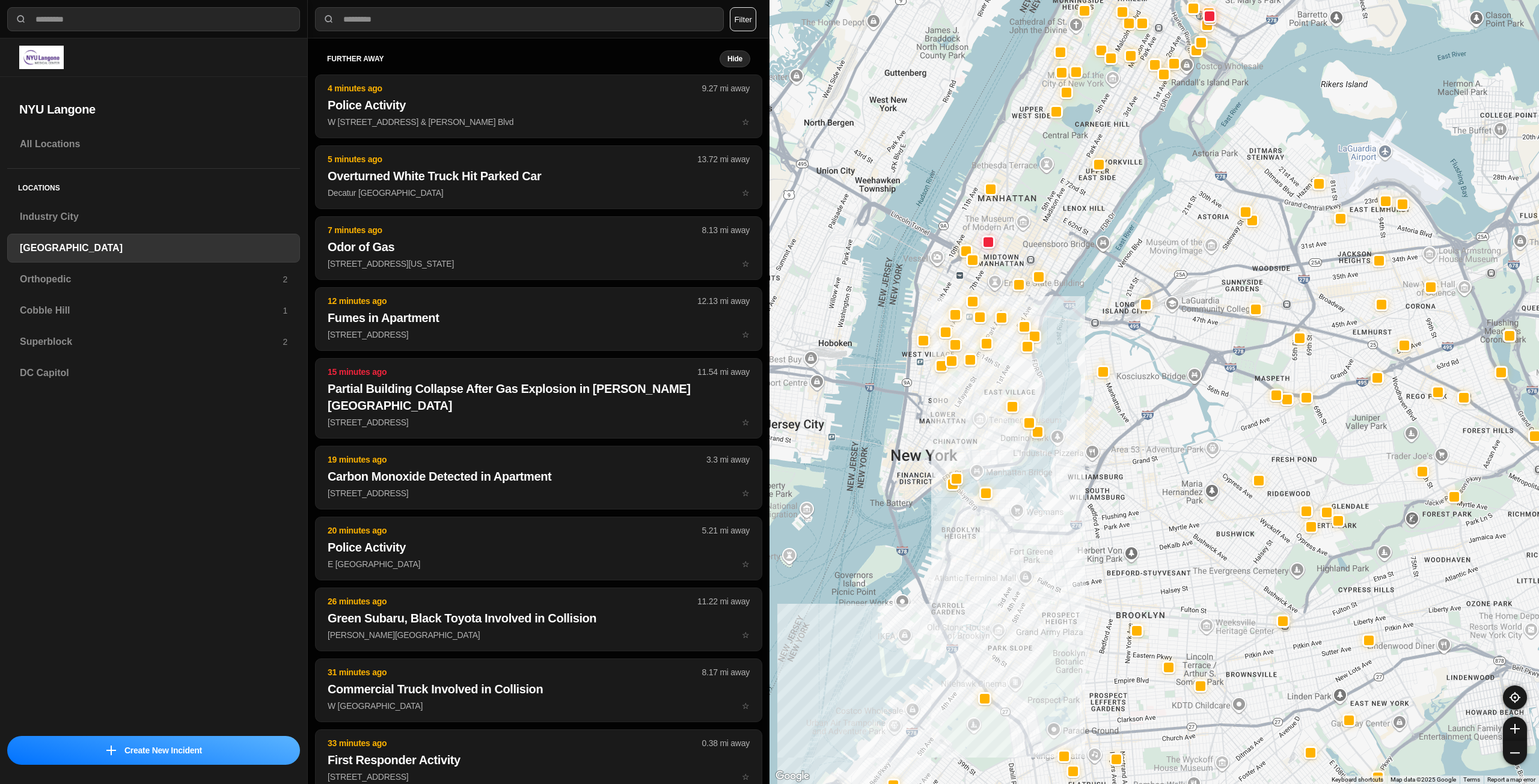
drag, startPoint x: 935, startPoint y: 291, endPoint x: 932, endPoint y: 450, distance: 159.0
click at [932, 450] on div at bounding box center [1154, 392] width 770 height 784
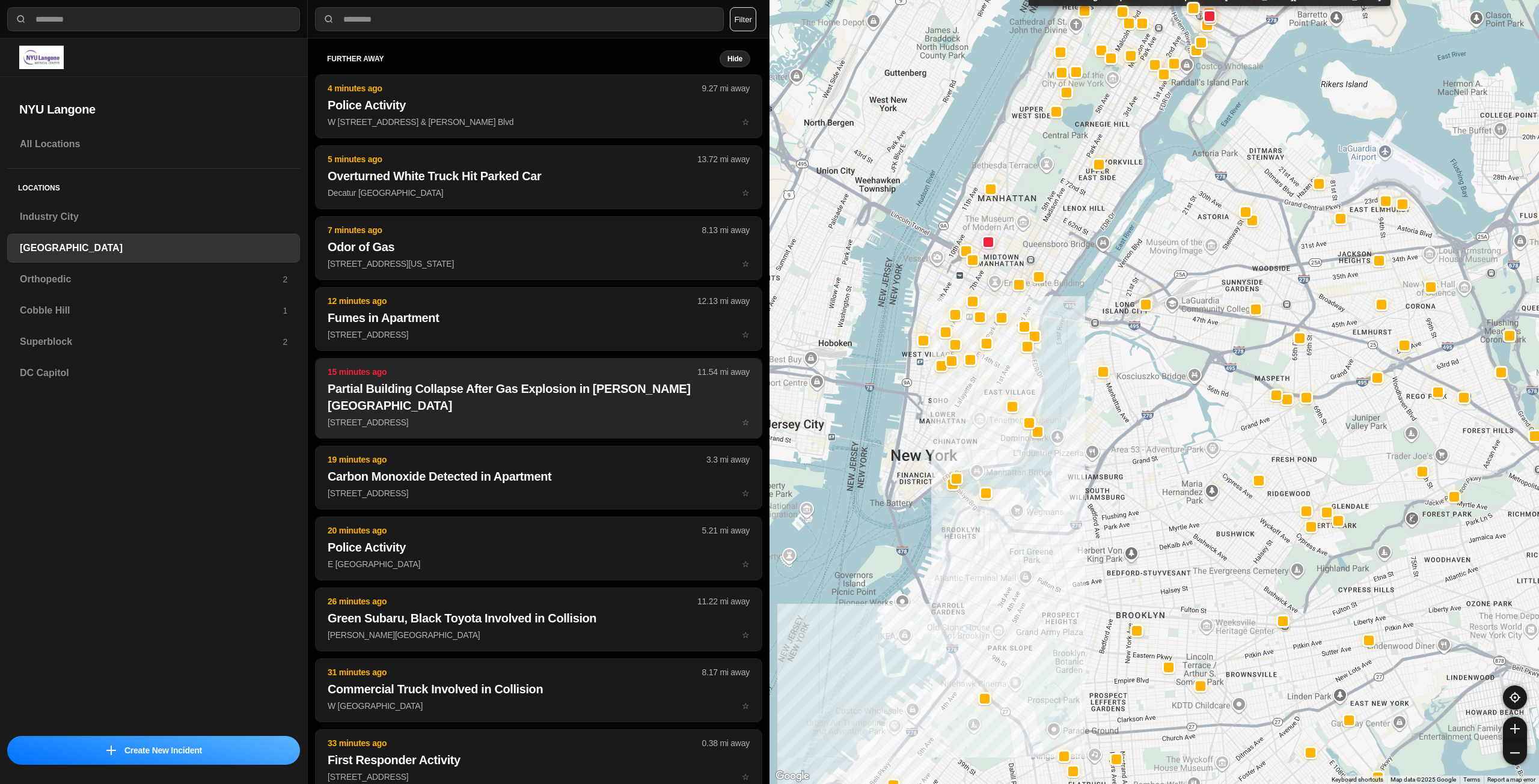
click at [491, 390] on h2 "Partial Building Collapse After Gas Explosion in [PERSON_NAME][GEOGRAPHIC_DATA]" at bounding box center [539, 397] width 422 height 33
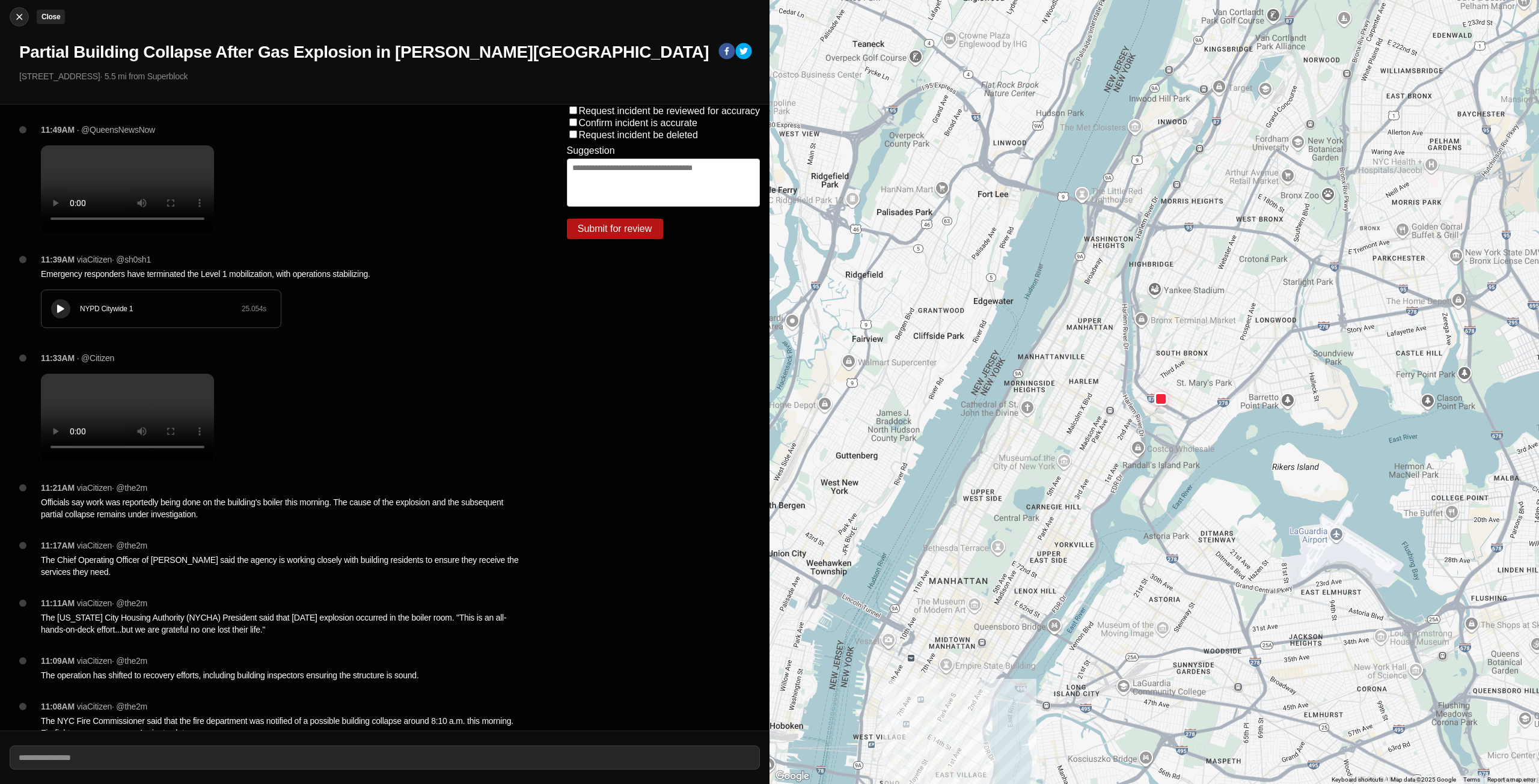
click at [15, 18] on img at bounding box center [19, 17] width 12 height 12
select select "*"
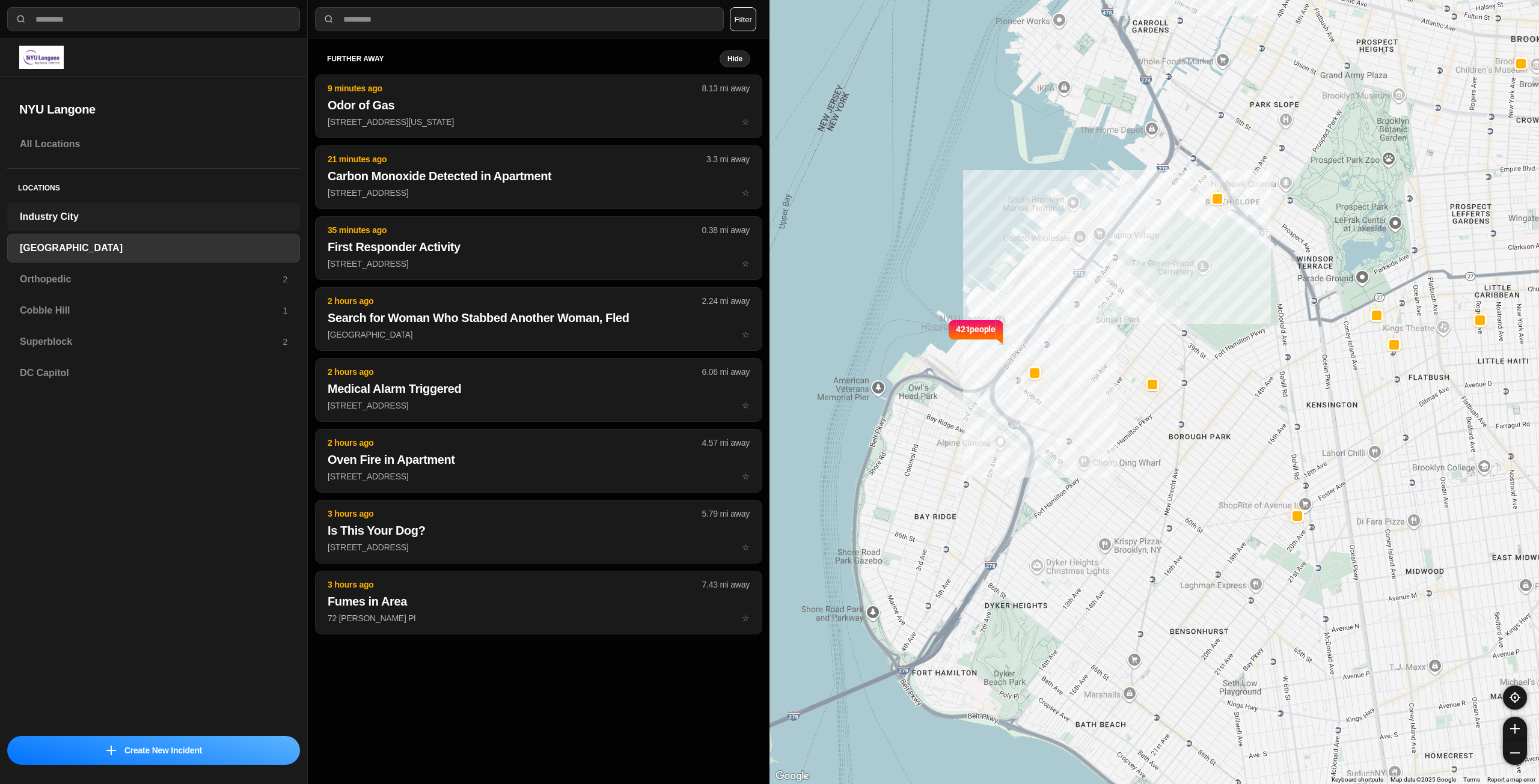
click at [97, 211] on h3 "Industry City" at bounding box center [153, 218] width 268 height 15
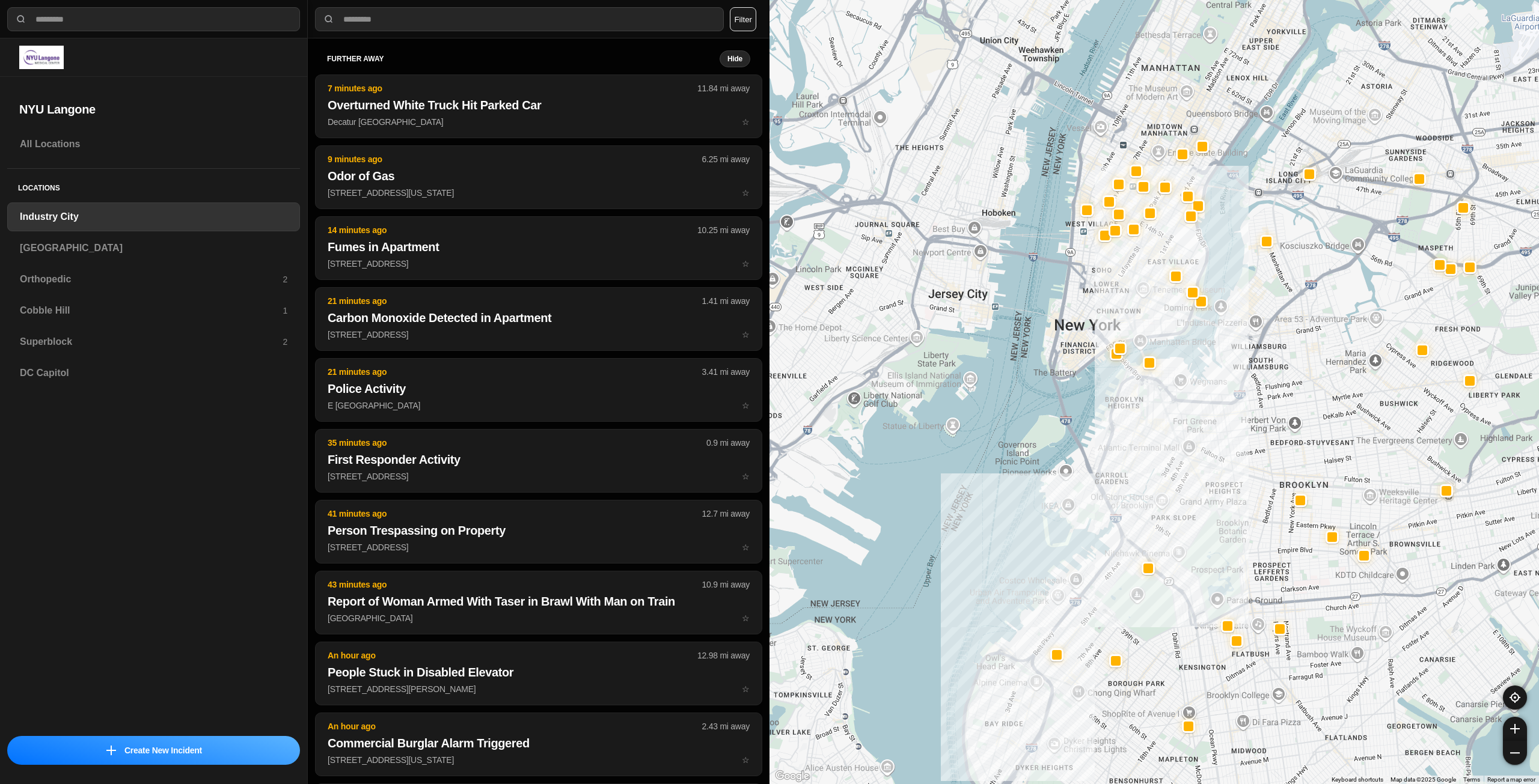
drag, startPoint x: 1272, startPoint y: 368, endPoint x: 1200, endPoint y: 498, distance: 148.6
click at [1200, 498] on div at bounding box center [1154, 392] width 770 height 784
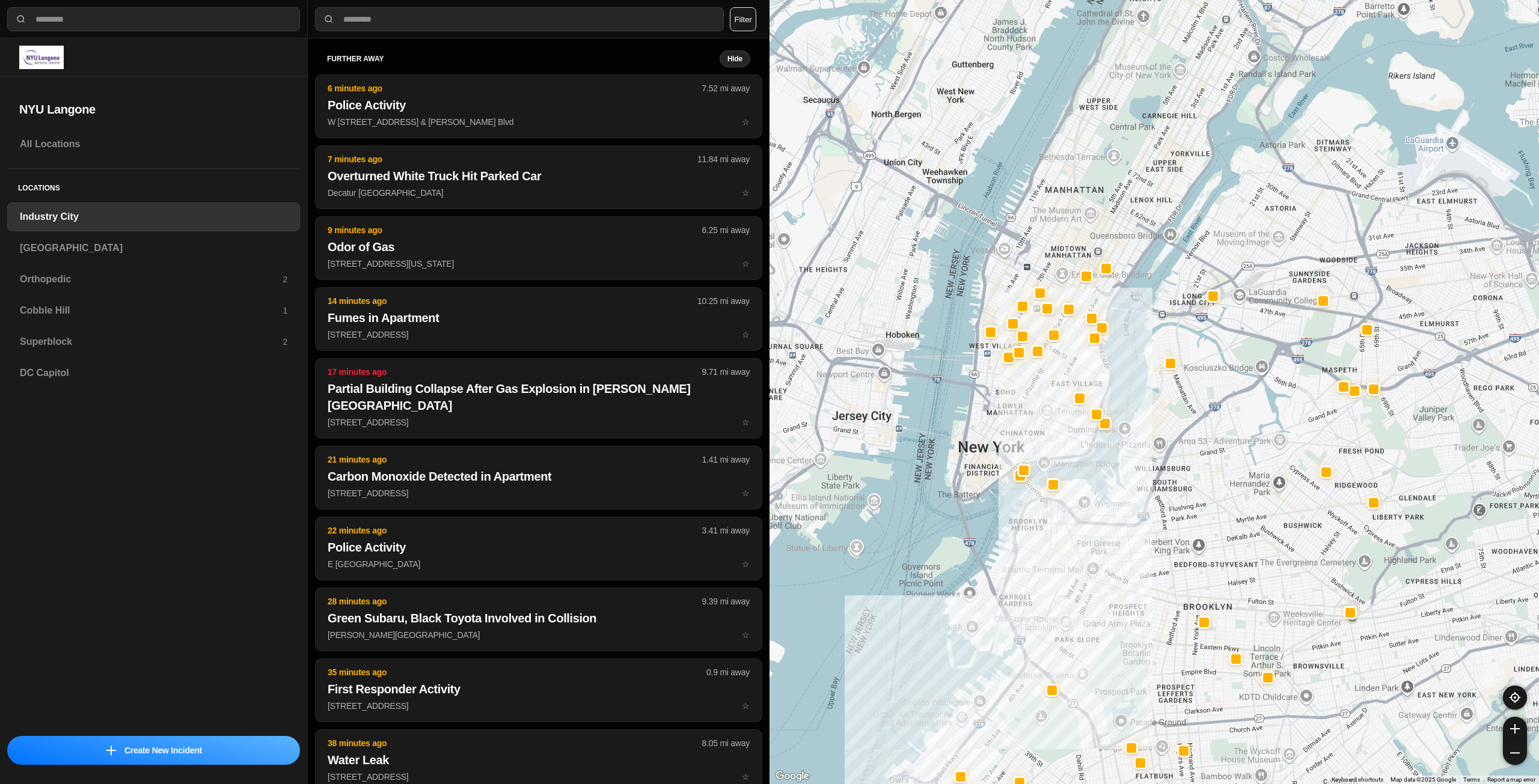
drag, startPoint x: 1232, startPoint y: 400, endPoint x: 1145, endPoint y: 507, distance: 137.9
click at [1145, 507] on div at bounding box center [1154, 392] width 770 height 784
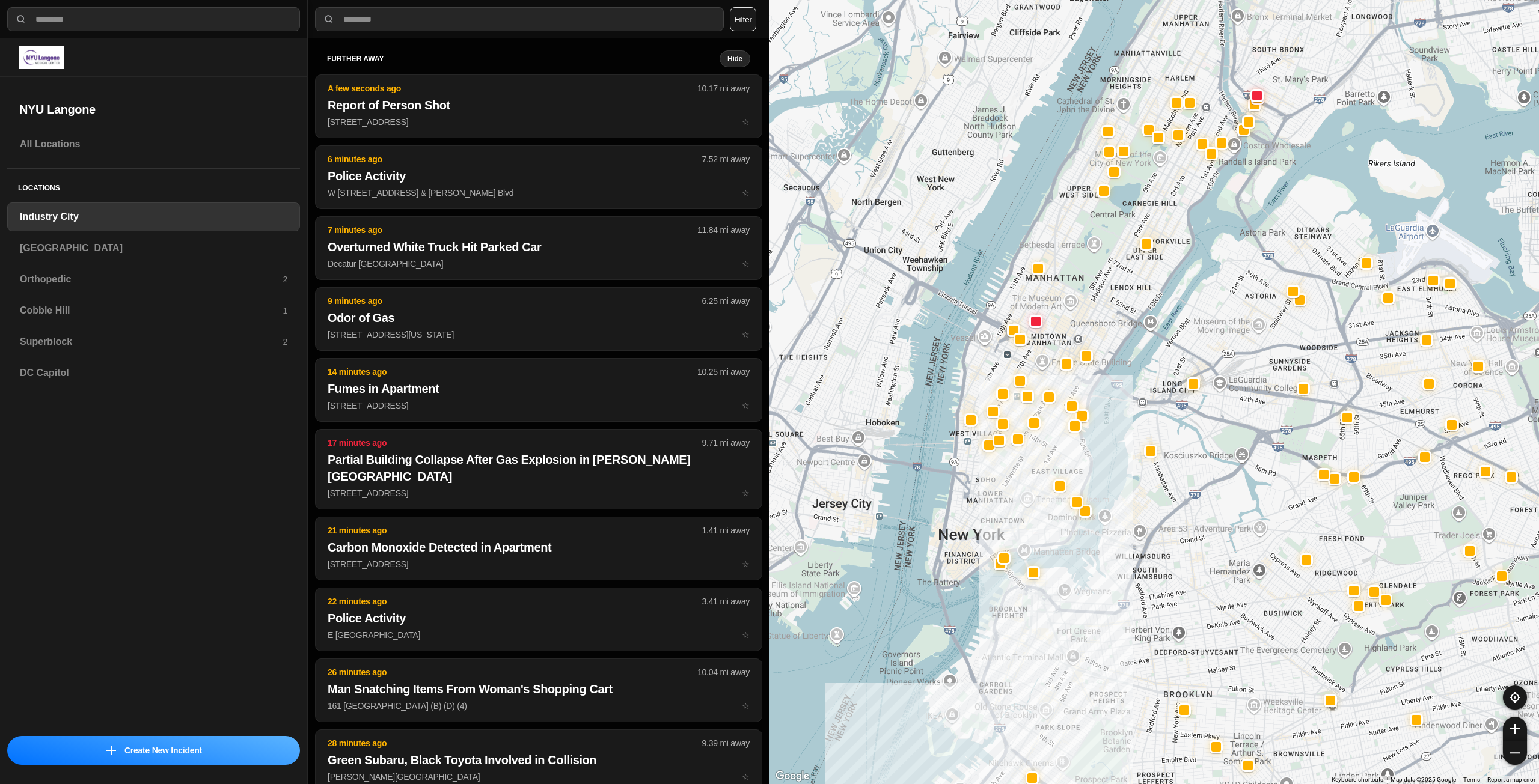
drag, startPoint x: 1033, startPoint y: 410, endPoint x: 1013, endPoint y: 500, distance: 92.2
click at [1013, 500] on div at bounding box center [1154, 392] width 770 height 784
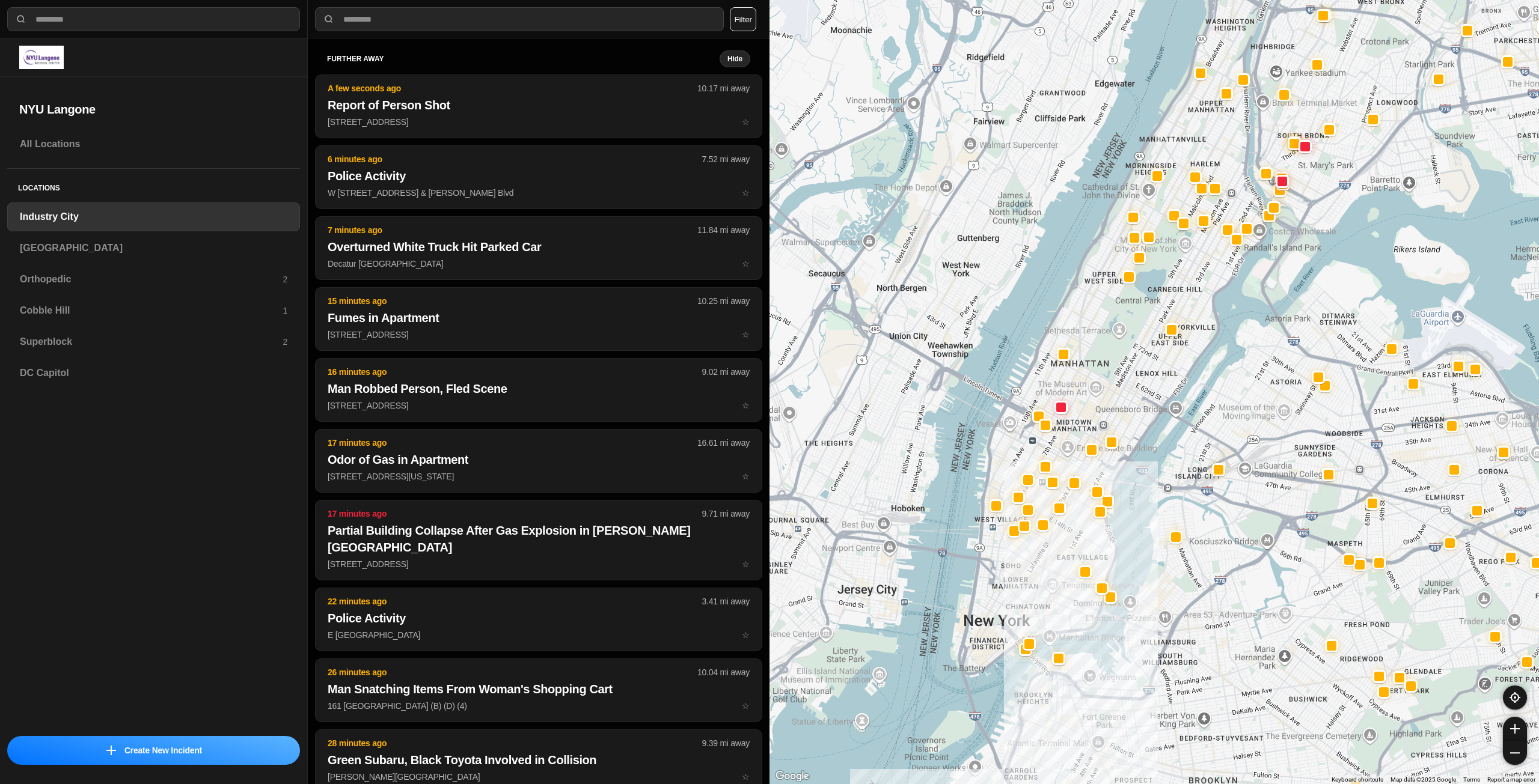
drag, startPoint x: 1123, startPoint y: 299, endPoint x: 1148, endPoint y: 387, distance: 91.5
click at [1148, 387] on div at bounding box center [1154, 392] width 770 height 784
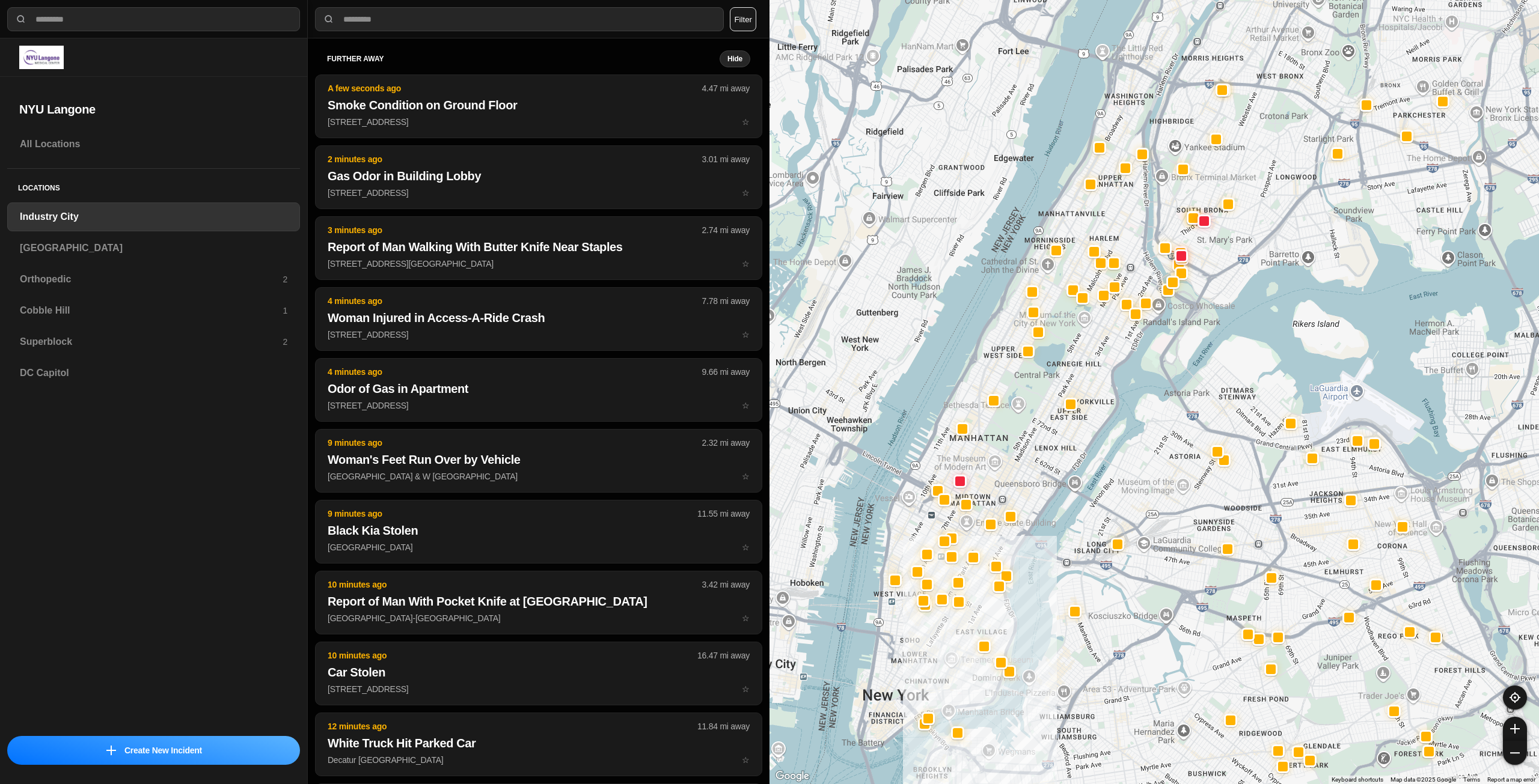
drag, startPoint x: 1165, startPoint y: 307, endPoint x: 1059, endPoint y: 384, distance: 131.0
click at [1059, 384] on div at bounding box center [1154, 392] width 770 height 784
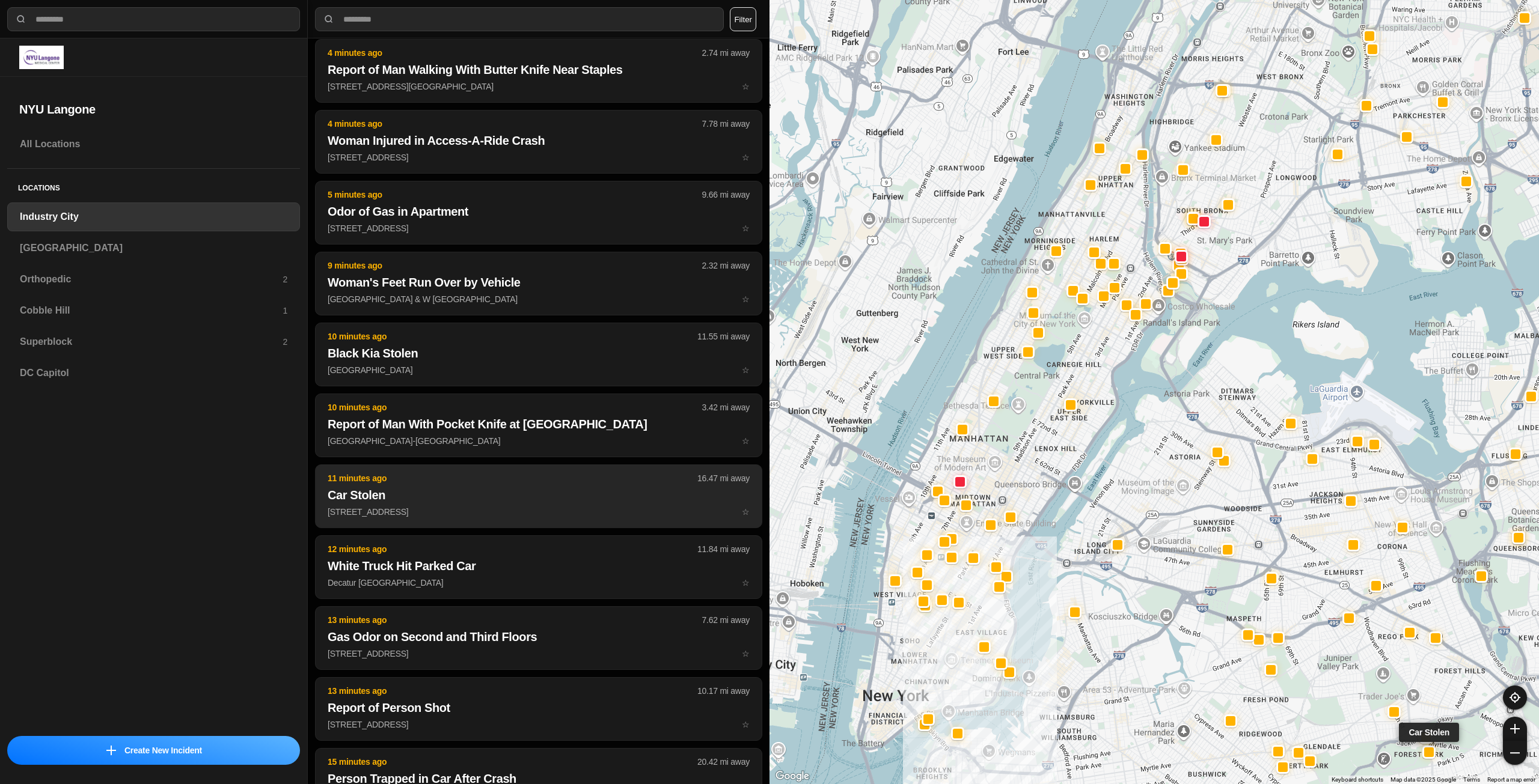
scroll to position [180, 0]
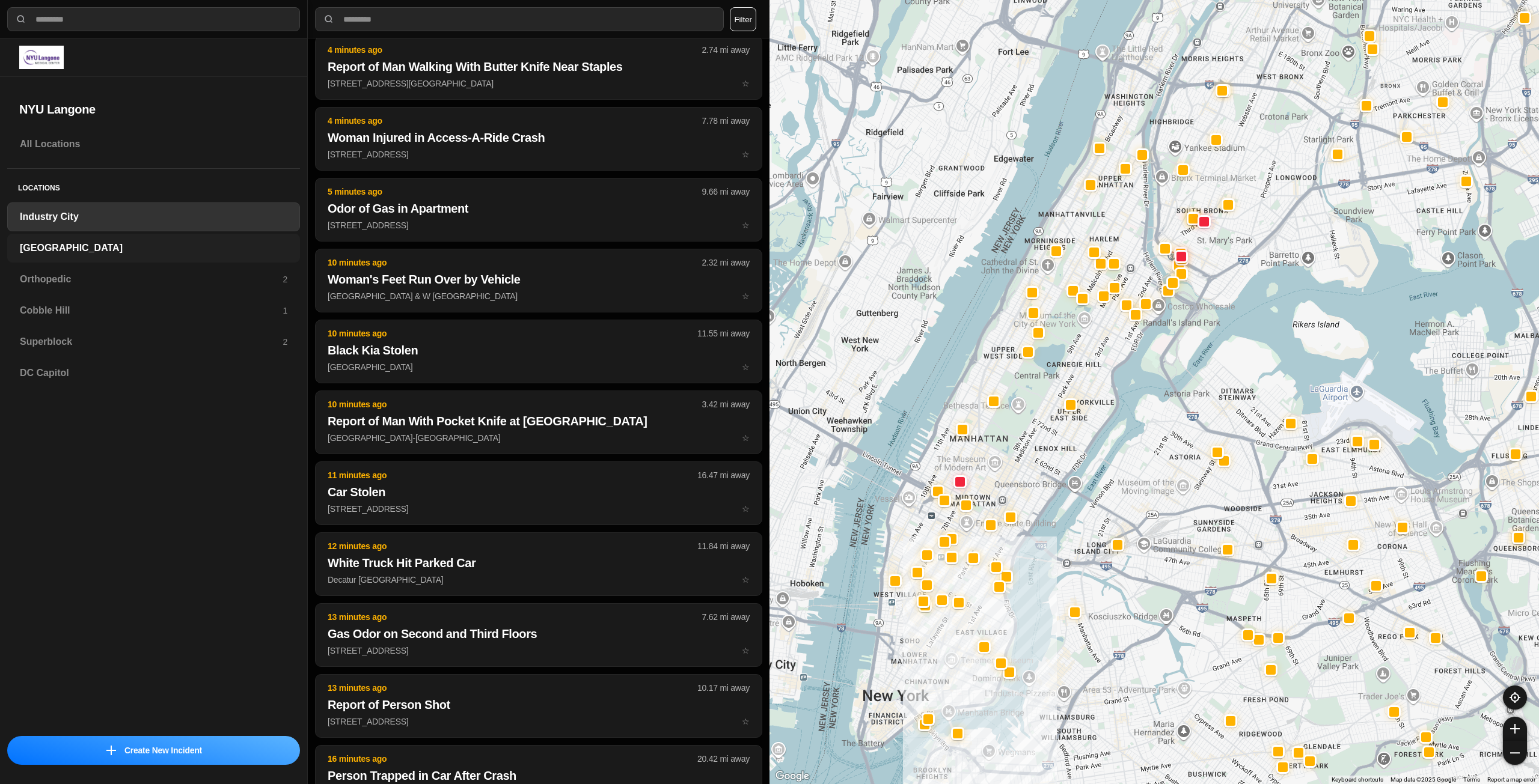
click at [252, 248] on h3 "[GEOGRAPHIC_DATA]" at bounding box center [153, 248] width 268 height 15
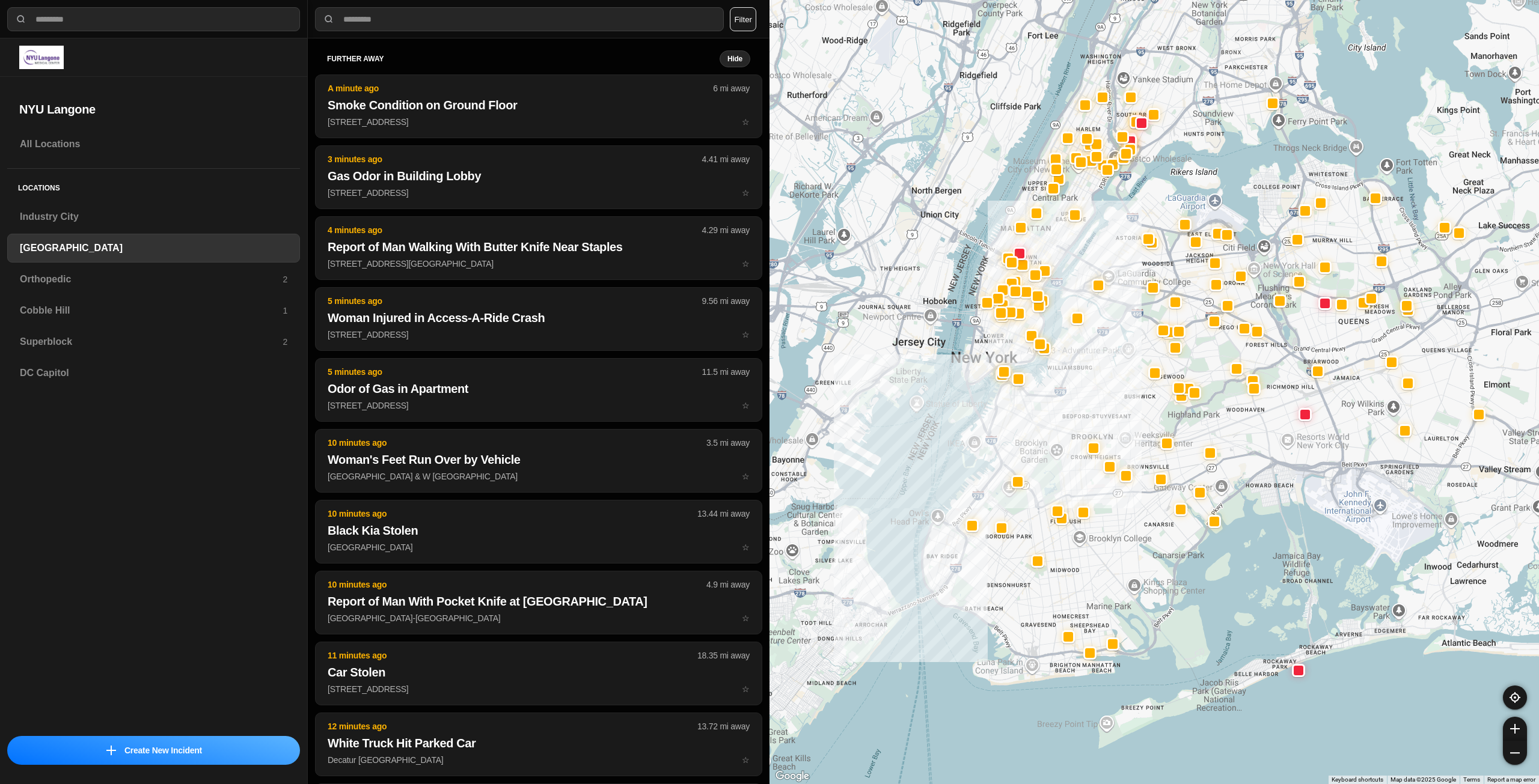
drag, startPoint x: 1116, startPoint y: 381, endPoint x: 1076, endPoint y: 445, distance: 75.5
click at [1076, 445] on div at bounding box center [1154, 392] width 770 height 784
click at [176, 285] on h3 "Orthopedic" at bounding box center [151, 280] width 263 height 15
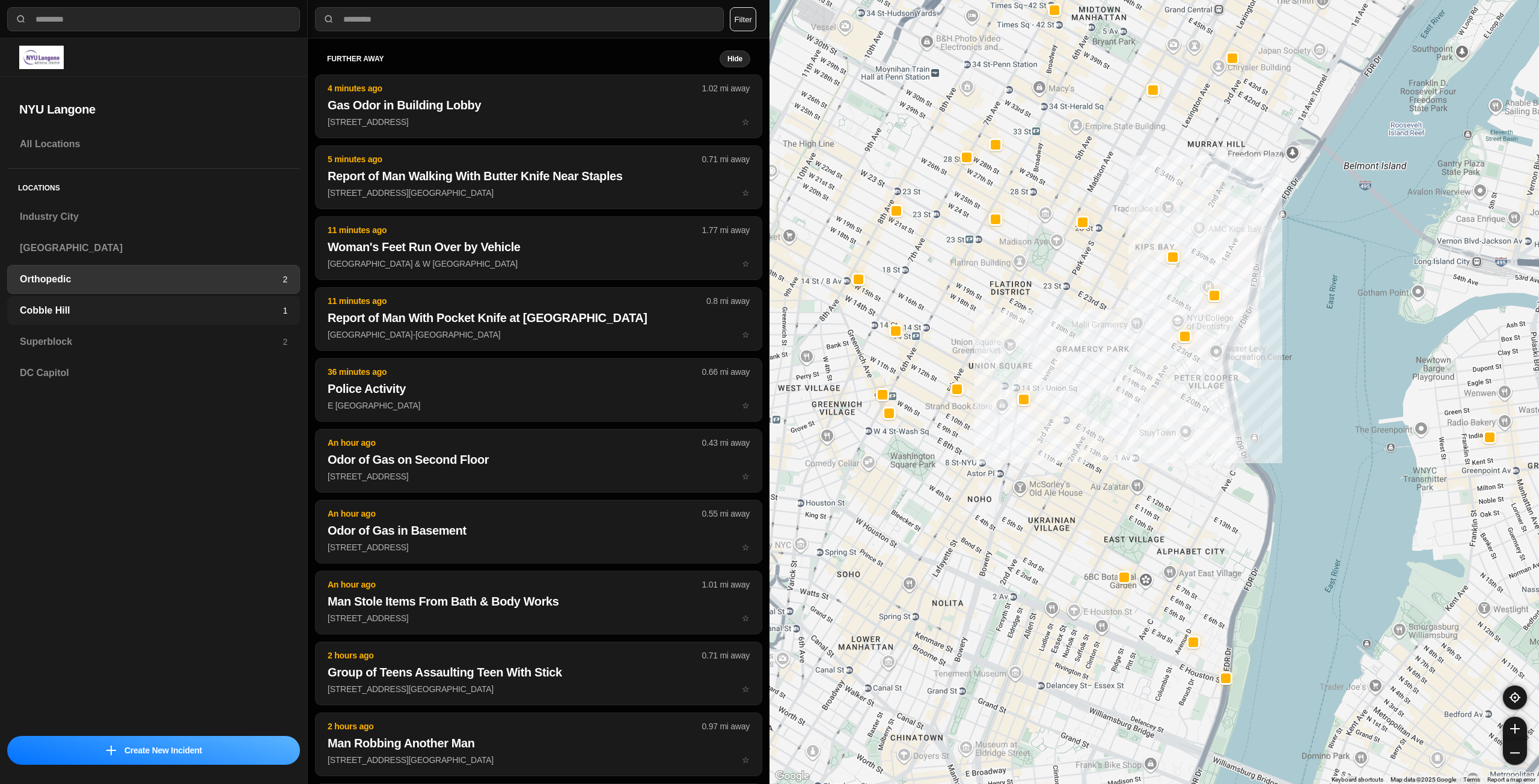
click at [281, 312] on h3 "Cobble Hill" at bounding box center [151, 311] width 263 height 15
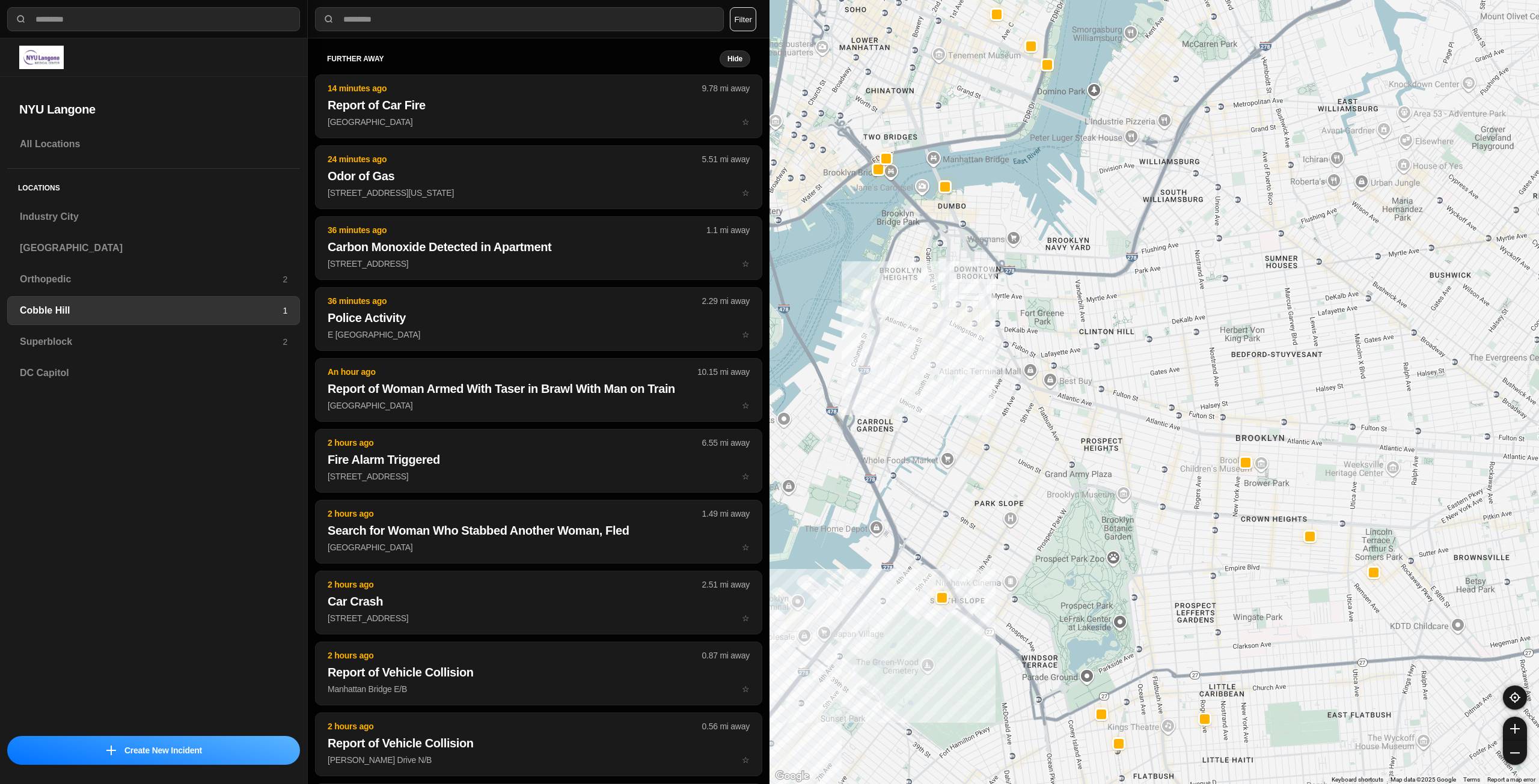
drag, startPoint x: 1270, startPoint y: 517, endPoint x: 1166, endPoint y: 503, distance: 104.9
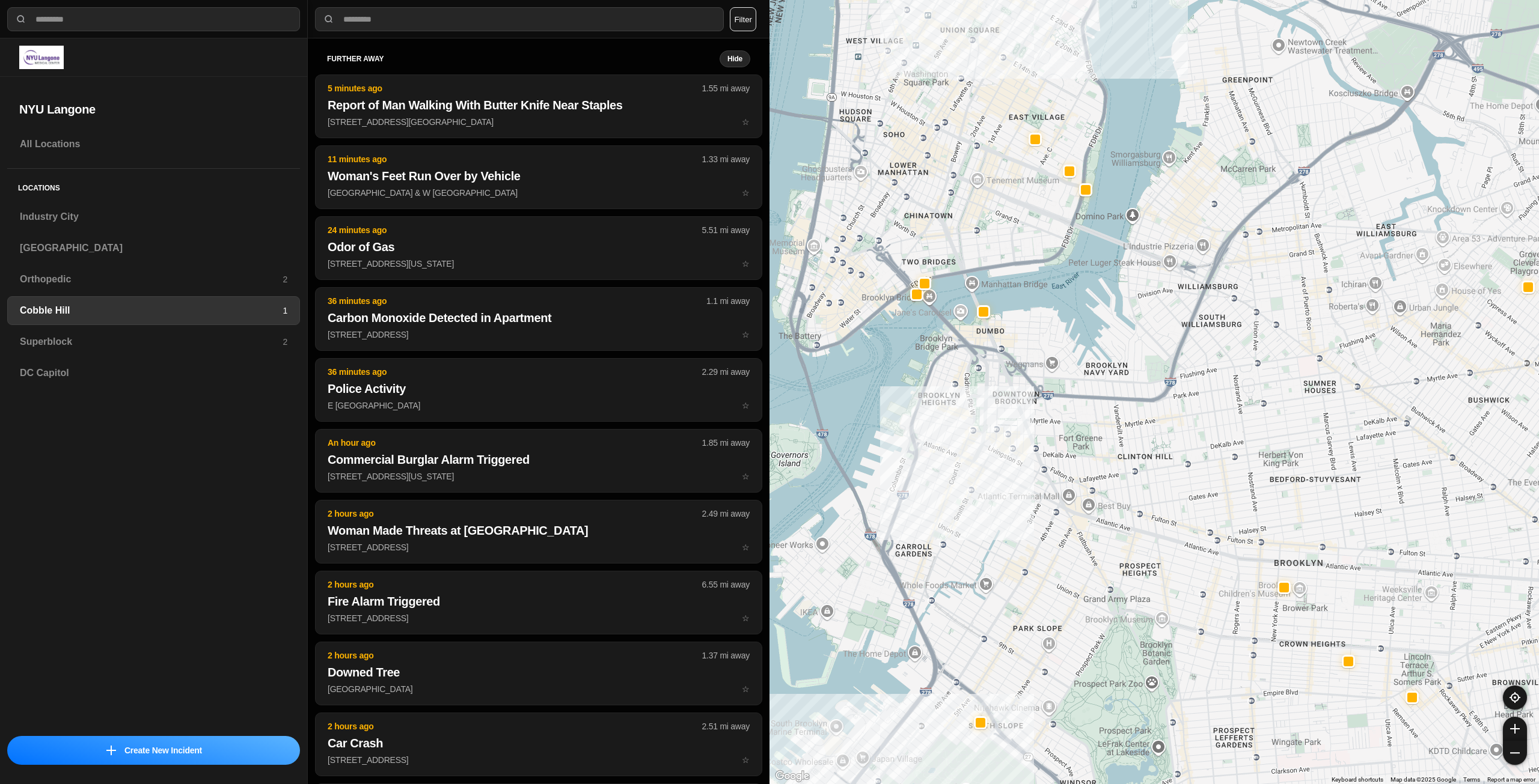
drag, startPoint x: 995, startPoint y: 419, endPoint x: 1035, endPoint y: 516, distance: 104.9
click at [1035, 516] on div at bounding box center [1154, 392] width 770 height 784
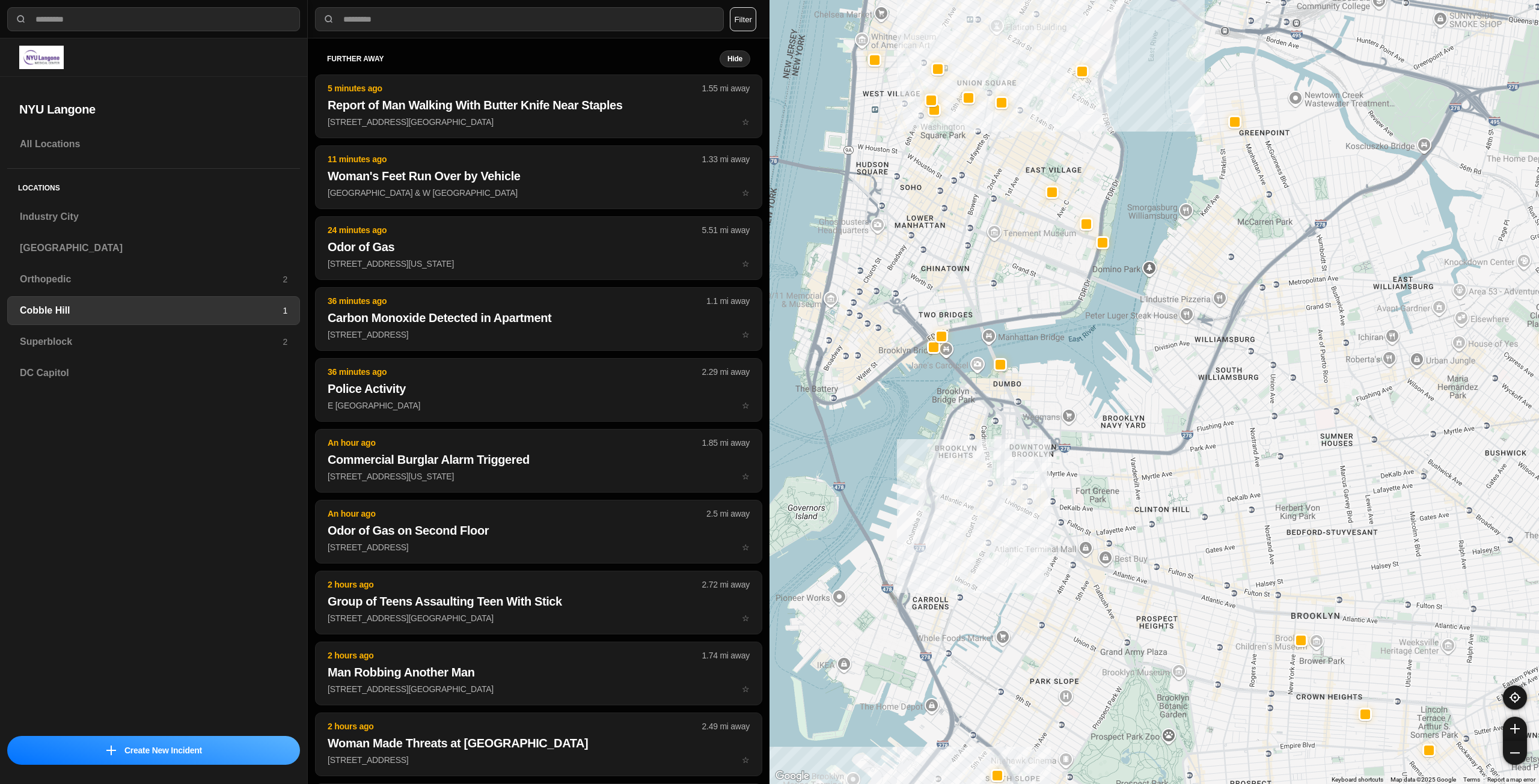
drag, startPoint x: 941, startPoint y: 243, endPoint x: 958, endPoint y: 301, distance: 60.4
click at [958, 301] on div at bounding box center [1154, 392] width 770 height 784
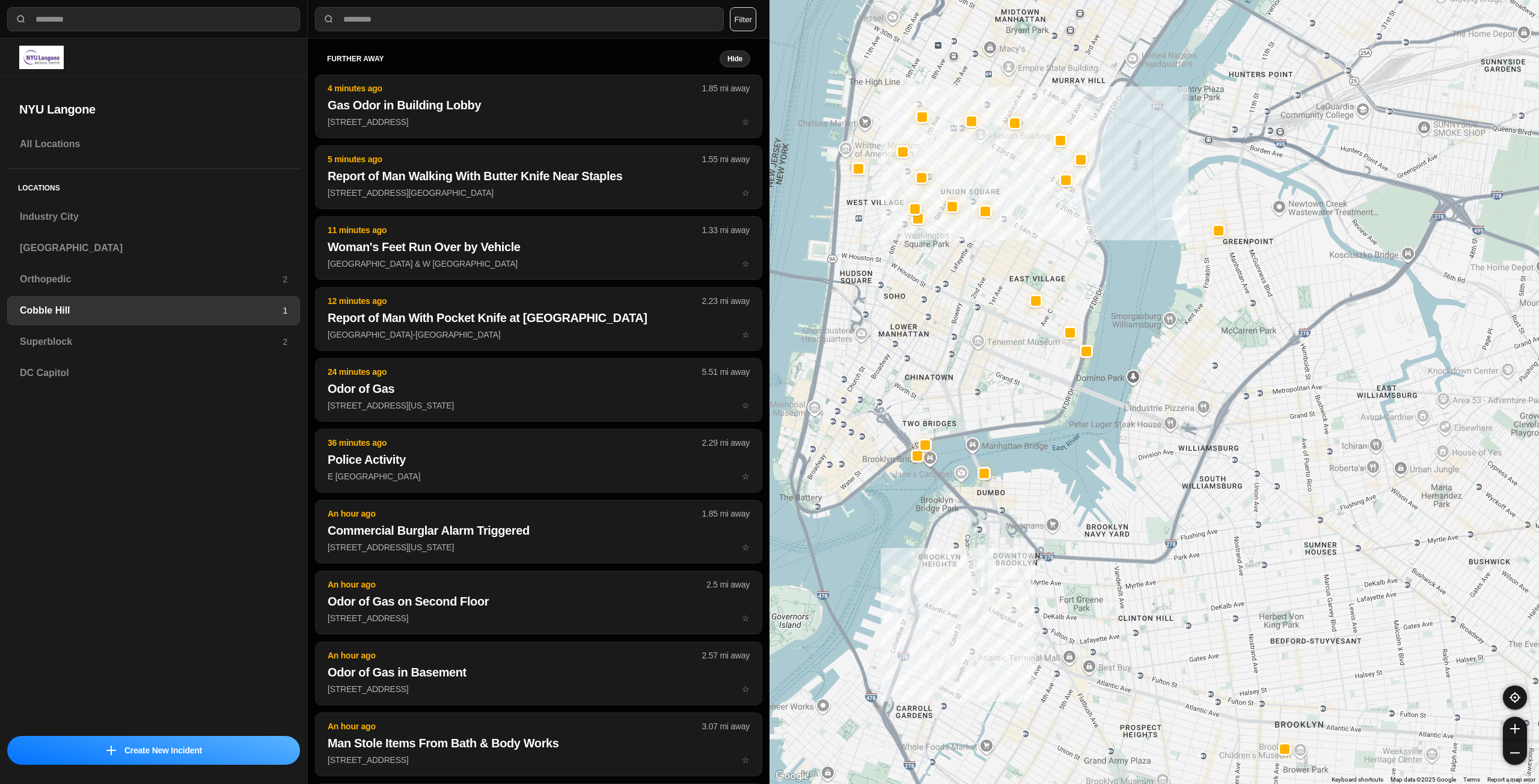
drag, startPoint x: 991, startPoint y: 201, endPoint x: 973, endPoint y: 307, distance: 107.5
click at [973, 307] on div at bounding box center [1154, 392] width 770 height 784
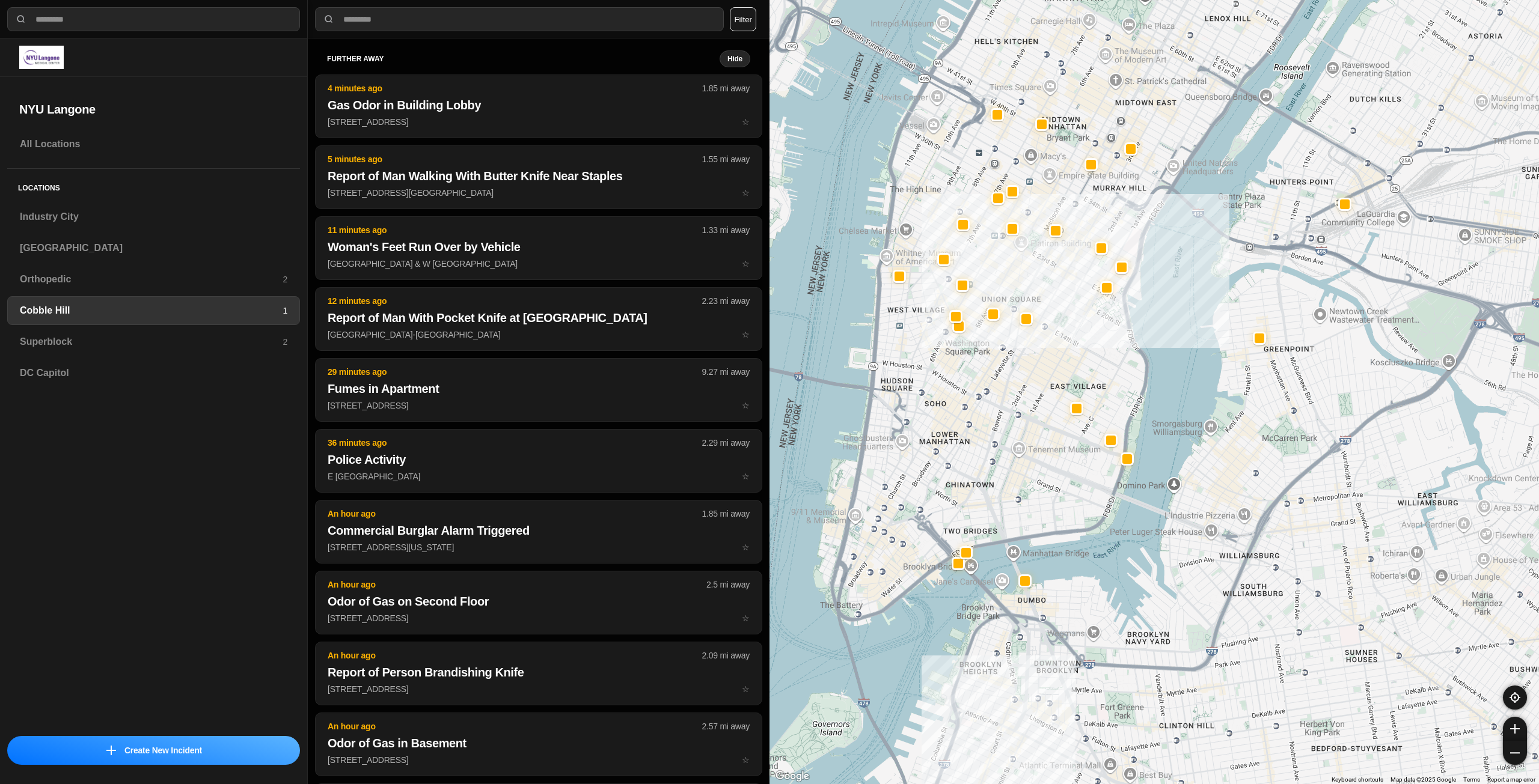
drag, startPoint x: 1007, startPoint y: 269, endPoint x: 1064, endPoint y: 355, distance: 103.2
click at [1064, 355] on div at bounding box center [1154, 392] width 770 height 784
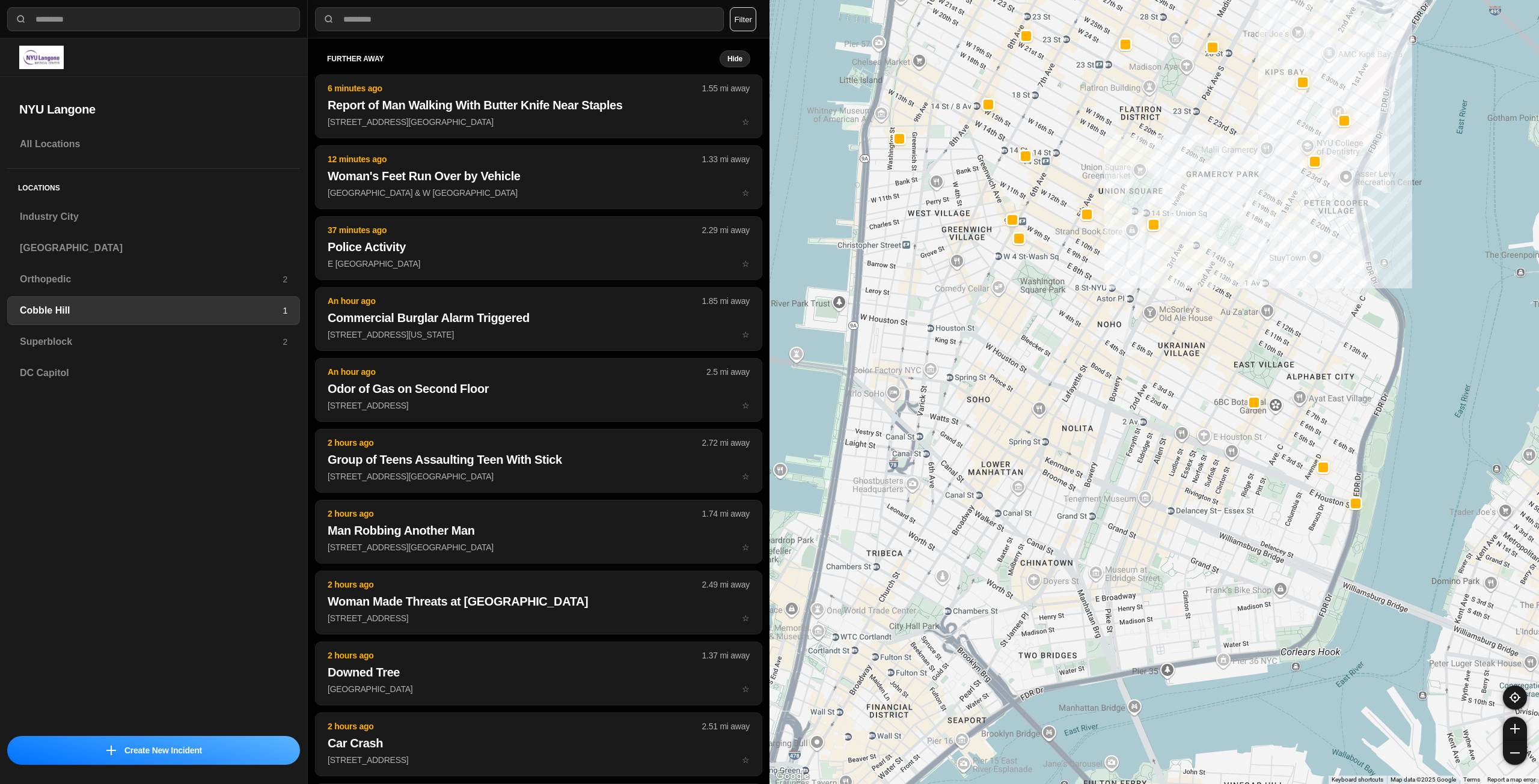
drag, startPoint x: 1132, startPoint y: 398, endPoint x: 1236, endPoint y: 265, distance: 168.8
click at [1236, 265] on div "30 people" at bounding box center [1154, 392] width 770 height 784
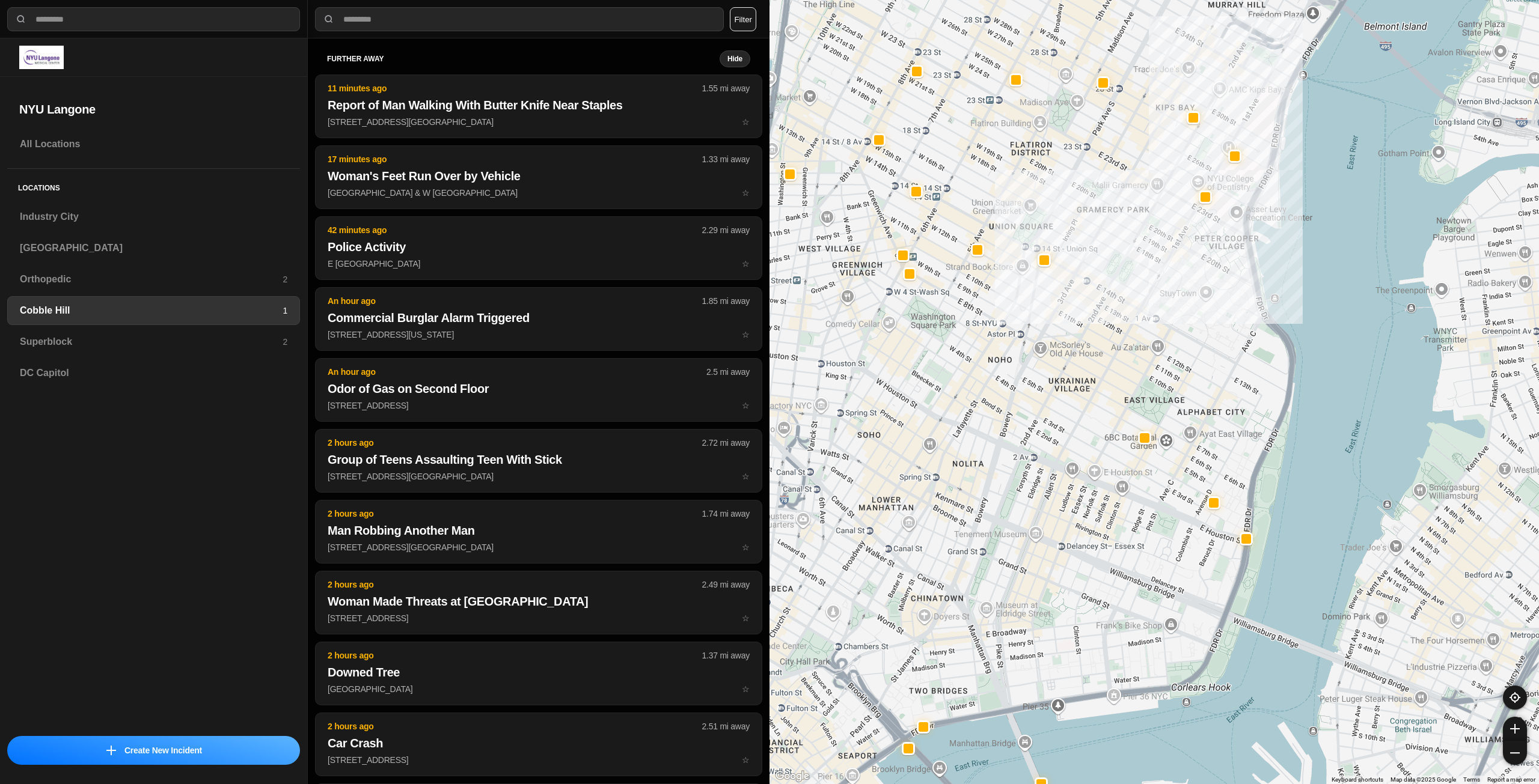
drag, startPoint x: 1272, startPoint y: 372, endPoint x: 1162, endPoint y: 410, distance: 116.4
click at [1162, 410] on div "30 people" at bounding box center [1154, 392] width 770 height 784
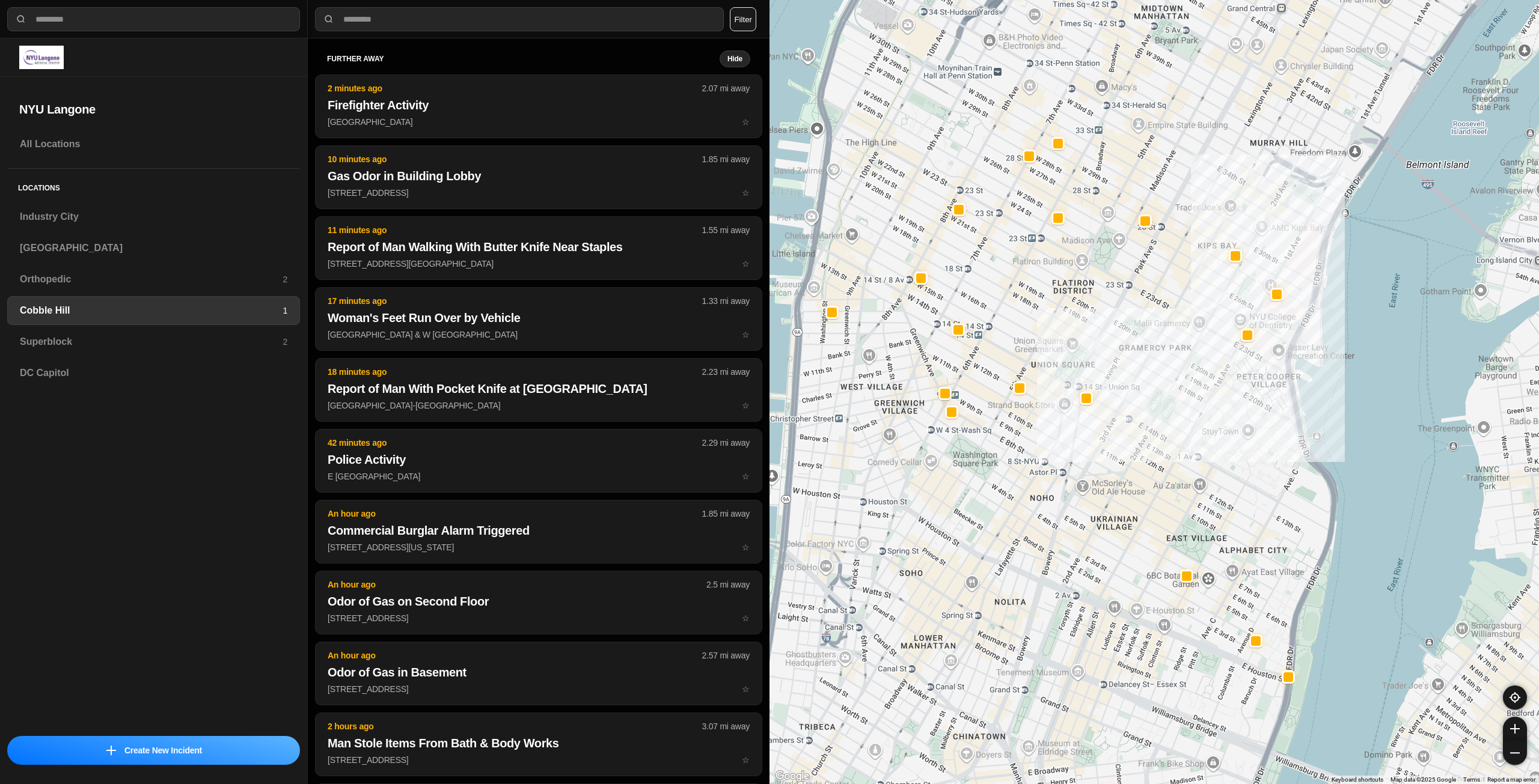
drag, startPoint x: 845, startPoint y: 293, endPoint x: 892, endPoint y: 429, distance: 143.9
click at [892, 429] on div "30 people" at bounding box center [1154, 392] width 770 height 784
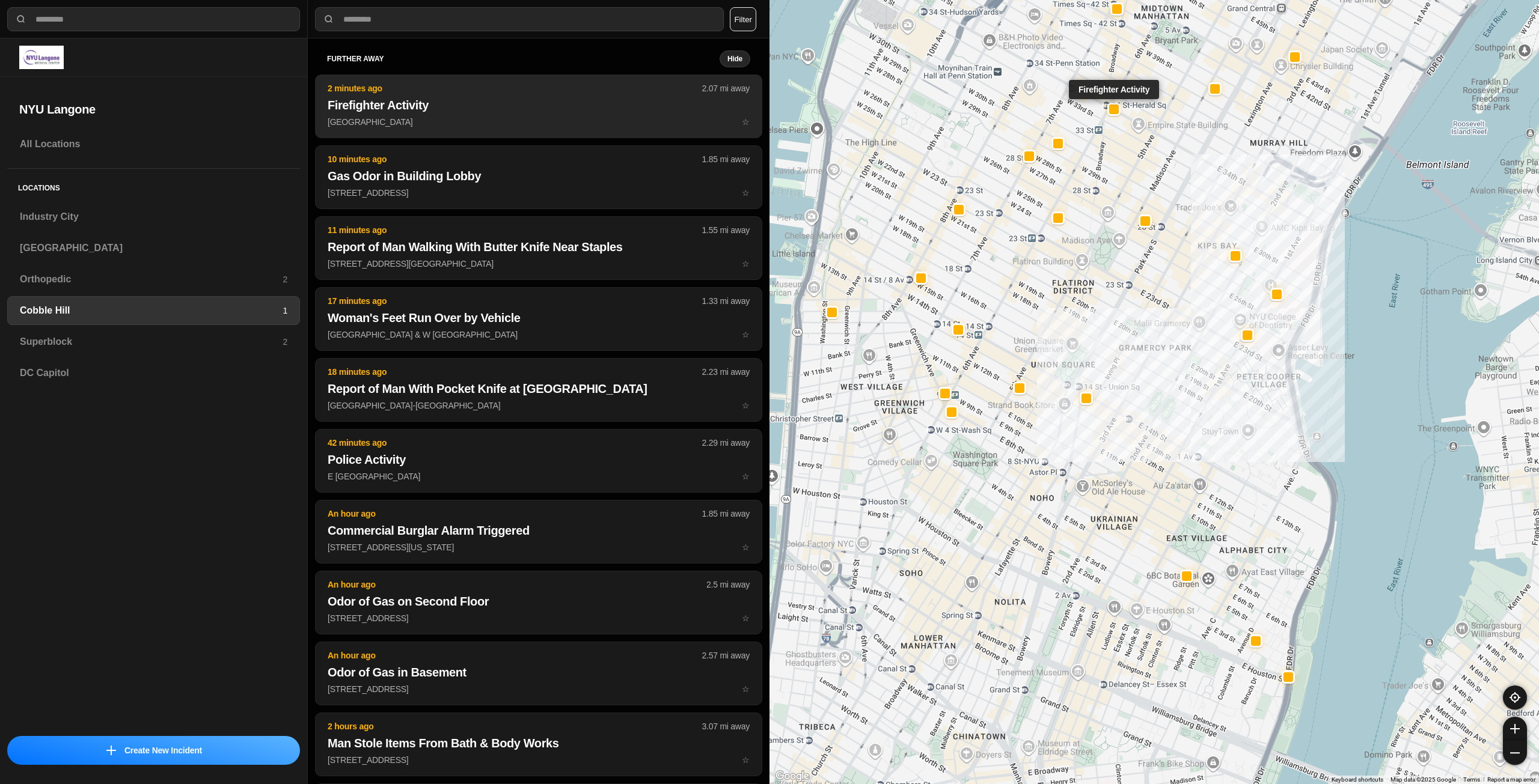
click at [460, 107] on h2 "Firefighter Activity" at bounding box center [539, 105] width 422 height 17
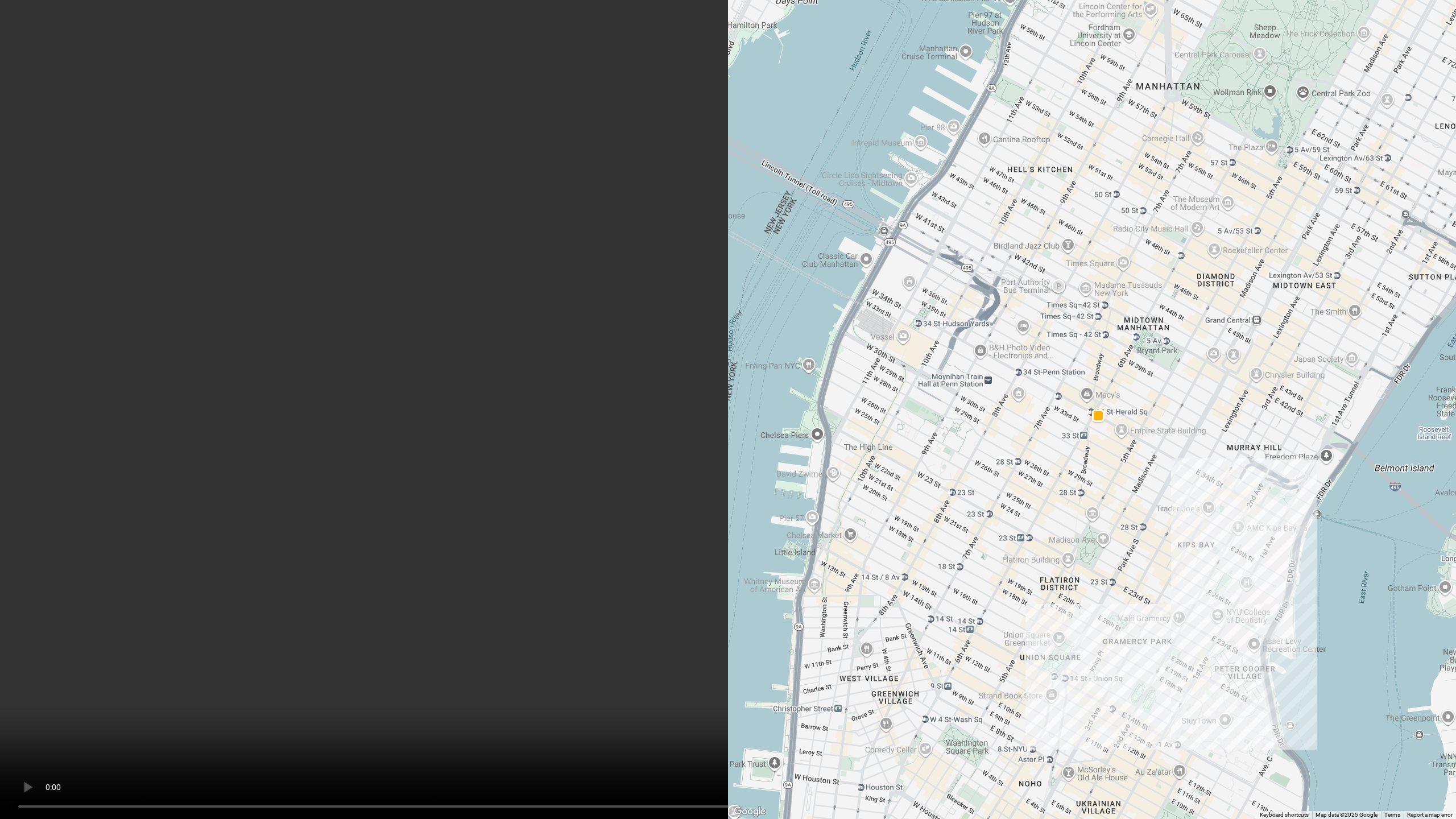
click at [798, 434] on video at bounding box center [728, 409] width 1456 height 819
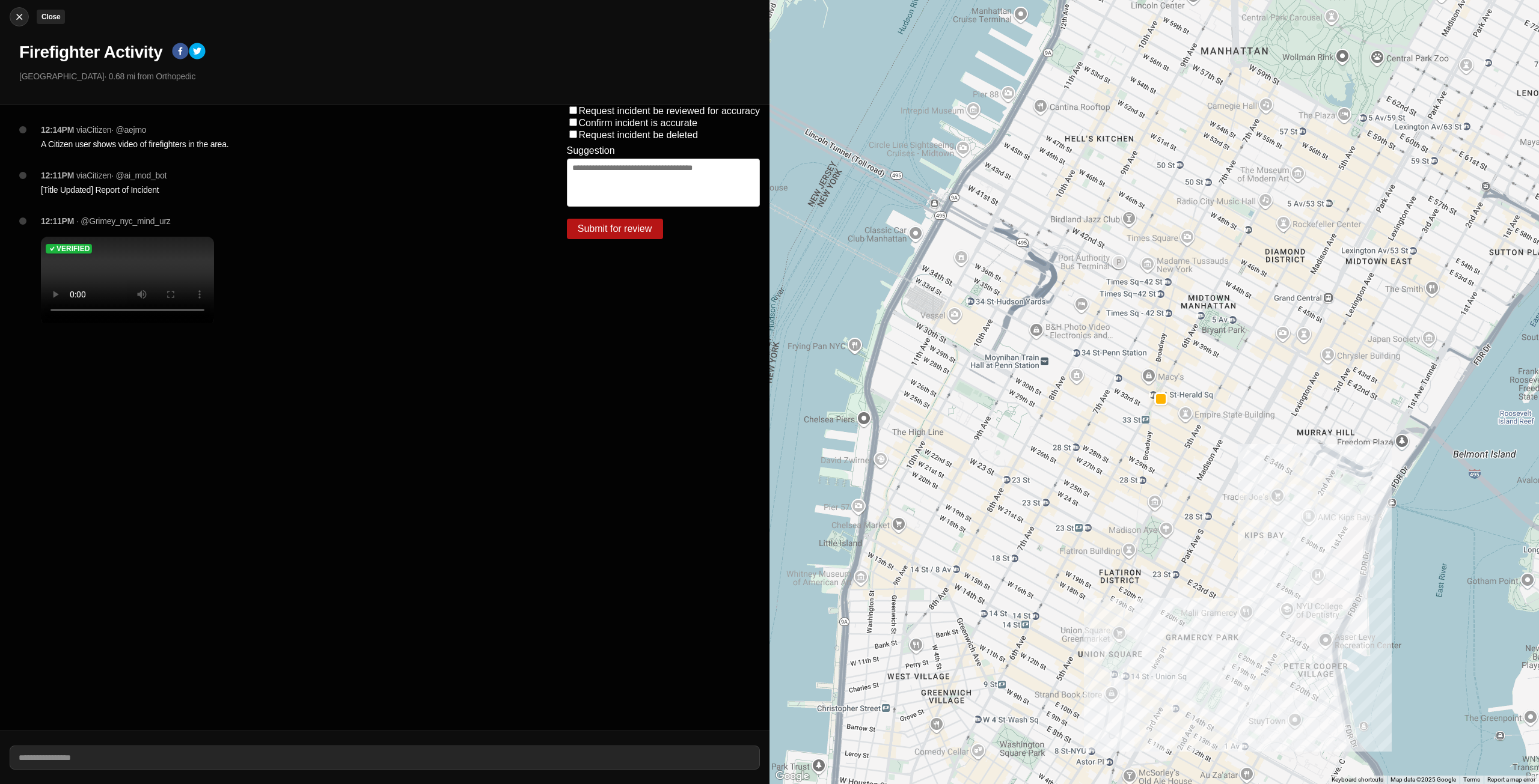
click at [16, 17] on img at bounding box center [19, 17] width 12 height 12
select select "*"
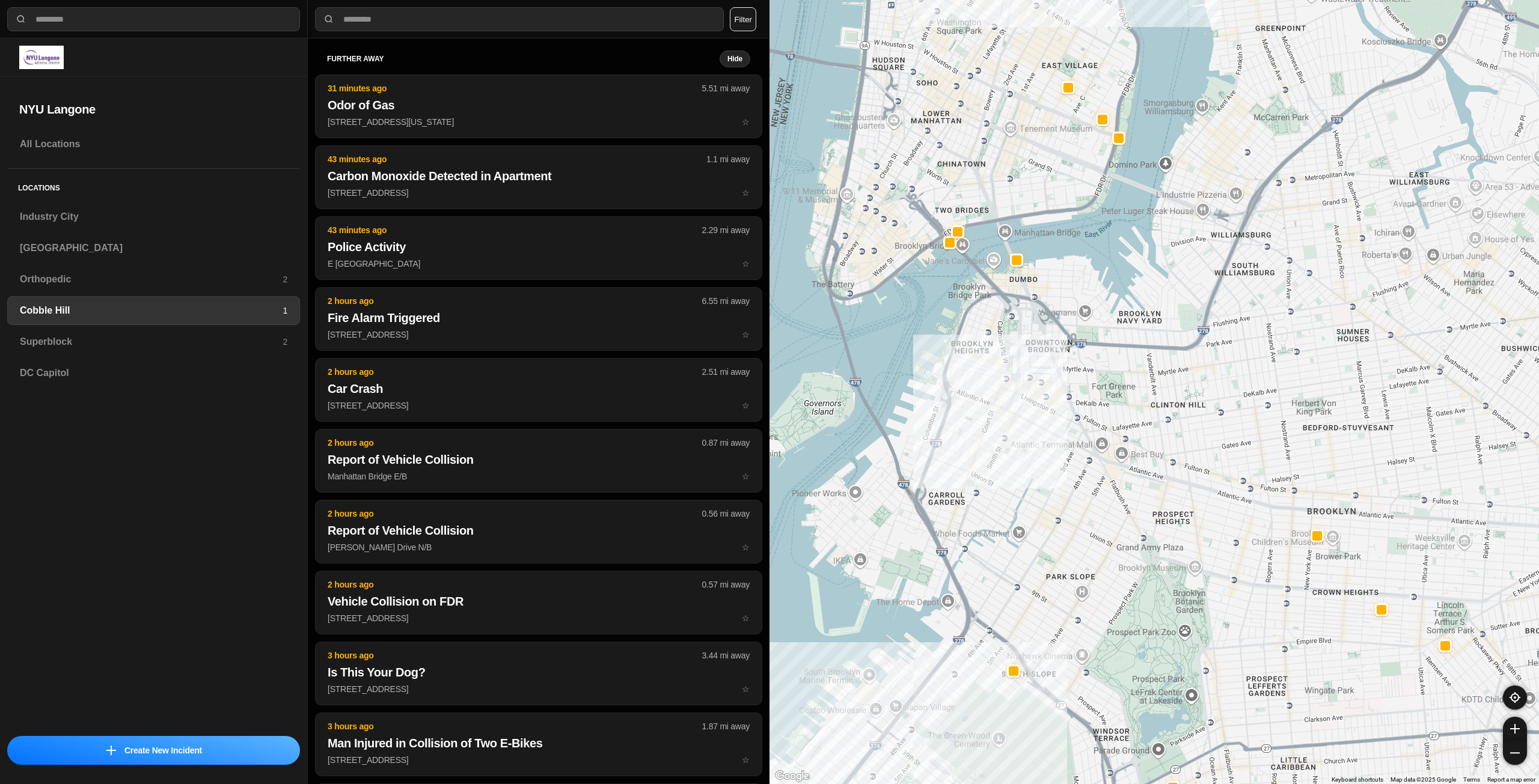
drag, startPoint x: 1154, startPoint y: 446, endPoint x: 1079, endPoint y: 475, distance: 80.4
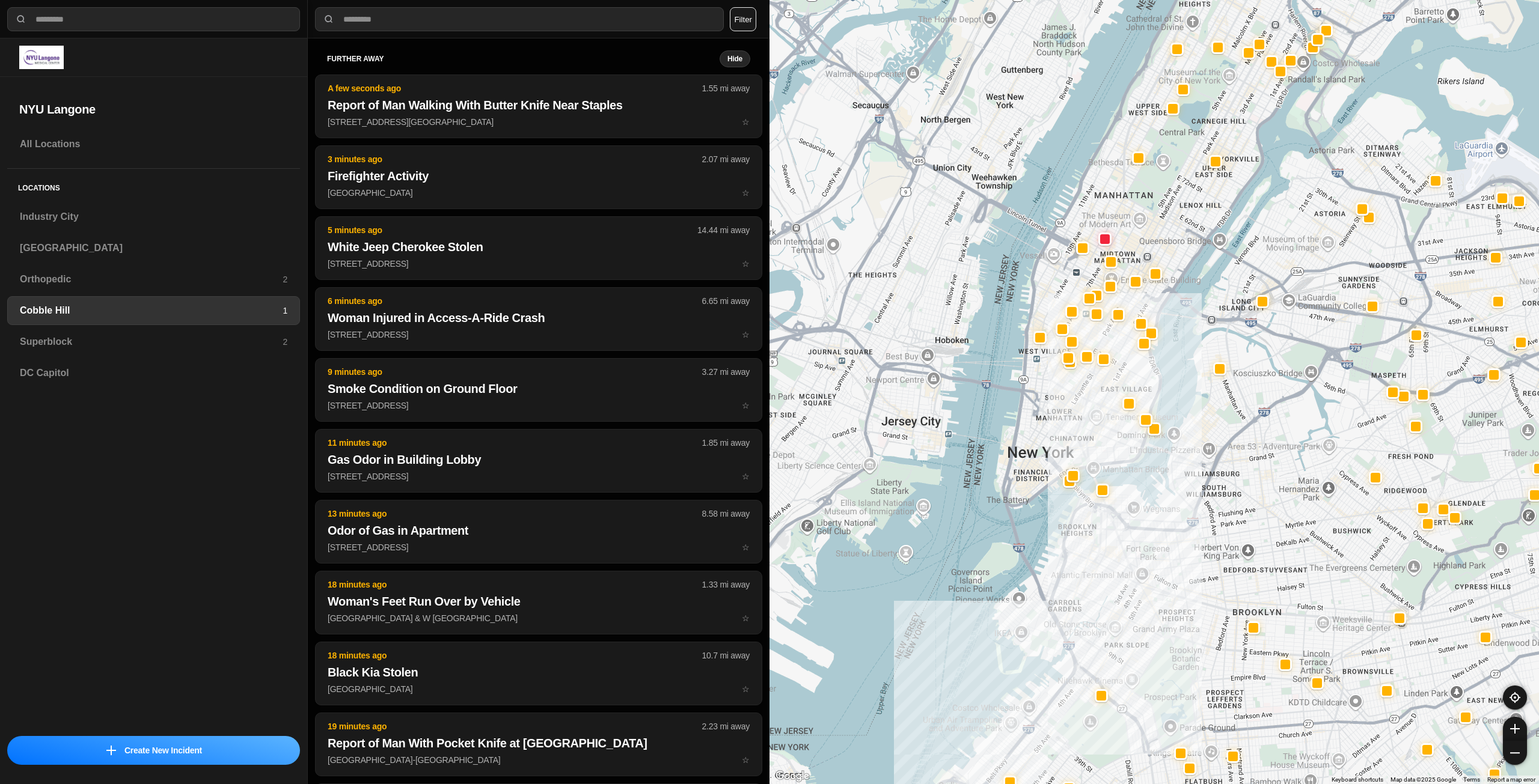
drag, startPoint x: 1300, startPoint y: 479, endPoint x: 1306, endPoint y: 521, distance: 42.4
click at [138, 342] on h3 "Superblock" at bounding box center [151, 342] width 263 height 15
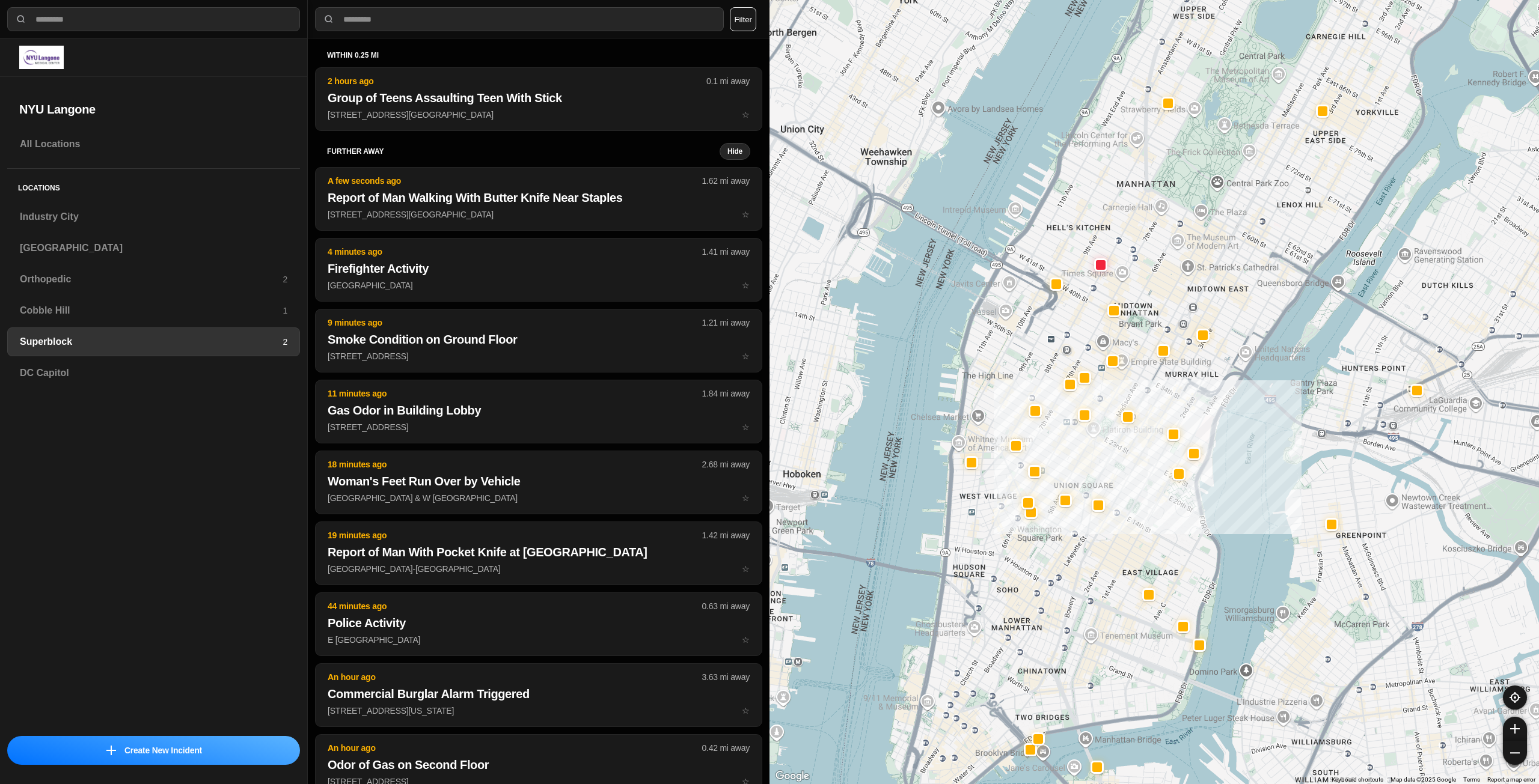
drag, startPoint x: 995, startPoint y: 370, endPoint x: 1101, endPoint y: 376, distance: 106.2
click at [1101, 376] on div at bounding box center [1154, 392] width 770 height 784
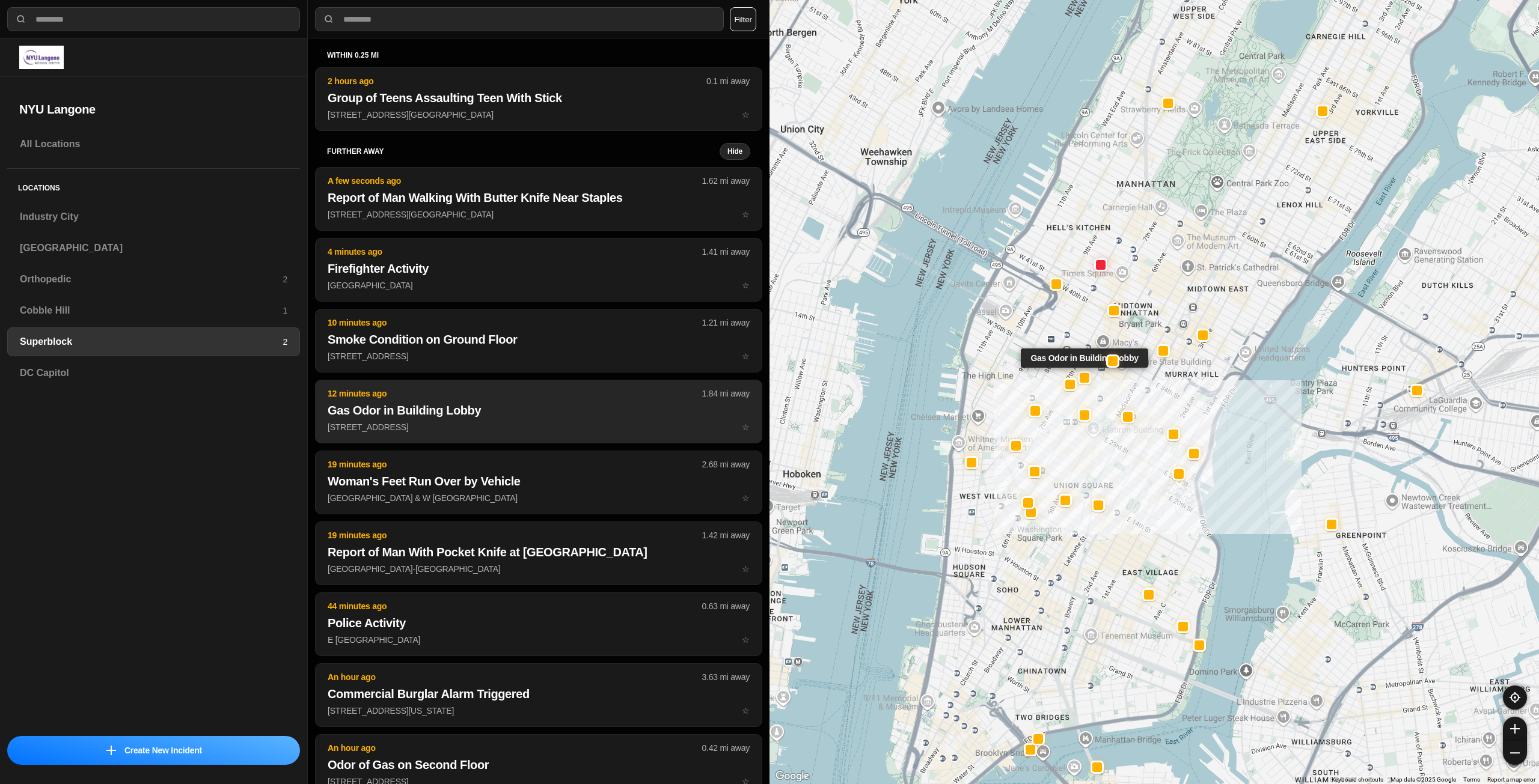
click at [616, 400] on button "12 minutes ago 1.84 mi away Gas Odor in Building Lobby 150 W 30th St ☆" at bounding box center [538, 411] width 447 height 64
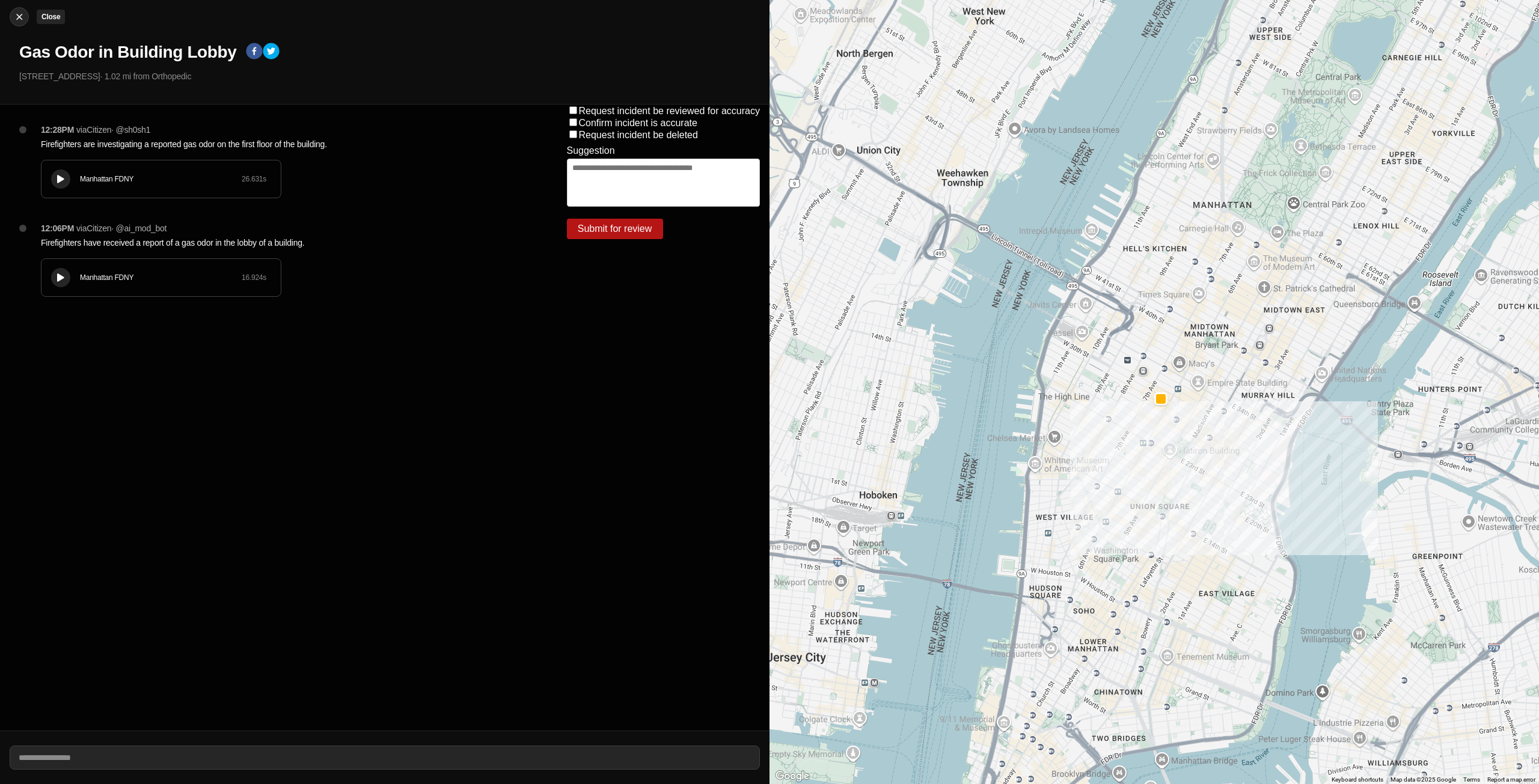
click at [21, 13] on img at bounding box center [19, 17] width 12 height 12
select select "*"
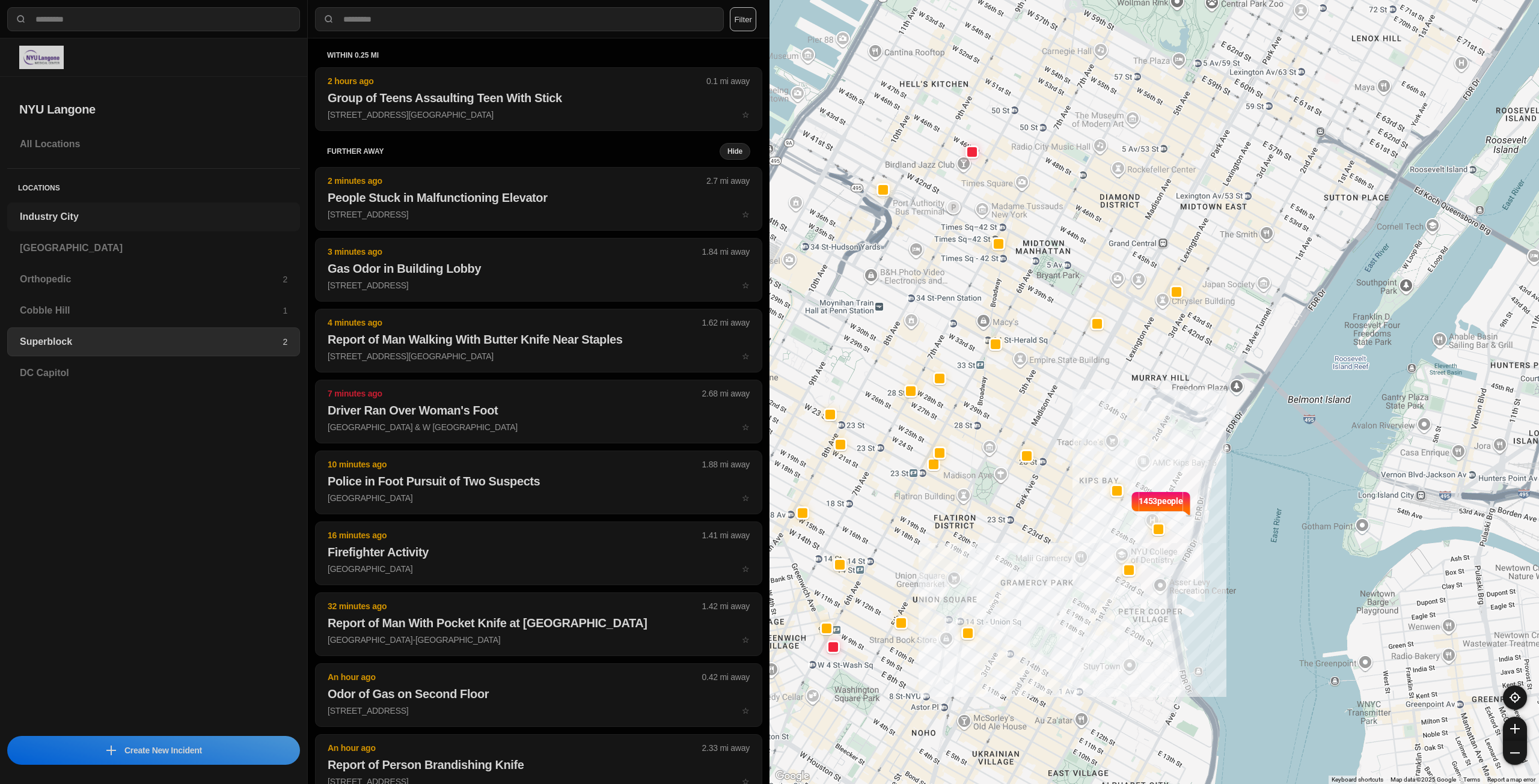
click at [109, 220] on h3 "Industry City" at bounding box center [153, 218] width 268 height 15
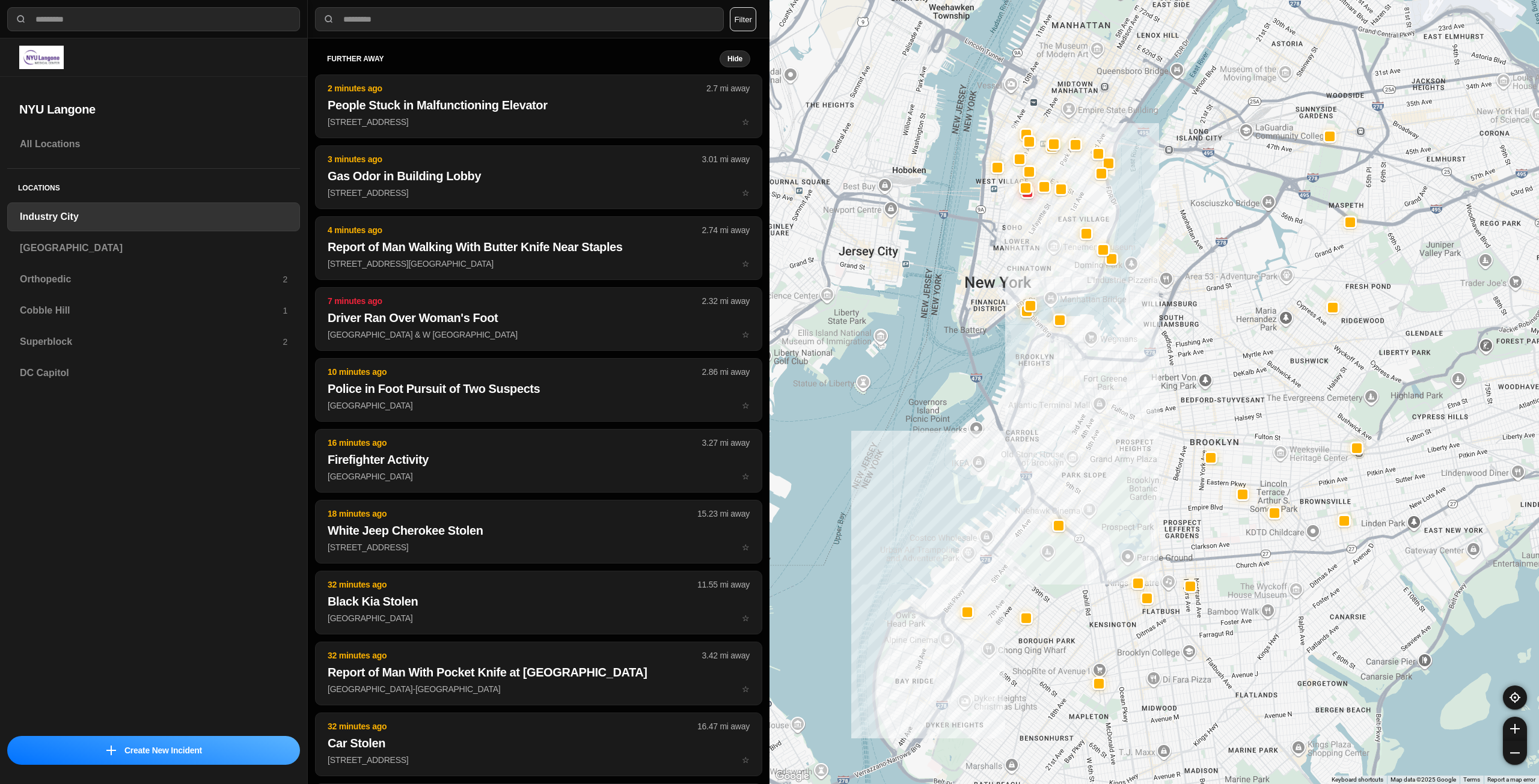
drag, startPoint x: 1172, startPoint y: 456, endPoint x: 1128, endPoint y: 478, distance: 49.2
click at [1128, 478] on div at bounding box center [1154, 392] width 770 height 784
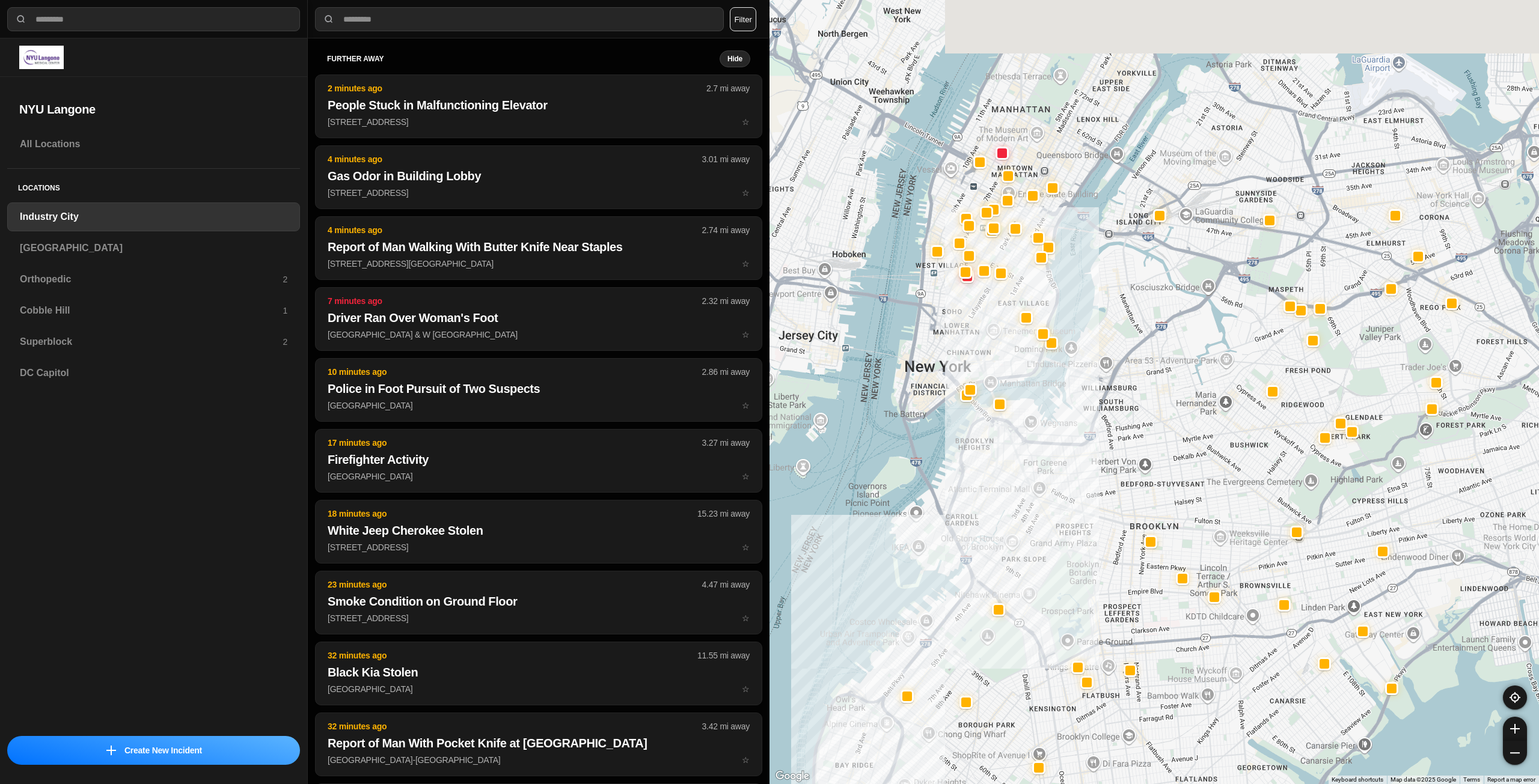
drag, startPoint x: 1064, startPoint y: 222, endPoint x: 972, endPoint y: 371, distance: 175.1
click at [972, 371] on div at bounding box center [1154, 392] width 770 height 784
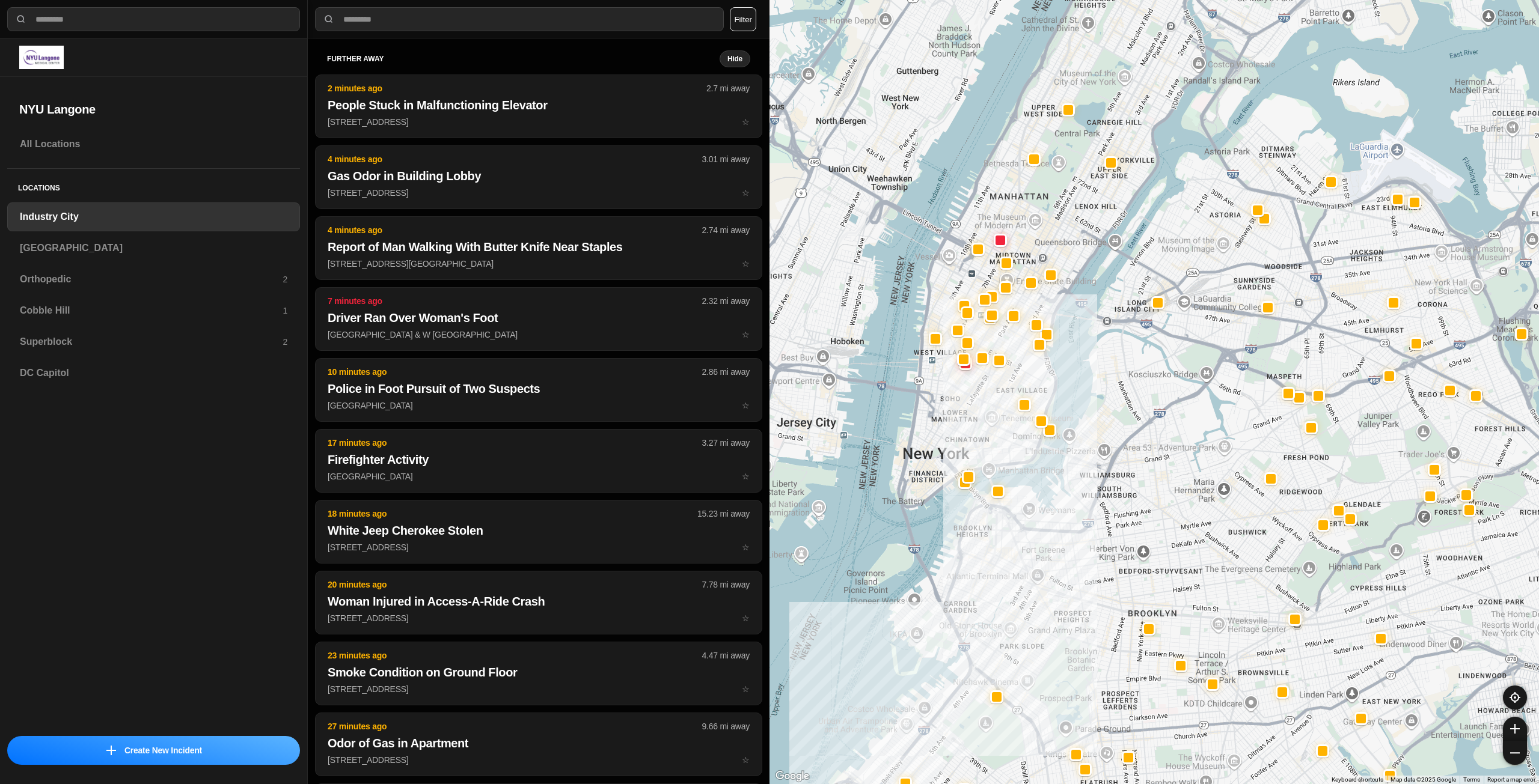
drag, startPoint x: 961, startPoint y: 338, endPoint x: 963, endPoint y: 417, distance: 79.0
click at [963, 417] on div at bounding box center [1154, 392] width 770 height 784
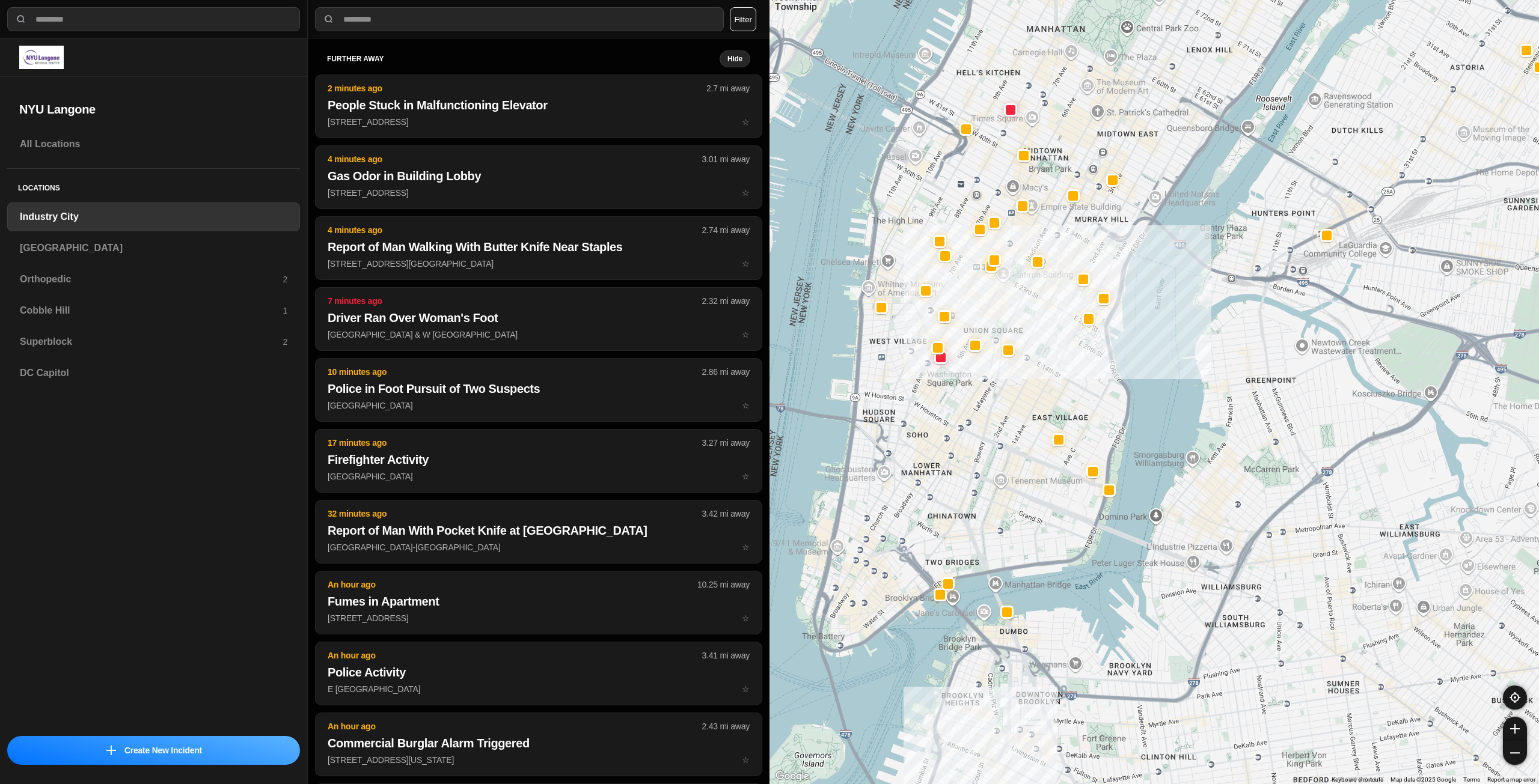
drag, startPoint x: 995, startPoint y: 394, endPoint x: 1031, endPoint y: 503, distance: 114.8
click at [1031, 503] on div "757 people" at bounding box center [1154, 392] width 770 height 784
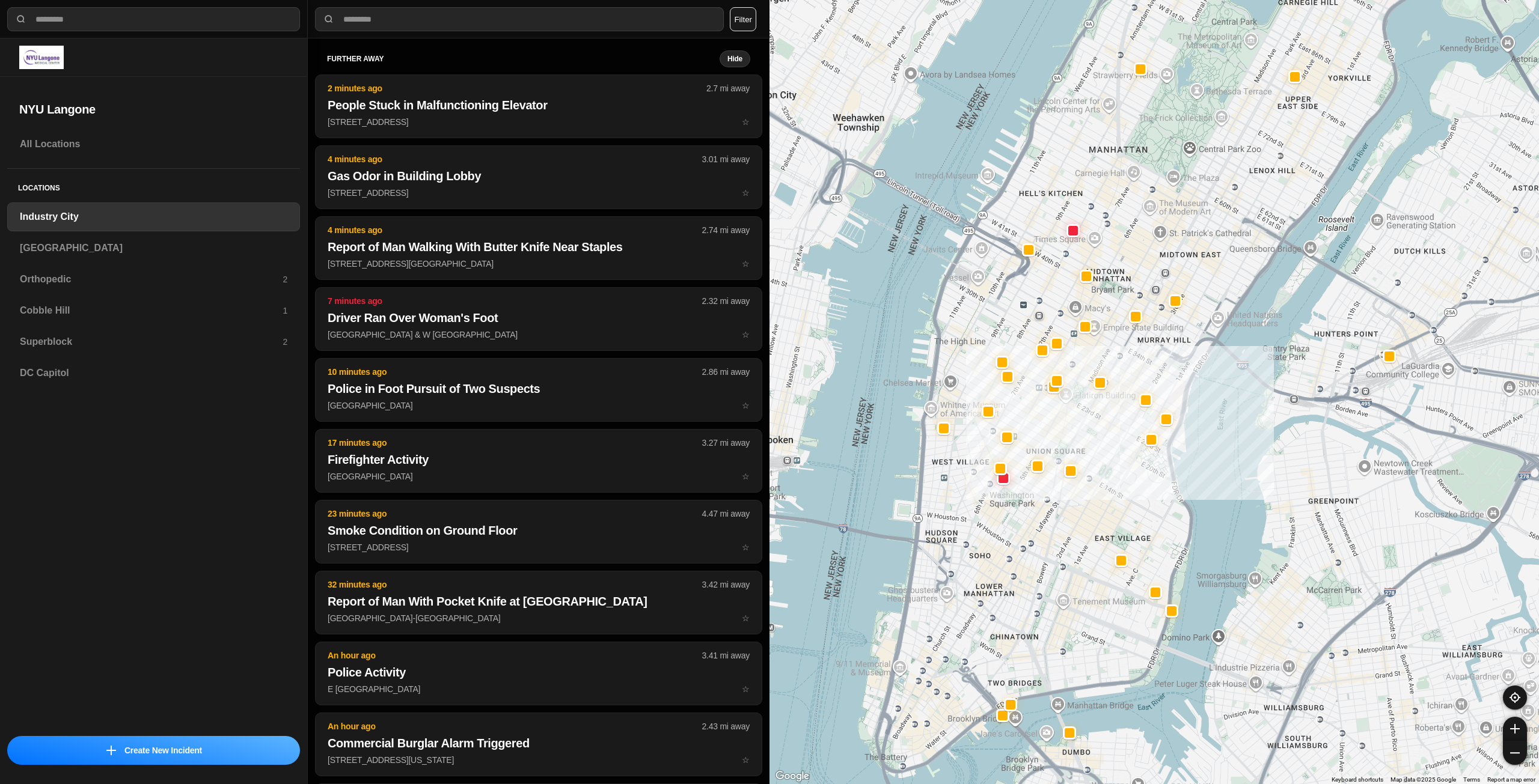
drag, startPoint x: 1026, startPoint y: 290, endPoint x: 1033, endPoint y: 295, distance: 8.6
click at [1033, 295] on div "757 people" at bounding box center [1154, 392] width 770 height 784
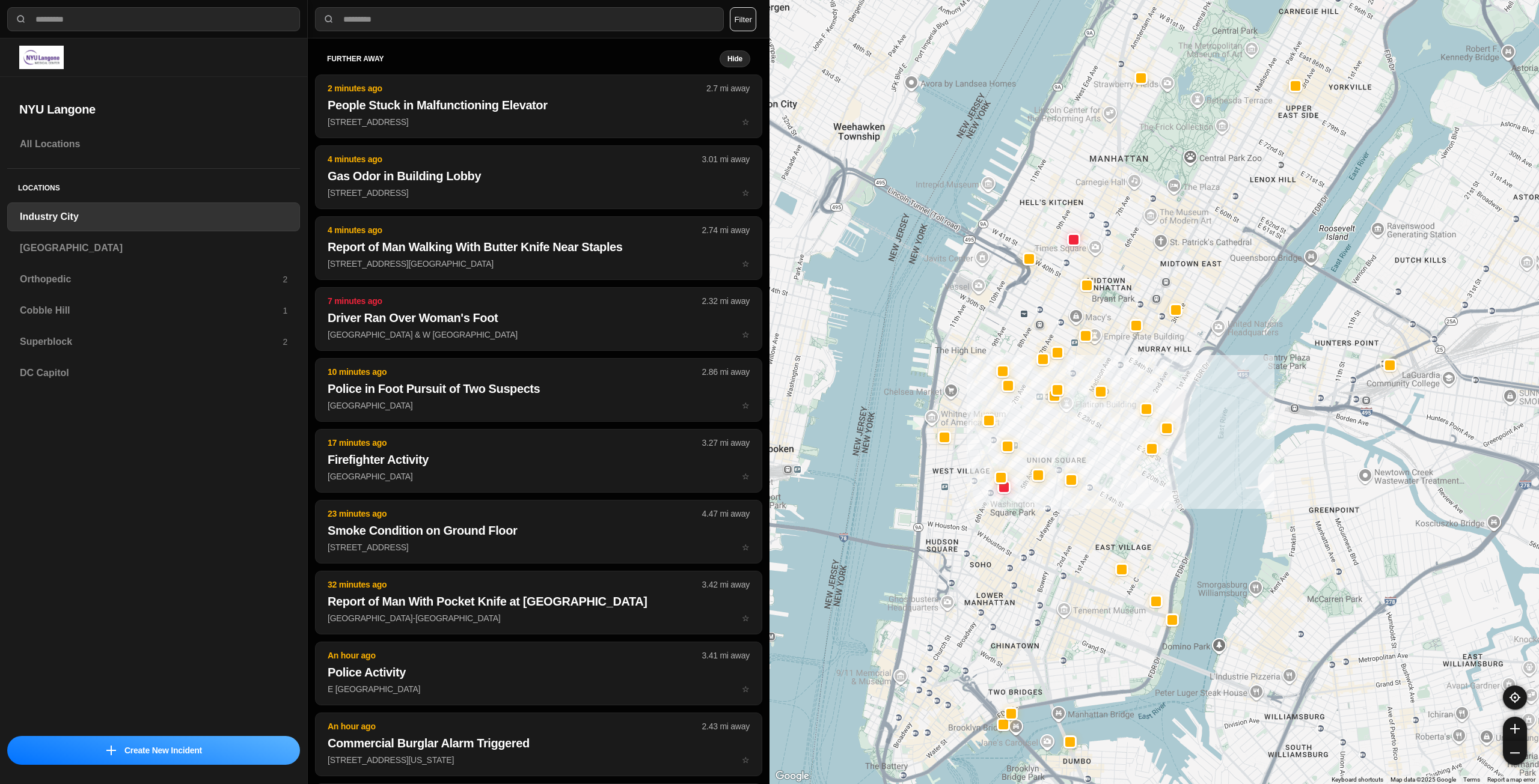
click at [1041, 323] on div "757 people" at bounding box center [1154, 392] width 770 height 784
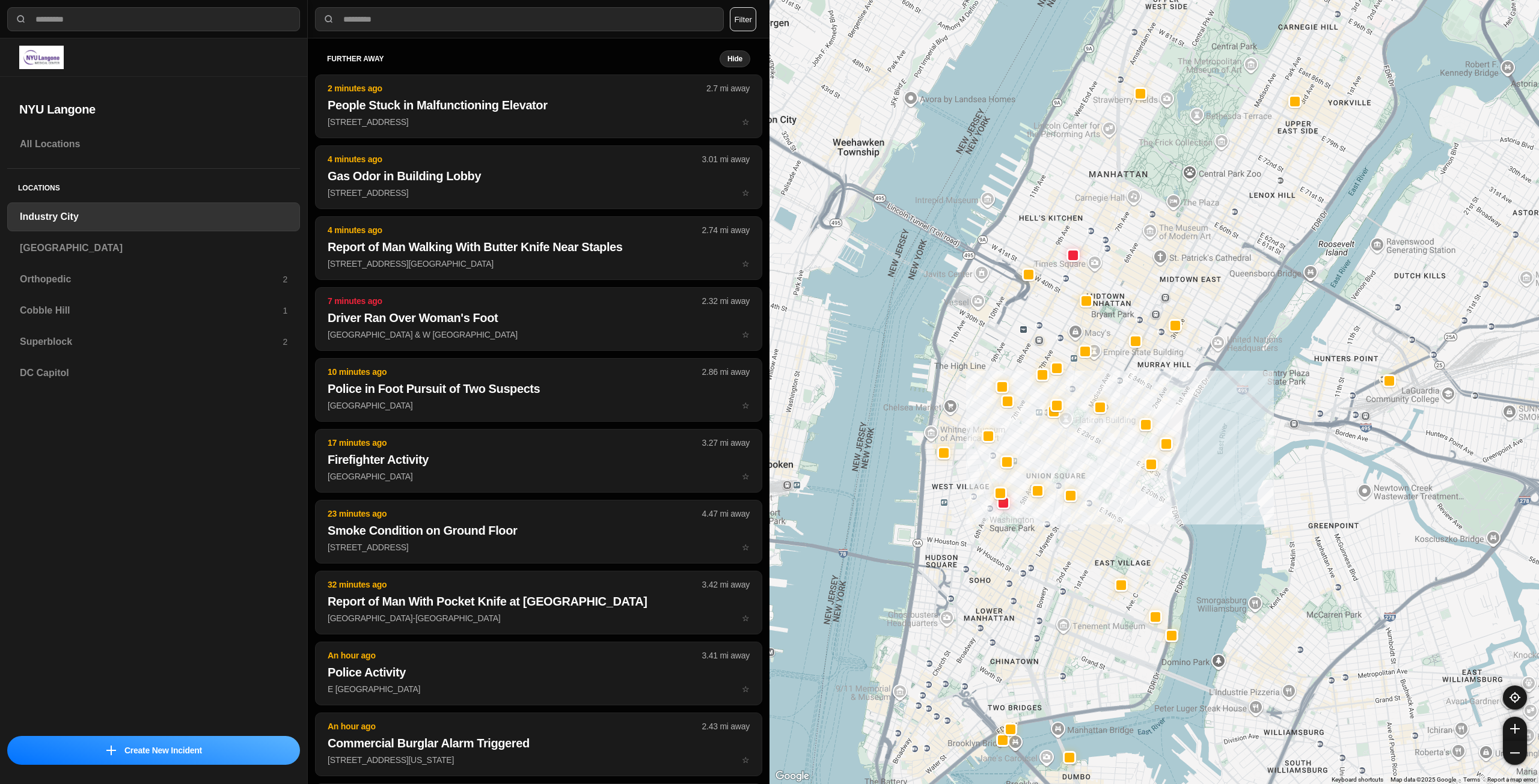
drag, startPoint x: 981, startPoint y: 308, endPoint x: 1007, endPoint y: 326, distance: 31.6
click at [1001, 326] on div "757 people" at bounding box center [1154, 392] width 770 height 784
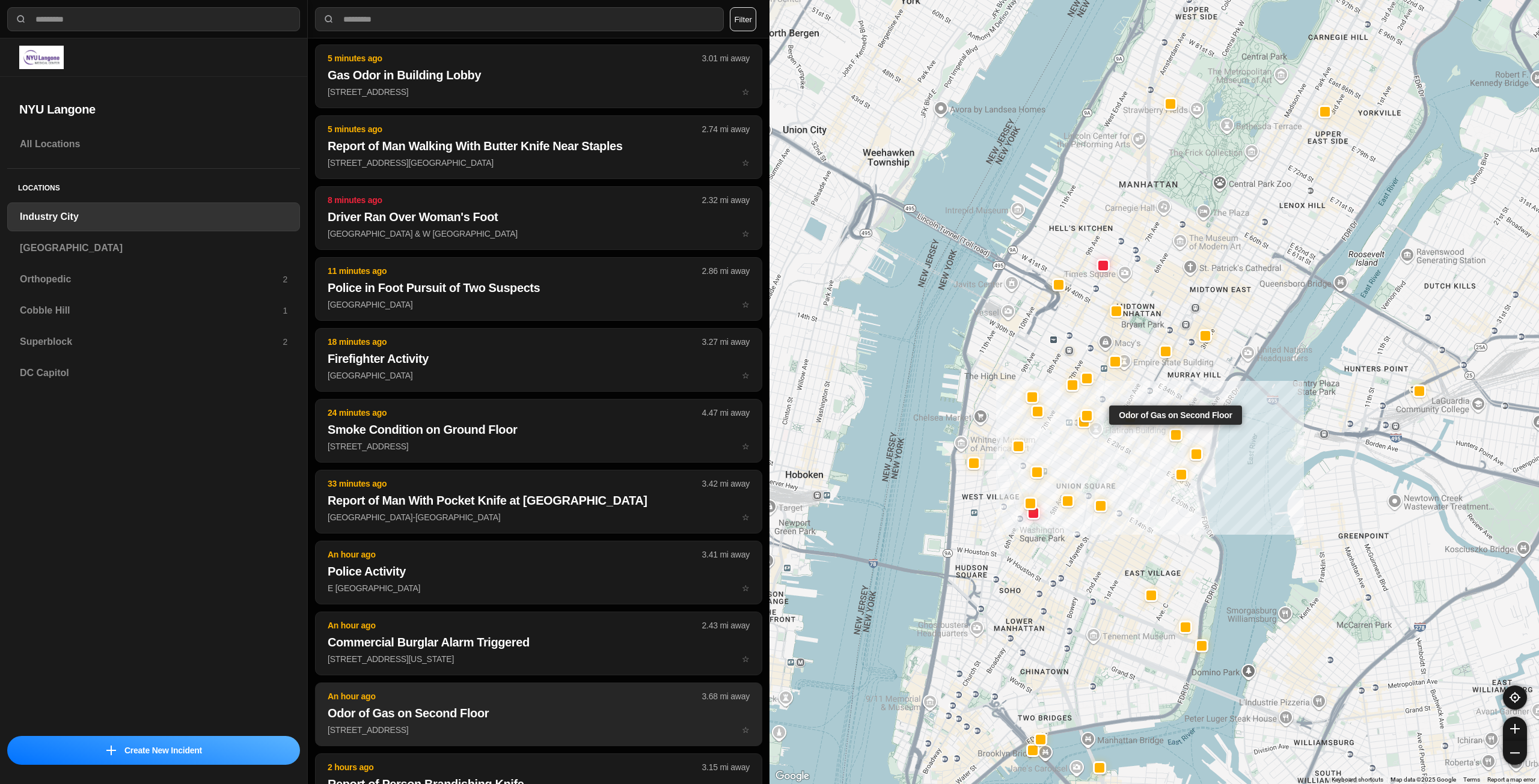
scroll to position [120, 0]
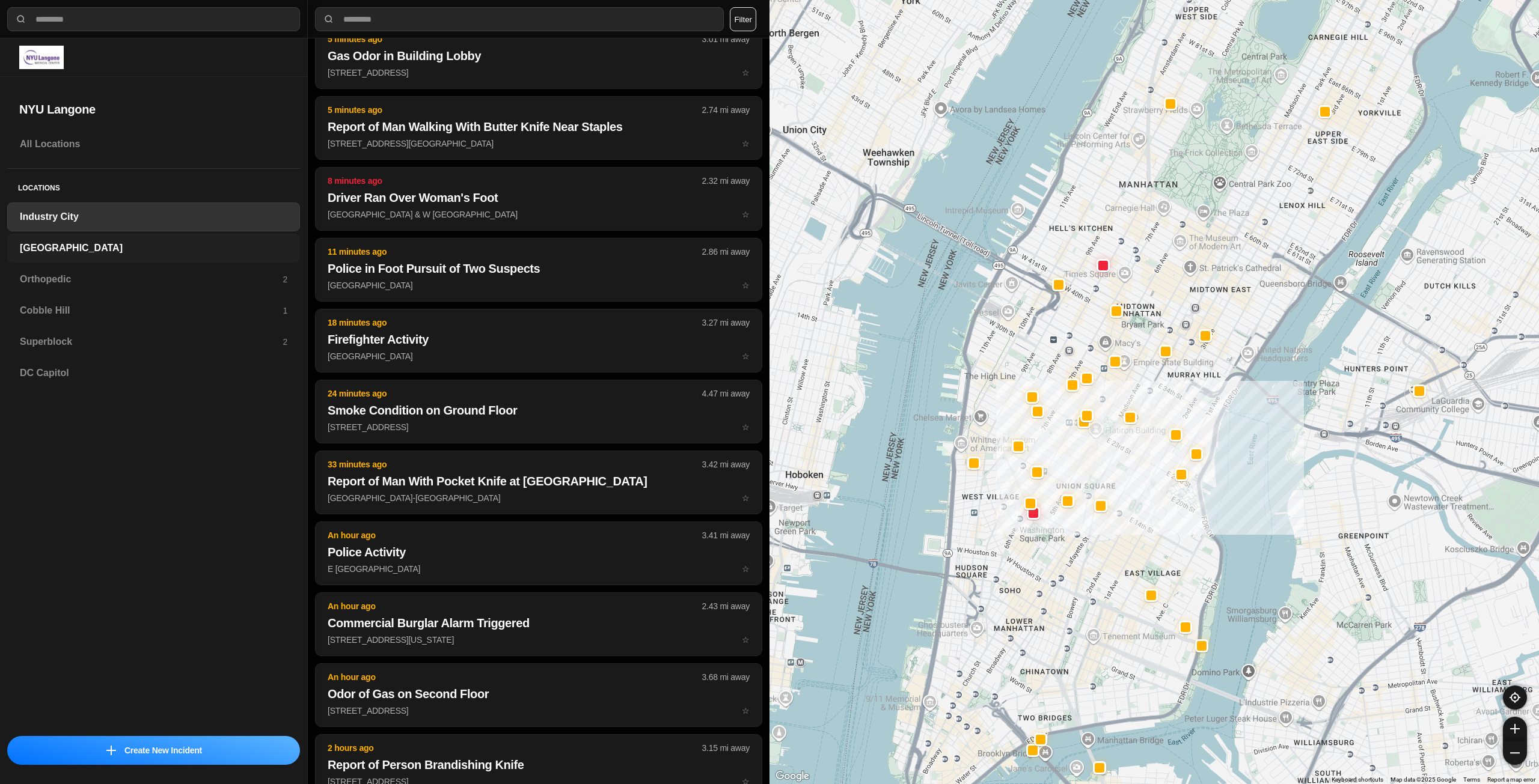
click at [101, 243] on h3 "[GEOGRAPHIC_DATA]" at bounding box center [153, 248] width 268 height 15
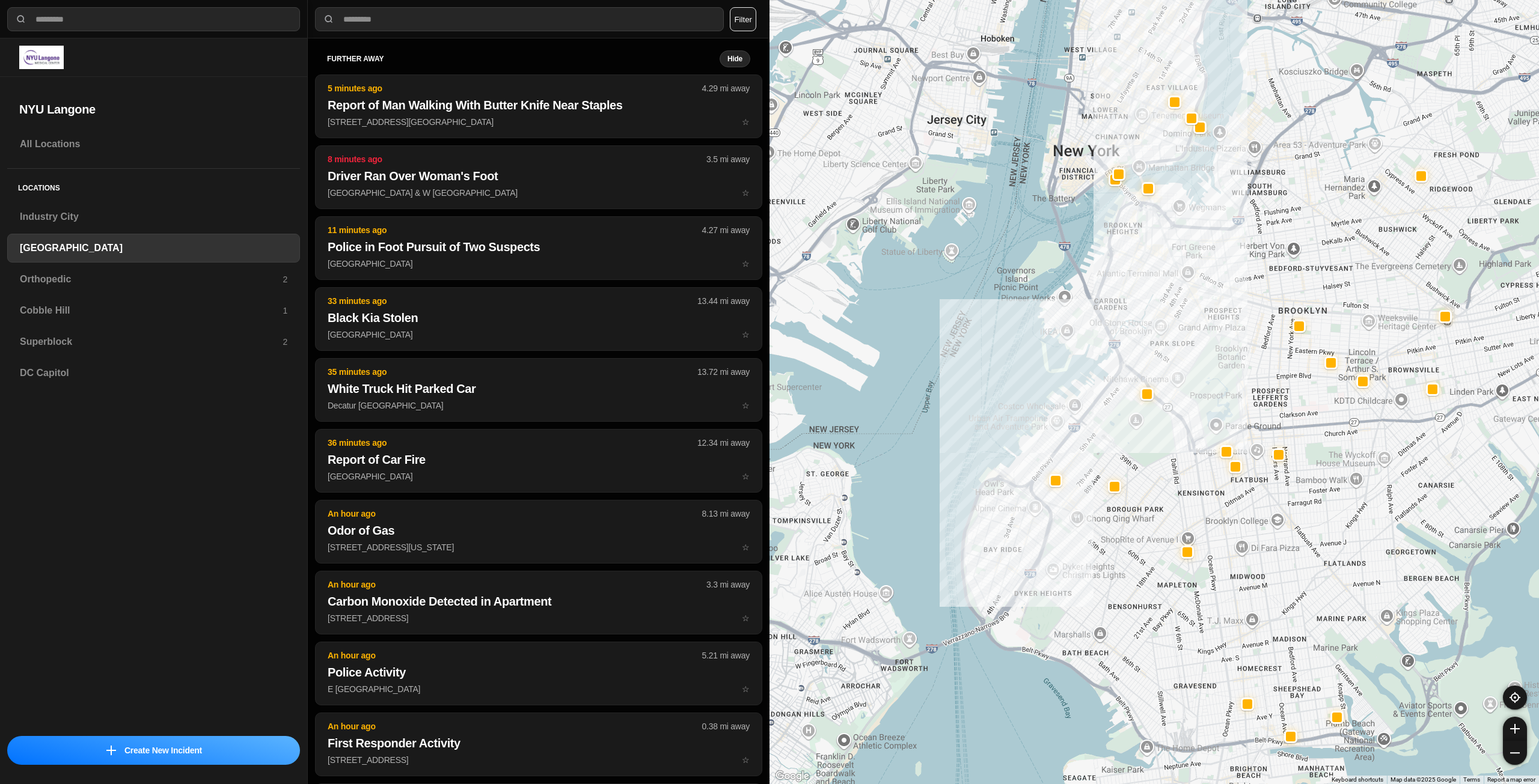
drag, startPoint x: 1395, startPoint y: 323, endPoint x: 1280, endPoint y: 426, distance: 154.4
click at [1282, 425] on div at bounding box center [1154, 392] width 770 height 784
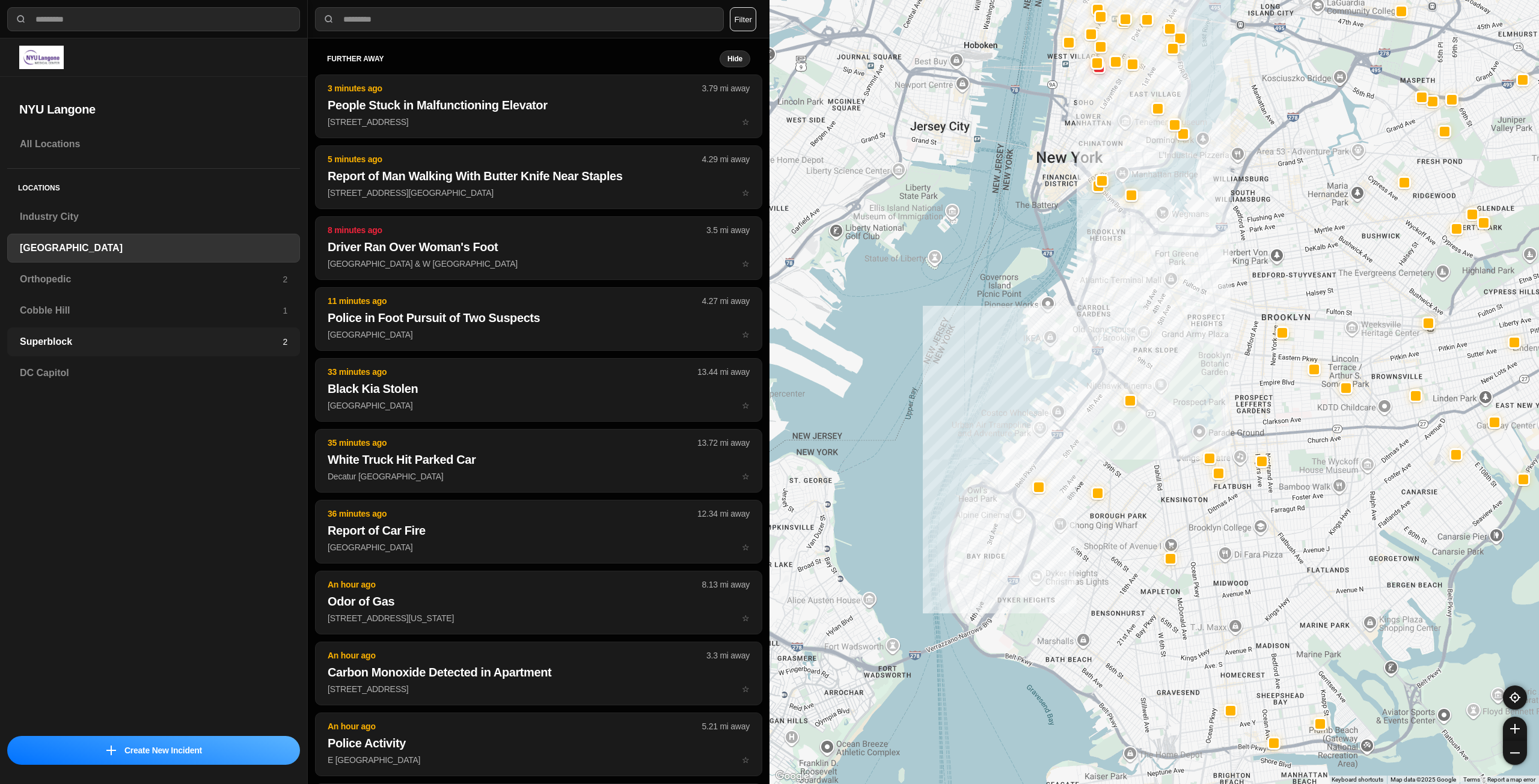
click at [57, 340] on h3 "Superblock" at bounding box center [151, 342] width 263 height 15
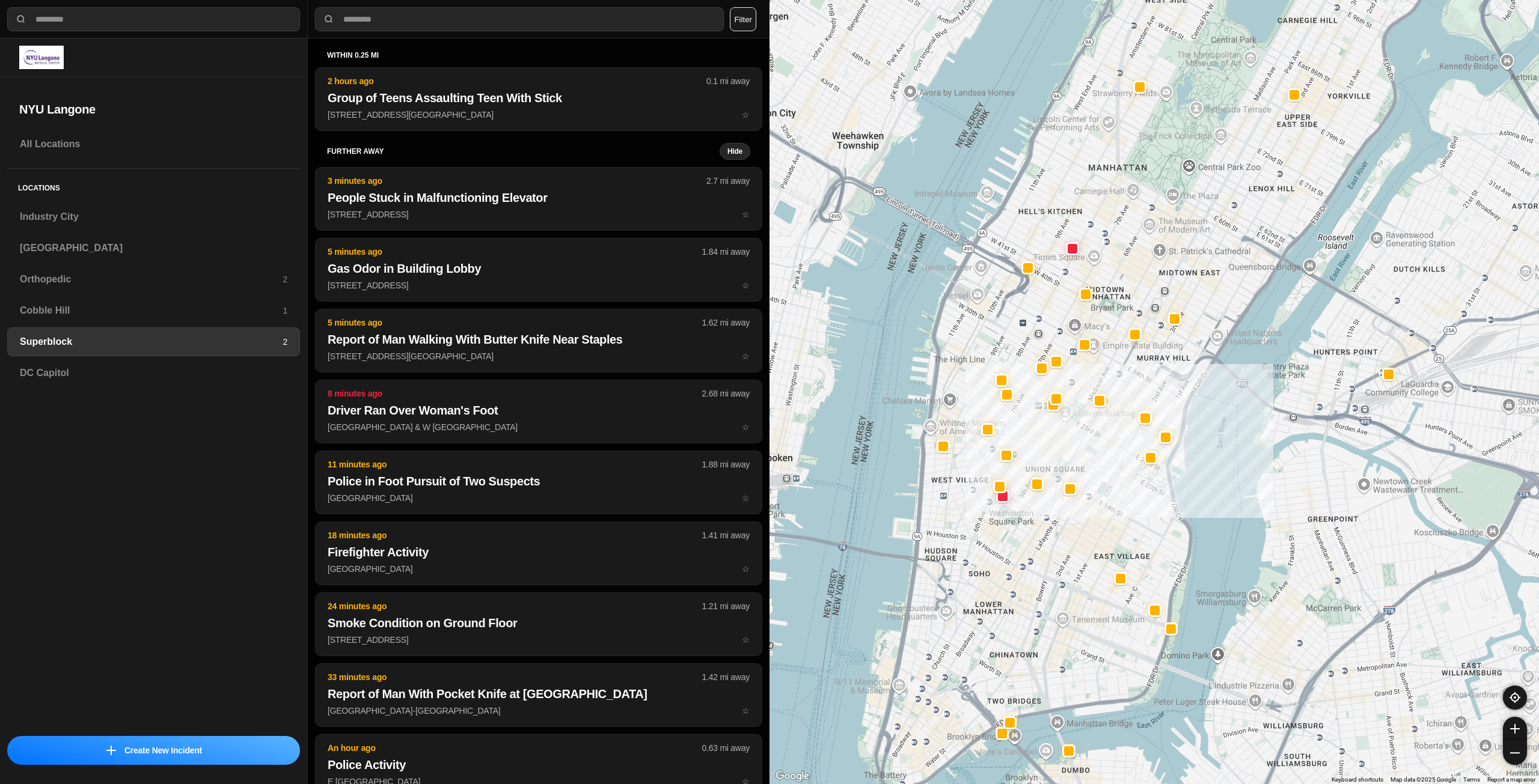
drag, startPoint x: 1128, startPoint y: 410, endPoint x: 1132, endPoint y: 361, distance: 49.2
click at [1132, 361] on div at bounding box center [1154, 392] width 770 height 784
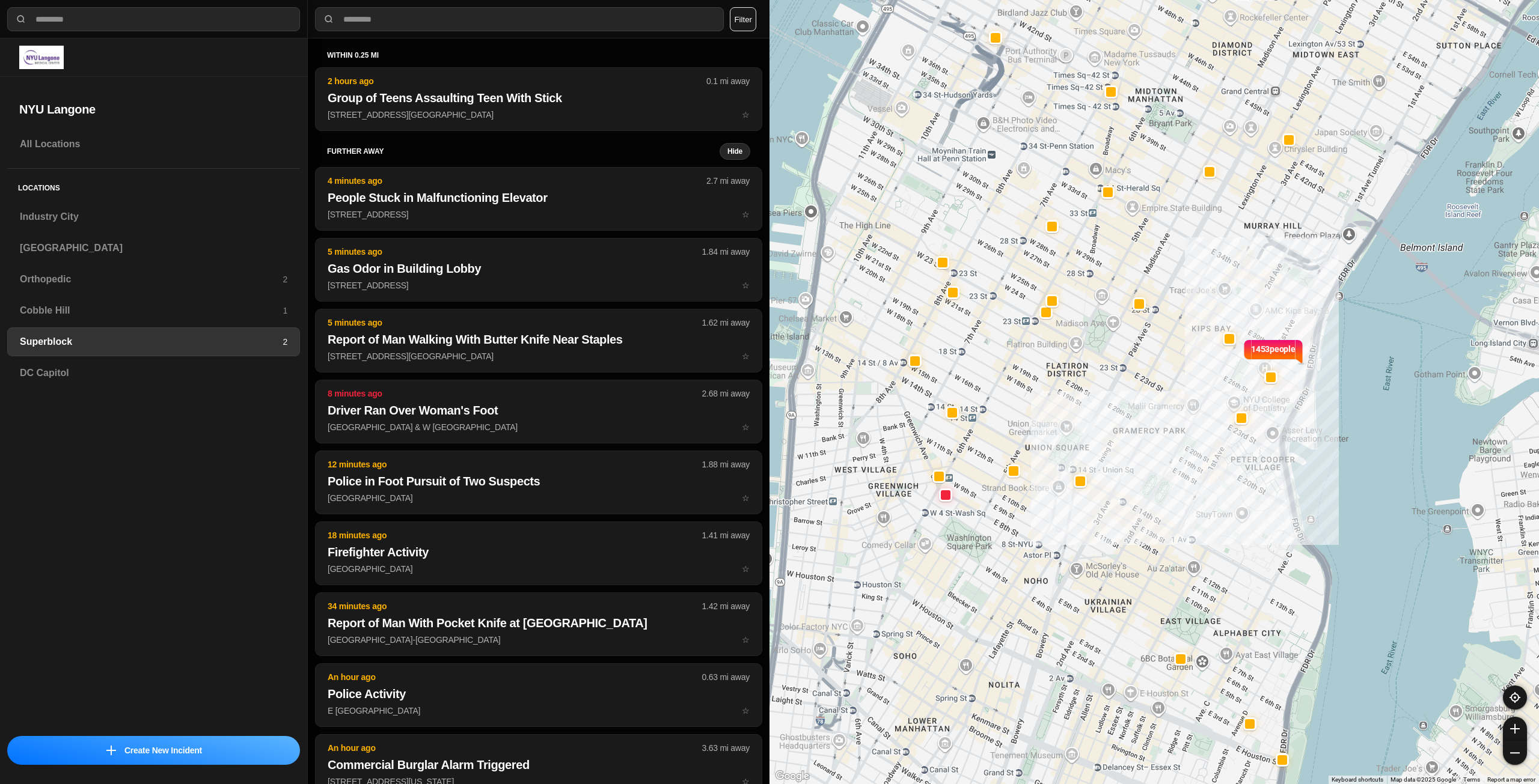
drag, startPoint x: 1207, startPoint y: 292, endPoint x: 1270, endPoint y: 301, distance: 63.6
click at [1270, 301] on div "1453 people" at bounding box center [1154, 392] width 770 height 784
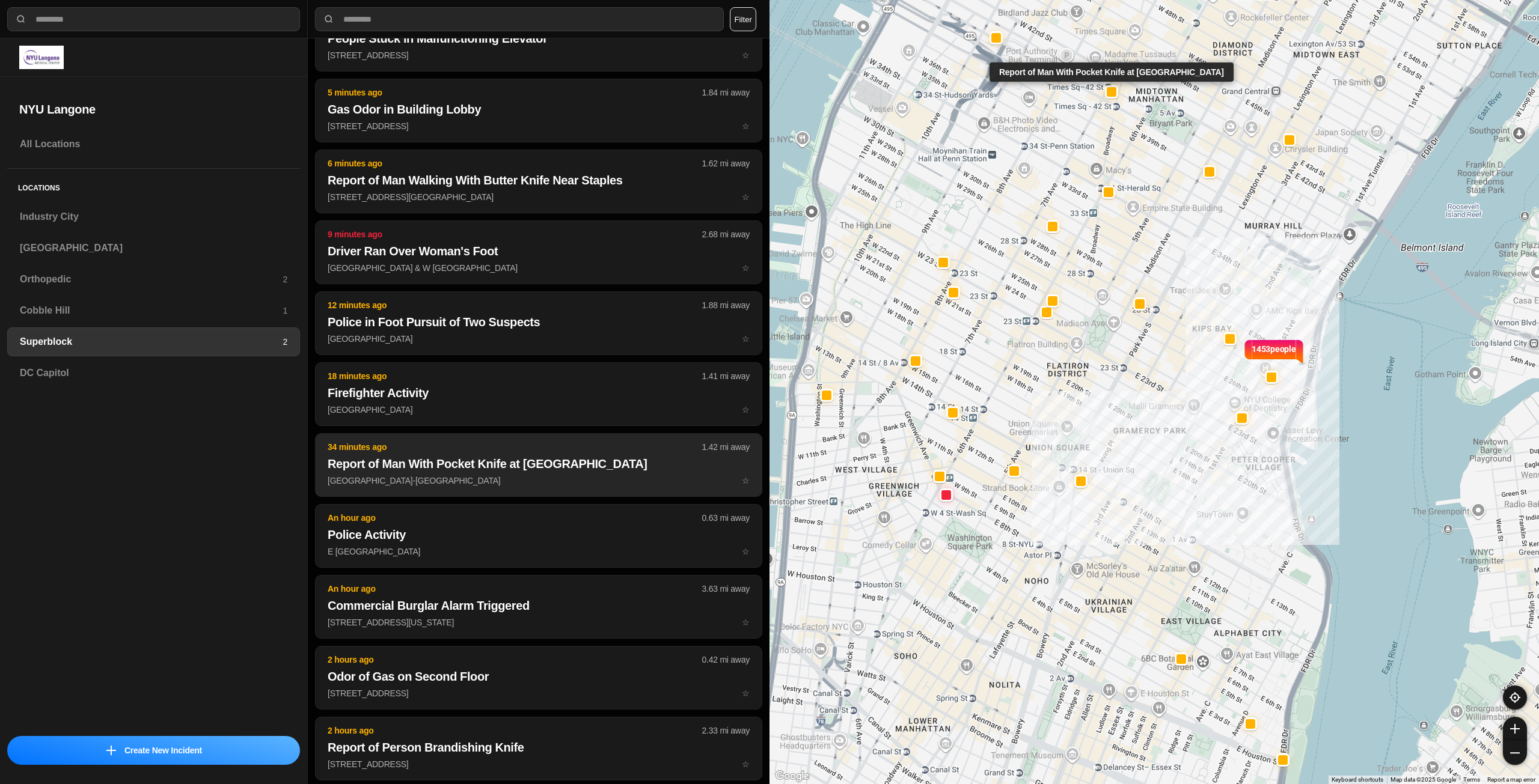
scroll to position [180, 0]
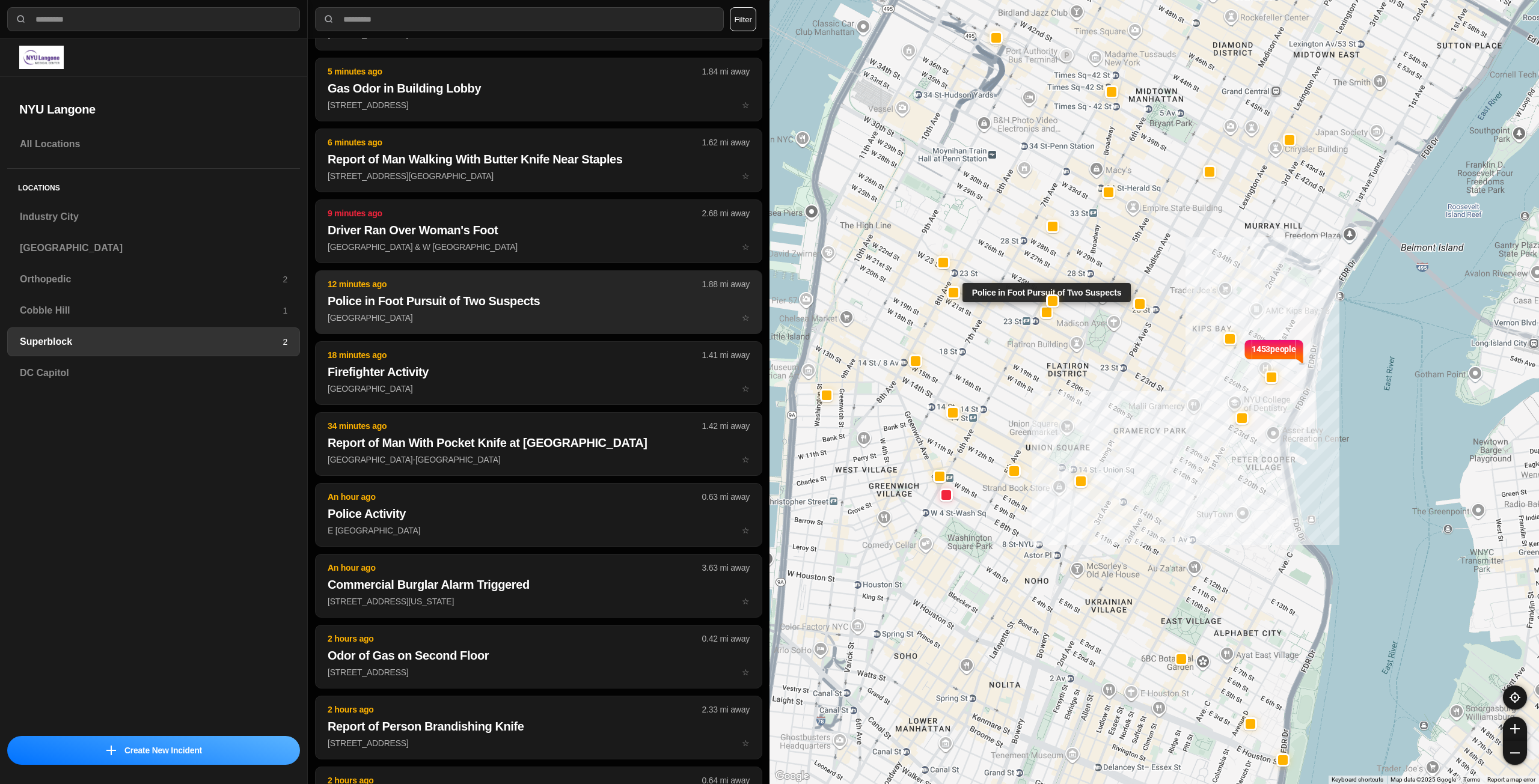
click at [523, 322] on p "6th Ave & W 24th St ☆" at bounding box center [539, 317] width 422 height 12
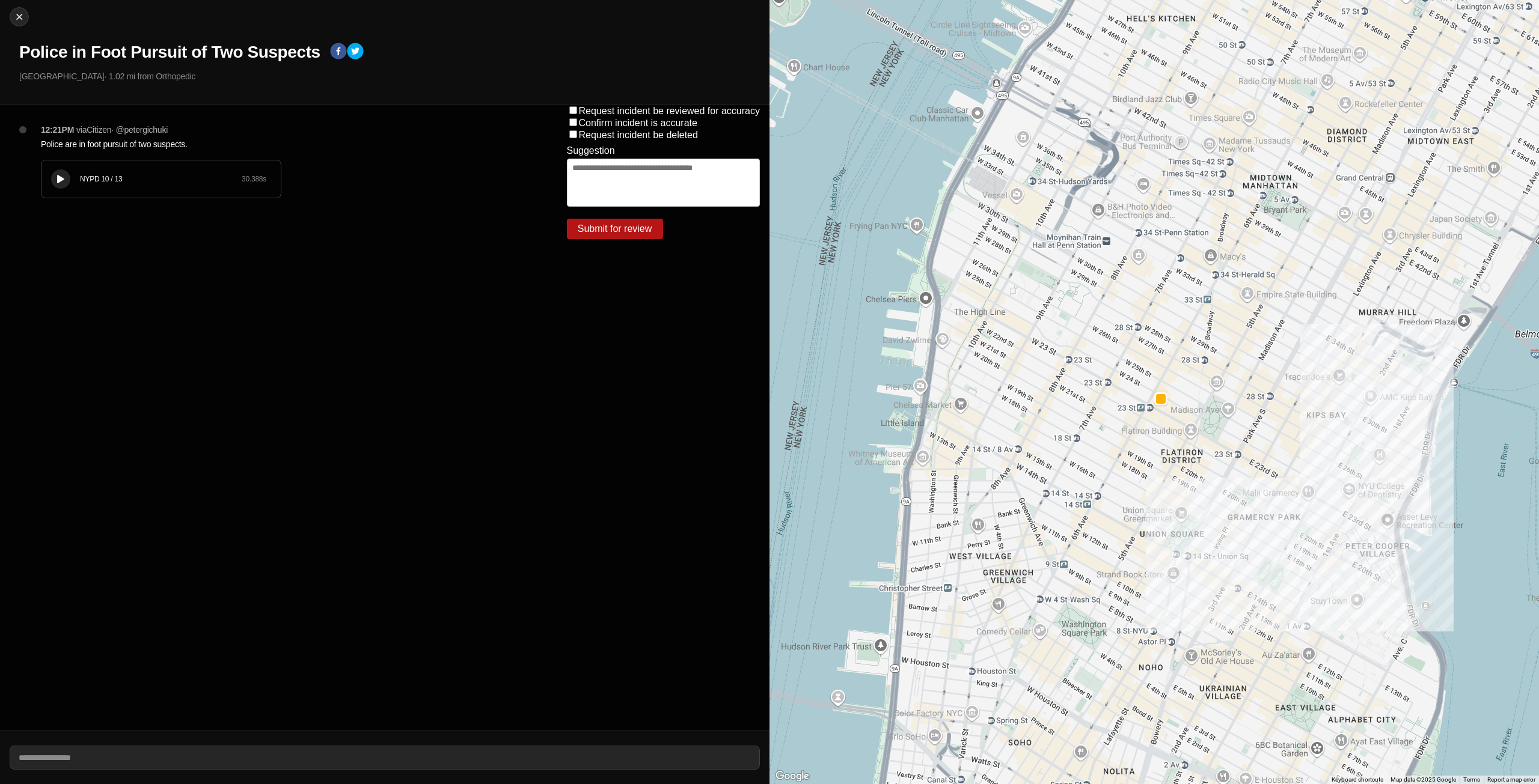
click at [56, 178] on div at bounding box center [60, 180] width 12 height 9
click at [19, 15] on img at bounding box center [19, 17] width 12 height 12
select select "*"
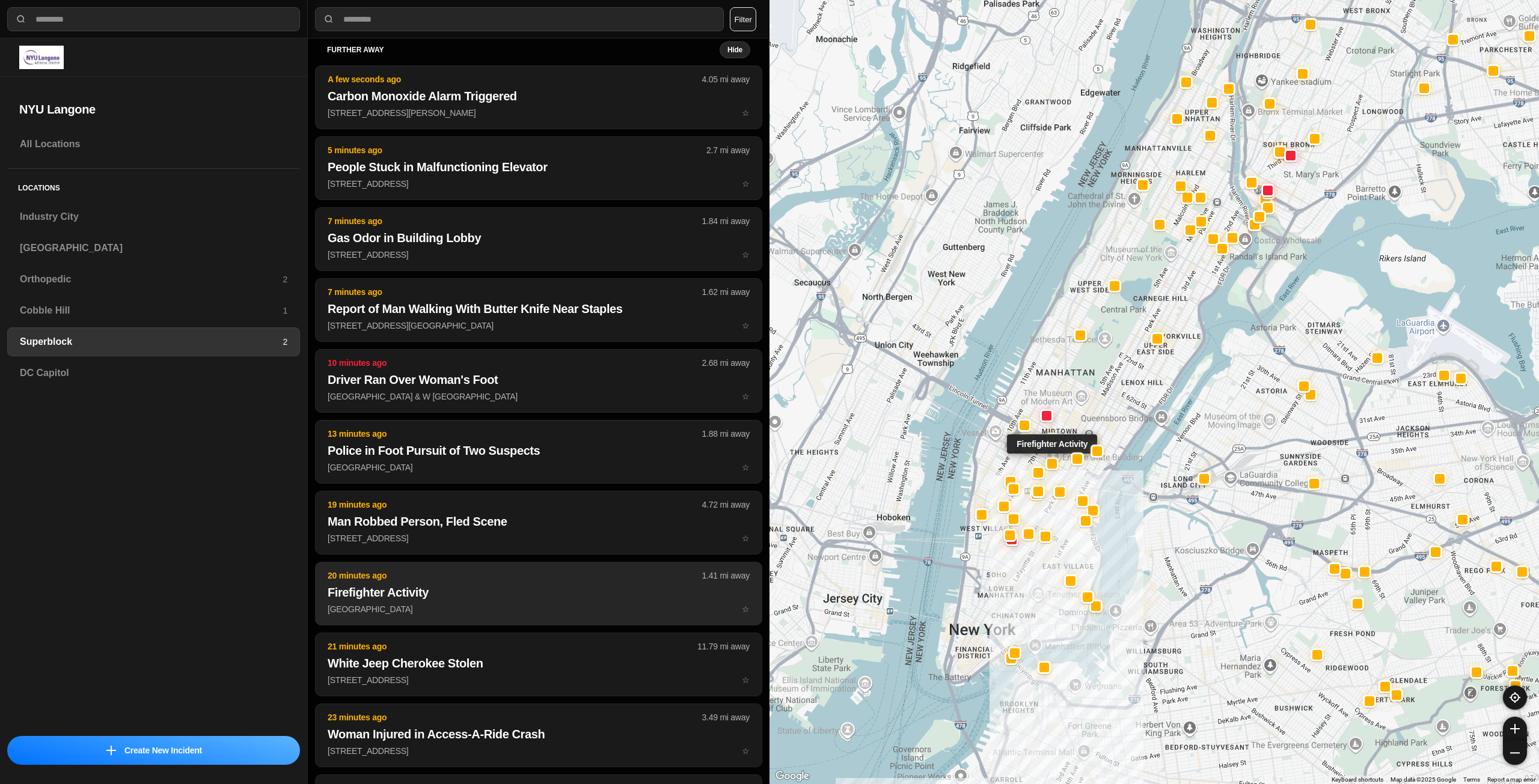
scroll to position [120, 0]
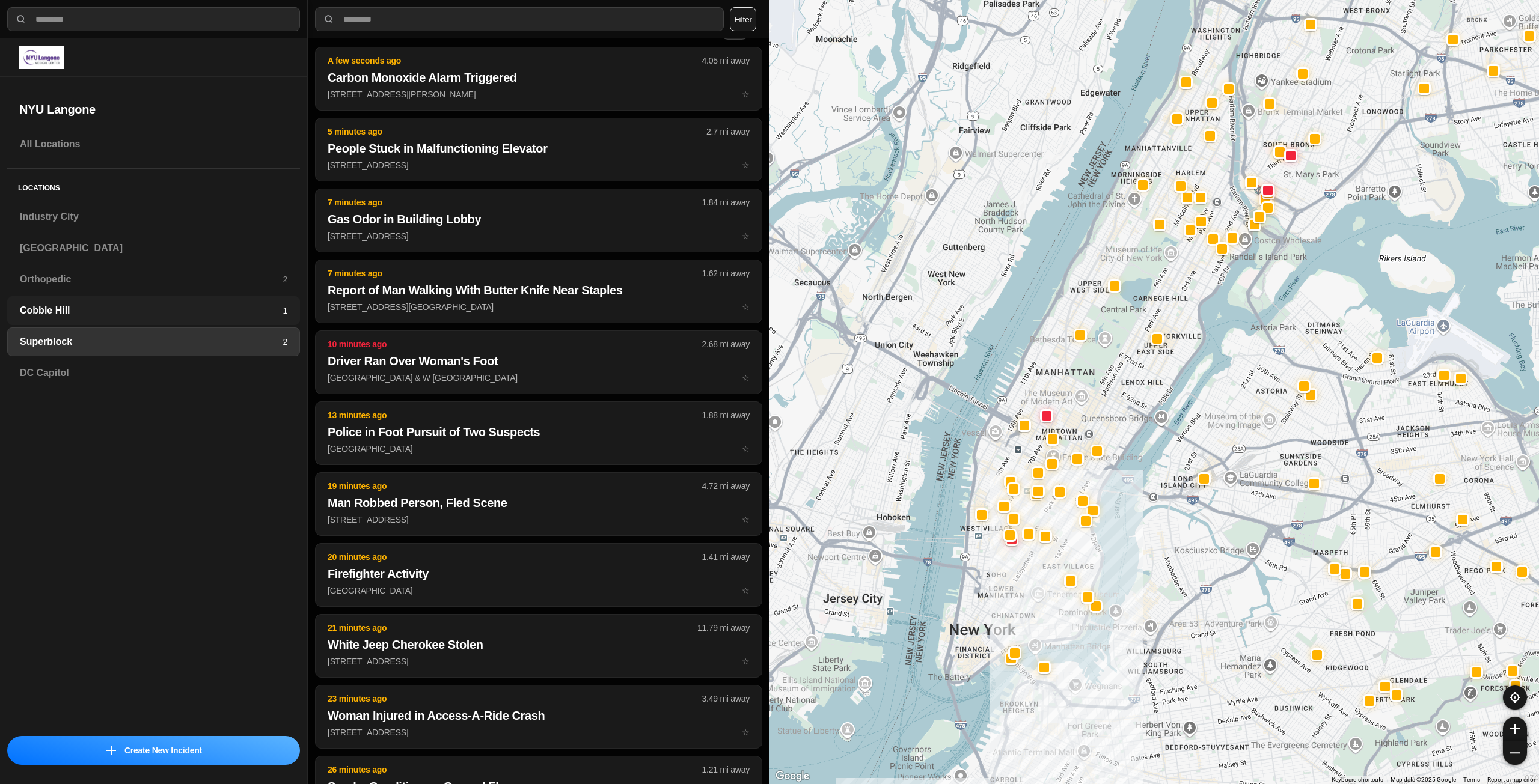
click at [166, 312] on h3 "Cobble Hill" at bounding box center [151, 311] width 263 height 15
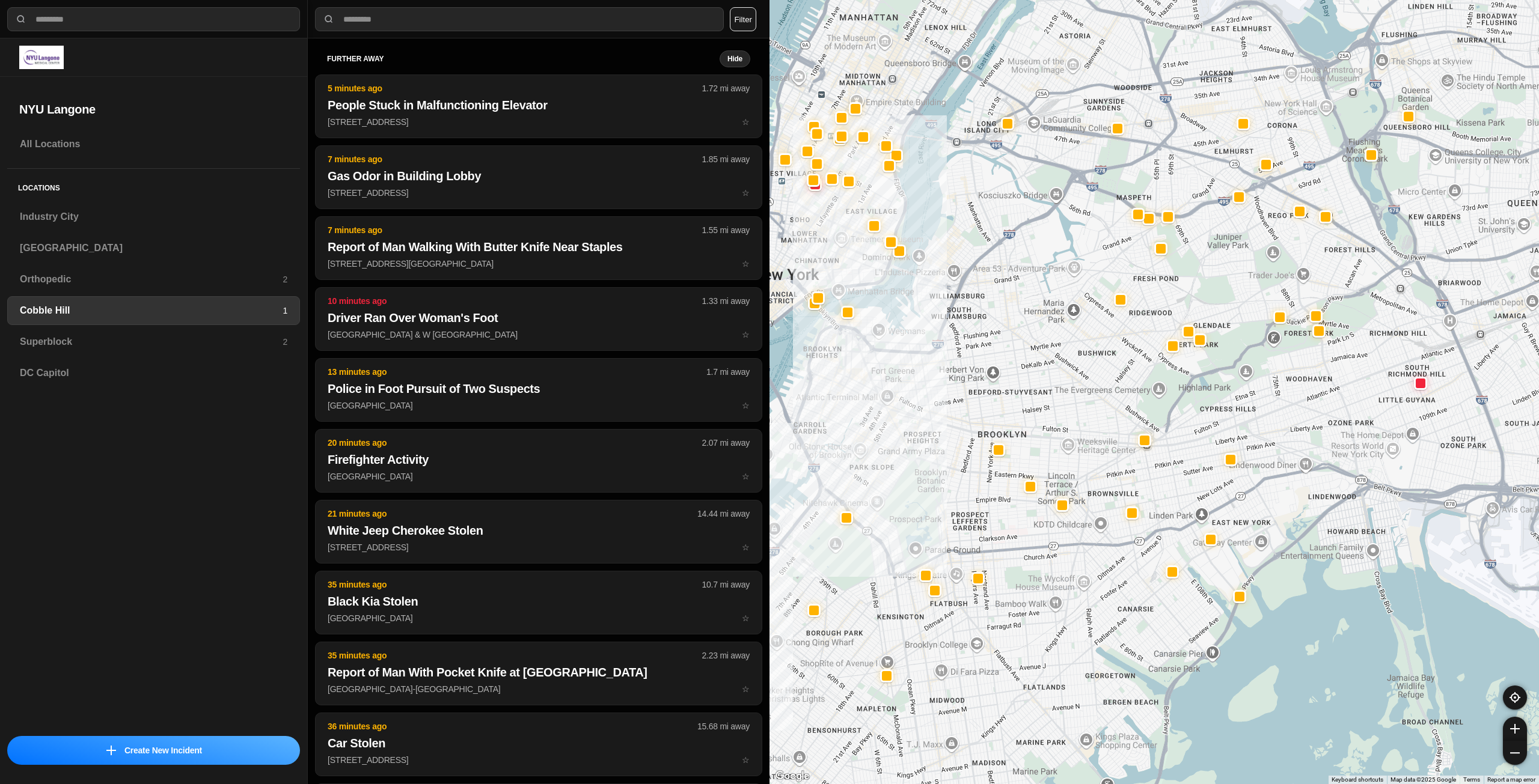
drag, startPoint x: 1156, startPoint y: 308, endPoint x: 1036, endPoint y: 409, distance: 156.8
click at [1036, 409] on div at bounding box center [1154, 392] width 770 height 784
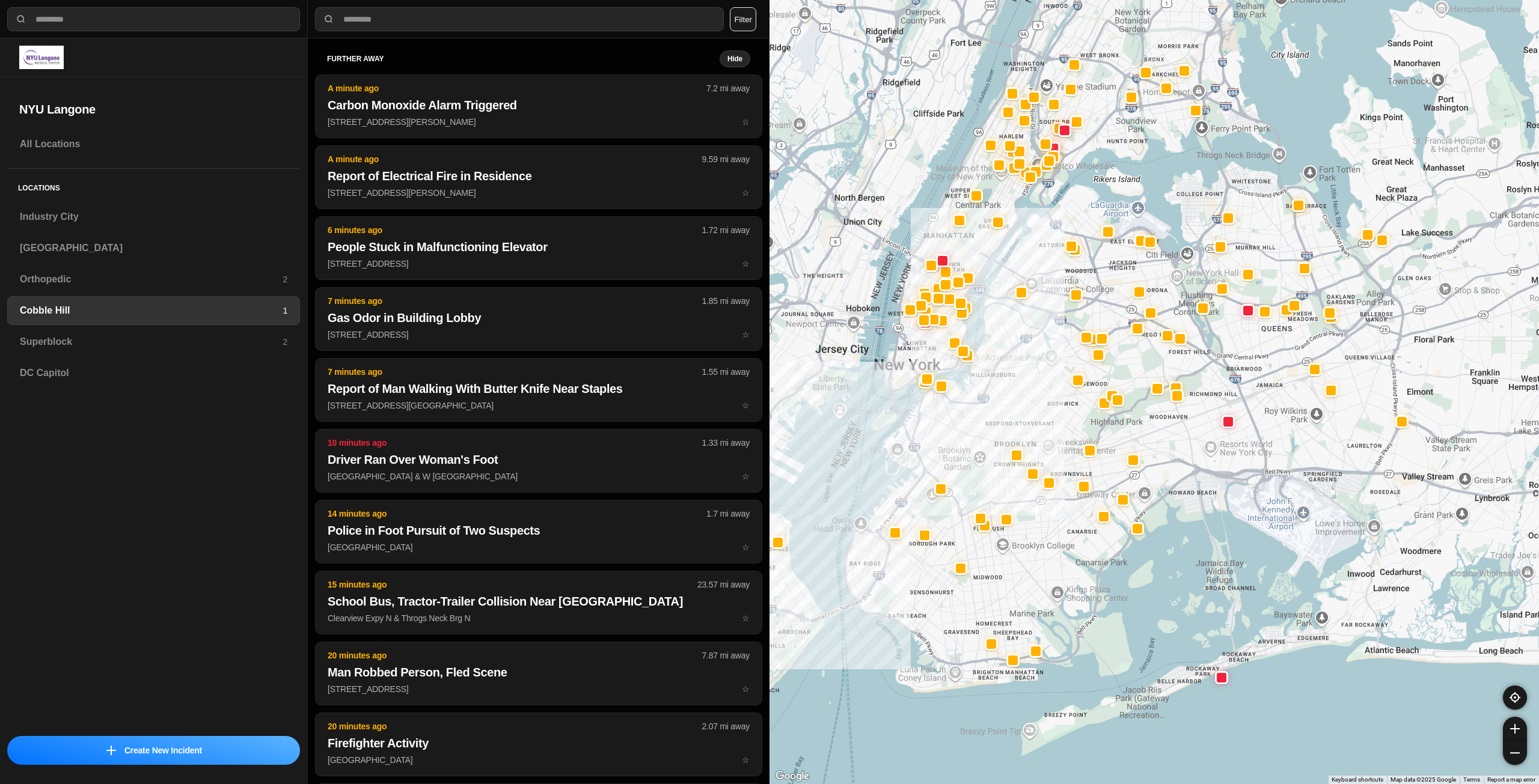
drag, startPoint x: 1049, startPoint y: 367, endPoint x: 1037, endPoint y: 417, distance: 51.4
click at [1037, 417] on div at bounding box center [1154, 392] width 770 height 784
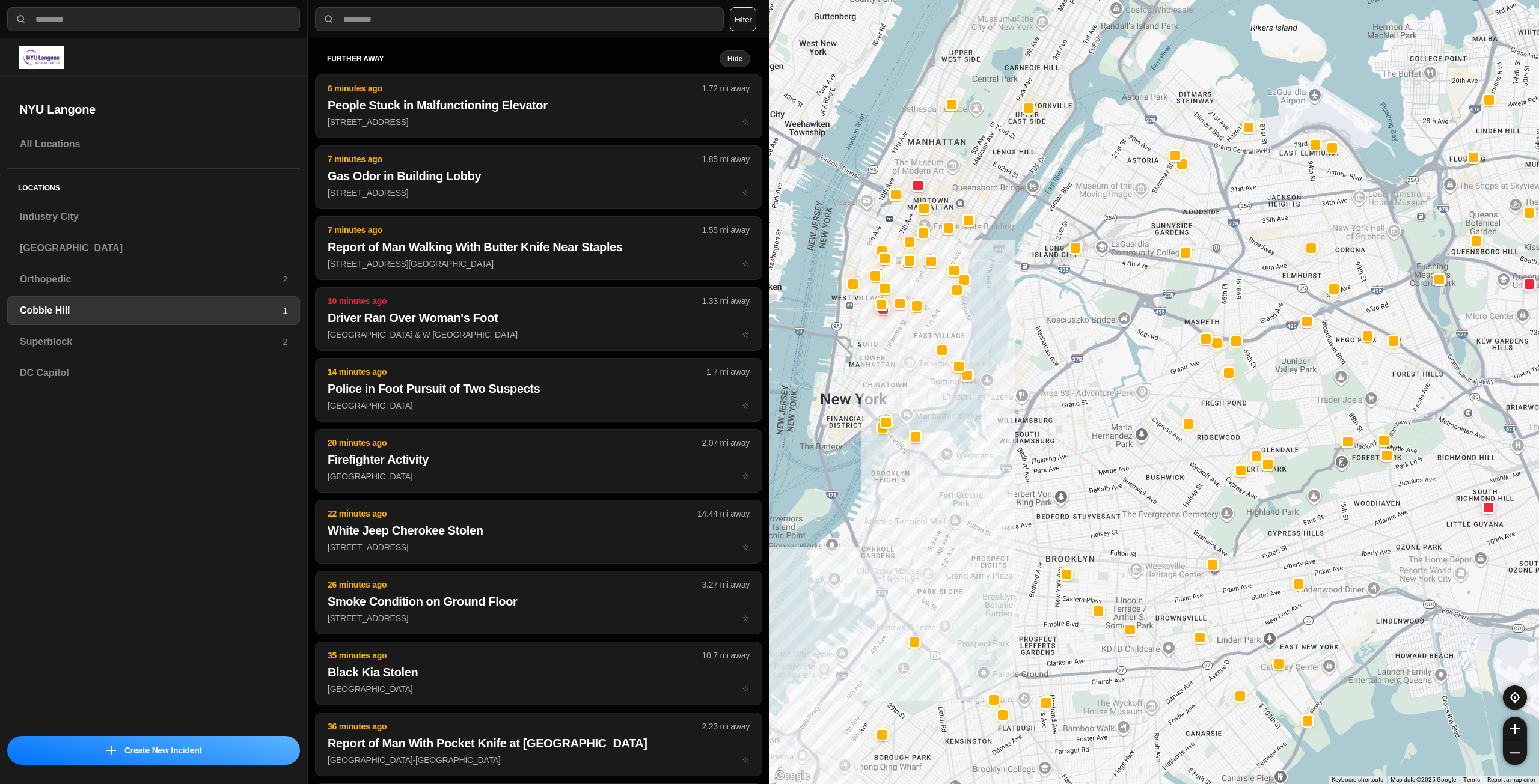
drag, startPoint x: 912, startPoint y: 376, endPoint x: 970, endPoint y: 436, distance: 83.5
click at [970, 436] on div at bounding box center [1154, 392] width 770 height 784
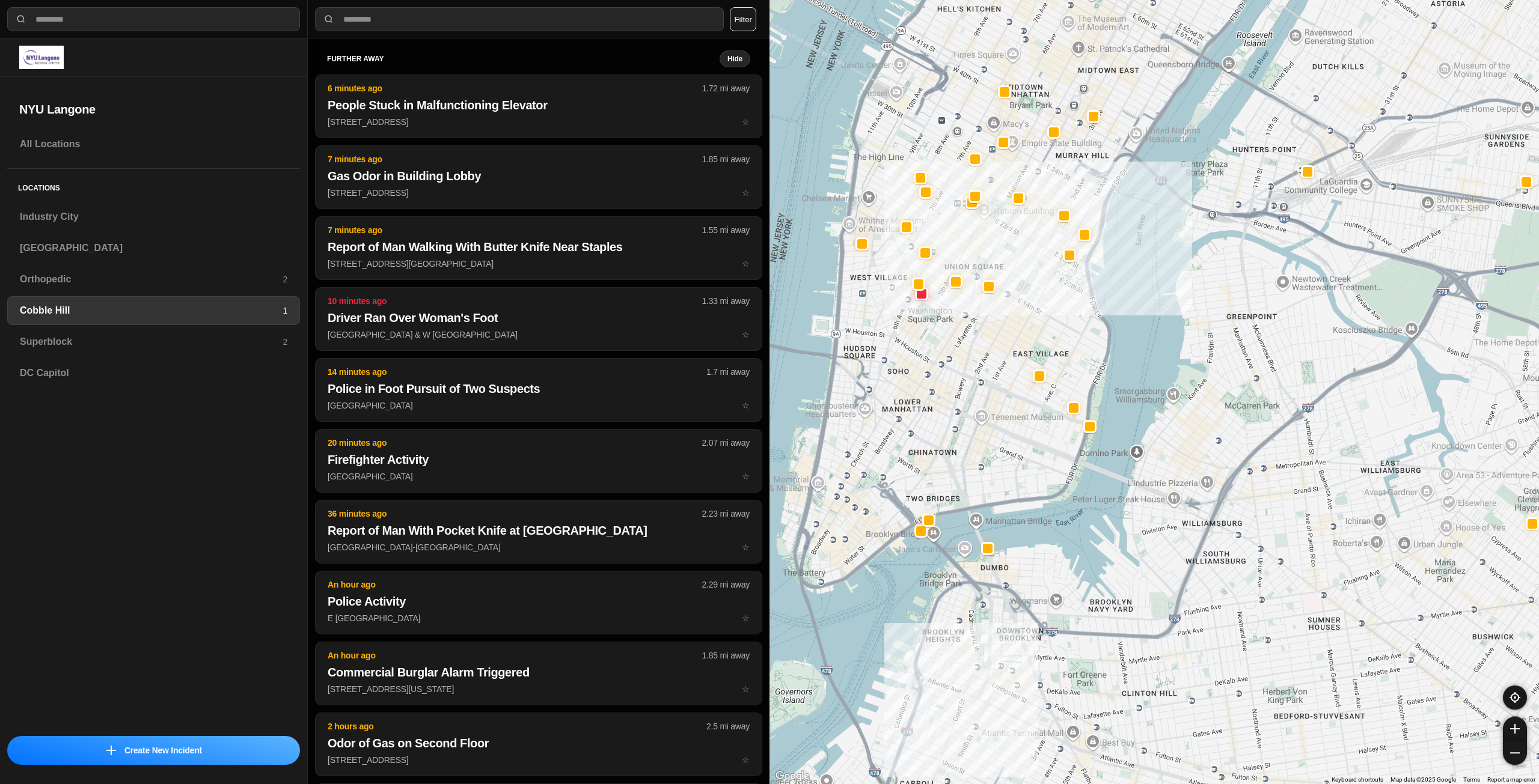
drag, startPoint x: 876, startPoint y: 360, endPoint x: 926, endPoint y: 445, distance: 98.6
click at [926, 445] on div at bounding box center [1154, 392] width 770 height 784
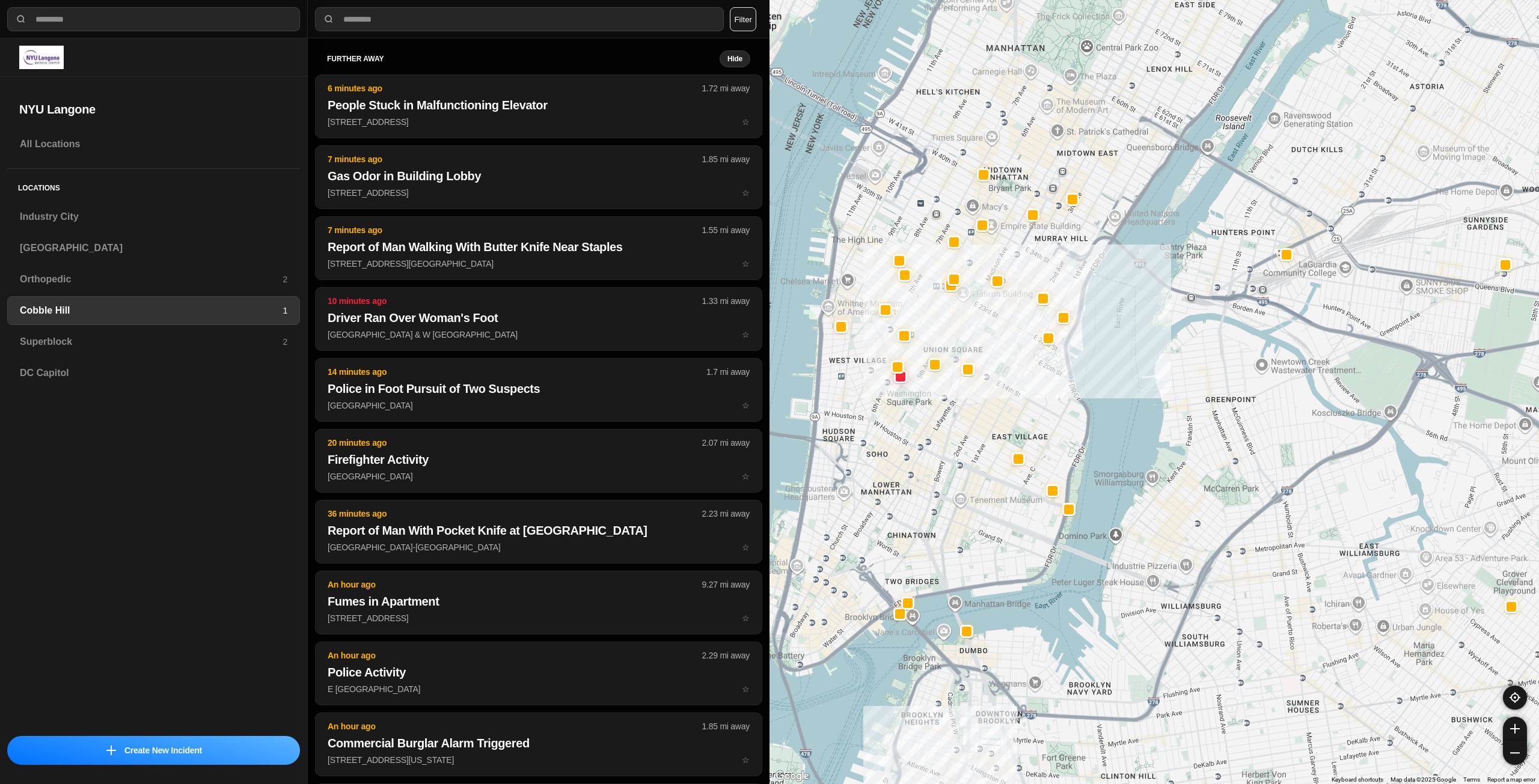
drag, startPoint x: 919, startPoint y: 388, endPoint x: 896, endPoint y: 468, distance: 83.2
click at [896, 468] on div at bounding box center [1154, 392] width 770 height 784
click at [247, 338] on h3 "Superblock" at bounding box center [151, 342] width 263 height 15
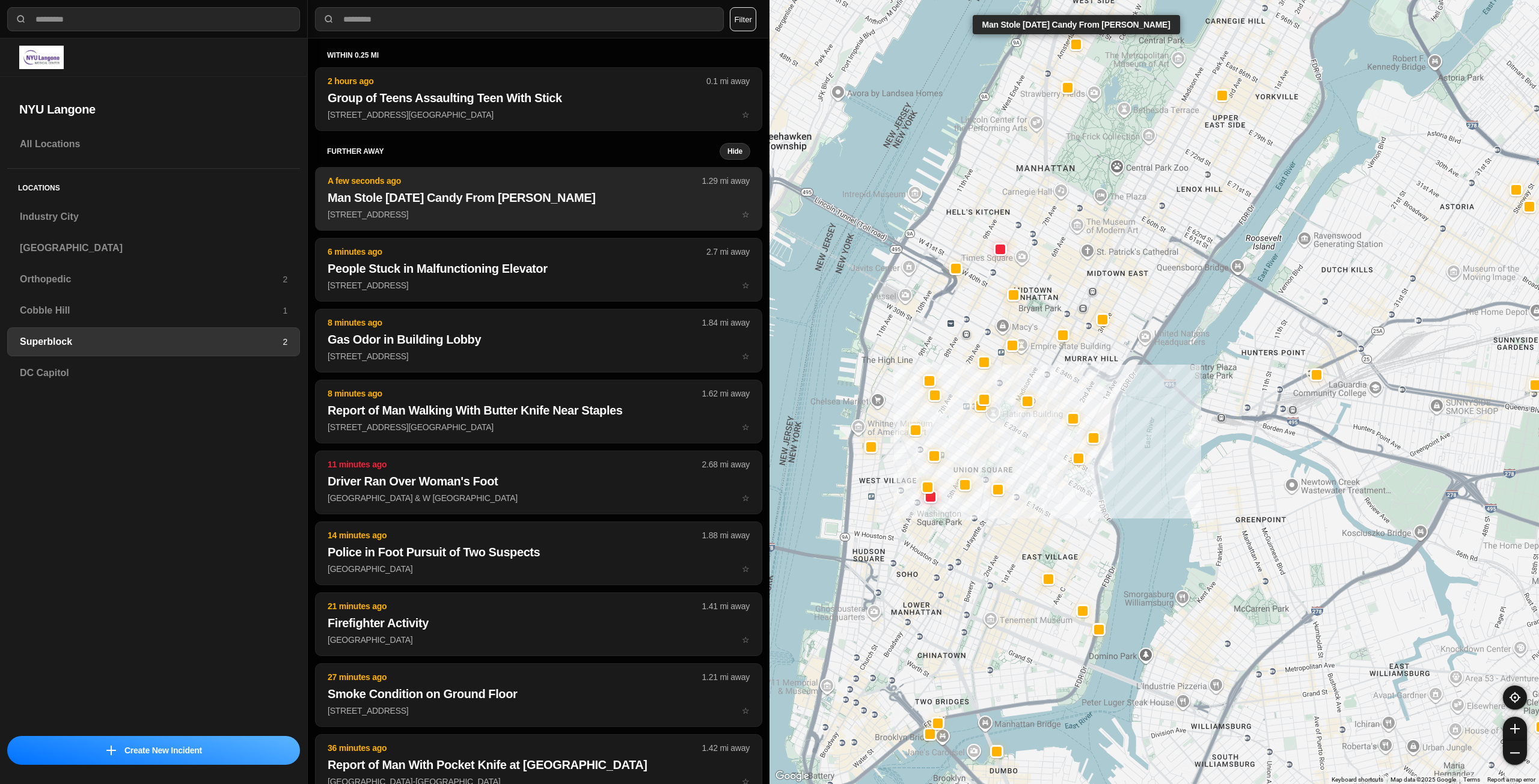
click at [488, 191] on h2 "Man Stole Halloween Candy From Duane Reade" at bounding box center [539, 197] width 422 height 17
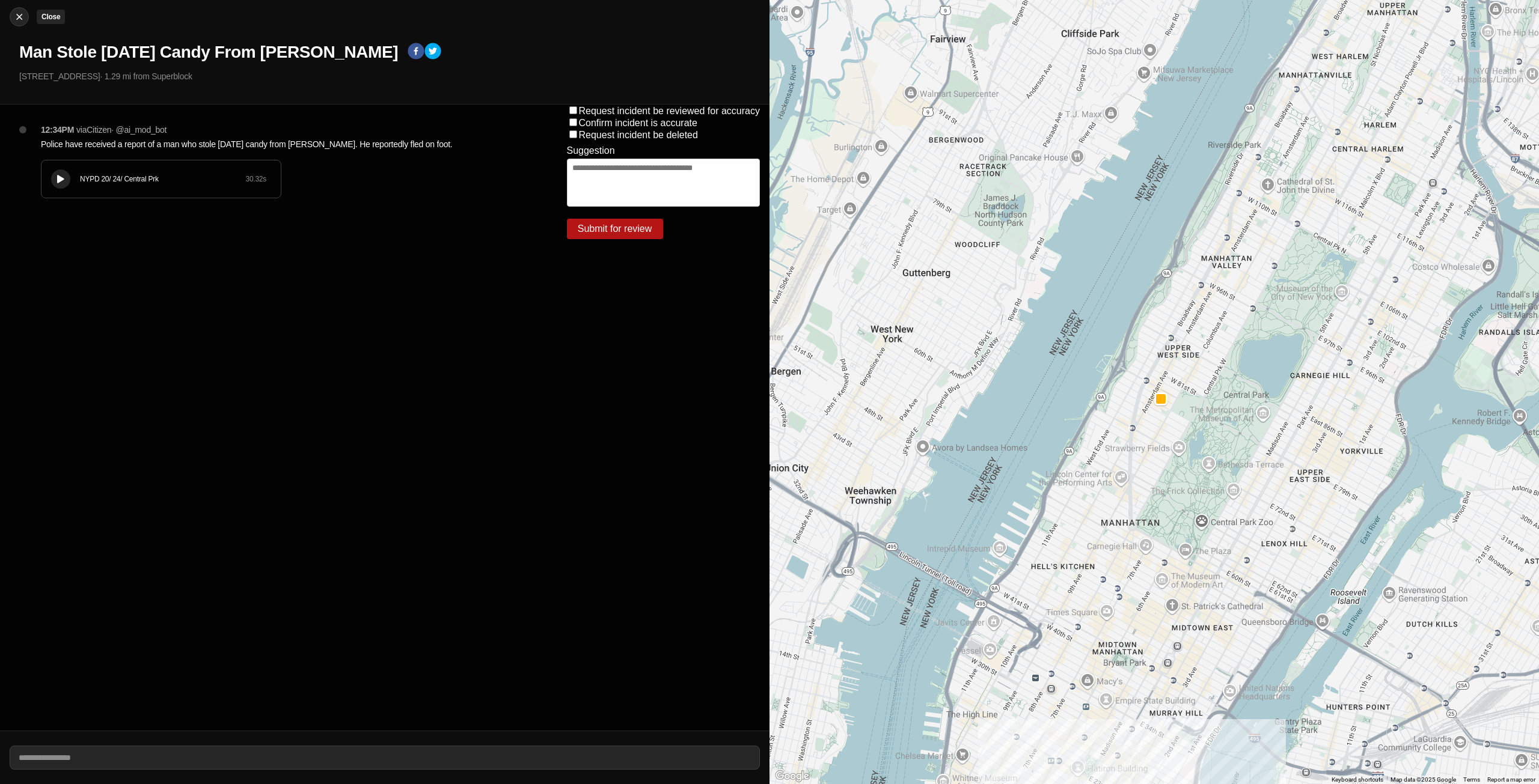
click at [24, 15] on img at bounding box center [19, 17] width 12 height 12
select select "*"
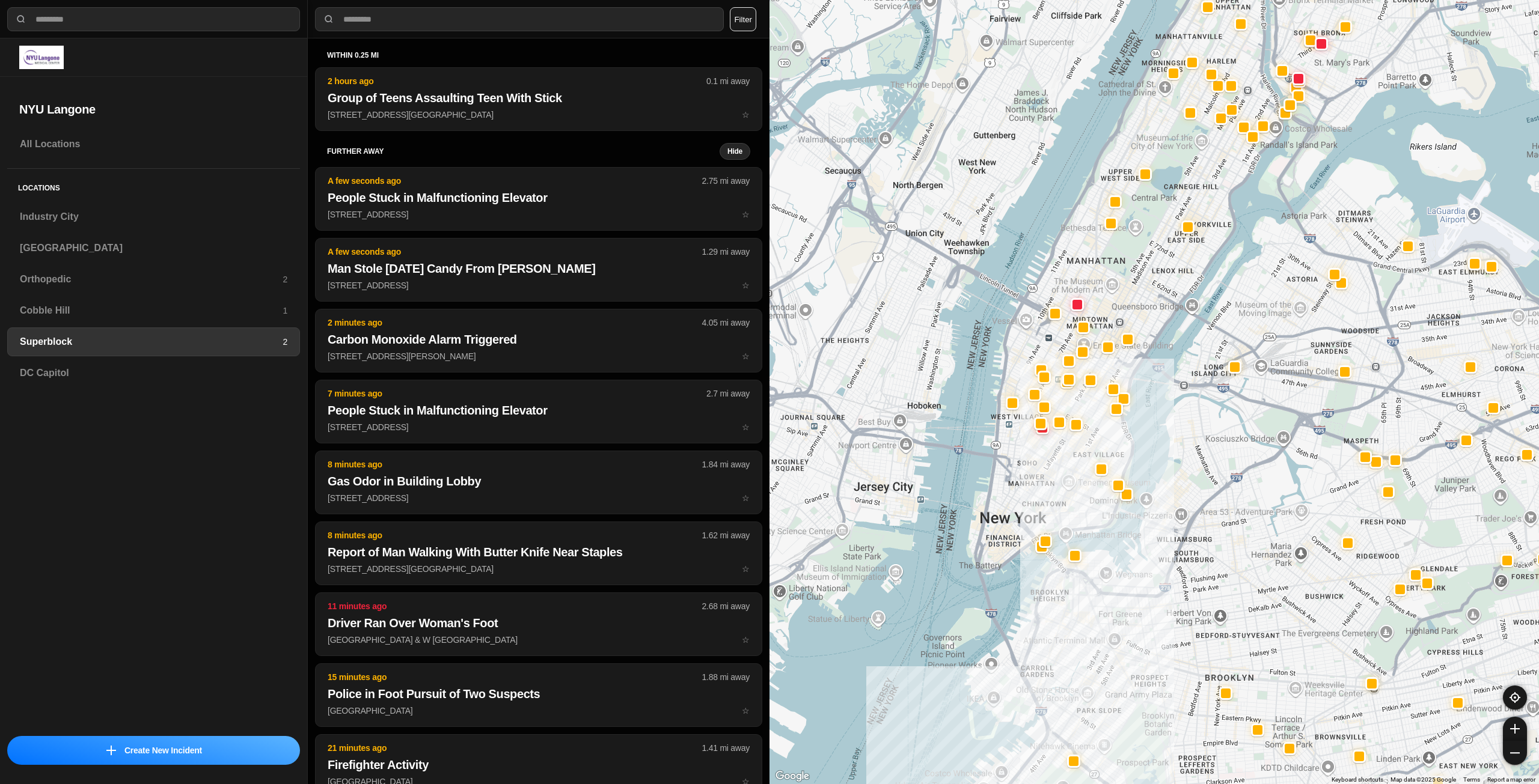
drag, startPoint x: 1053, startPoint y: 321, endPoint x: 1114, endPoint y: 317, distance: 61.1
click at [1114, 317] on div at bounding box center [1154, 392] width 770 height 784
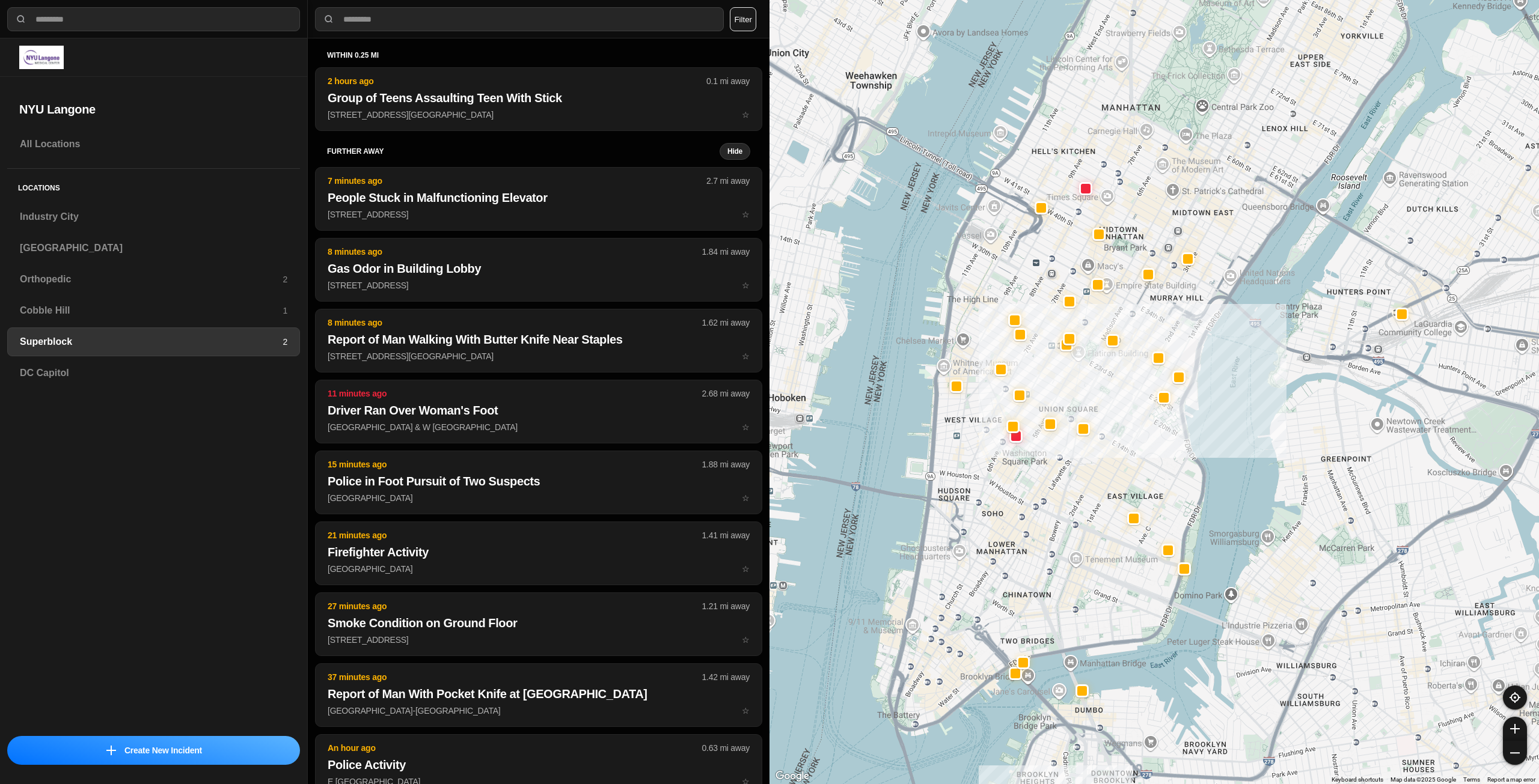
drag, startPoint x: 1052, startPoint y: 457, endPoint x: 1060, endPoint y: 526, distance: 69.5
click at [1060, 526] on div at bounding box center [1154, 392] width 770 height 784
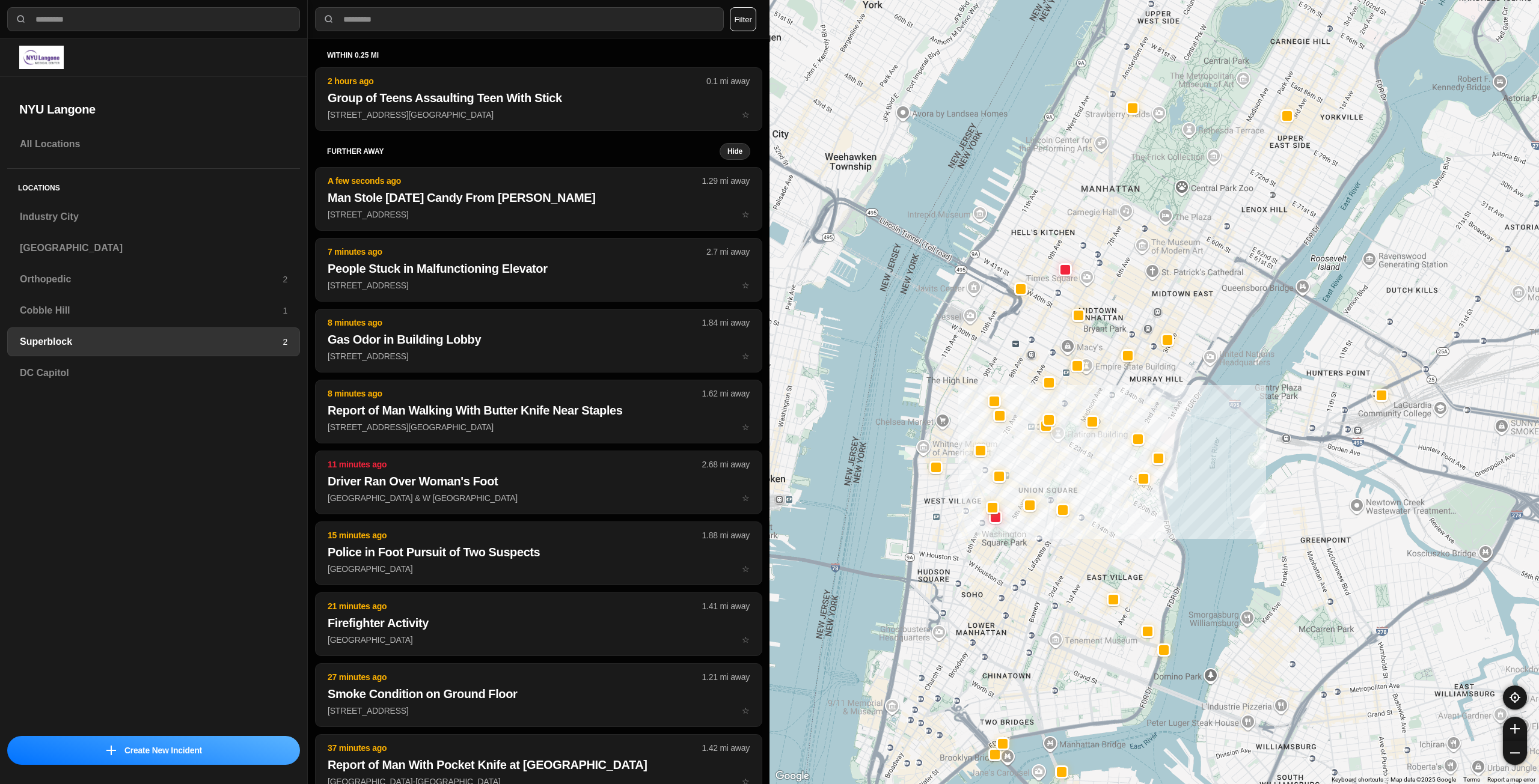
drag, startPoint x: 1160, startPoint y: 438, endPoint x: 1140, endPoint y: 518, distance: 82.5
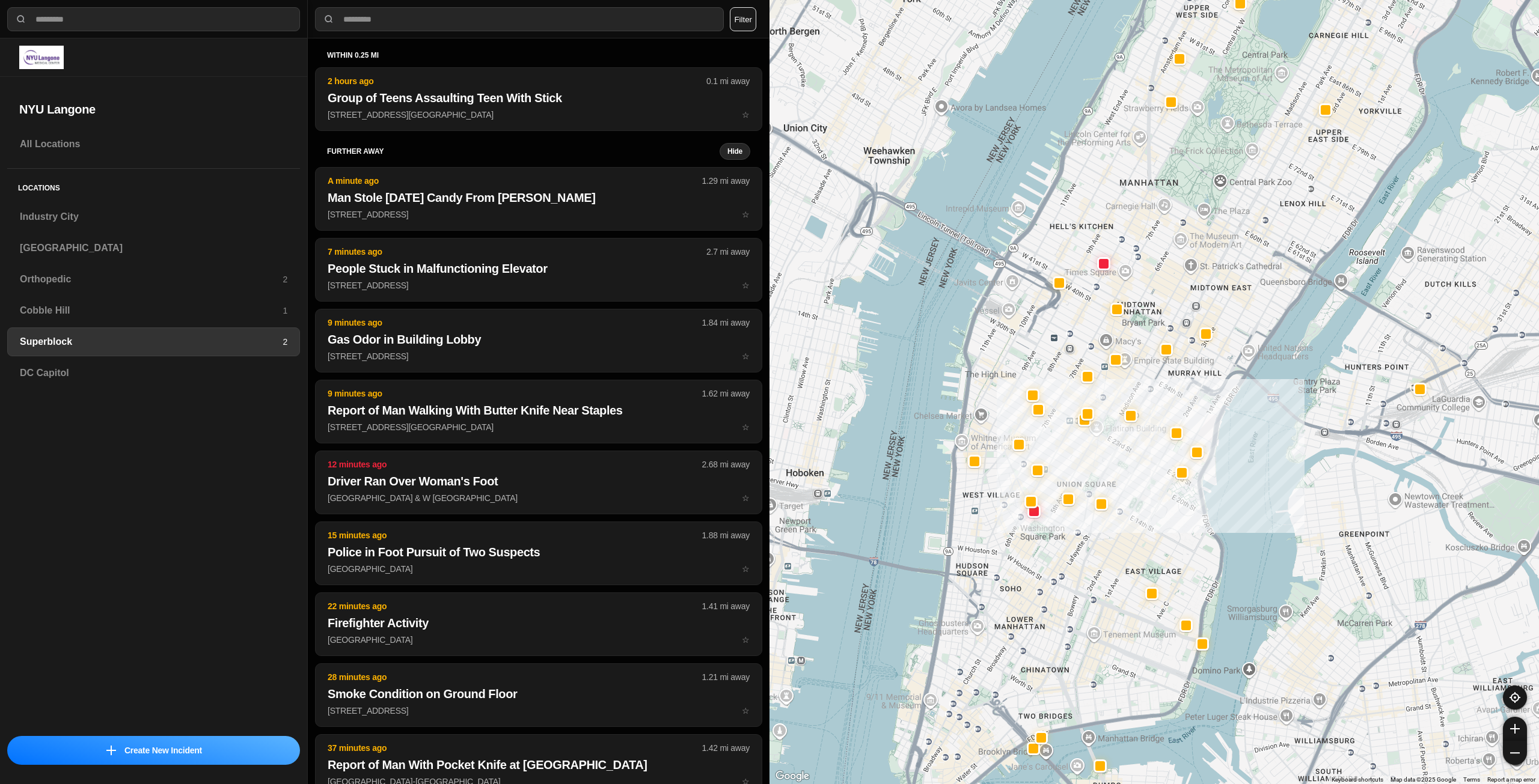
drag, startPoint x: 1076, startPoint y: 470, endPoint x: 1120, endPoint y: 463, distance: 44.6
click at [1120, 463] on div at bounding box center [1154, 392] width 770 height 784
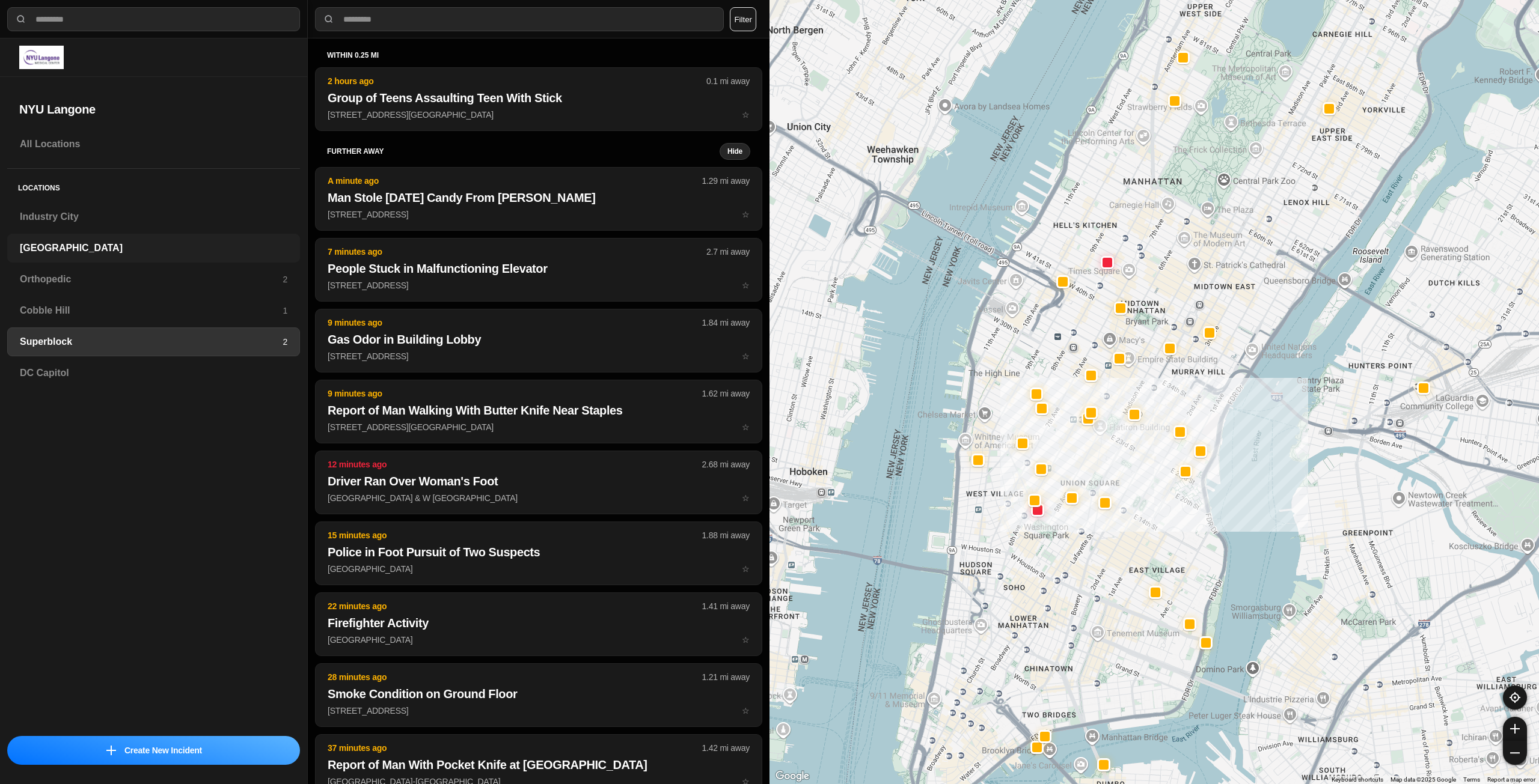
click at [124, 253] on h3 "[GEOGRAPHIC_DATA]" at bounding box center [153, 248] width 268 height 15
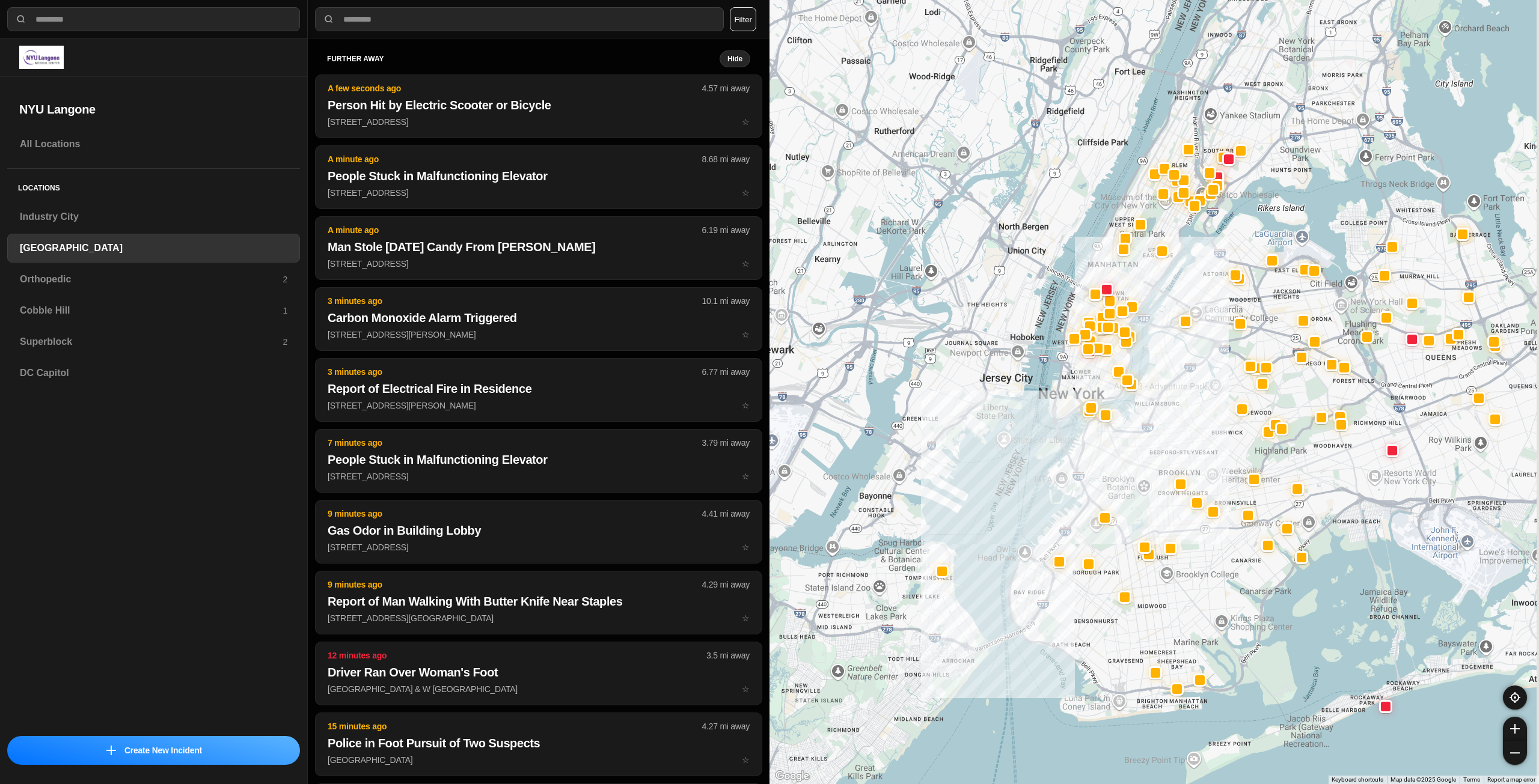
drag, startPoint x: 1174, startPoint y: 349, endPoint x: 1136, endPoint y: 490, distance: 146.0
click at [1136, 490] on div at bounding box center [1154, 392] width 770 height 784
click at [187, 285] on h3 "Orthopedic" at bounding box center [151, 280] width 263 height 15
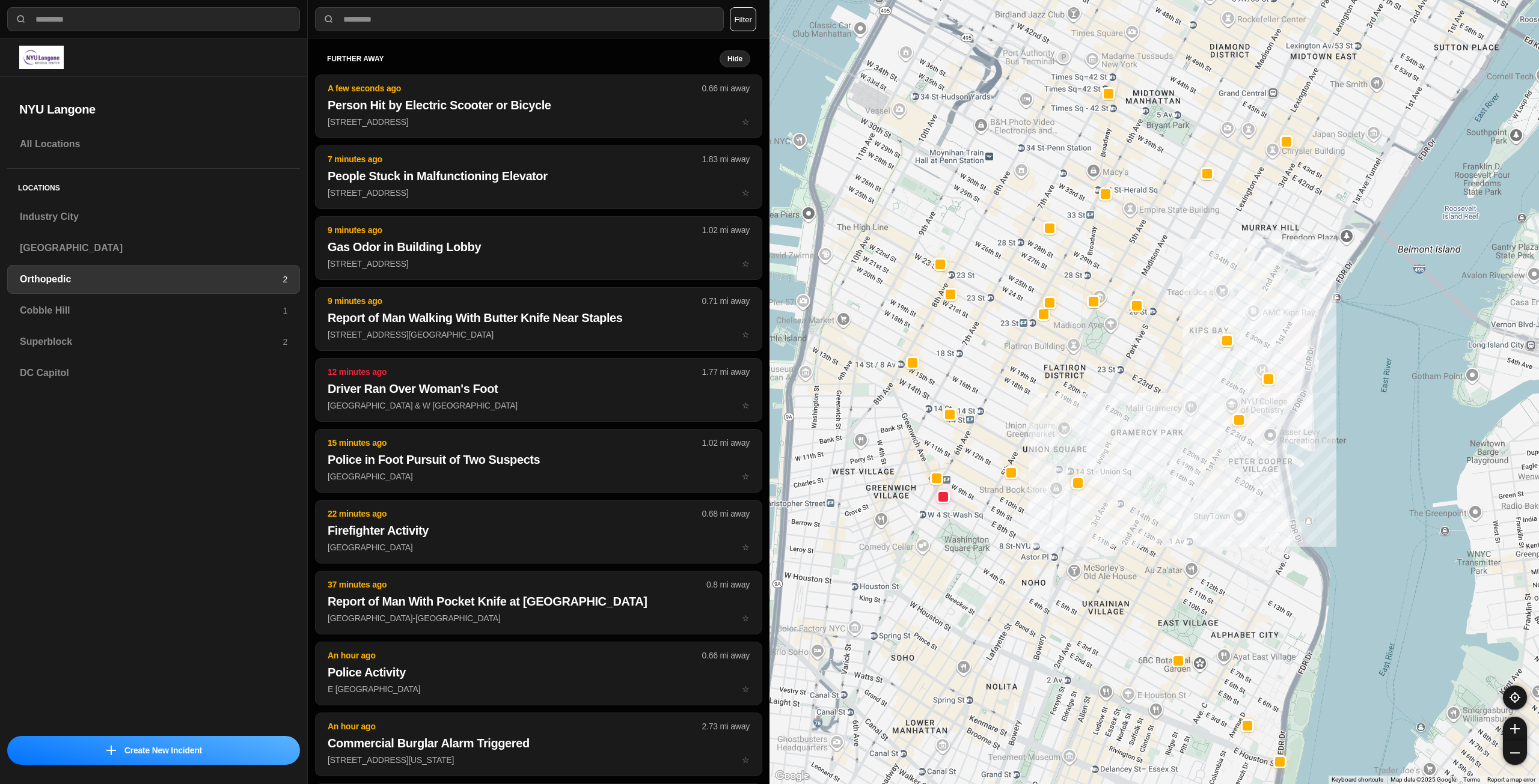
drag, startPoint x: 1009, startPoint y: 376, endPoint x: 1111, endPoint y: 422, distance: 111.9
click at [1111, 422] on div at bounding box center [1154, 392] width 770 height 784
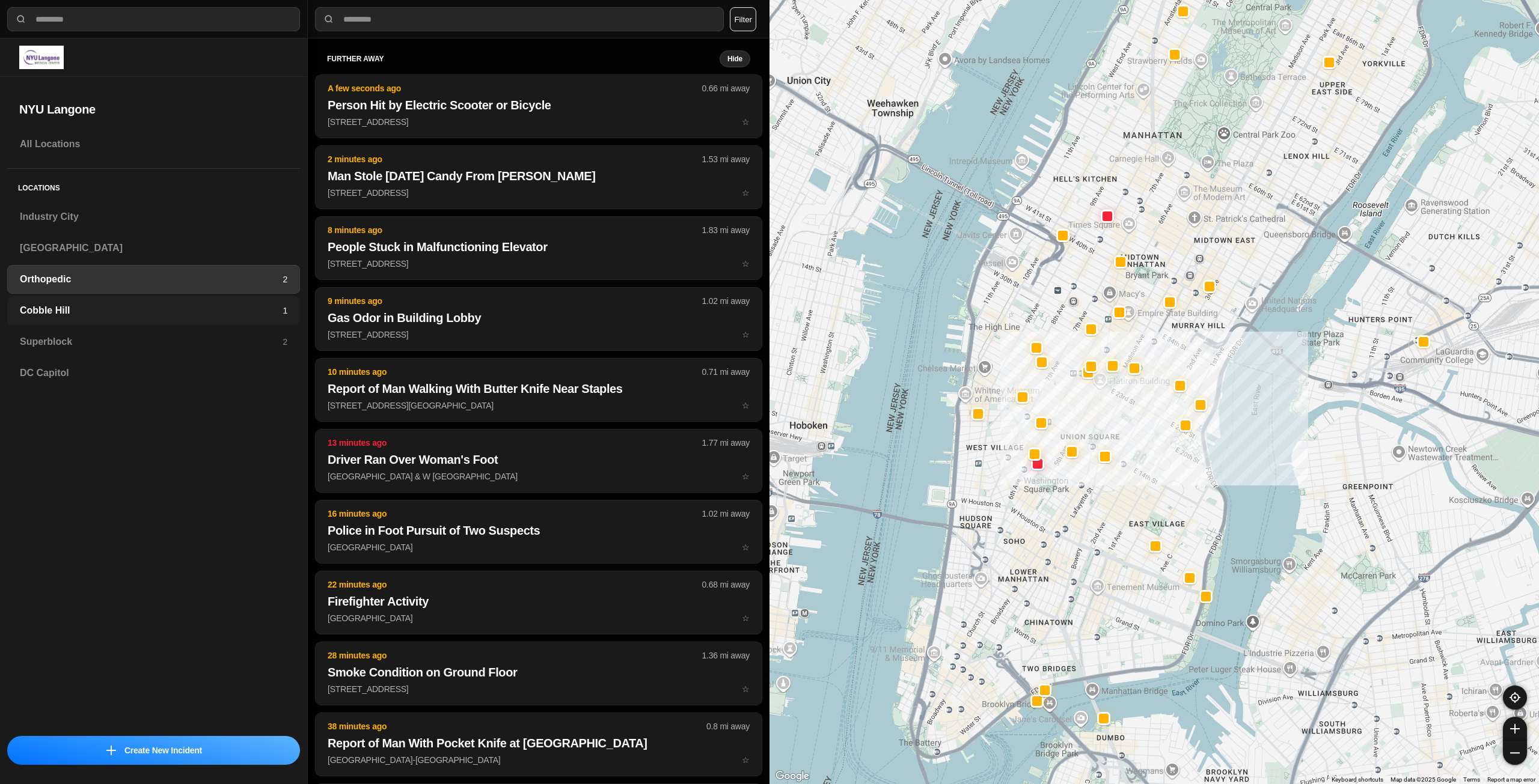
click at [226, 313] on h3 "Cobble Hill" at bounding box center [151, 311] width 263 height 15
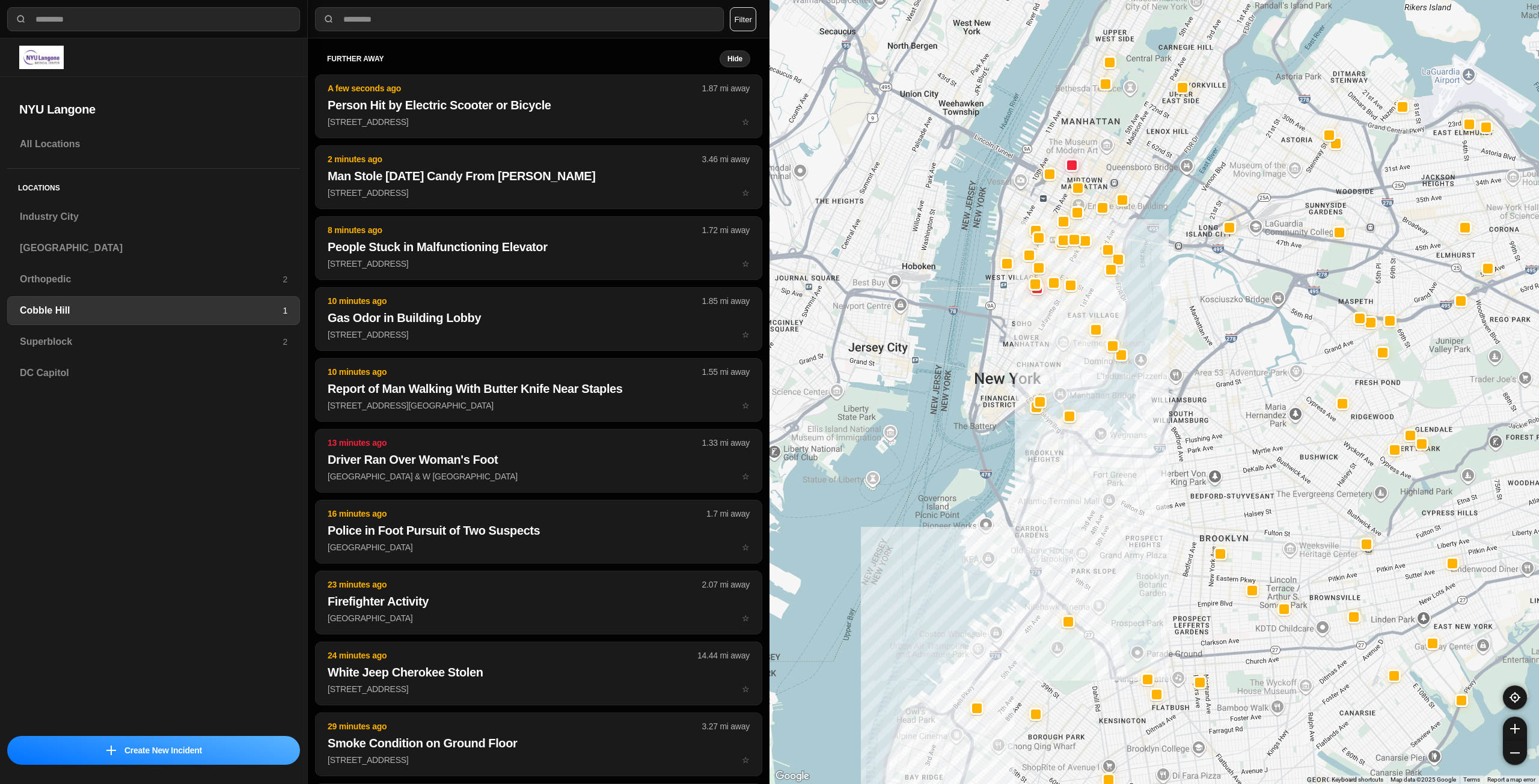
drag, startPoint x: 1209, startPoint y: 453, endPoint x: 1158, endPoint y: 507, distance: 74.3
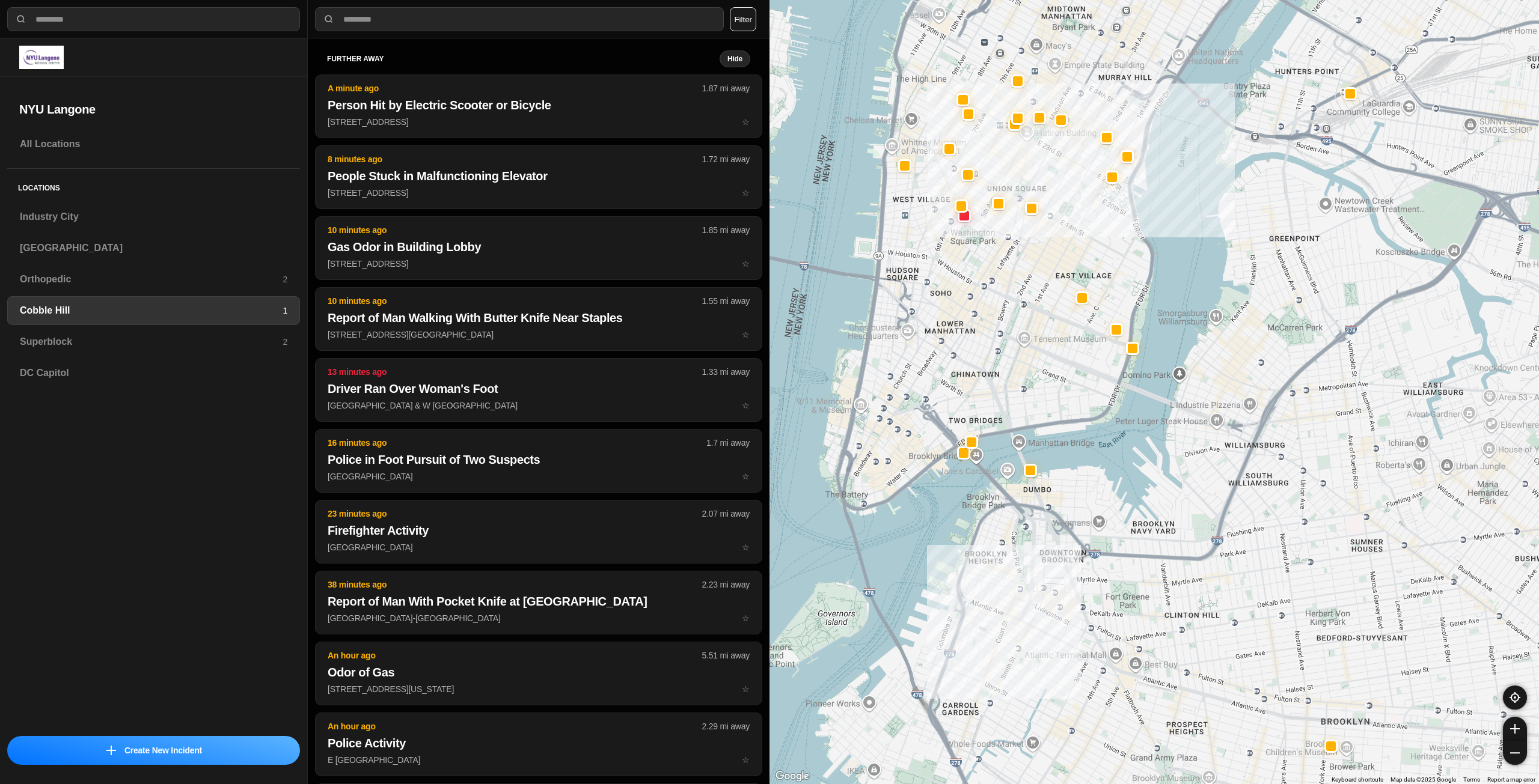
drag, startPoint x: 1029, startPoint y: 308, endPoint x: 1027, endPoint y: 381, distance: 73.0
click at [1027, 381] on div at bounding box center [1154, 392] width 770 height 784
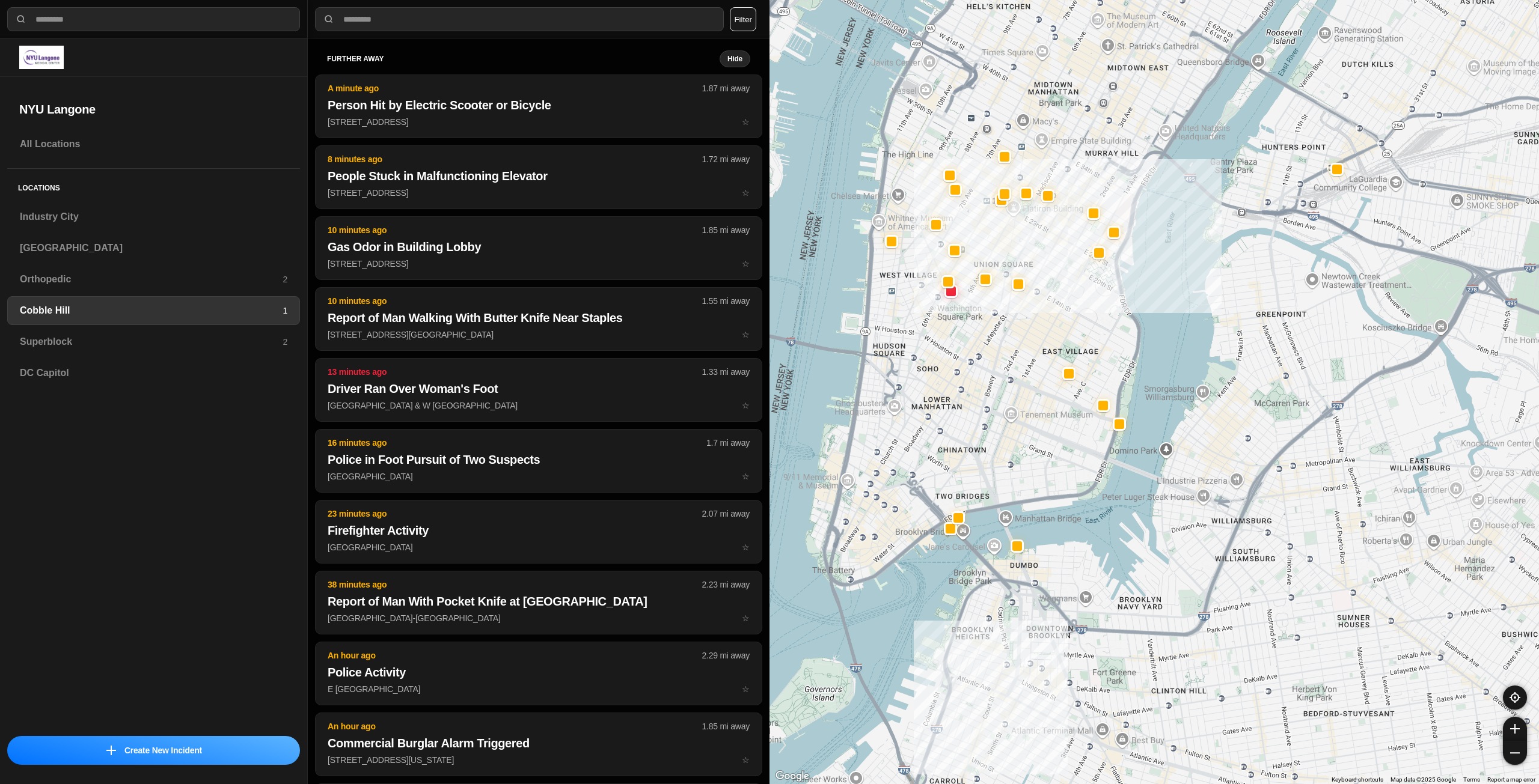
drag, startPoint x: 949, startPoint y: 354, endPoint x: 945, endPoint y: 397, distance: 43.2
click at [945, 397] on div at bounding box center [1154, 392] width 770 height 784
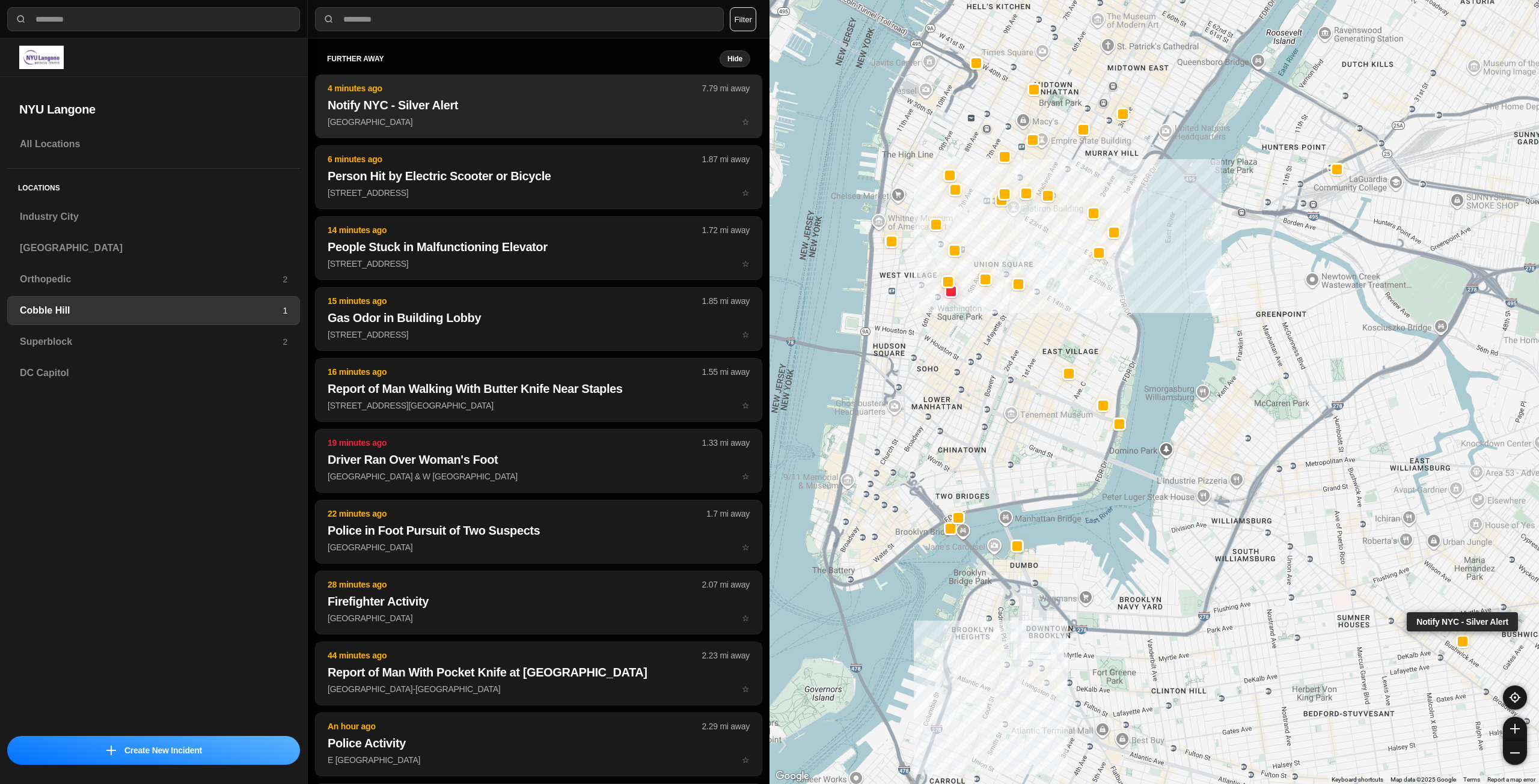
click at [569, 118] on p "Stockholm St & Evergreen Ave ☆" at bounding box center [539, 121] width 422 height 12
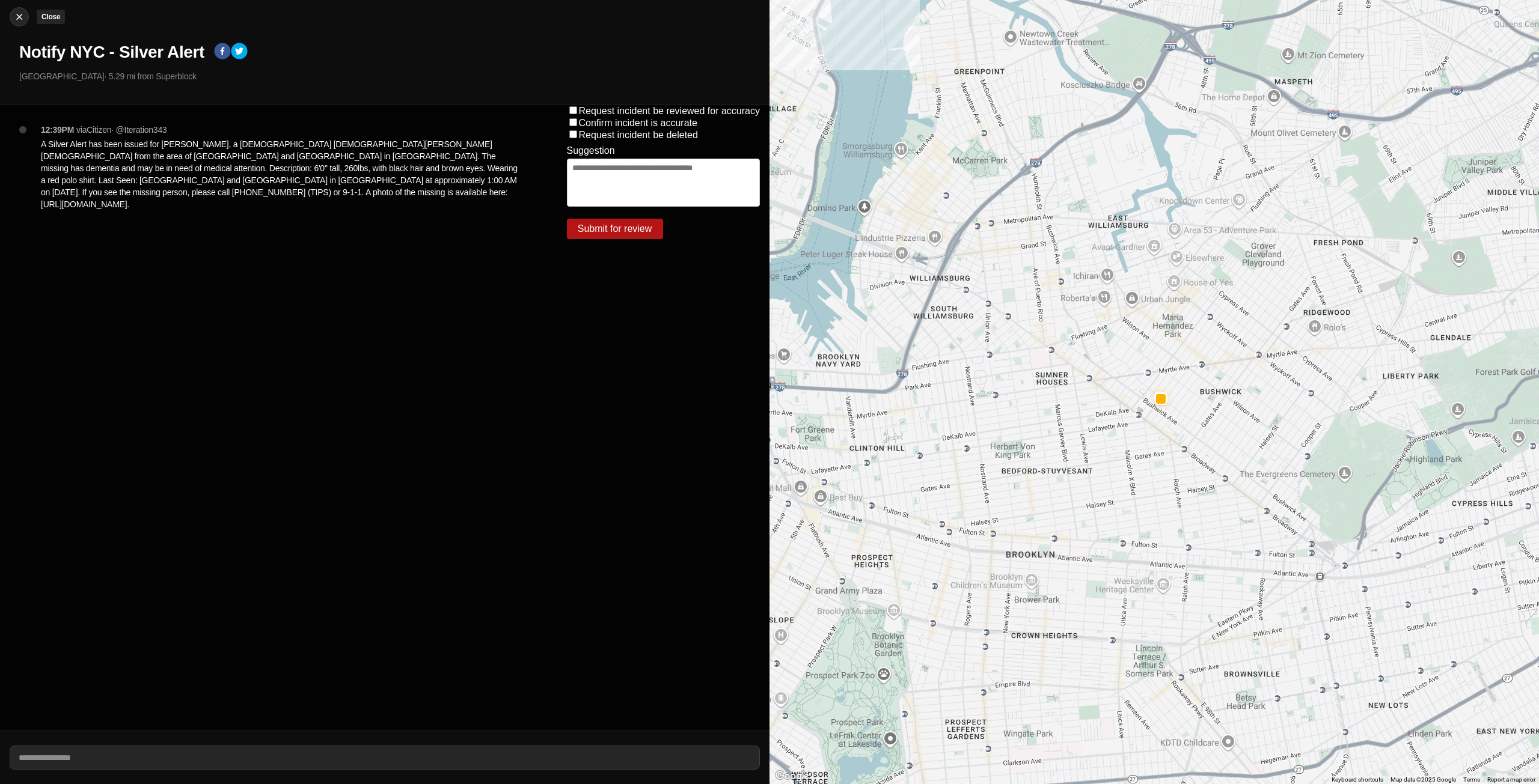
click at [18, 16] on img at bounding box center [19, 17] width 12 height 12
select select "*"
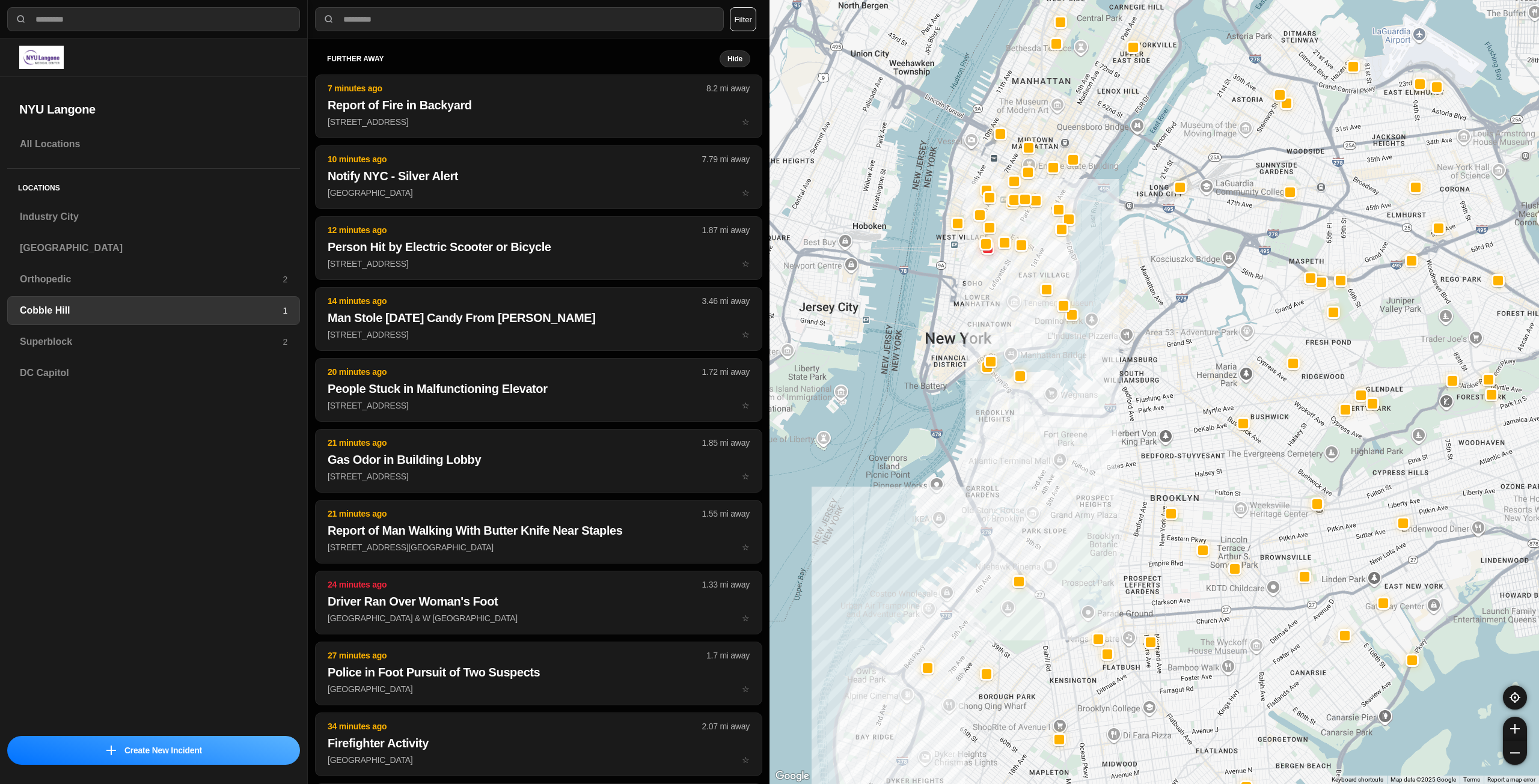
drag, startPoint x: 1075, startPoint y: 297, endPoint x: 1061, endPoint y: 431, distance: 134.7
click at [1061, 431] on div at bounding box center [1154, 392] width 770 height 784
click at [248, 335] on h3 "Superblock" at bounding box center [151, 342] width 263 height 15
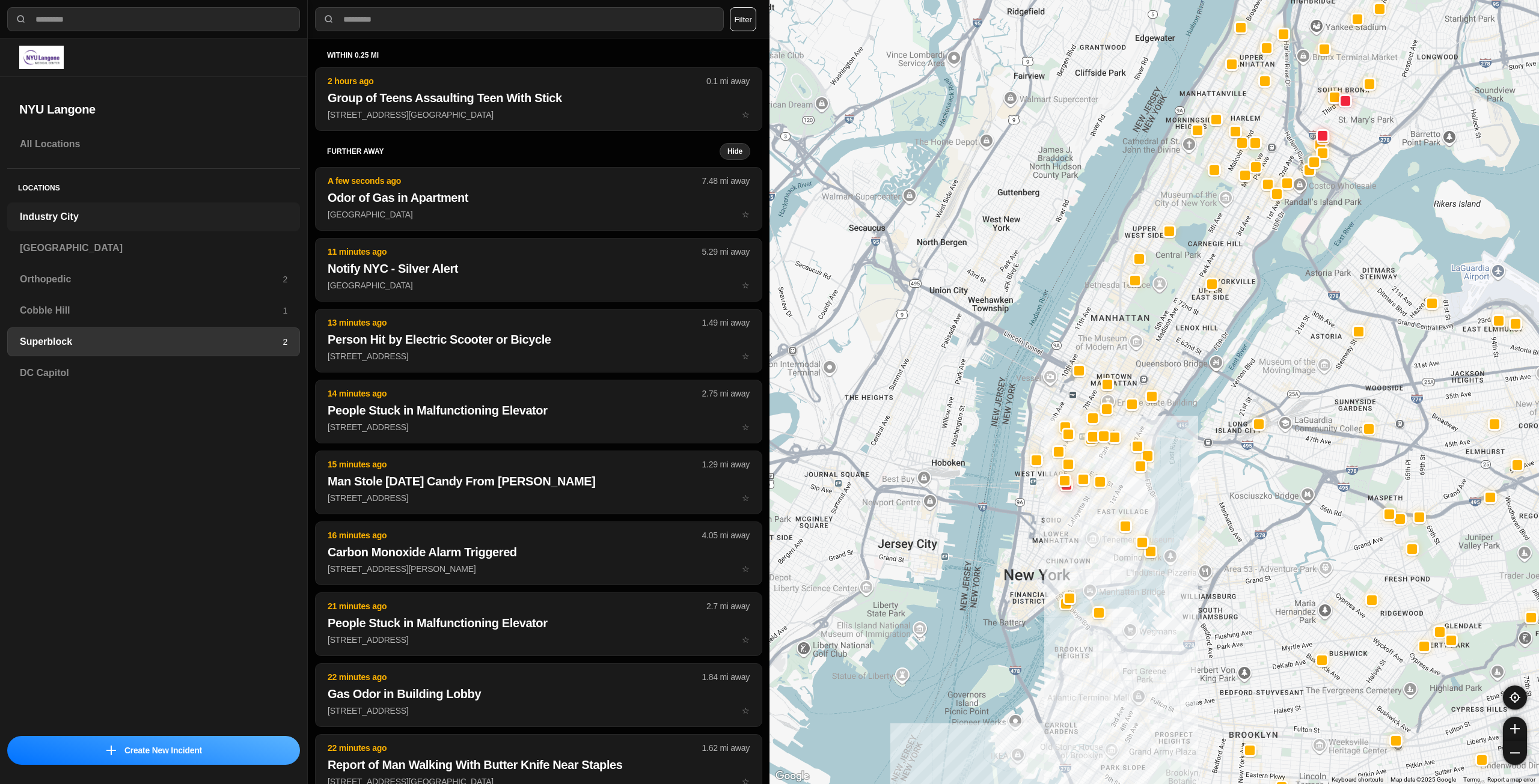
click at [180, 216] on h3 "Industry City" at bounding box center [153, 218] width 268 height 15
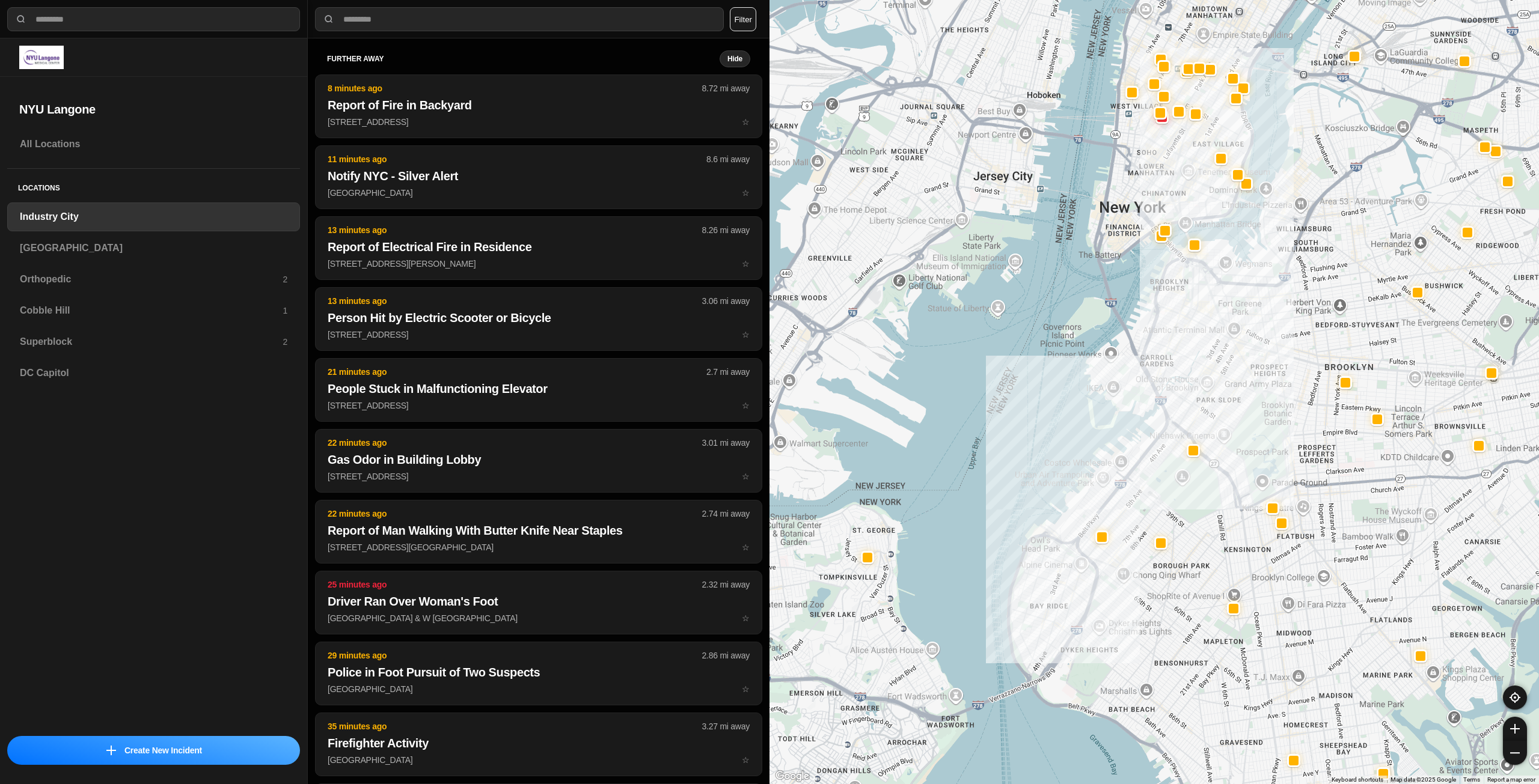
drag, startPoint x: 1252, startPoint y: 398, endPoint x: 1237, endPoint y: 424, distance: 30.0
click at [1237, 424] on div at bounding box center [1154, 392] width 770 height 784
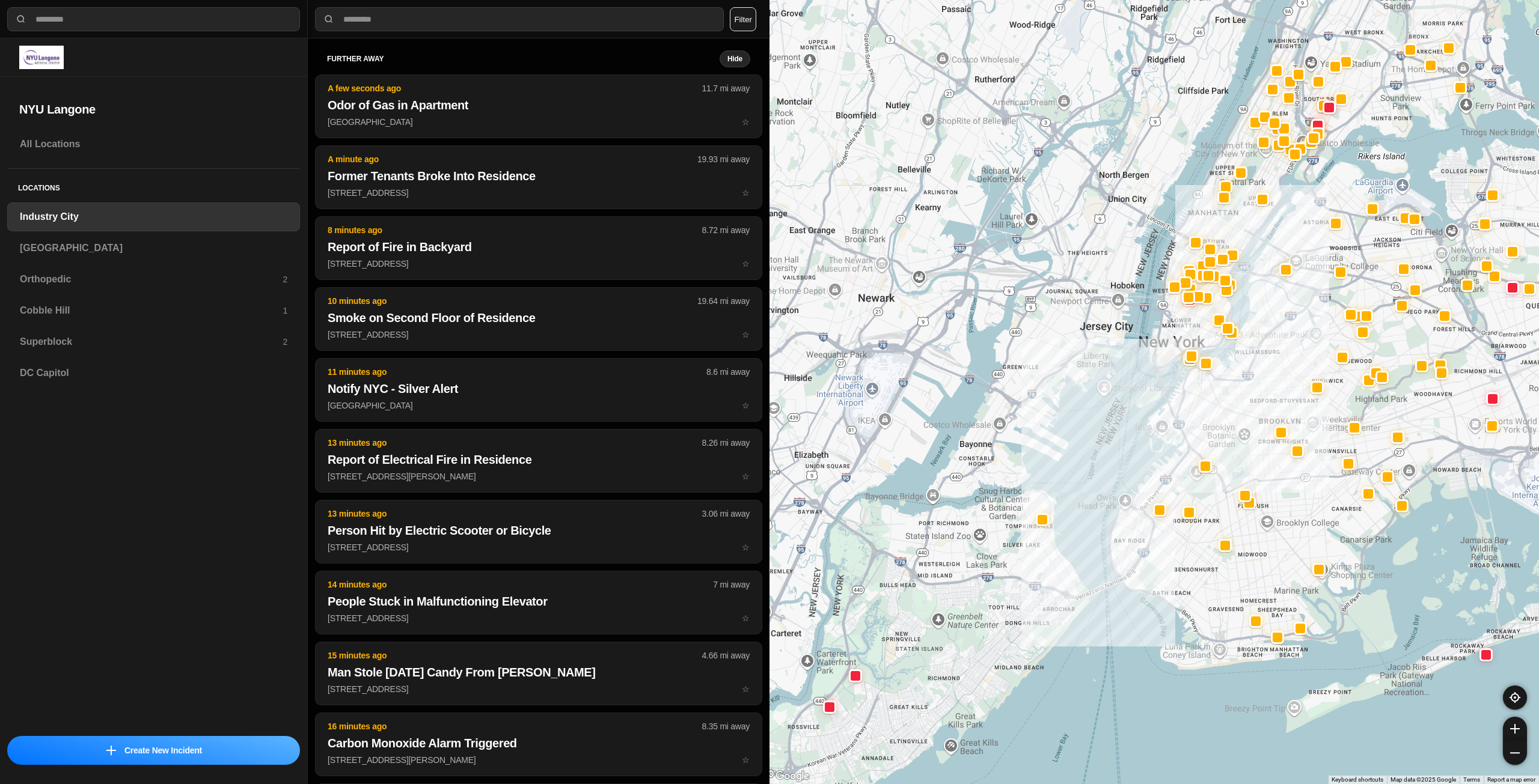
drag, startPoint x: 1272, startPoint y: 372, endPoint x: 1267, endPoint y: 388, distance: 16.8
click at [1267, 388] on div at bounding box center [1154, 392] width 770 height 784
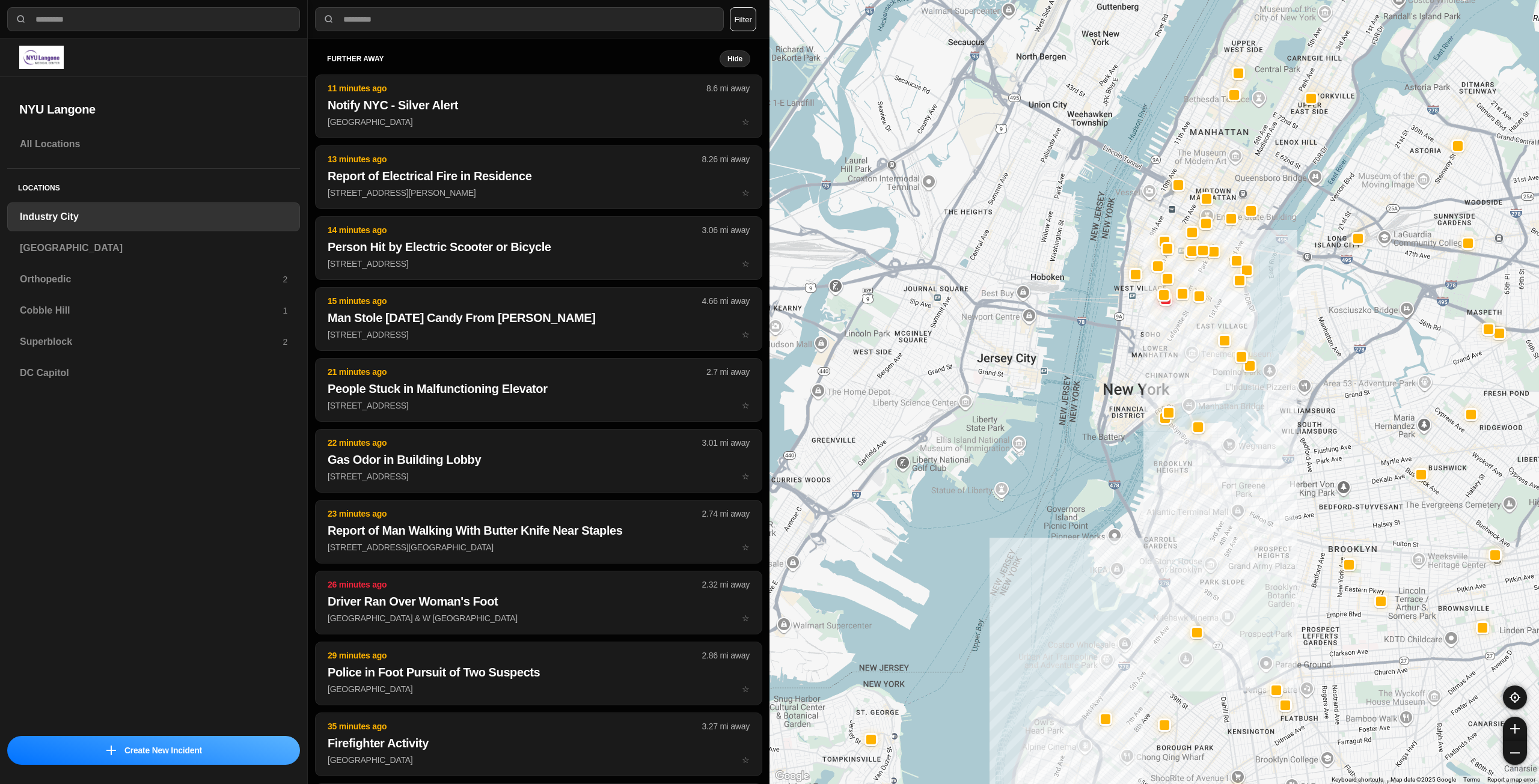
drag, startPoint x: 1211, startPoint y: 314, endPoint x: 1150, endPoint y: 380, distance: 89.9
click at [1150, 380] on div at bounding box center [1154, 392] width 770 height 784
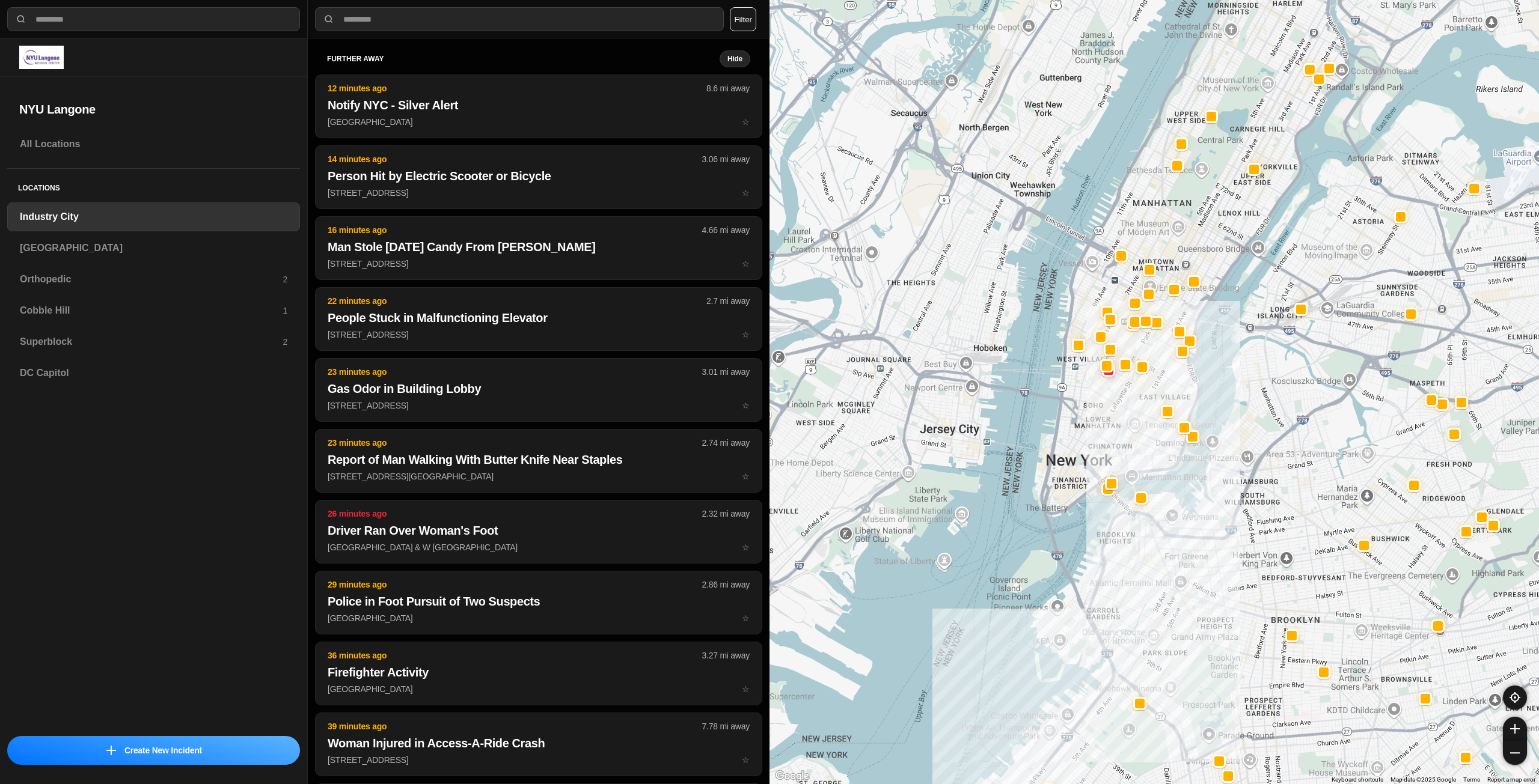
drag, startPoint x: 1213, startPoint y: 328, endPoint x: 1169, endPoint y: 382, distance: 69.7
click at [1169, 382] on div at bounding box center [1154, 392] width 770 height 784
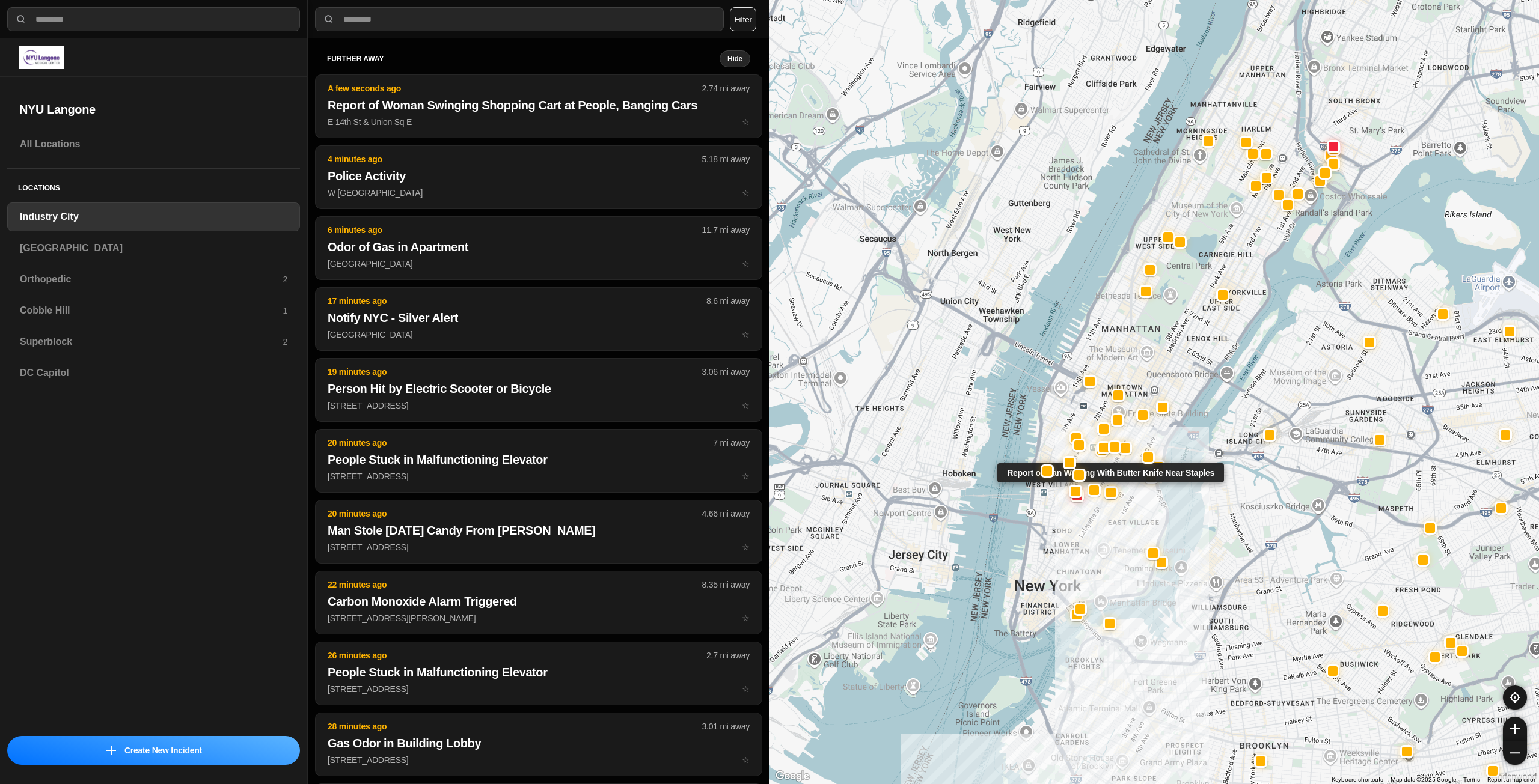
drag, startPoint x: 1147, startPoint y: 346, endPoint x: 1124, endPoint y: 446, distance: 102.6
click at [1116, 473] on div "Report of Man Walking With Butter Knife Near Staples" at bounding box center [1154, 392] width 770 height 784
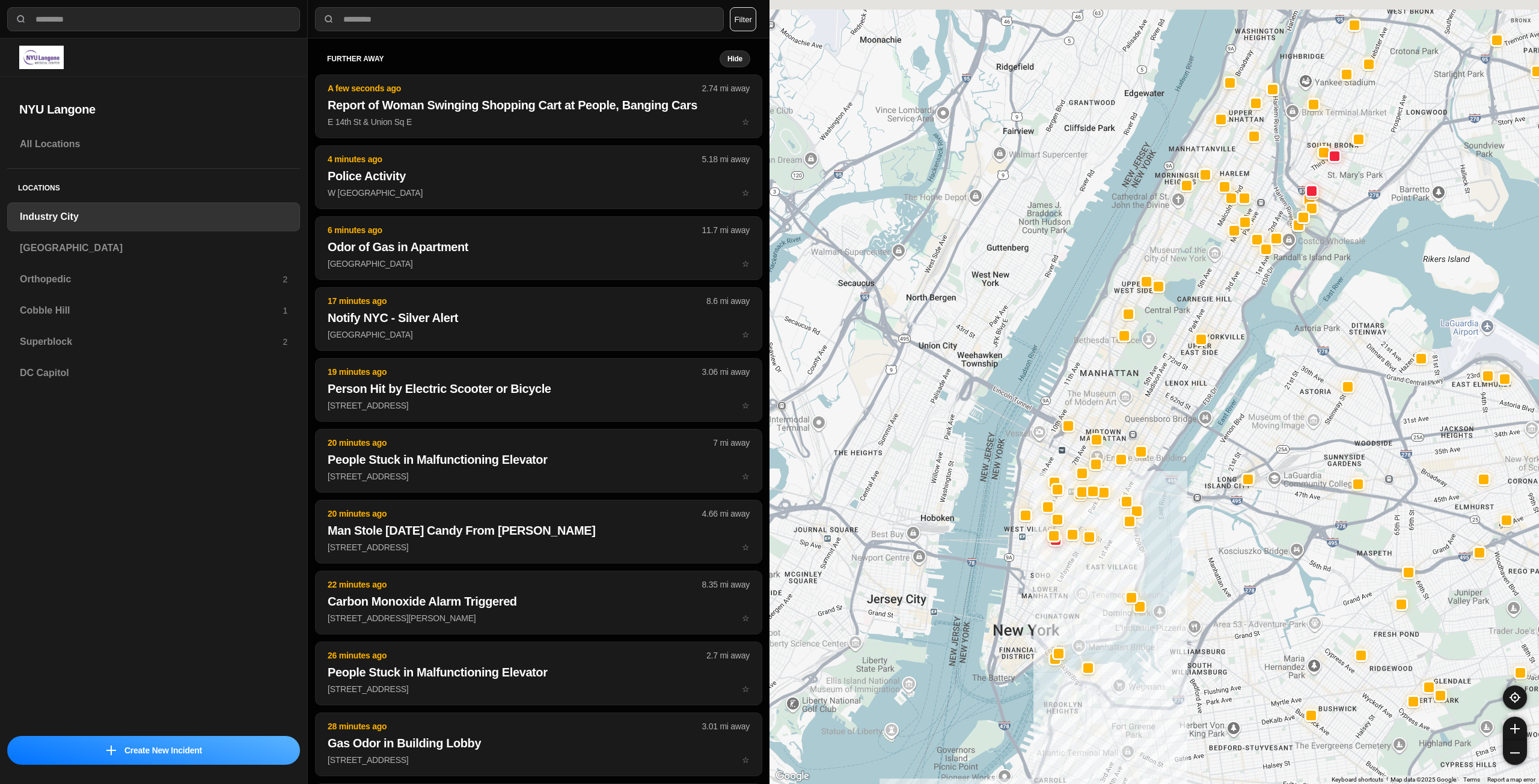
drag, startPoint x: 1142, startPoint y: 338, endPoint x: 1116, endPoint y: 387, distance: 55.5
click at [1116, 387] on div at bounding box center [1154, 392] width 770 height 784
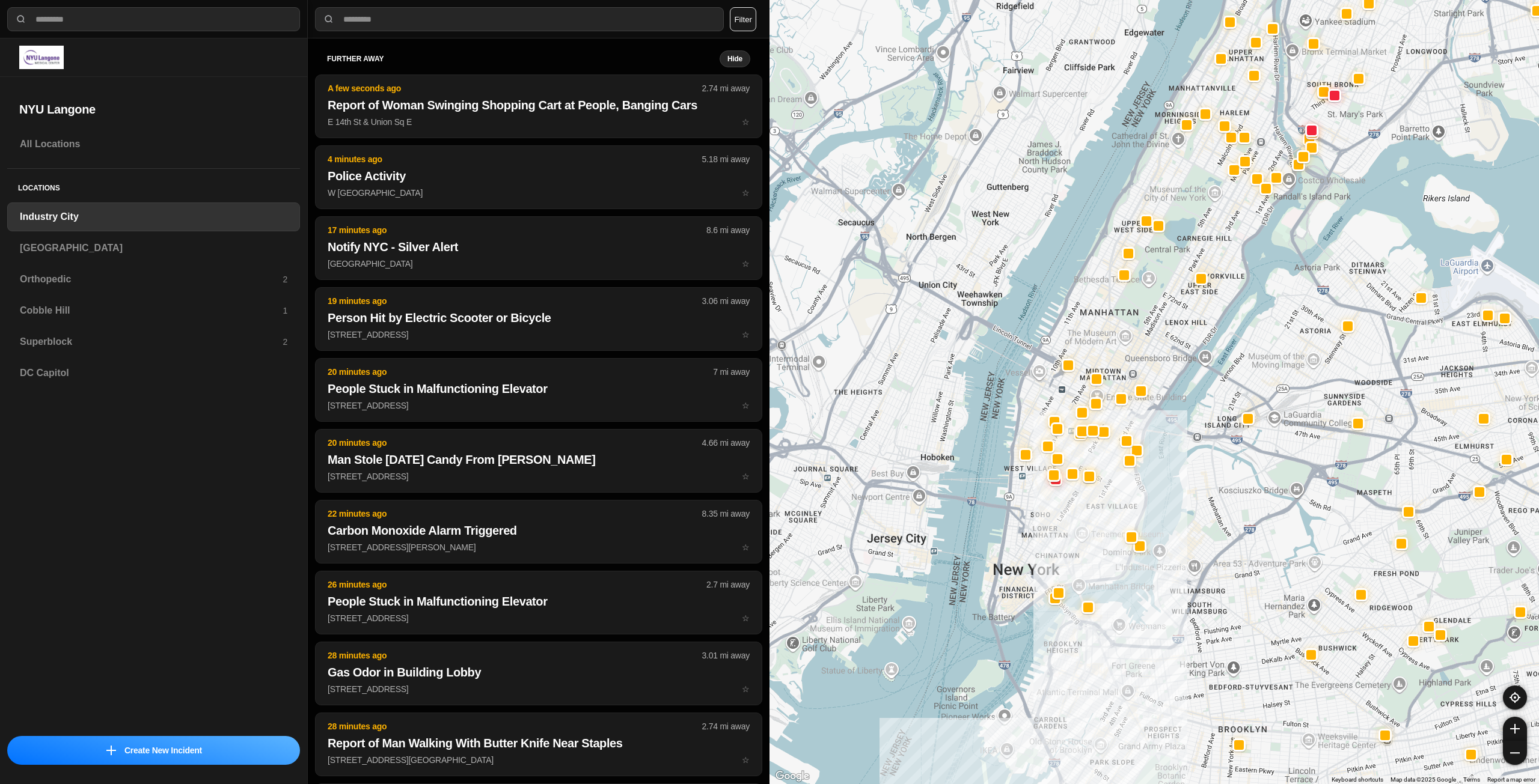
drag, startPoint x: 1101, startPoint y: 492, endPoint x: 1105, endPoint y: 453, distance: 39.2
click at [1105, 453] on div at bounding box center [1154, 392] width 770 height 784
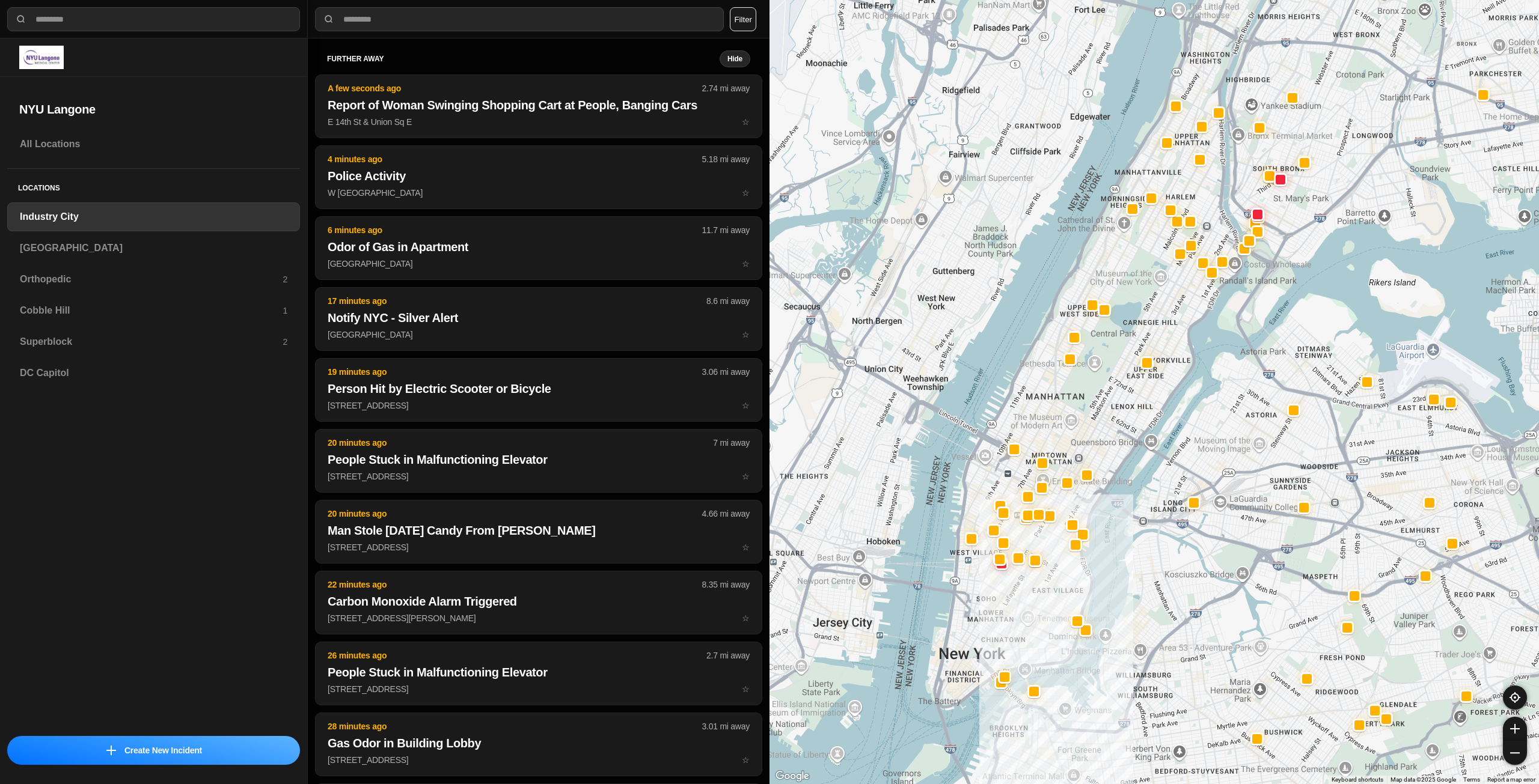
drag, startPoint x: 1181, startPoint y: 483, endPoint x: 1125, endPoint y: 569, distance: 102.6
select select "*"
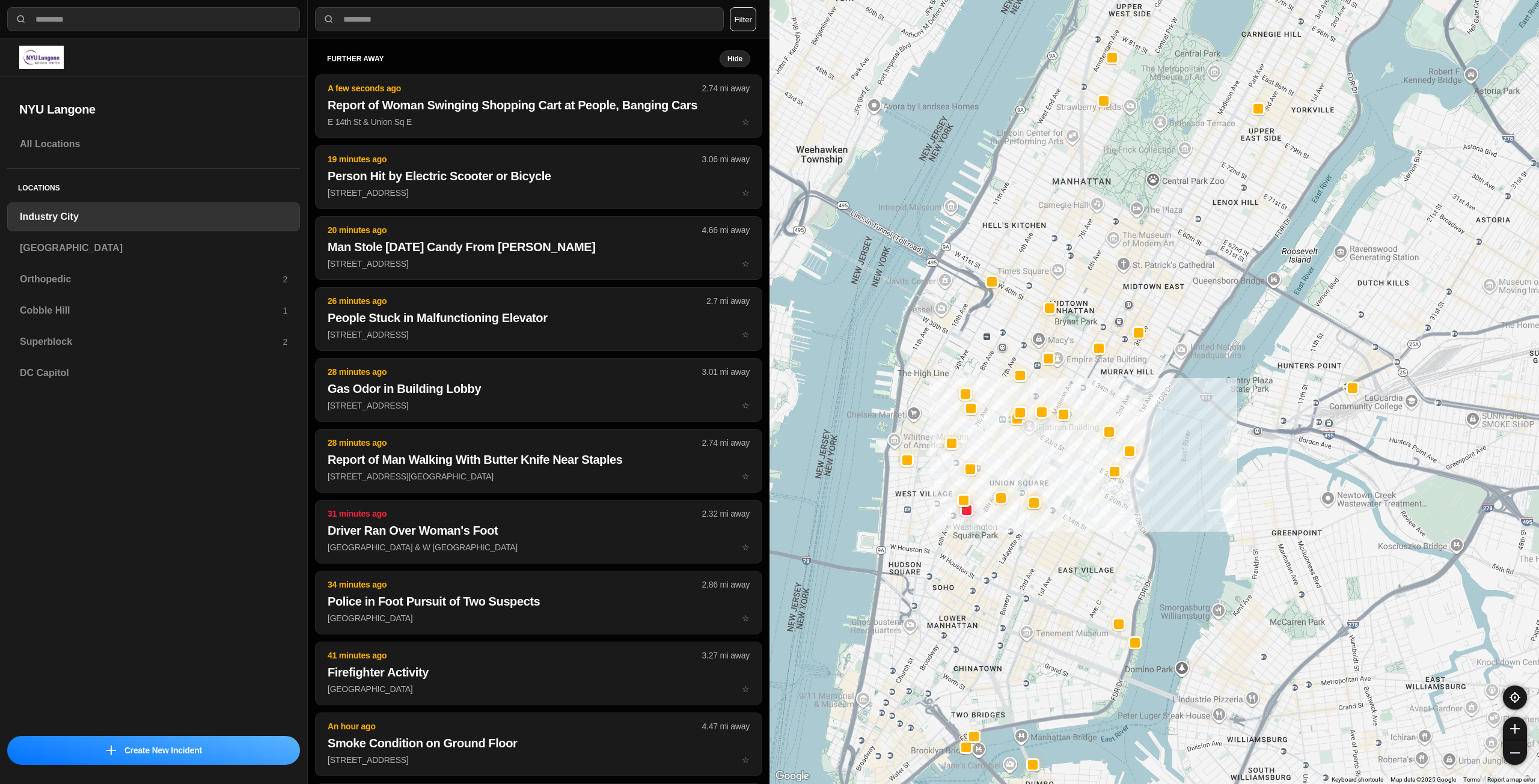
drag, startPoint x: 1051, startPoint y: 432, endPoint x: 1114, endPoint y: 265, distance: 178.5
click at [1114, 265] on div "757 people" at bounding box center [1154, 392] width 770 height 784
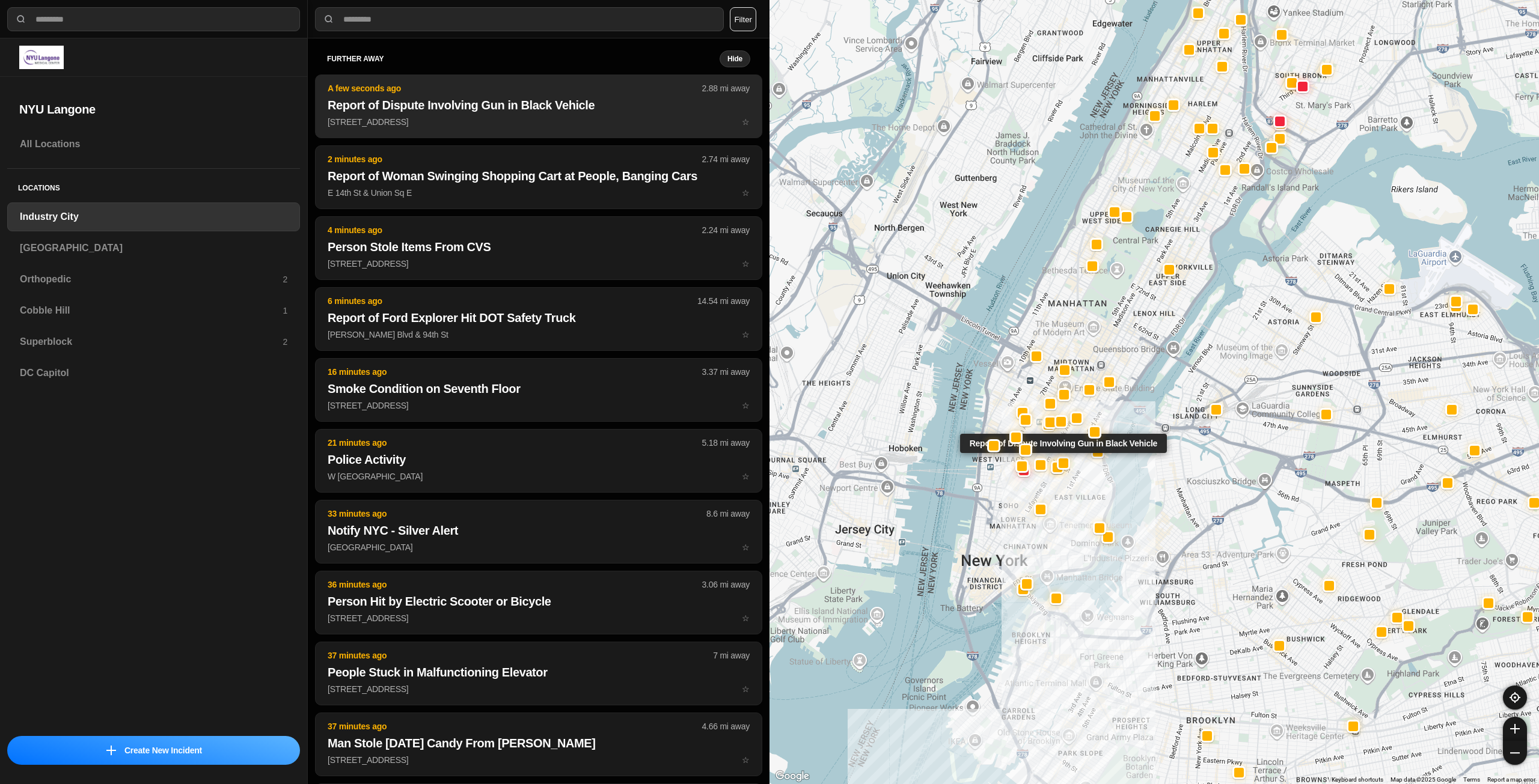
click at [571, 130] on button "A few seconds ago 2.88 mi away Report of Dispute Involving Gun in Black Vehicle…" at bounding box center [538, 106] width 447 height 64
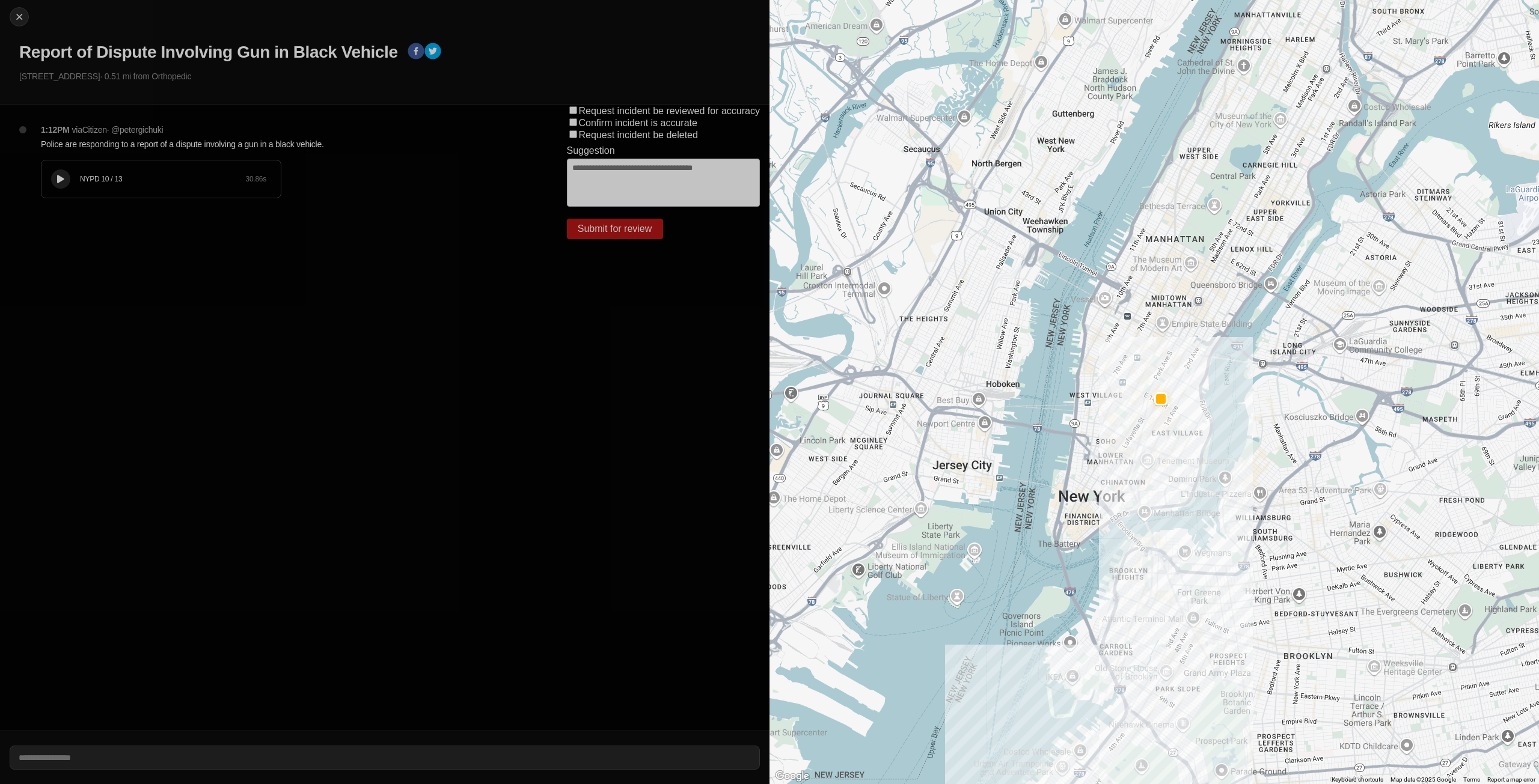
click at [57, 179] on icon at bounding box center [61, 180] width 7 height 7
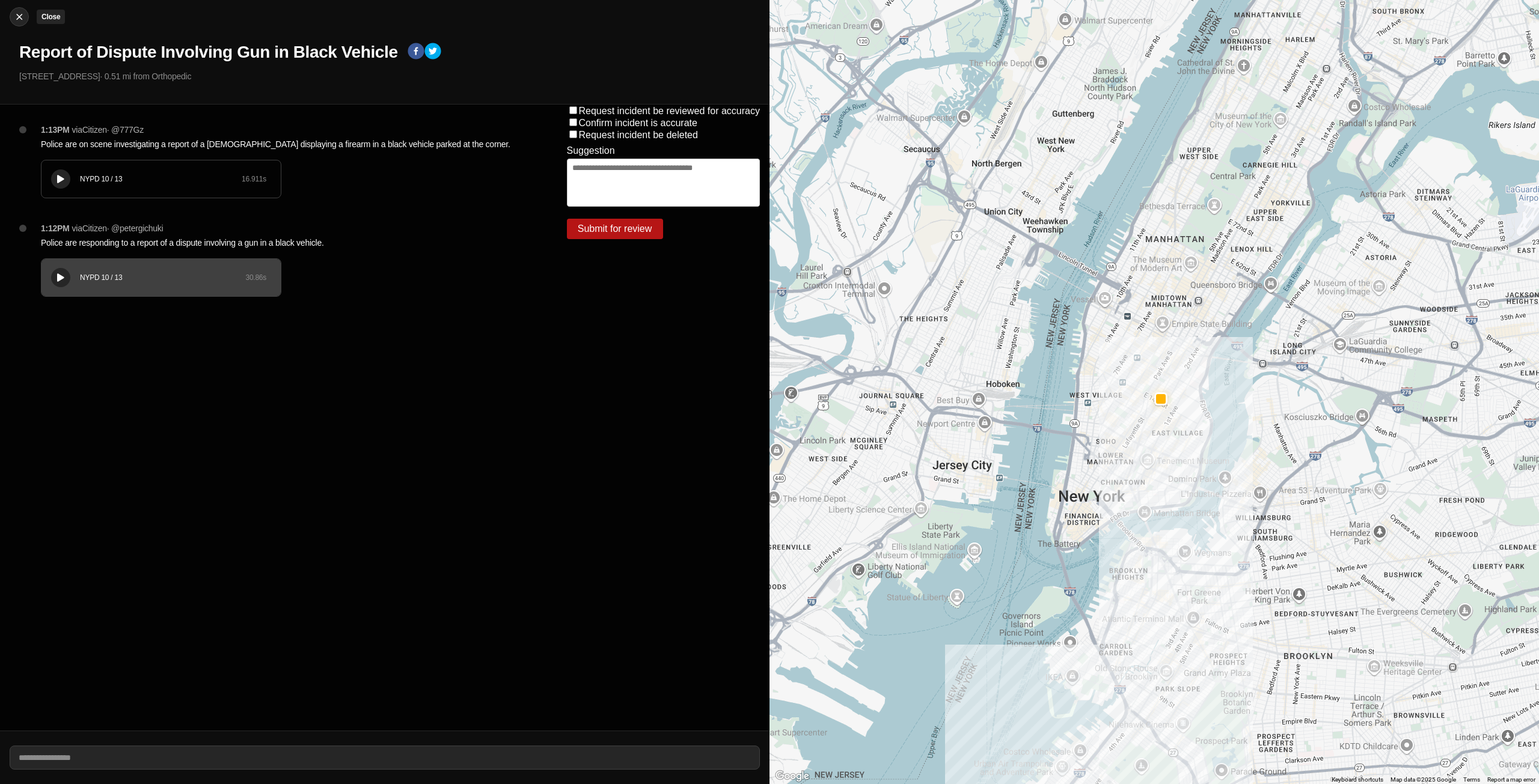
click at [15, 13] on img at bounding box center [19, 17] width 12 height 12
select select "*"
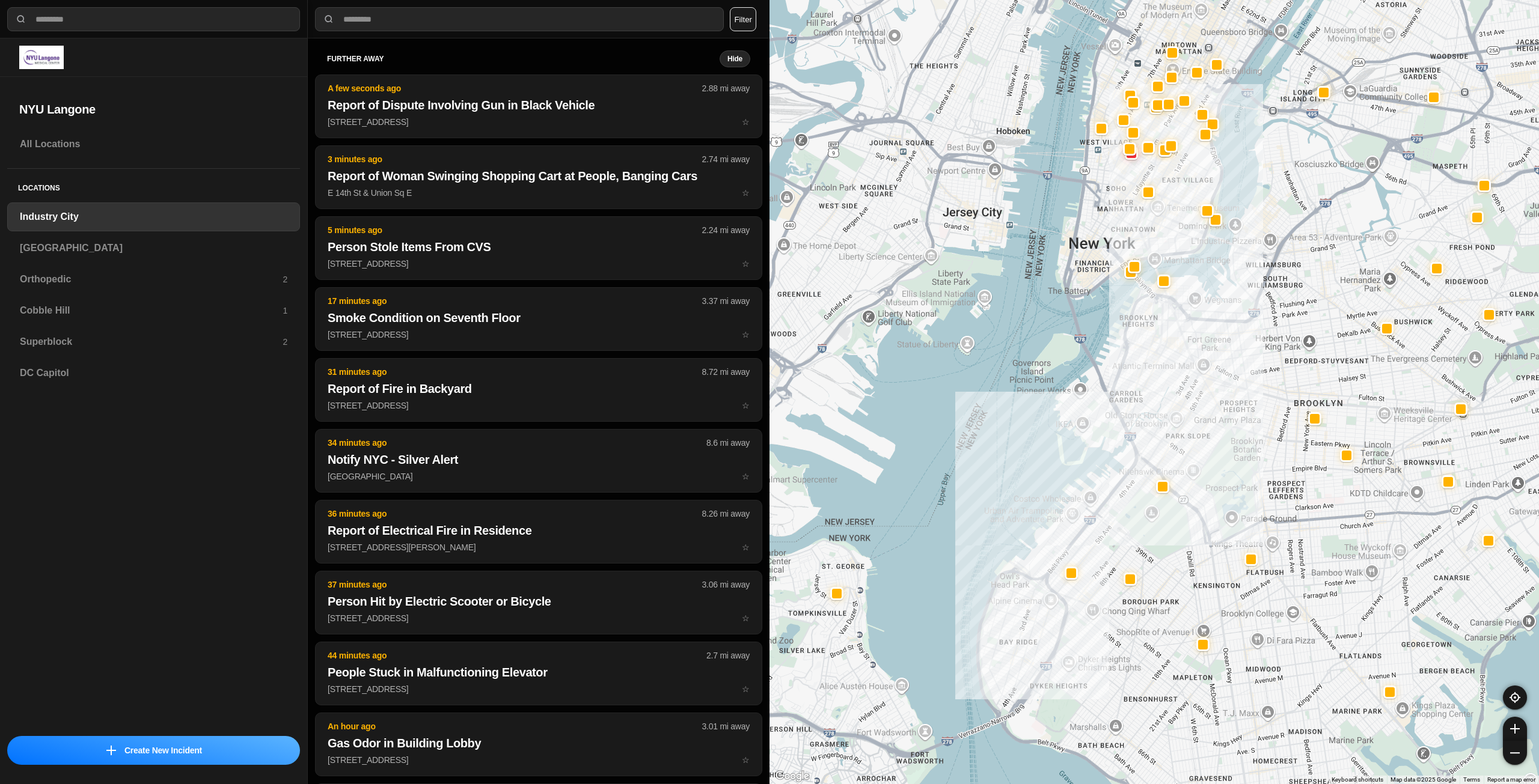
drag, startPoint x: 1293, startPoint y: 509, endPoint x: 1244, endPoint y: 521, distance: 50.4
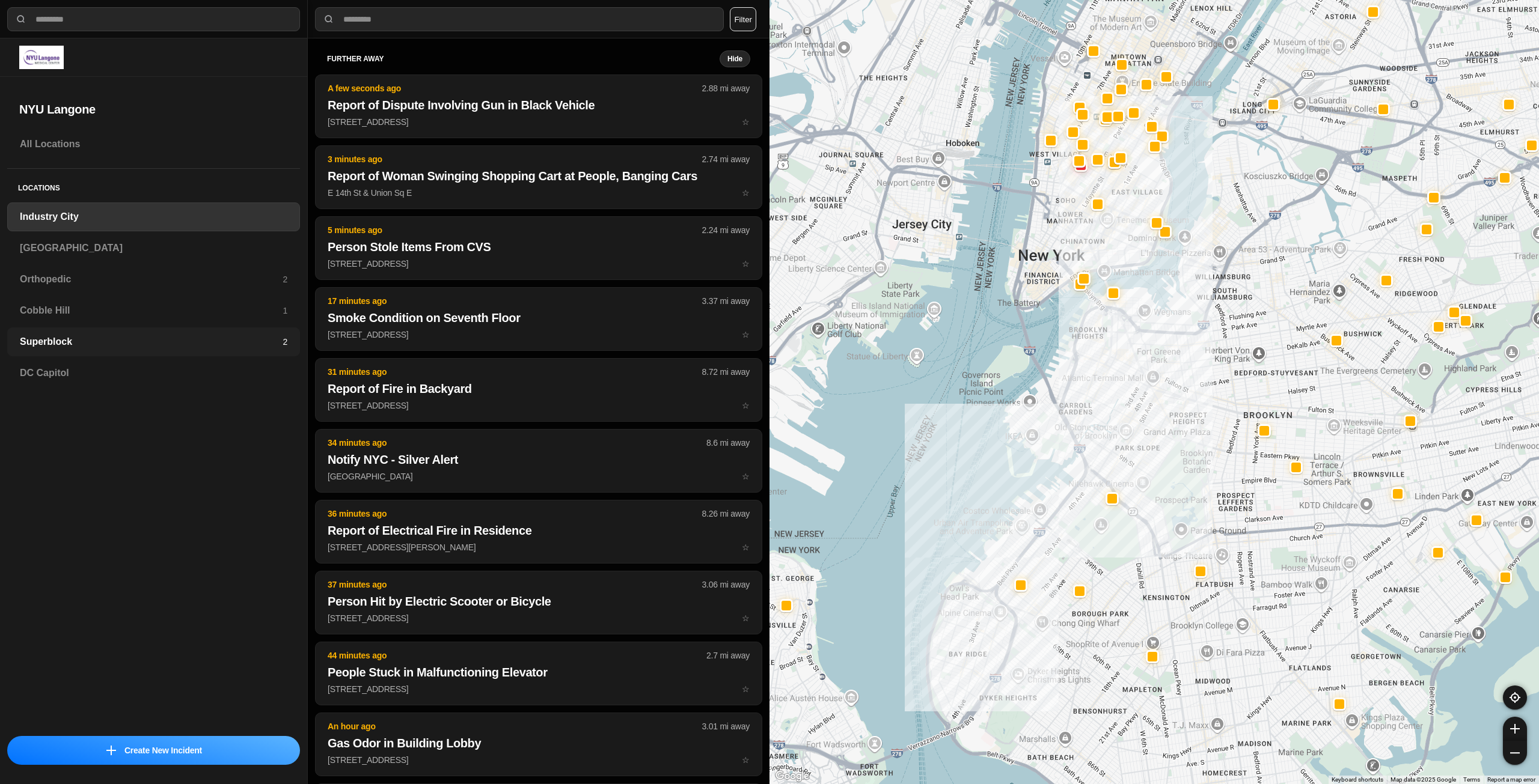
click at [237, 336] on h3 "Superblock" at bounding box center [151, 342] width 263 height 15
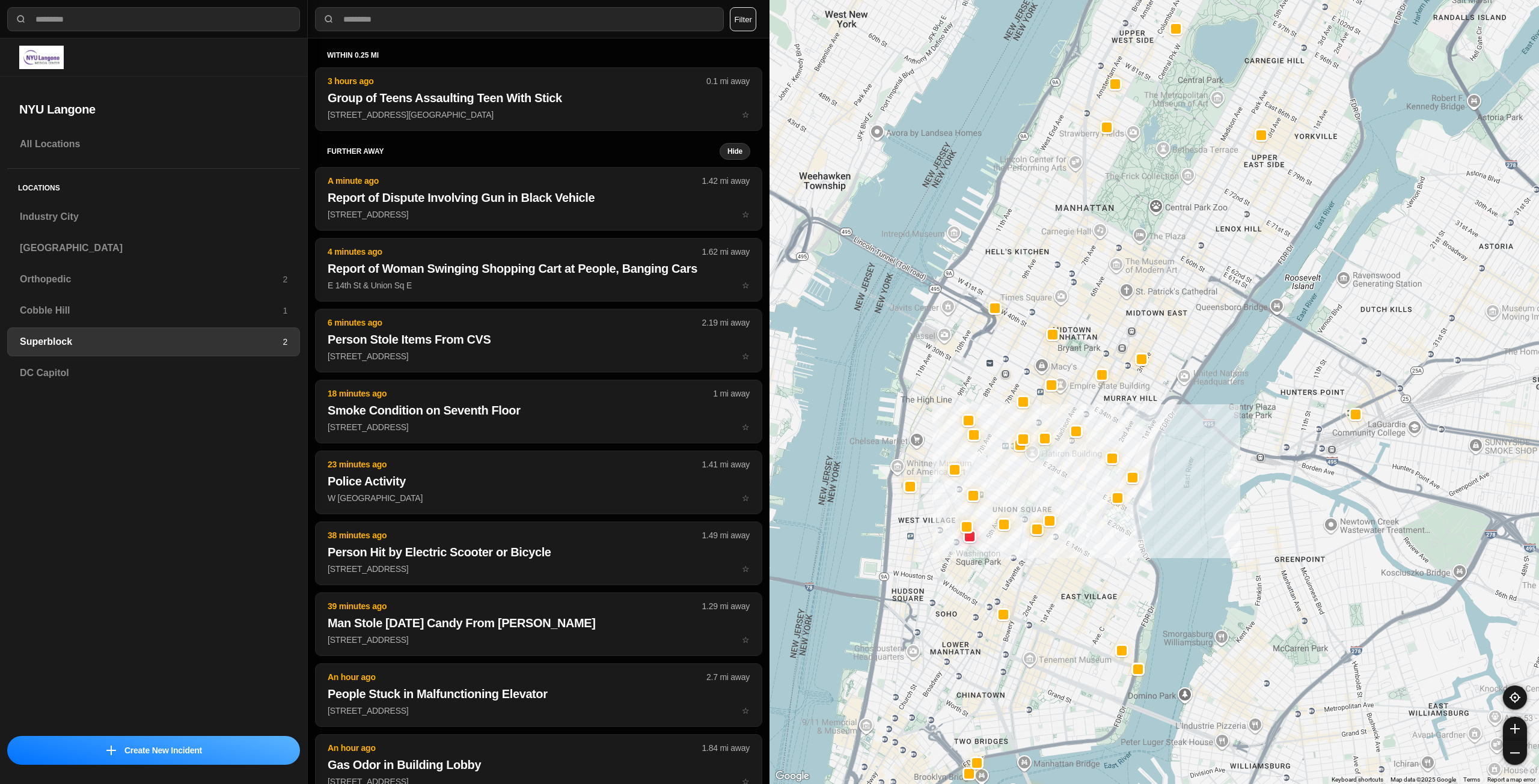
drag, startPoint x: 1128, startPoint y: 385, endPoint x: 1111, endPoint y: 408, distance: 28.6
click at [1111, 408] on div at bounding box center [1154, 392] width 770 height 784
click at [149, 227] on div "Industry City" at bounding box center [154, 217] width 293 height 29
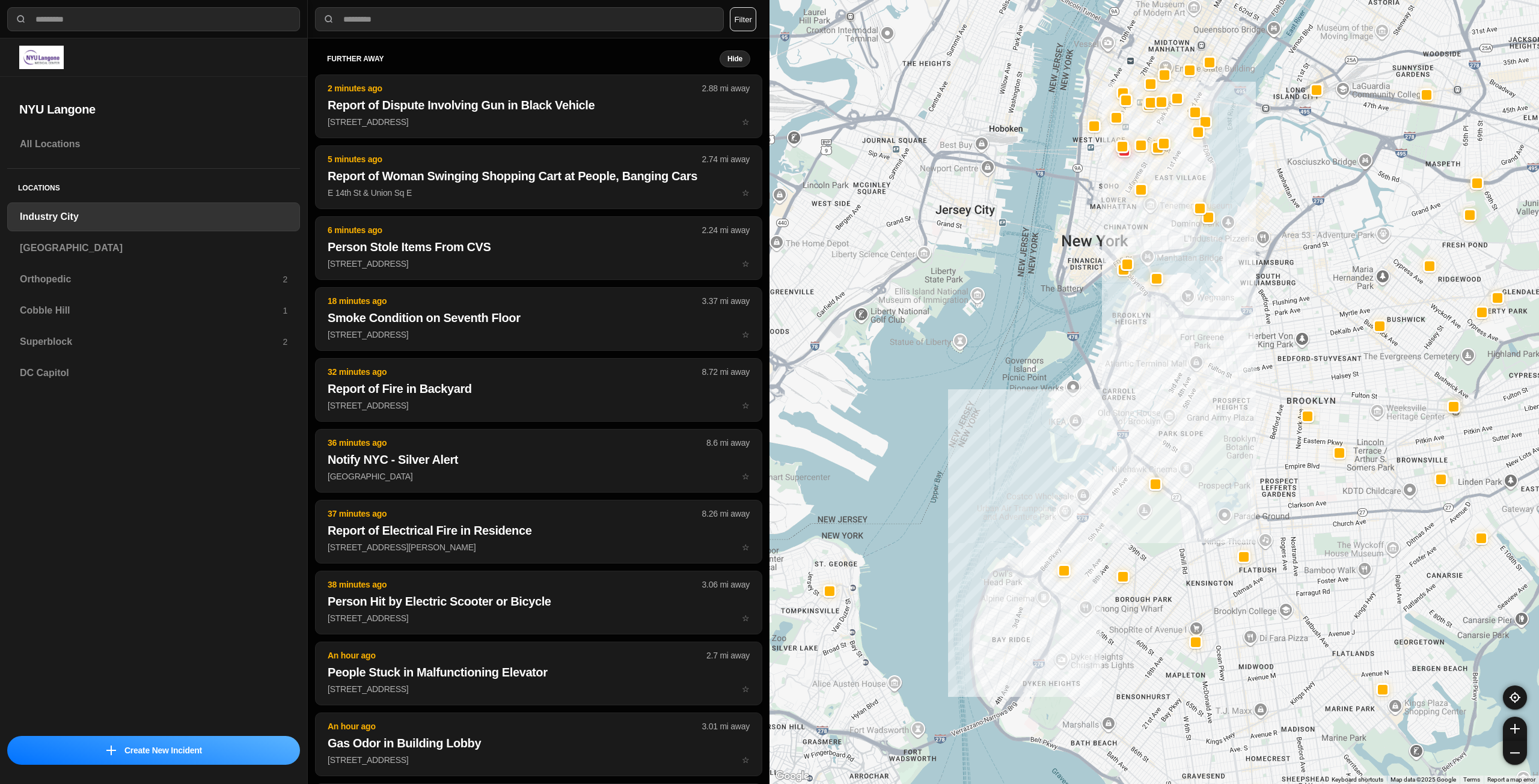
drag, startPoint x: 1281, startPoint y: 489, endPoint x: 1270, endPoint y: 501, distance: 16.3
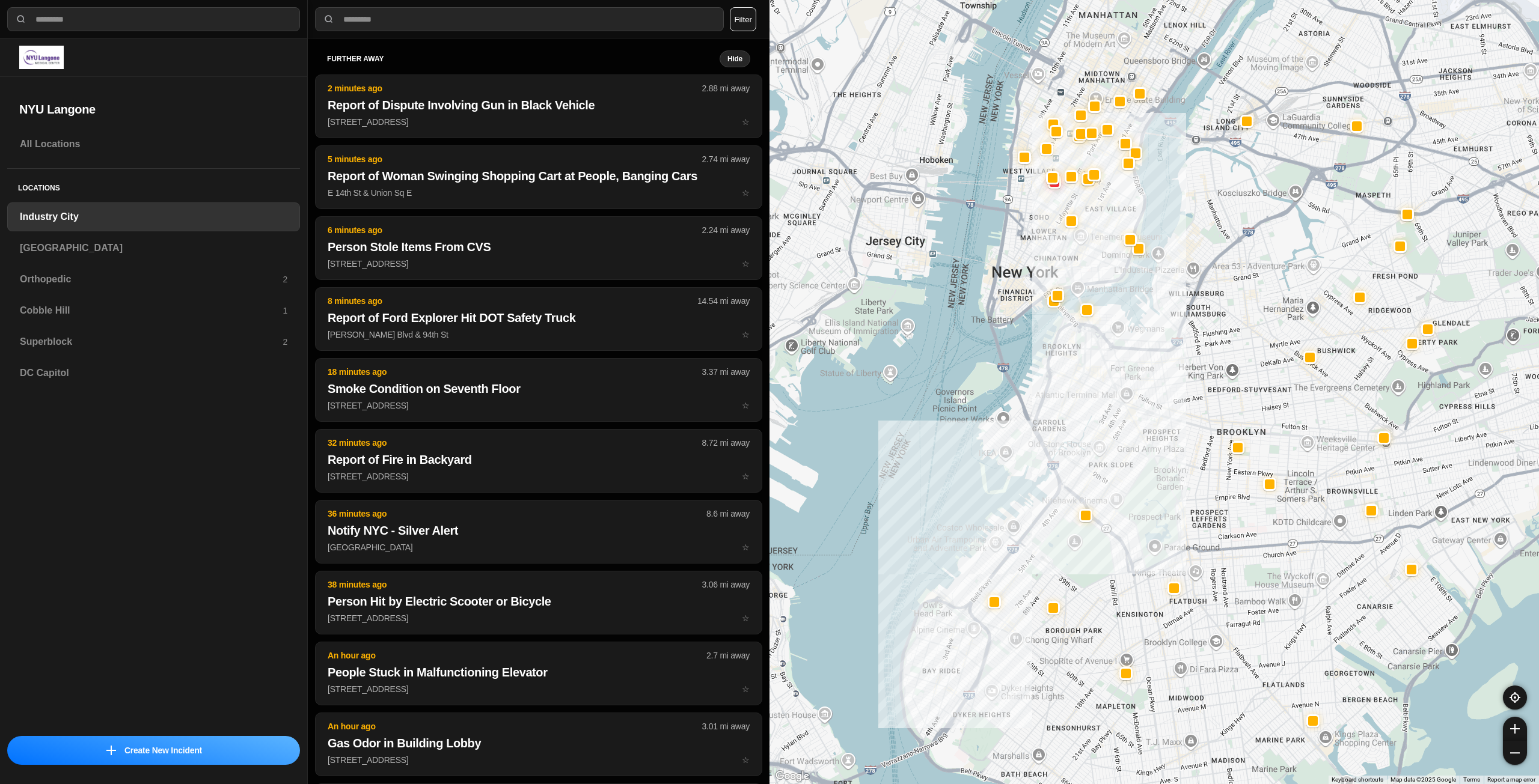
drag, startPoint x: 1318, startPoint y: 393, endPoint x: 1279, endPoint y: 405, distance: 40.8
click at [1279, 405] on div at bounding box center [1154, 392] width 770 height 784
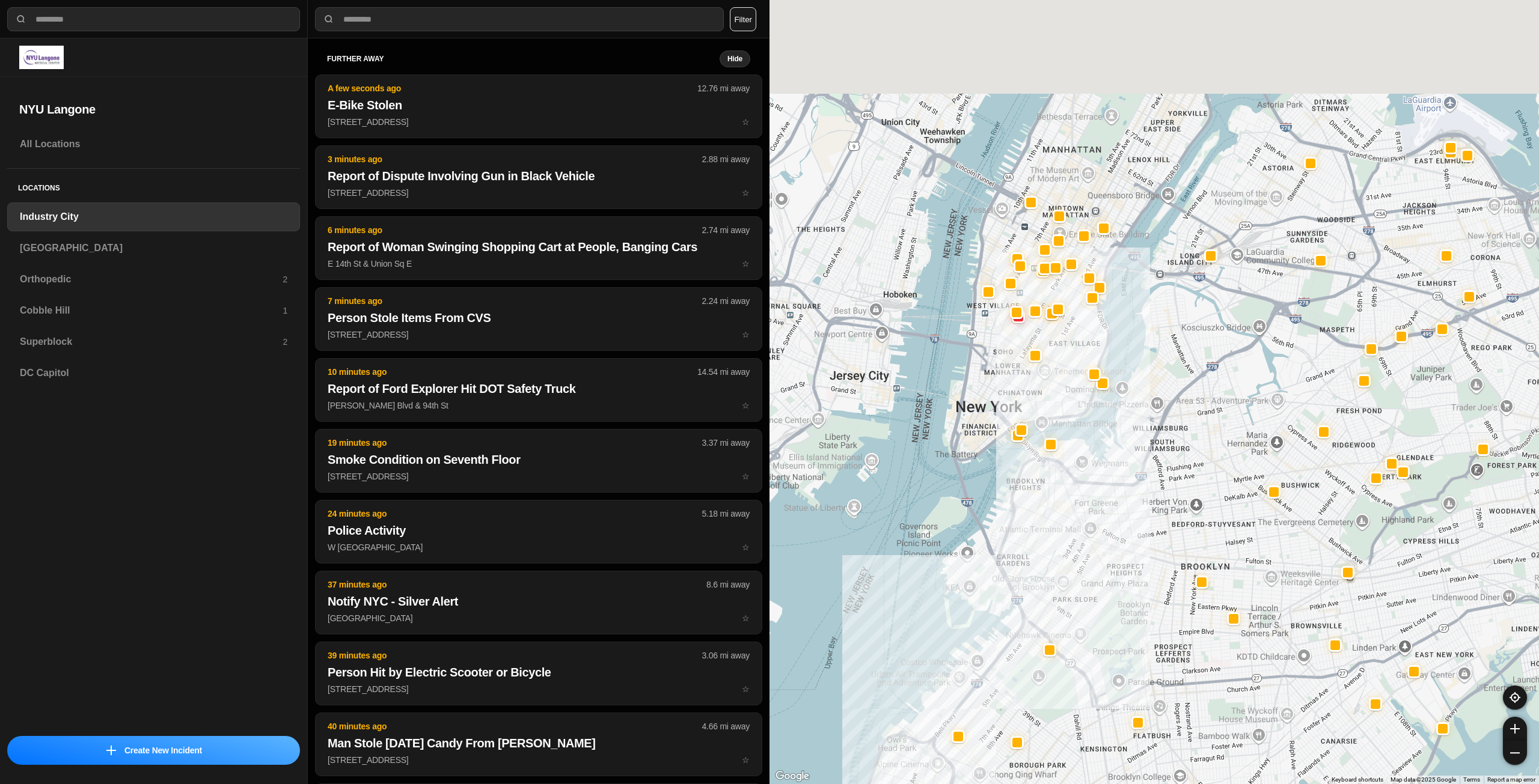
drag, startPoint x: 1108, startPoint y: 223, endPoint x: 1066, endPoint y: 429, distance: 210.2
click at [1066, 429] on div at bounding box center [1154, 392] width 770 height 784
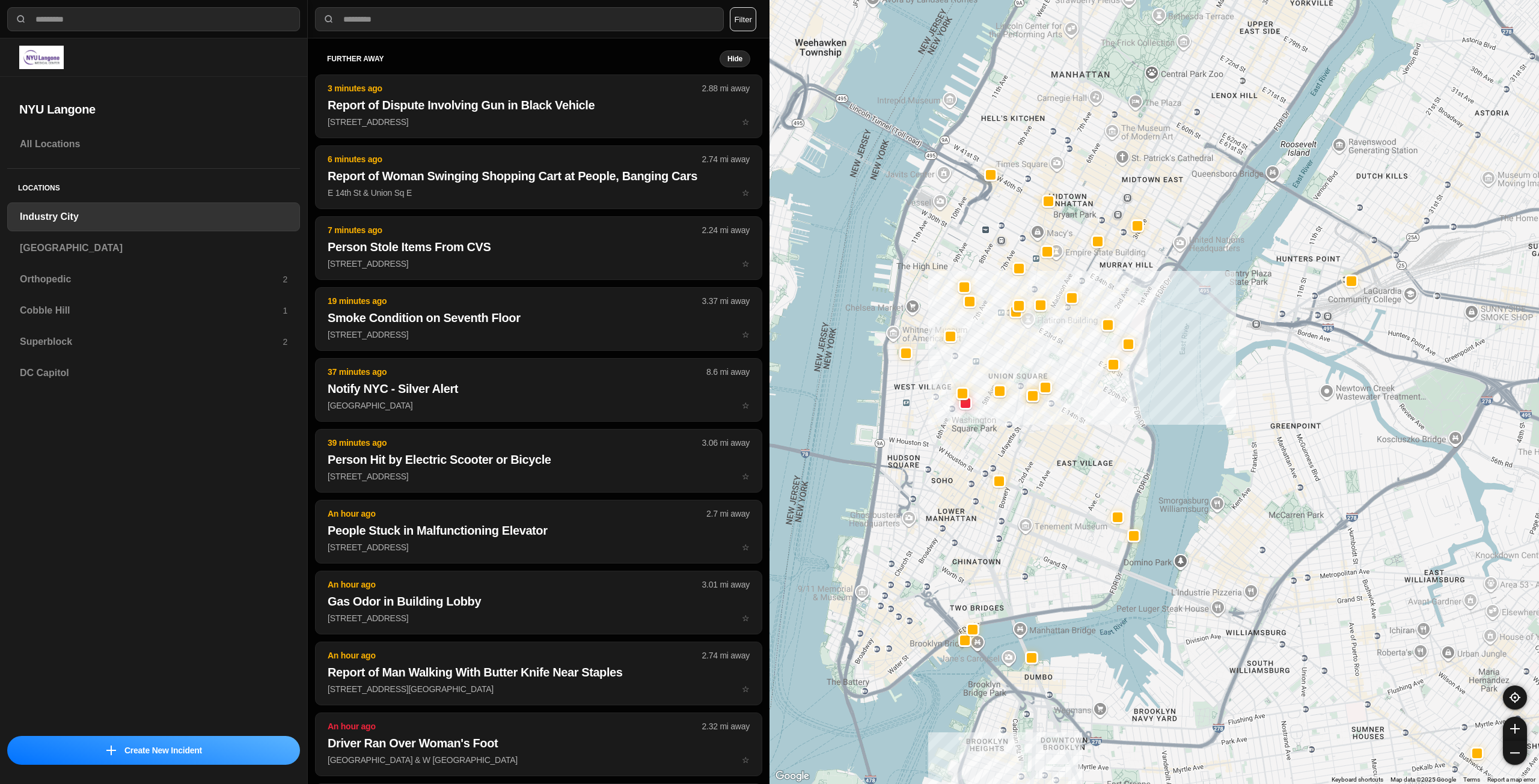
drag, startPoint x: 1057, startPoint y: 503, endPoint x: 1069, endPoint y: 539, distance: 37.9
click at [1068, 540] on div "757 people" at bounding box center [1154, 392] width 770 height 784
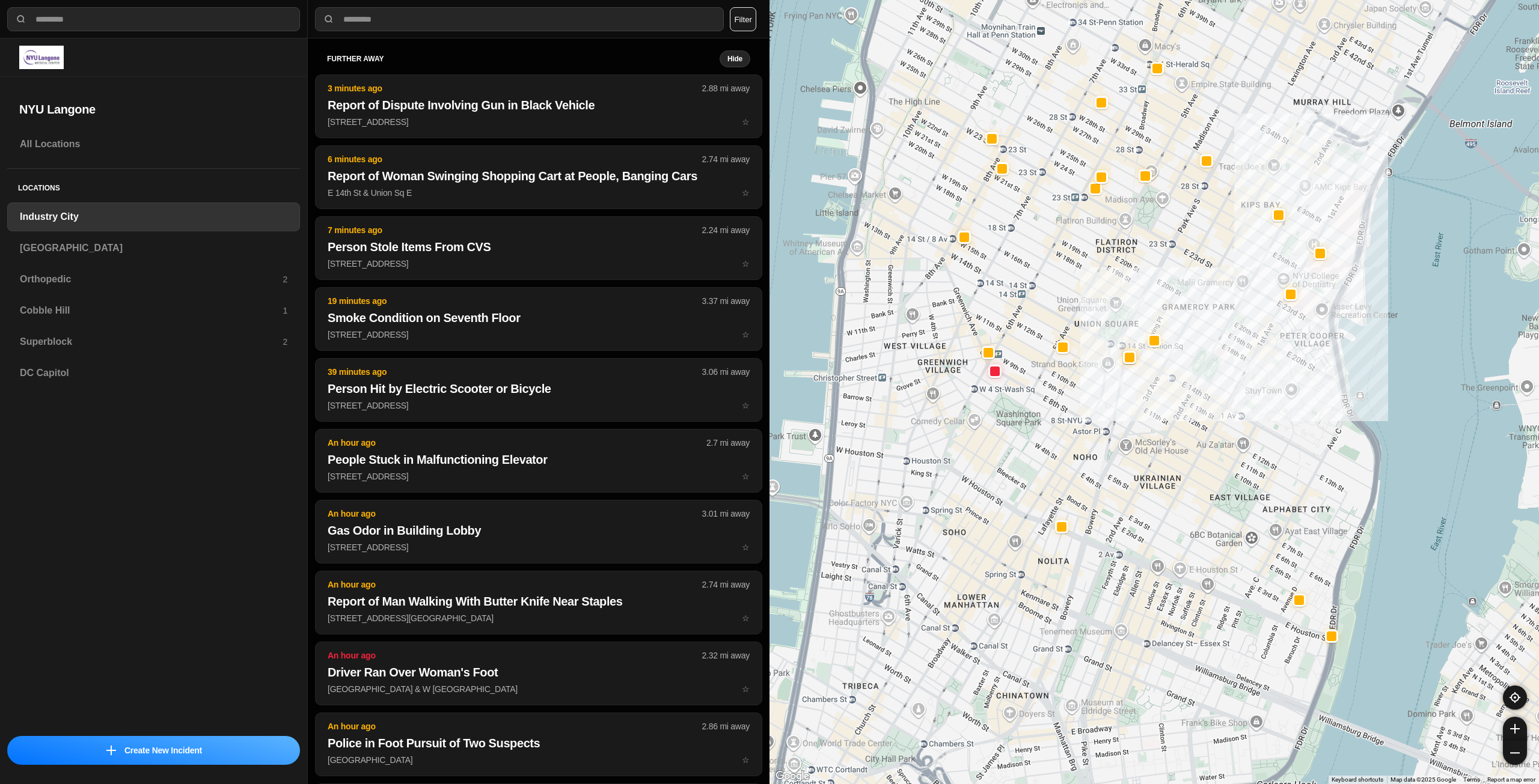
drag, startPoint x: 1112, startPoint y: 537, endPoint x: 1195, endPoint y: 527, distance: 83.6
click at [1195, 527] on div "757 people" at bounding box center [1154, 392] width 770 height 784
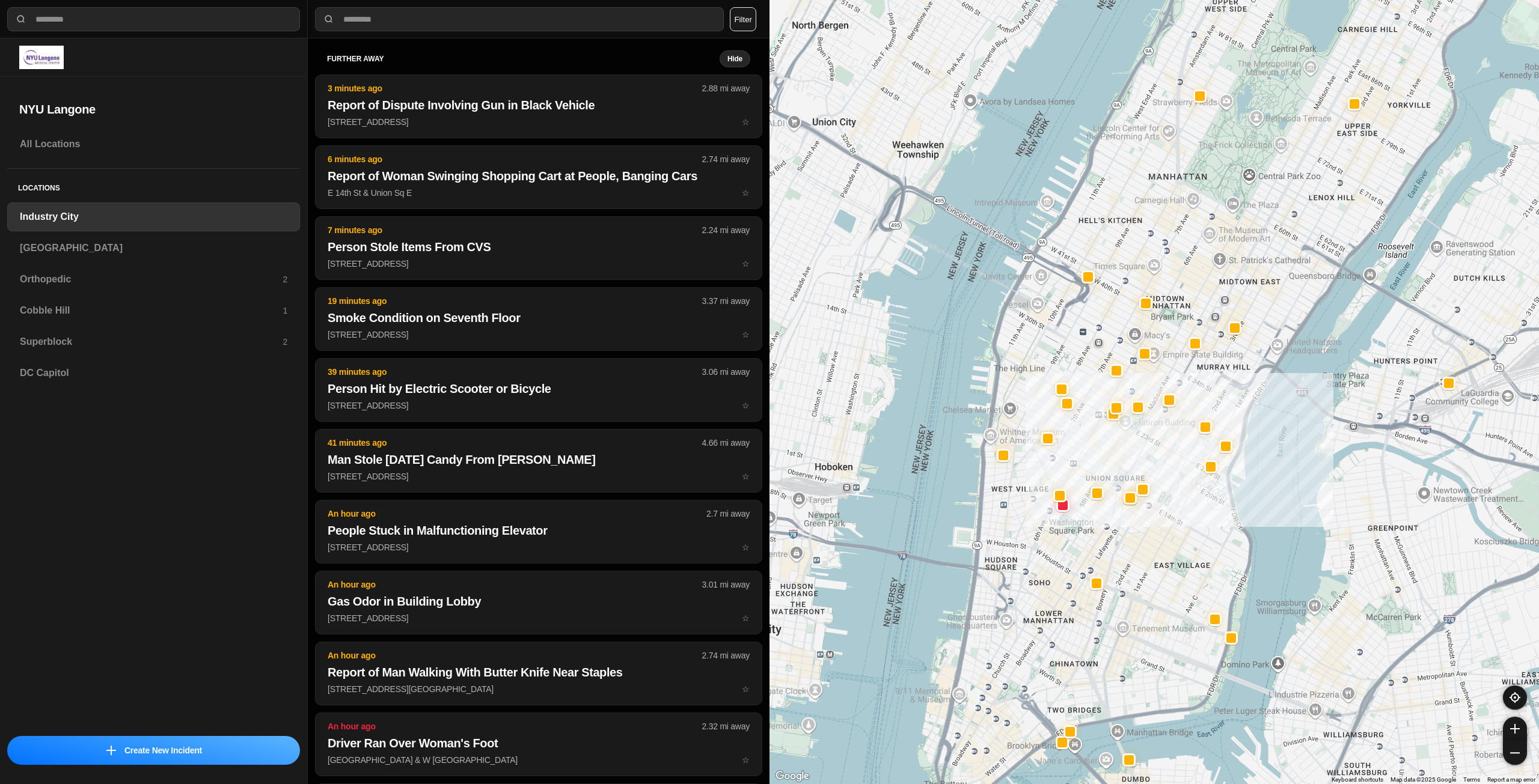
drag, startPoint x: 1124, startPoint y: 576, endPoint x: 1121, endPoint y: 585, distance: 9.5
click at [1121, 585] on div "757 people" at bounding box center [1154, 392] width 770 height 784
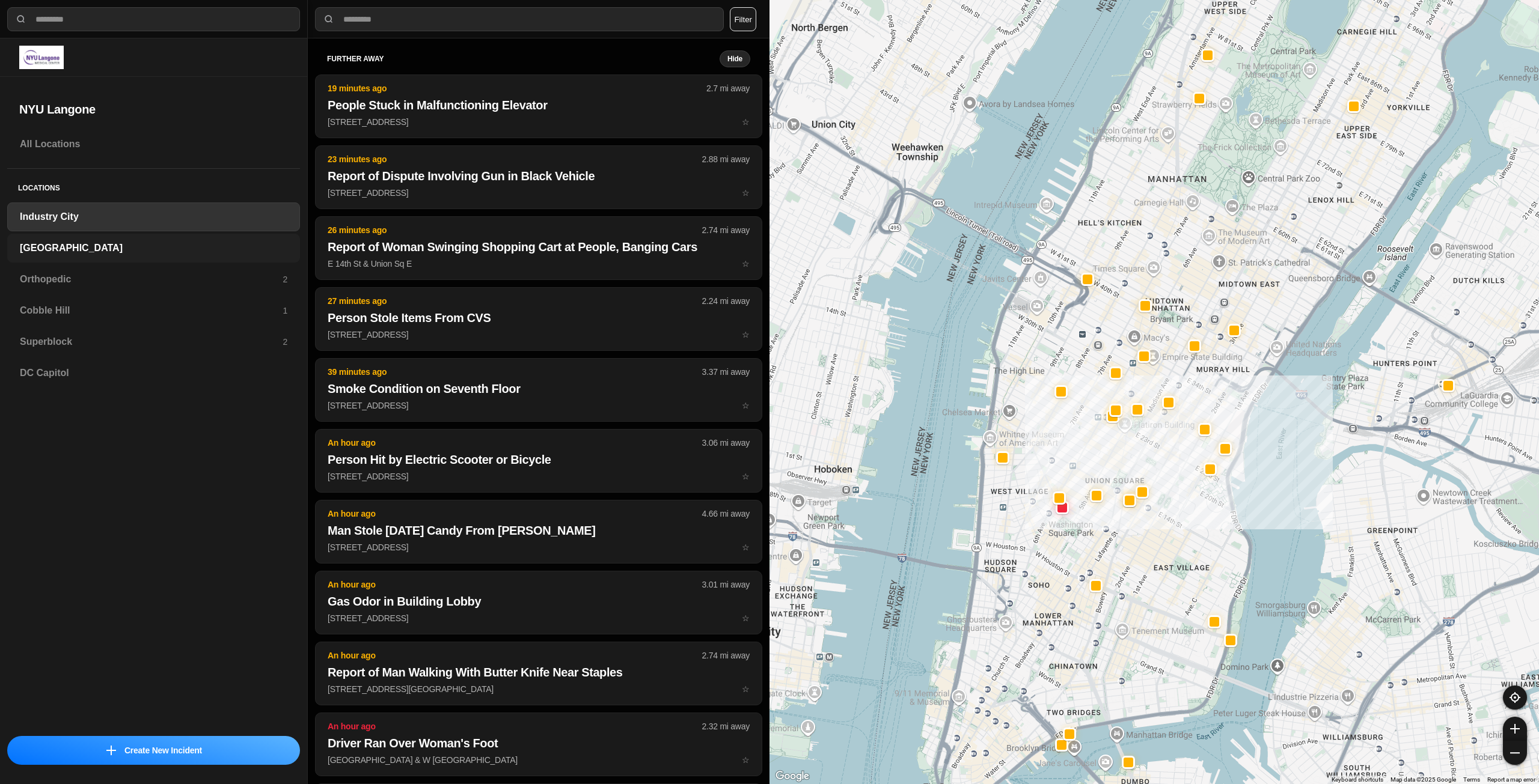
click at [114, 236] on div "[GEOGRAPHIC_DATA]" at bounding box center [154, 247] width 293 height 29
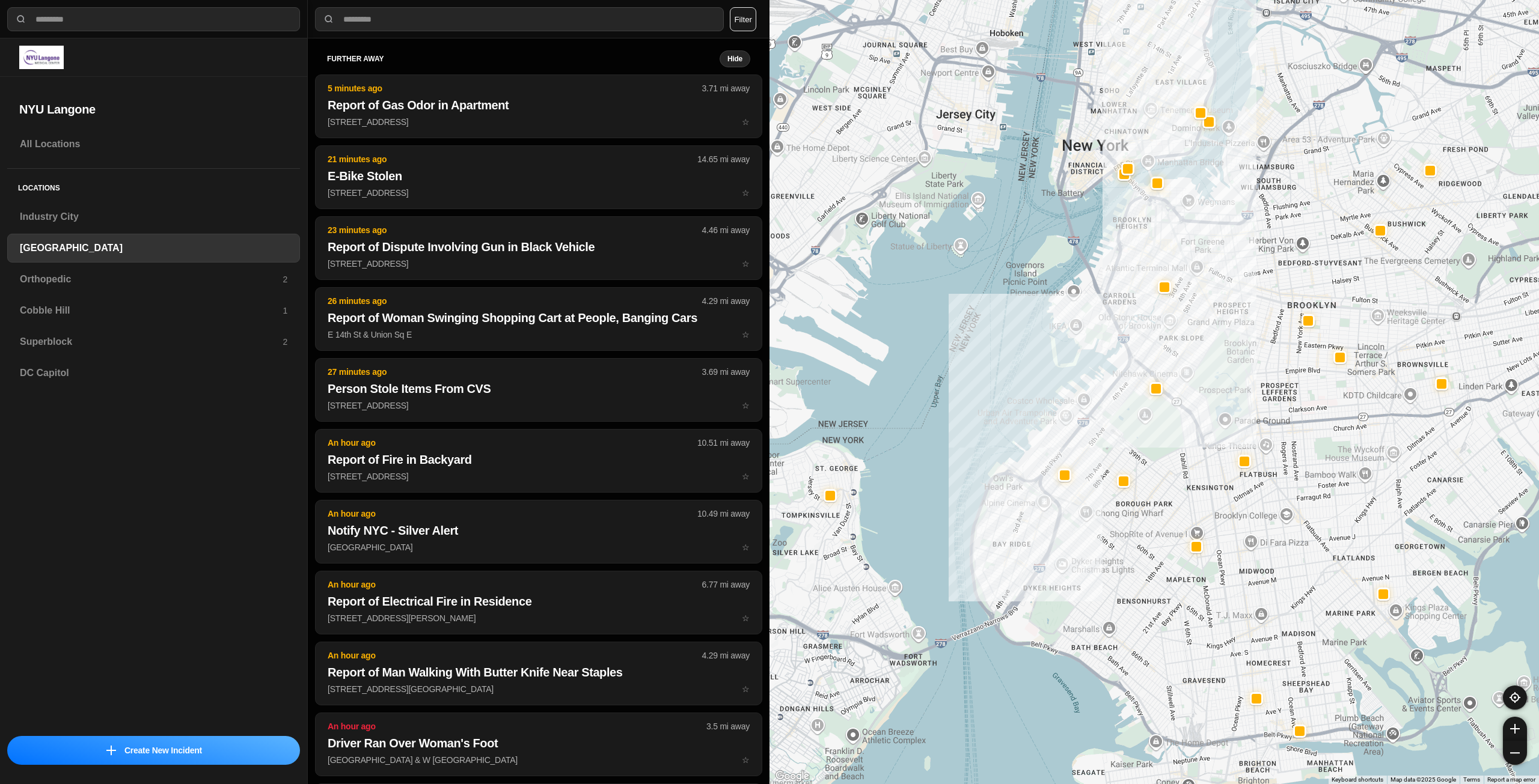
drag, startPoint x: 1235, startPoint y: 382, endPoint x: 1223, endPoint y: 393, distance: 16.3
click at [1223, 393] on div at bounding box center [1154, 392] width 770 height 784
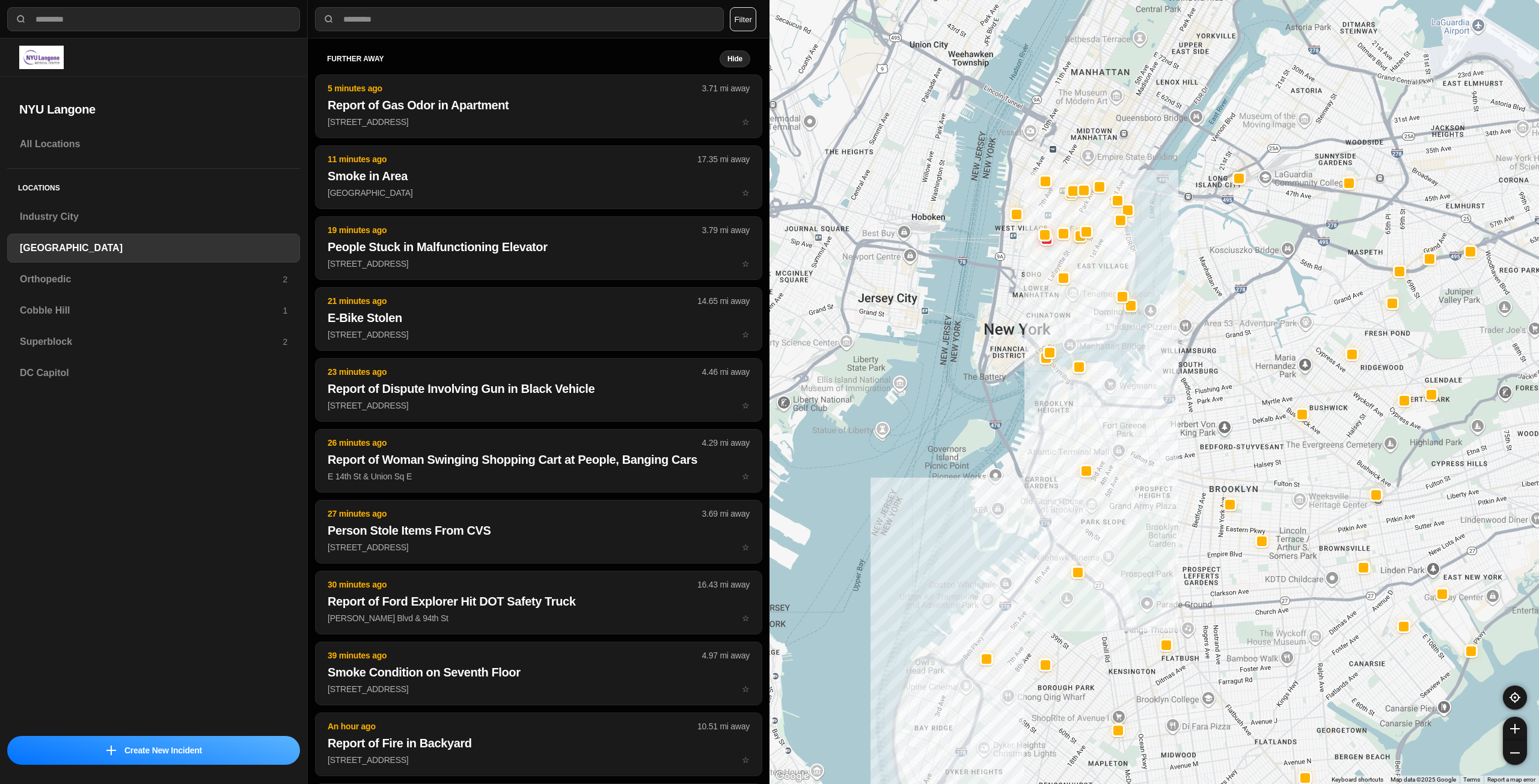
drag, startPoint x: 1235, startPoint y: 251, endPoint x: 1162, endPoint y: 432, distance: 195.2
click at [1162, 432] on div at bounding box center [1154, 392] width 770 height 784
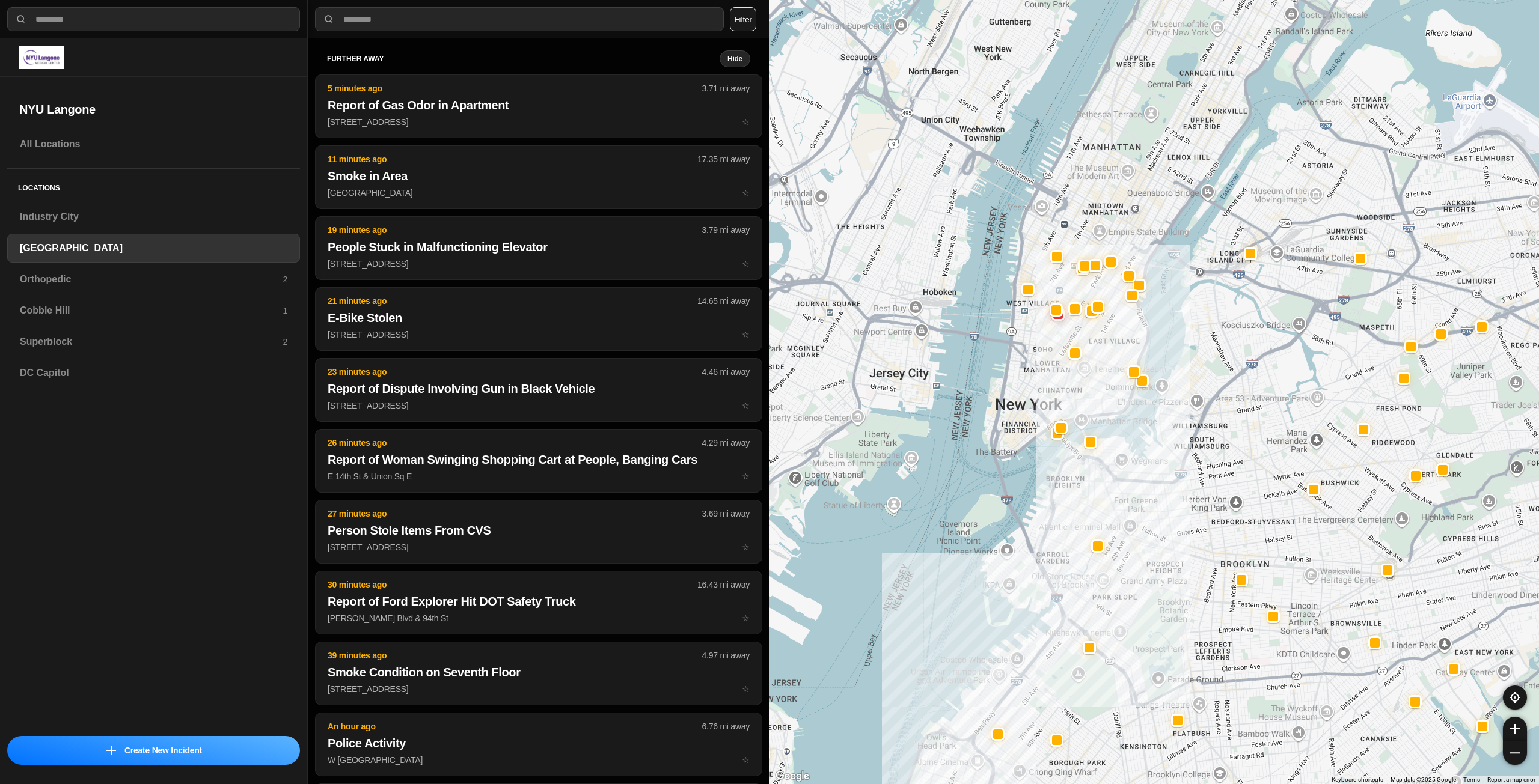
drag, startPoint x: 1043, startPoint y: 271, endPoint x: 1054, endPoint y: 348, distance: 77.8
click at [1054, 348] on div at bounding box center [1154, 392] width 770 height 784
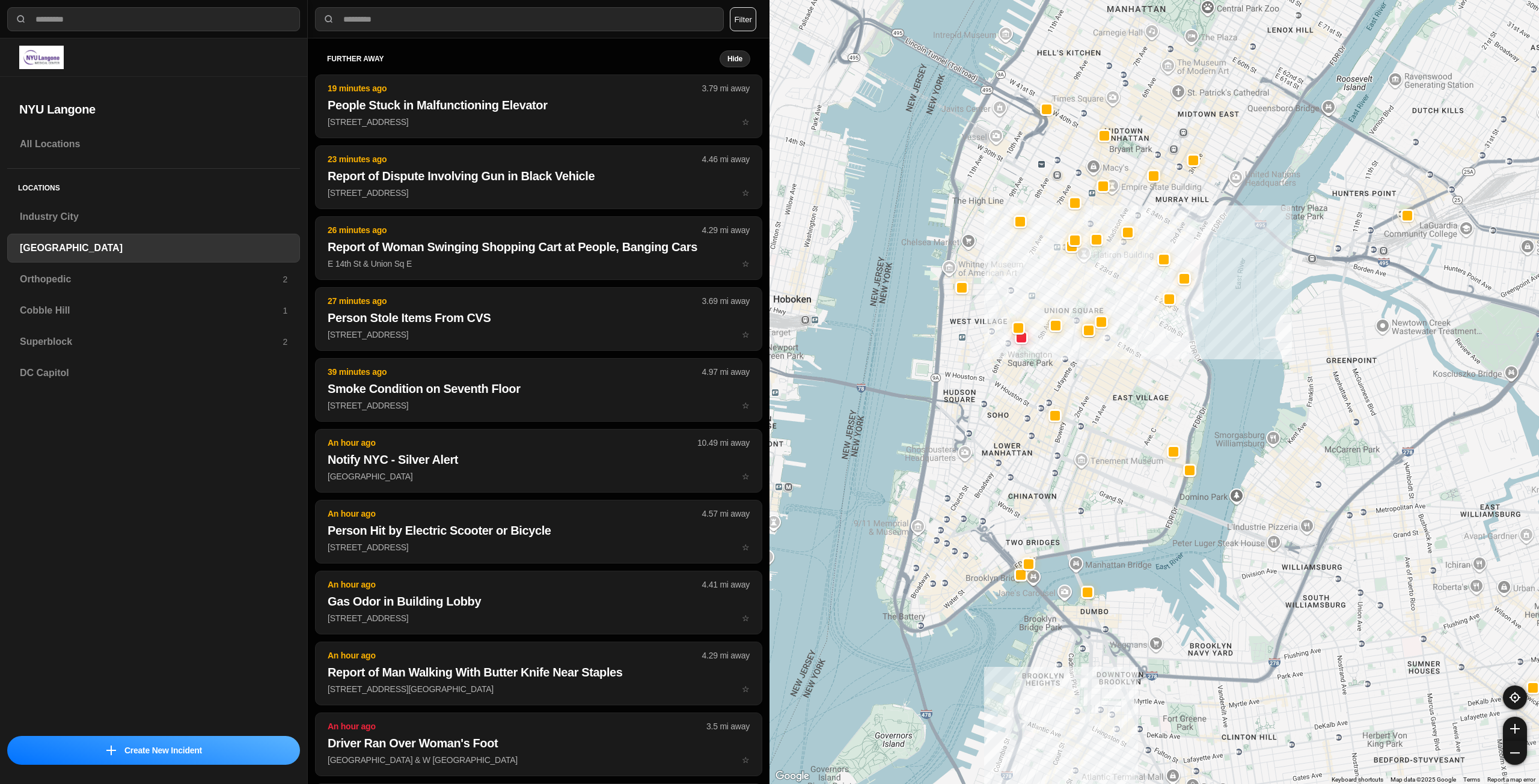
drag, startPoint x: 1007, startPoint y: 385, endPoint x: 1014, endPoint y: 407, distance: 23.1
click at [1014, 407] on div "421 people" at bounding box center [1154, 392] width 770 height 784
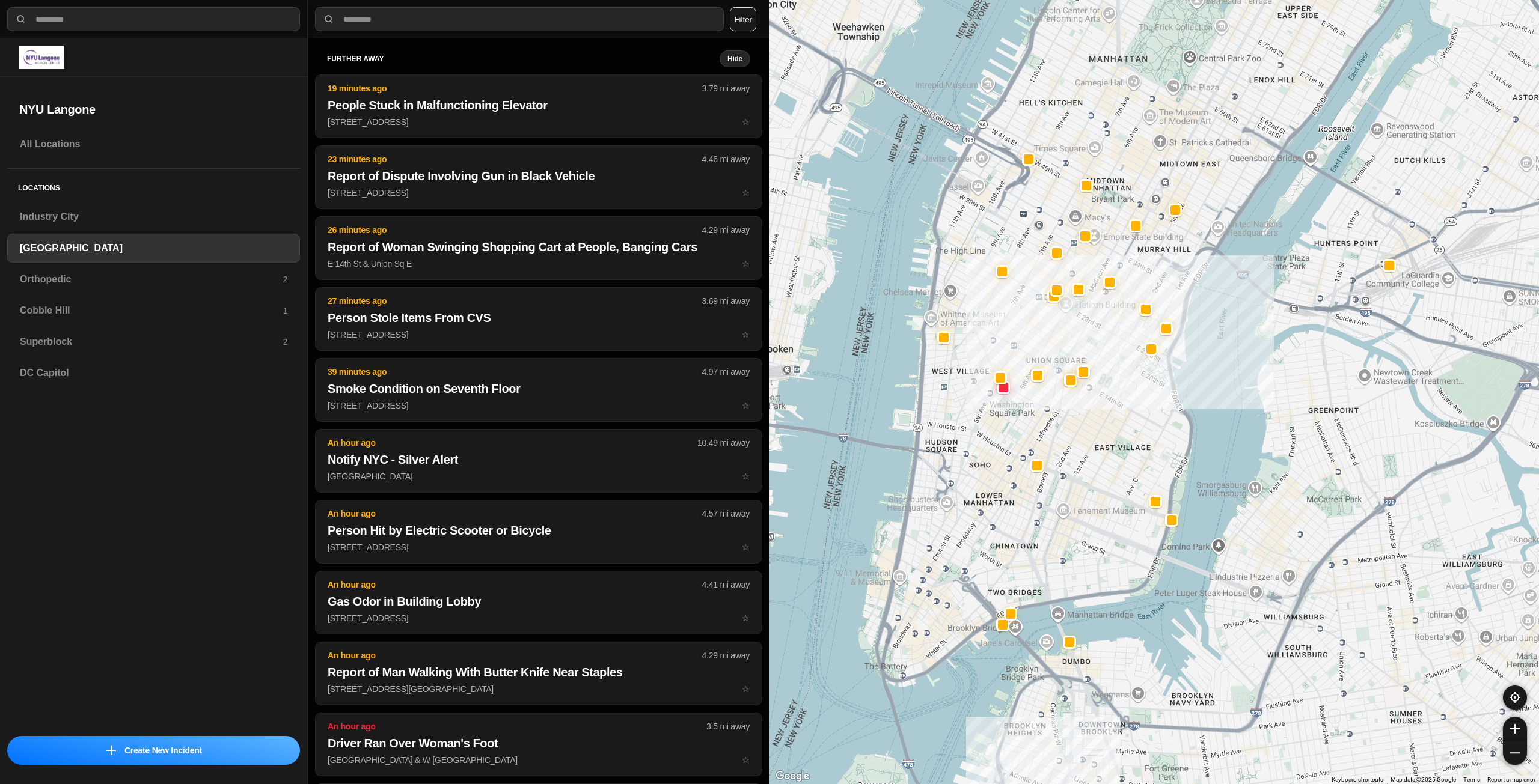
drag, startPoint x: 992, startPoint y: 311, endPoint x: 968, endPoint y: 385, distance: 77.8
click at [968, 385] on div "421 people" at bounding box center [1154, 392] width 770 height 784
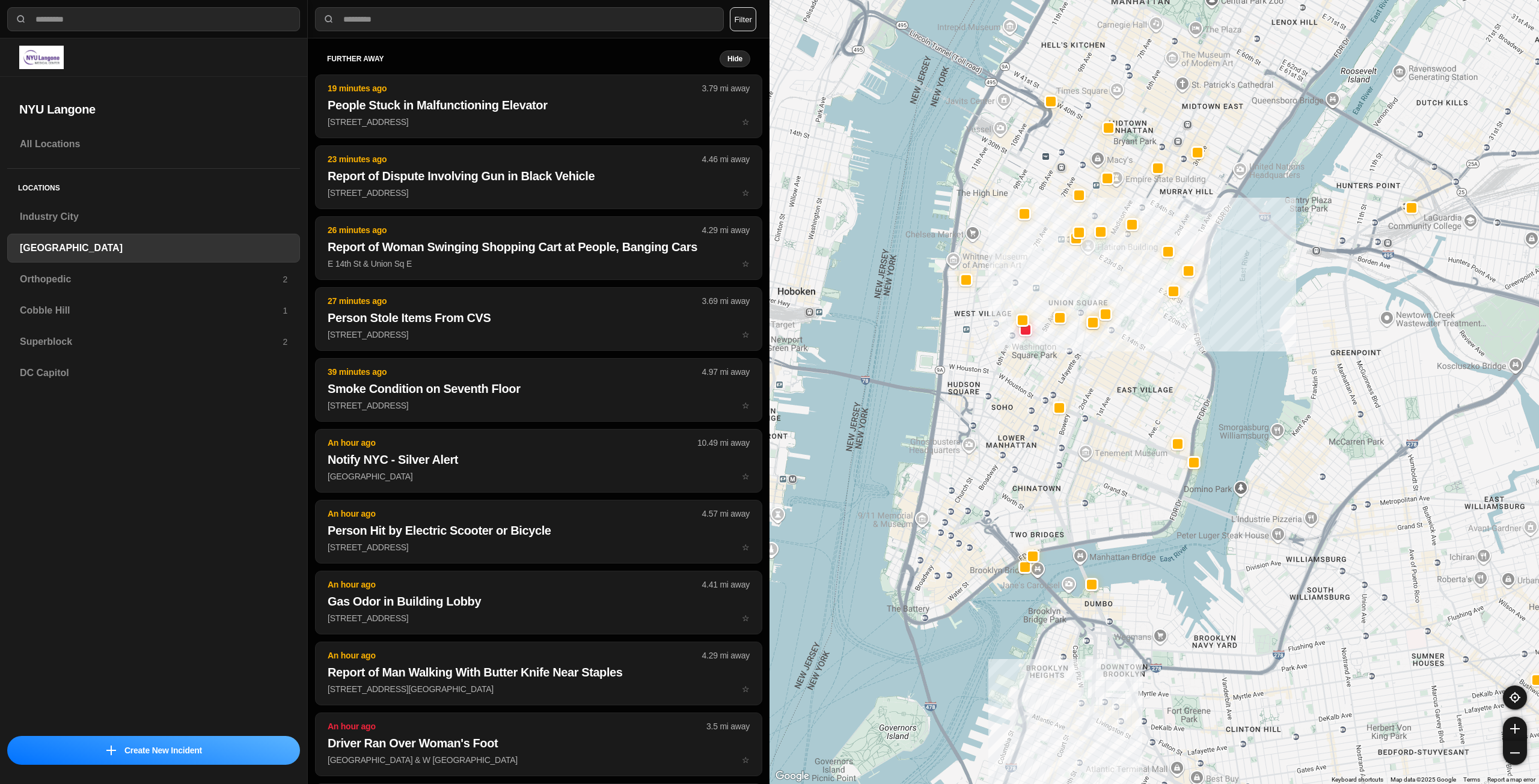
drag, startPoint x: 963, startPoint y: 472, endPoint x: 993, endPoint y: 386, distance: 91.1
click at [993, 386] on div "421 people" at bounding box center [1154, 392] width 770 height 784
